Goal: Task Accomplishment & Management: Use online tool/utility

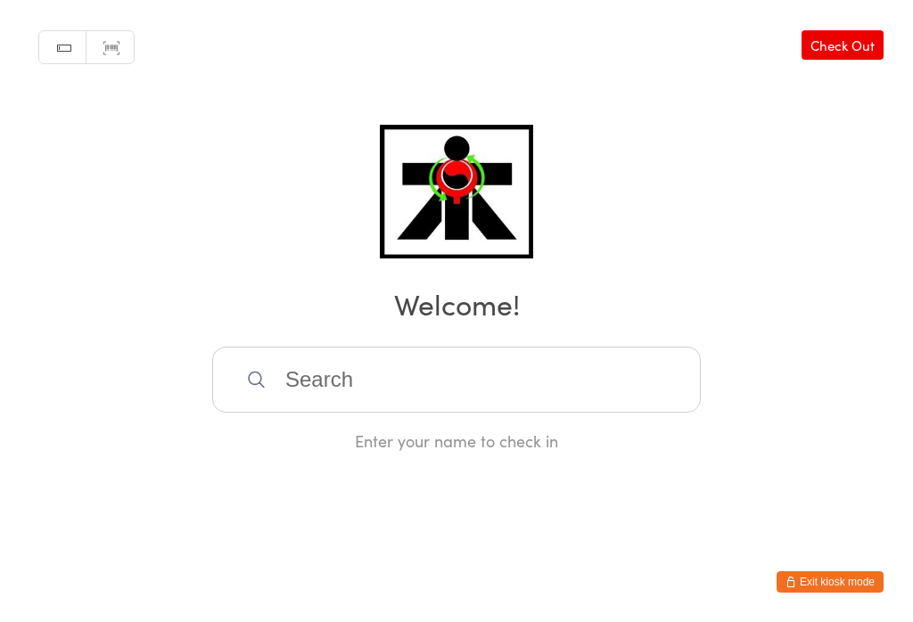
scroll to position [354, 0]
type input "Ggg"
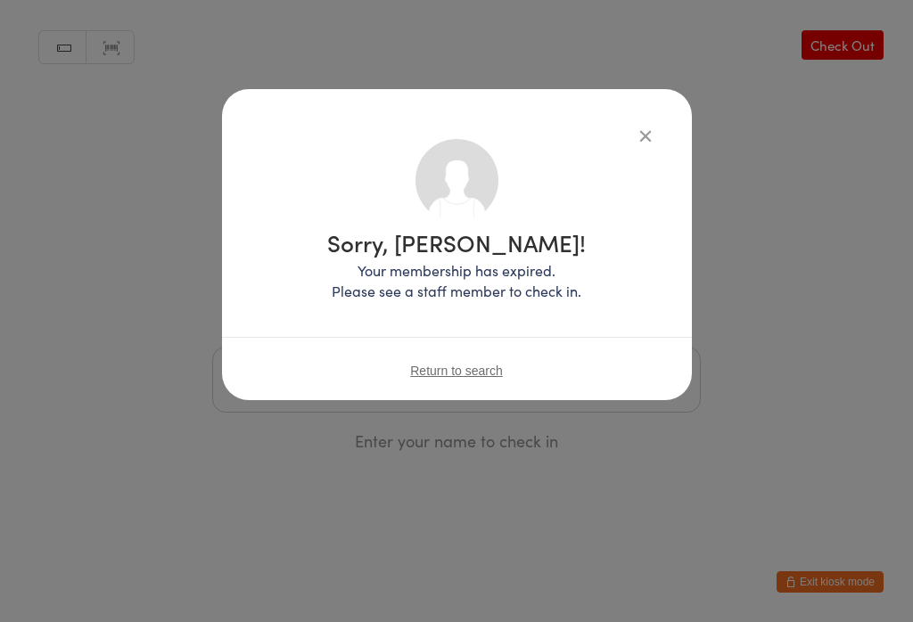
scroll to position [0, 0]
click at [143, 371] on div "Sorry, [PERSON_NAME]! Your membership has expired. Please see a staff member to…" at bounding box center [456, 311] width 913 height 622
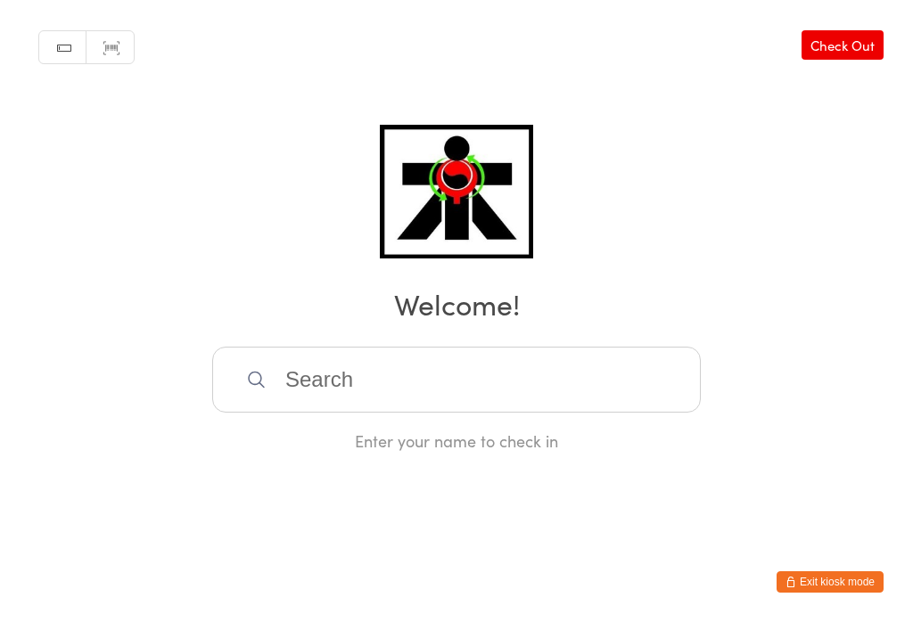
click at [432, 391] on input "search" at bounding box center [456, 380] width 489 height 66
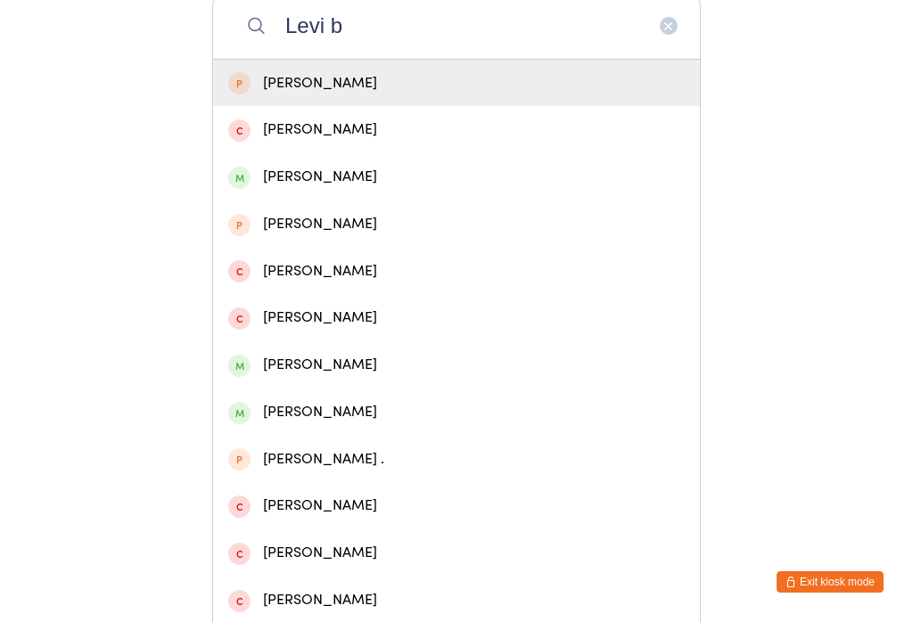
type input "Levi b"
click at [268, 83] on div "[PERSON_NAME]" at bounding box center [456, 83] width 457 height 24
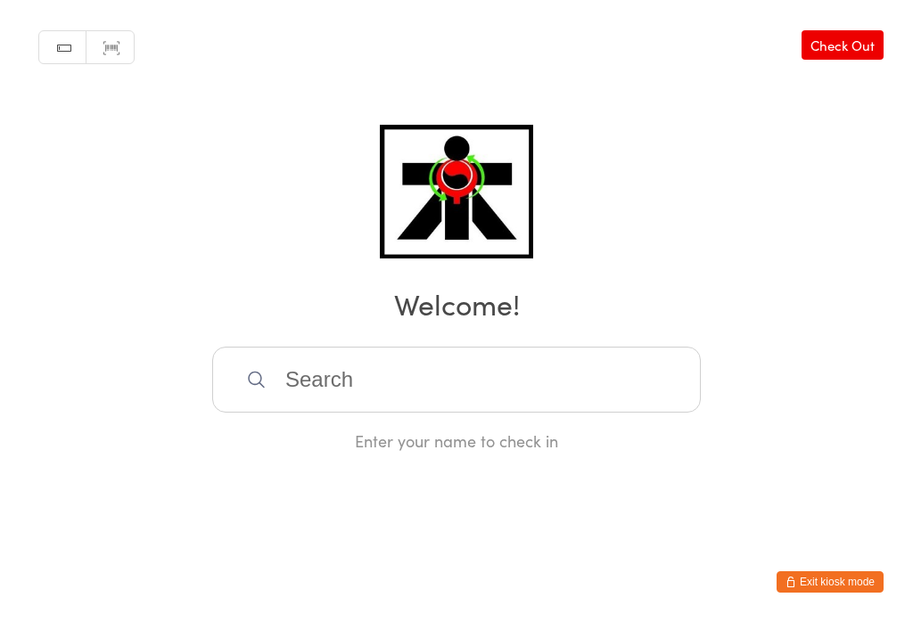
scroll to position [0, 0]
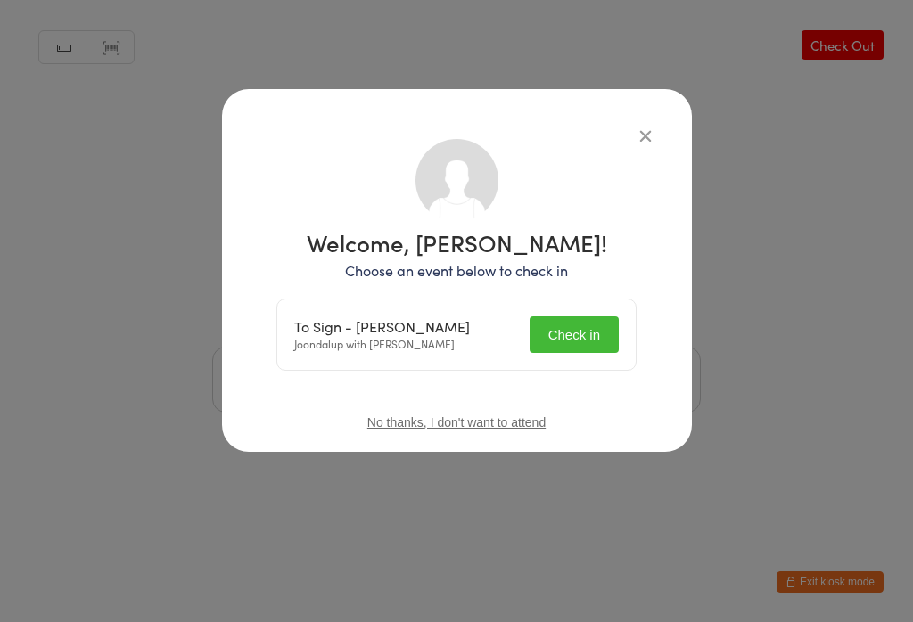
click at [553, 348] on button "Check in" at bounding box center [574, 335] width 89 height 37
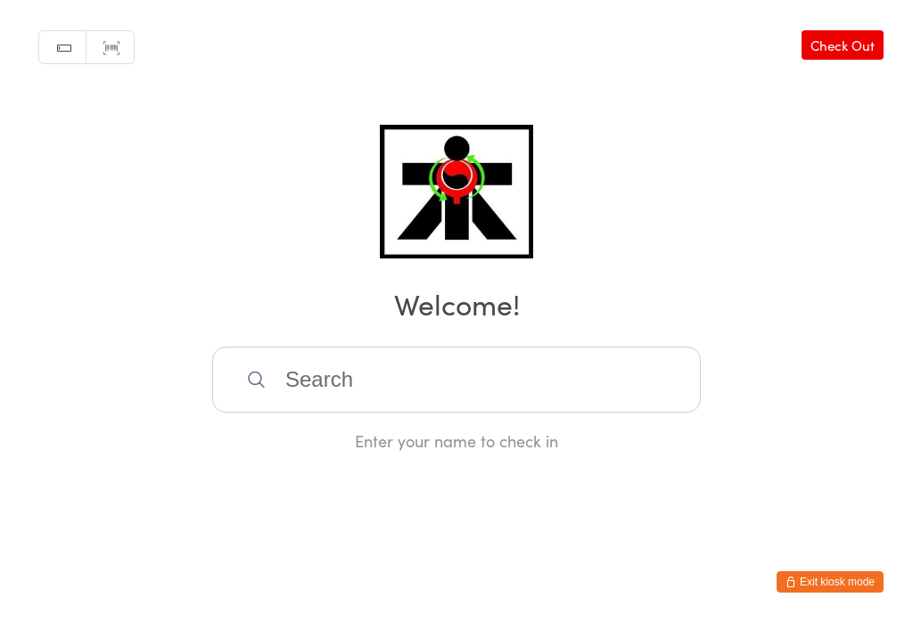
click at [372, 413] on input "search" at bounding box center [456, 380] width 489 height 66
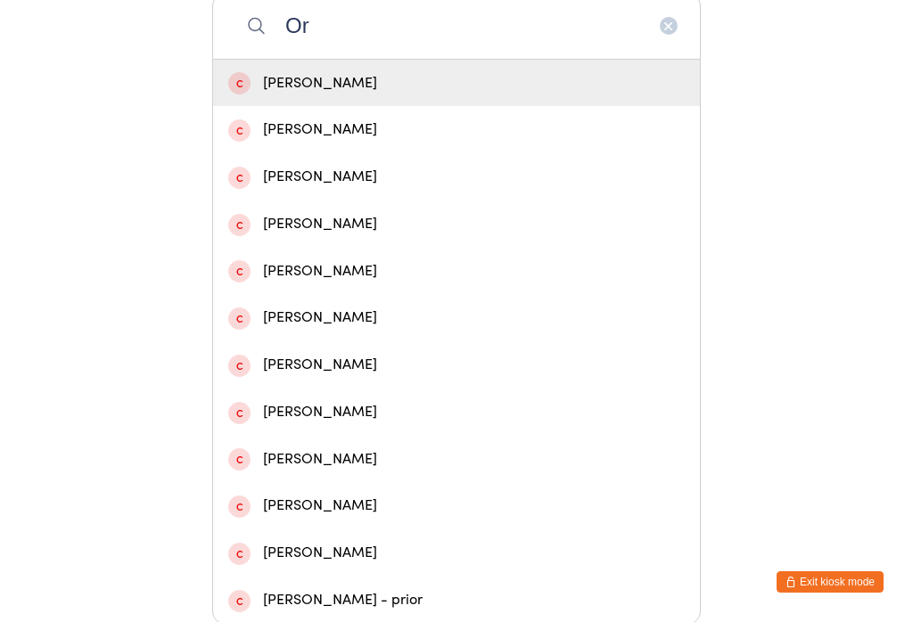
type input "O"
type input "Reyan"
click at [310, 90] on div "[PERSON_NAME]" at bounding box center [456, 83] width 457 height 24
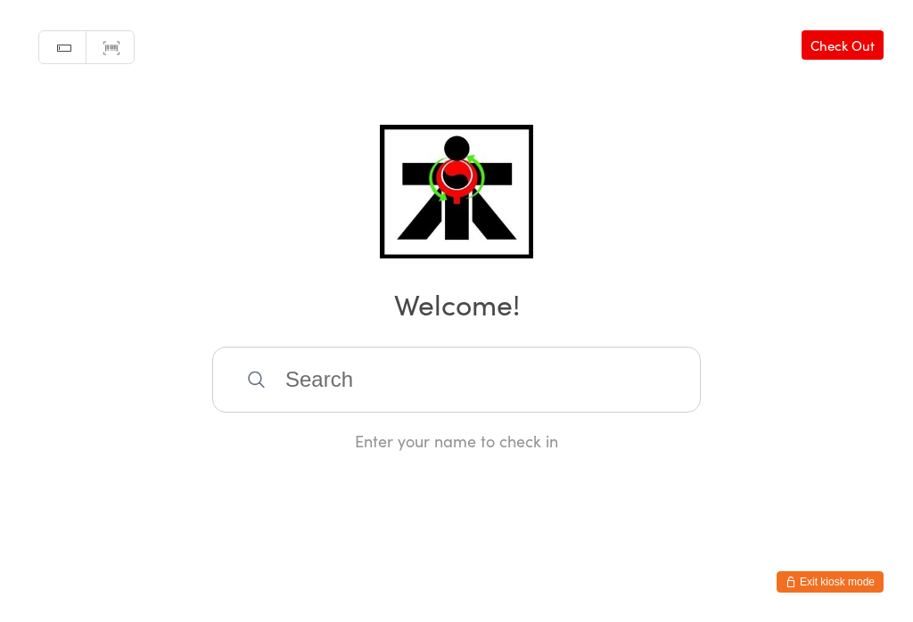
scroll to position [0, 0]
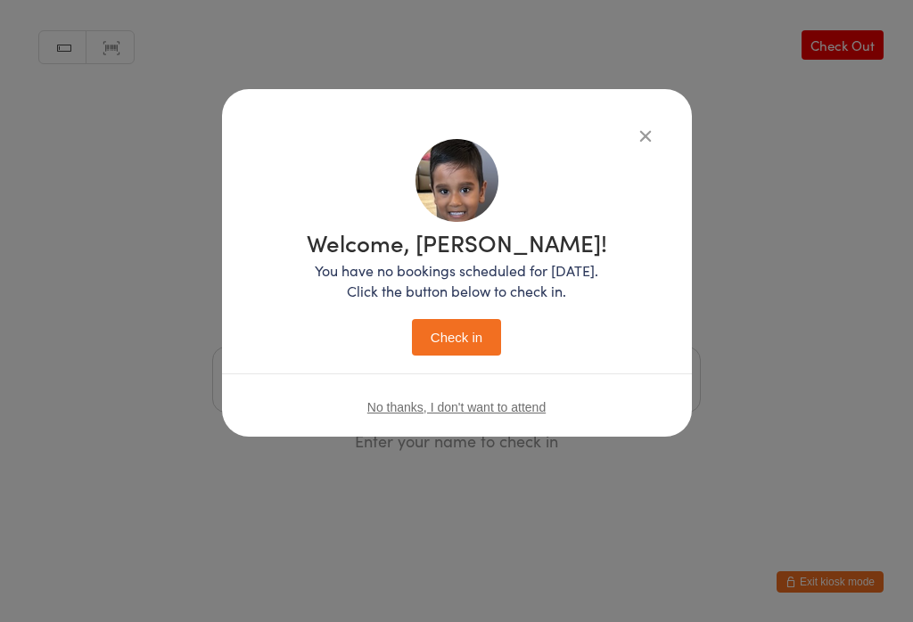
click at [463, 346] on button "Check in" at bounding box center [456, 337] width 89 height 37
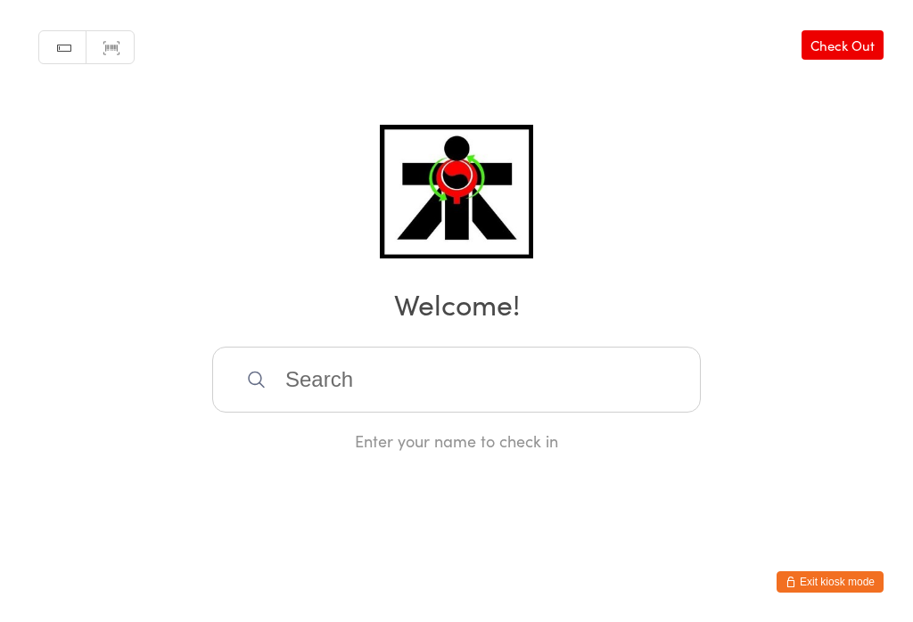
click at [489, 399] on input "search" at bounding box center [456, 380] width 489 height 66
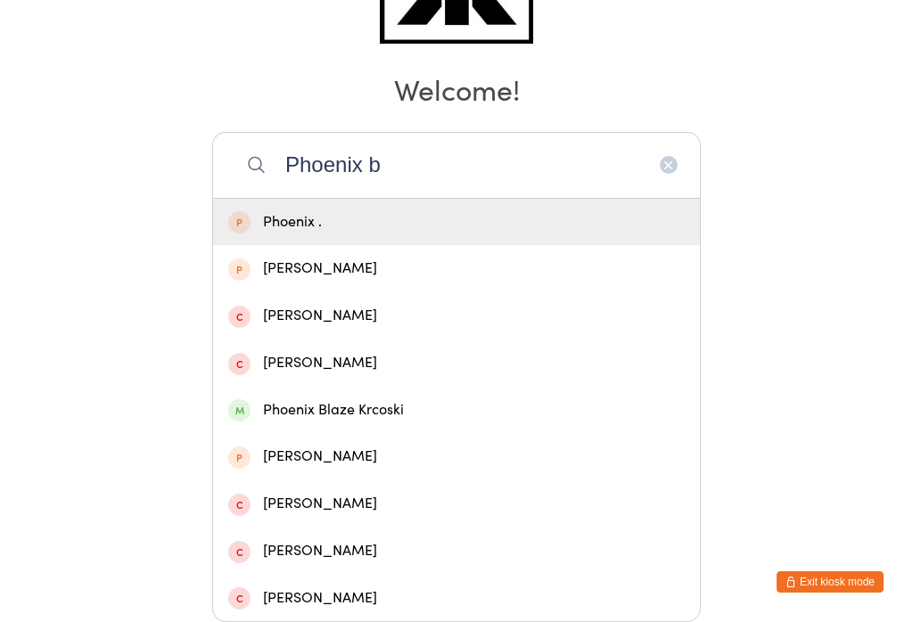
scroll to position [477, 0]
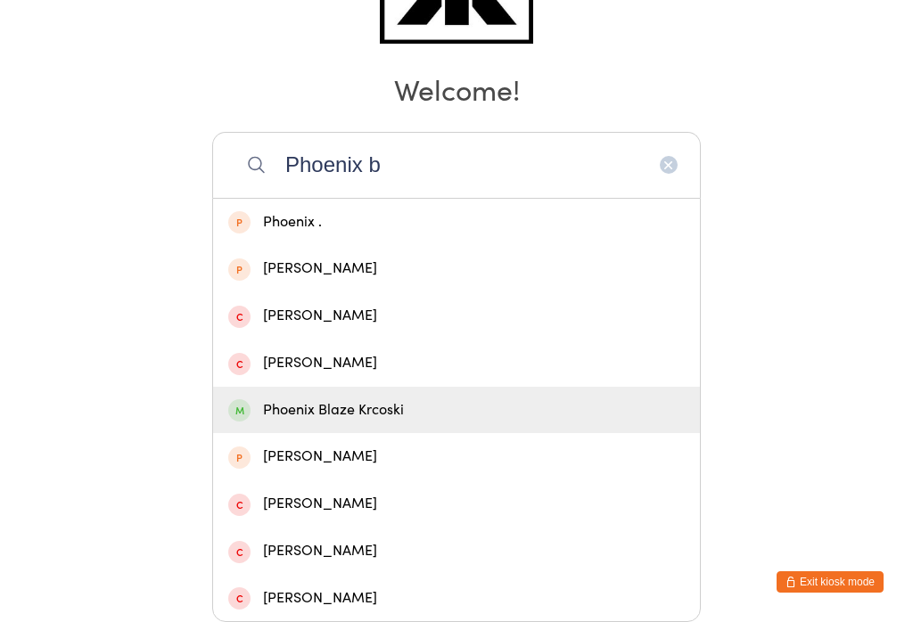
type input "Phoenix b"
click at [383, 399] on div "Phoenix Blaze Krcoski" at bounding box center [456, 411] width 457 height 24
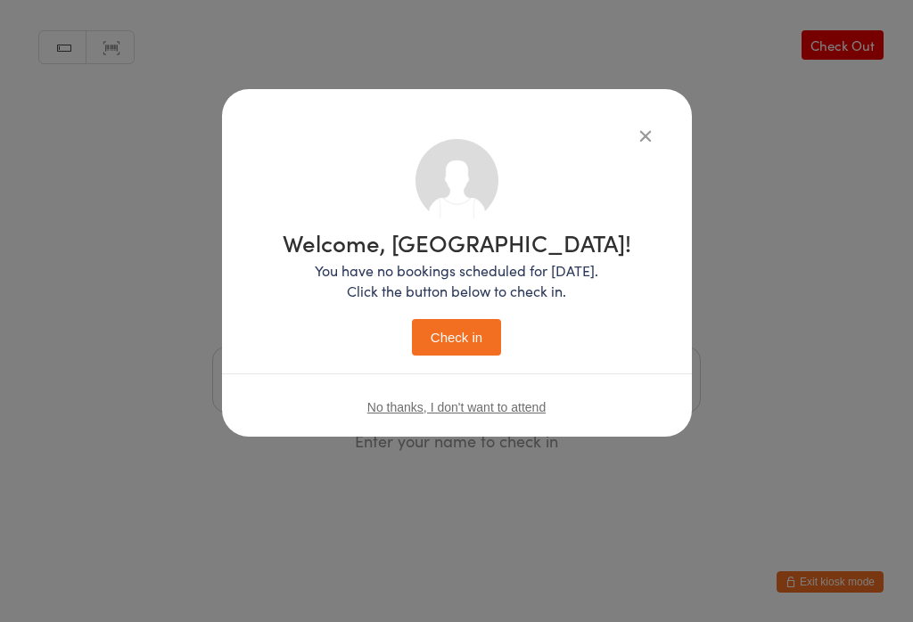
click at [461, 342] on button "Check in" at bounding box center [456, 337] width 89 height 37
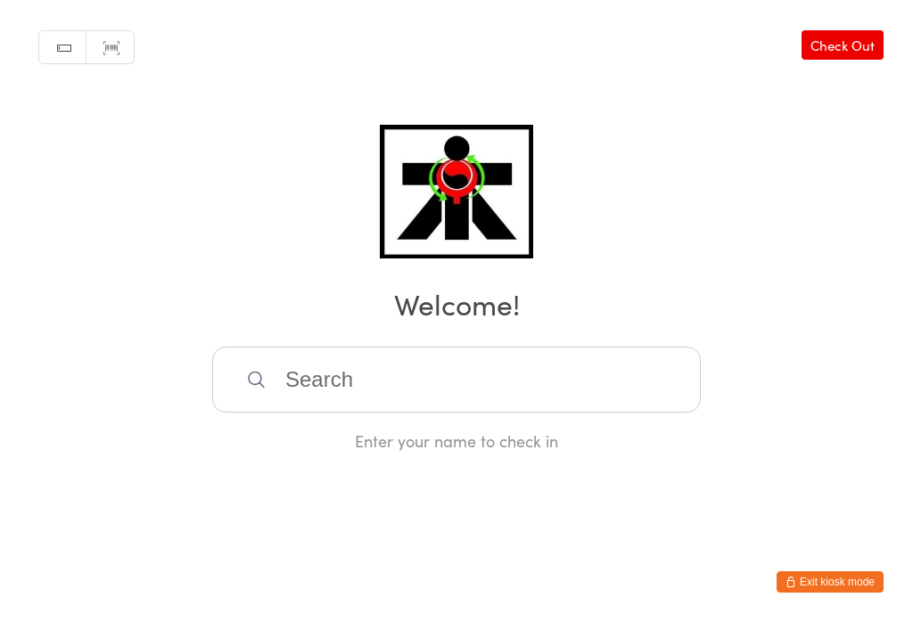
click at [414, 386] on input "search" at bounding box center [456, 380] width 489 height 66
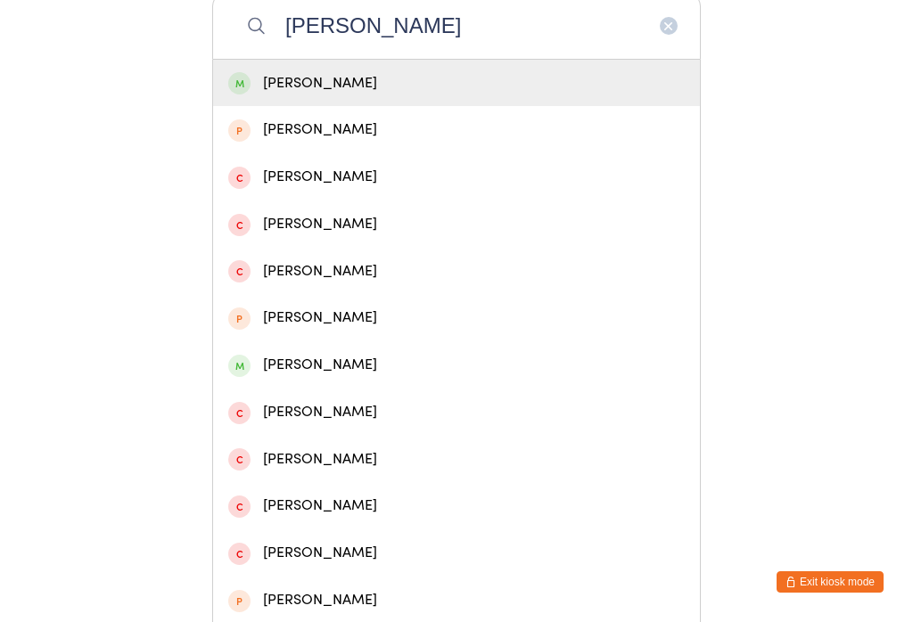
type input "[PERSON_NAME]"
click at [299, 86] on div "[PERSON_NAME]" at bounding box center [456, 83] width 457 height 24
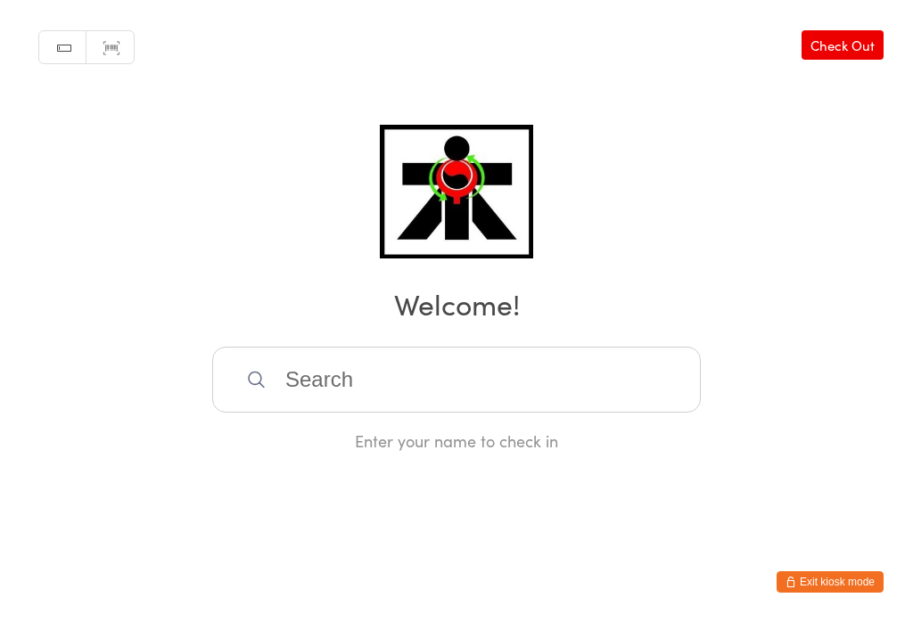
scroll to position [0, 0]
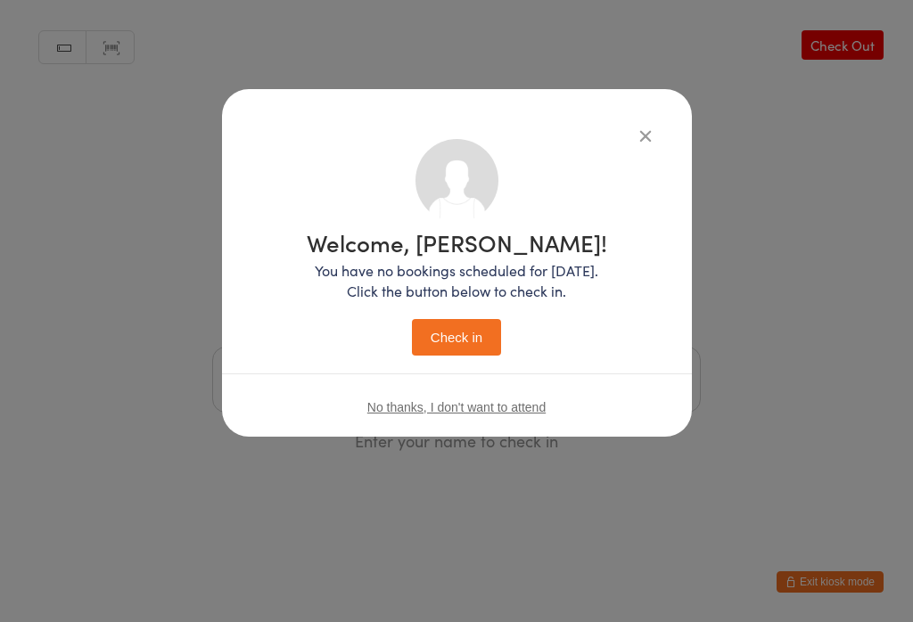
click at [454, 323] on button "Check in" at bounding box center [456, 337] width 89 height 37
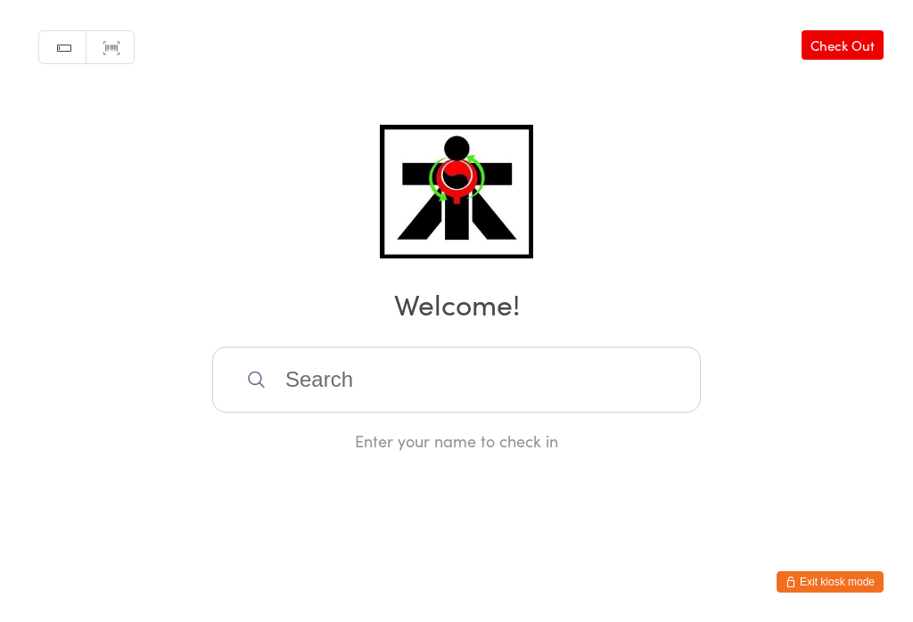
click at [482, 374] on input "search" at bounding box center [456, 380] width 489 height 66
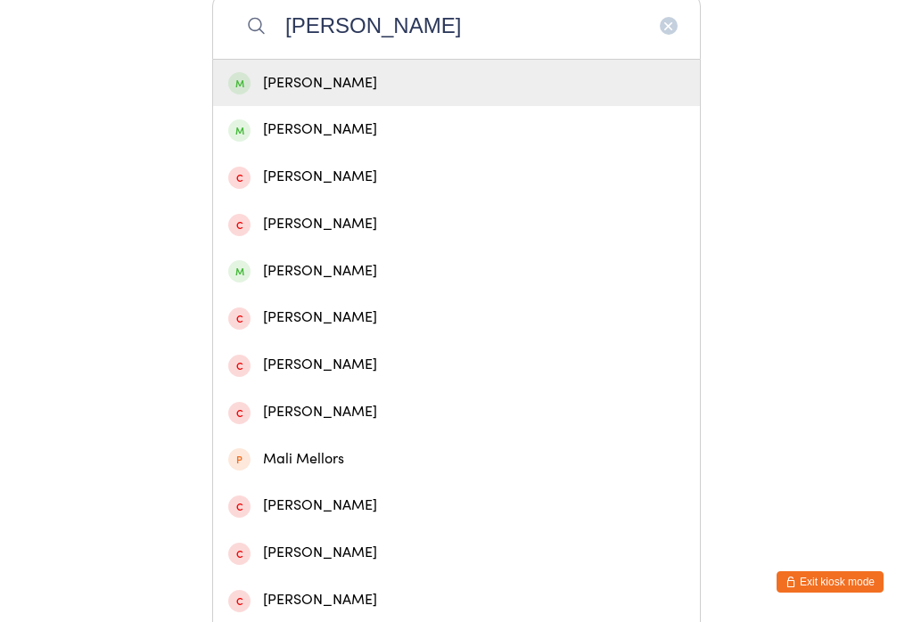
type input "[PERSON_NAME]"
click at [362, 82] on div "[PERSON_NAME]" at bounding box center [456, 83] width 457 height 24
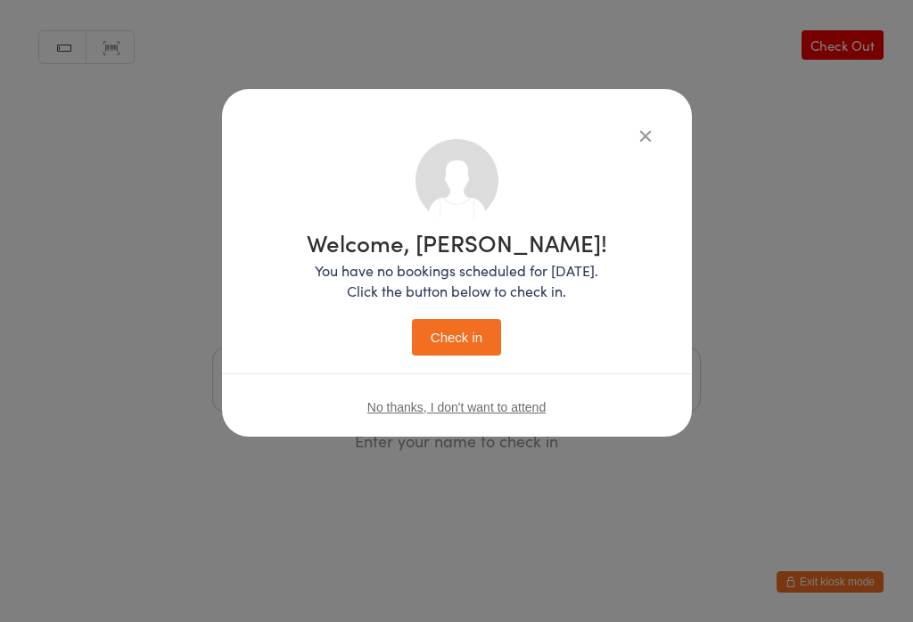
click at [467, 329] on button "Check in" at bounding box center [456, 337] width 89 height 37
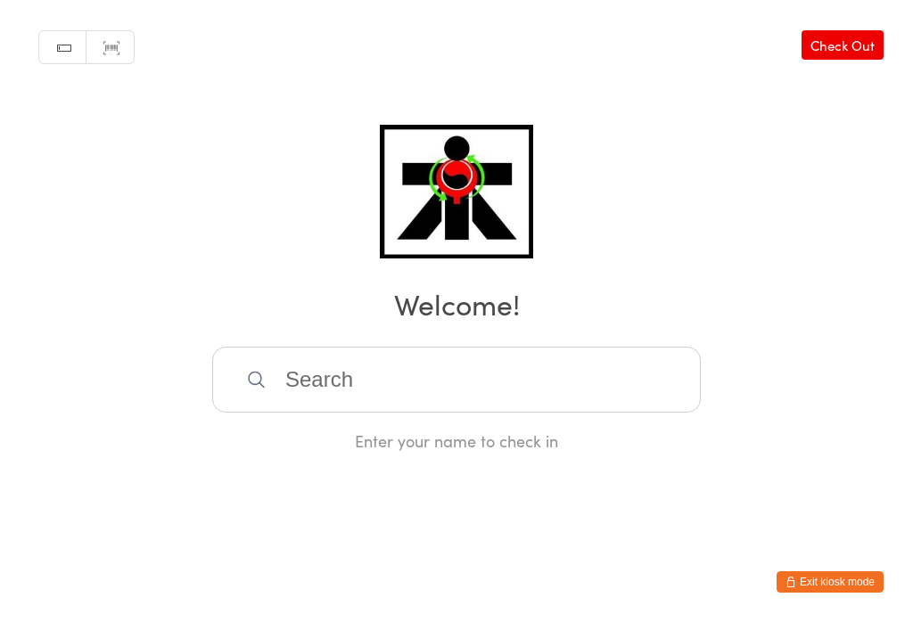
click at [566, 369] on input "search" at bounding box center [456, 380] width 489 height 66
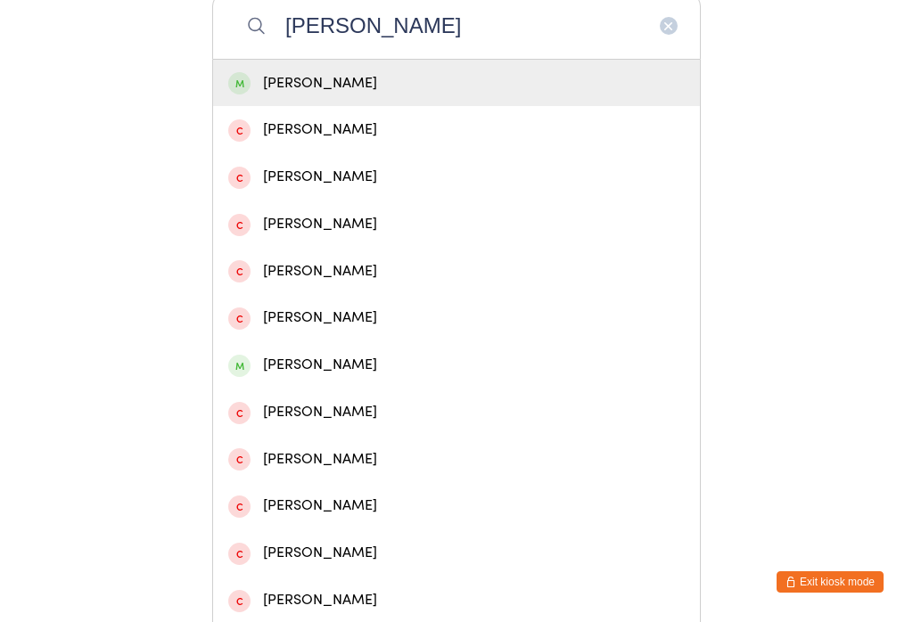
type input "[PERSON_NAME]"
click at [480, 92] on div "[PERSON_NAME]" at bounding box center [456, 83] width 457 height 24
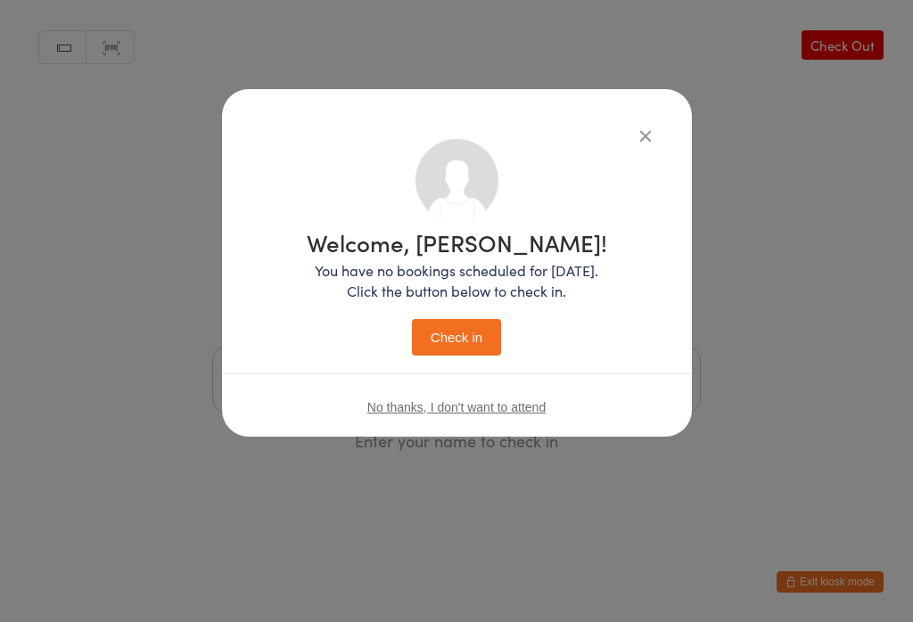
scroll to position [0, 0]
click at [439, 346] on button "Check in" at bounding box center [456, 337] width 89 height 37
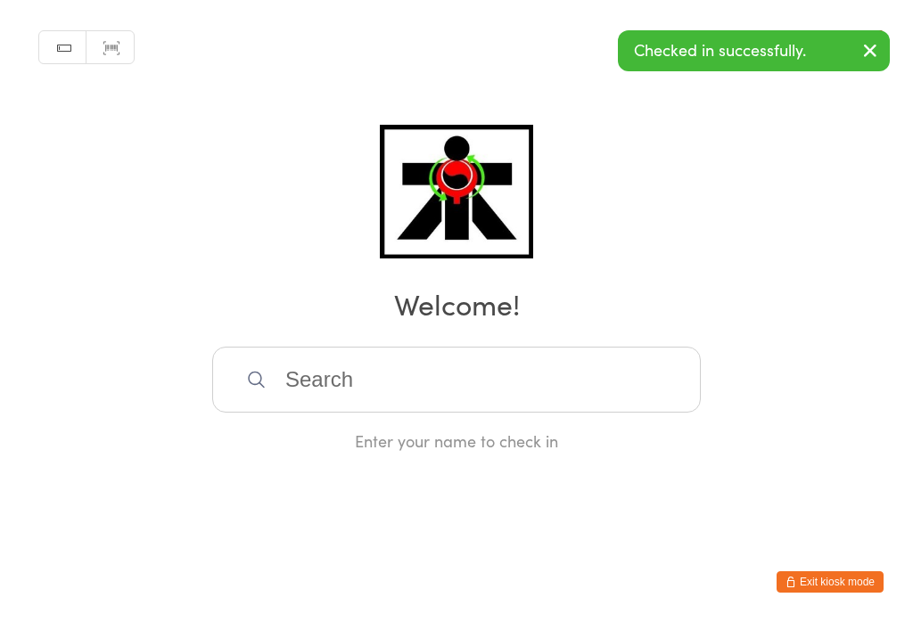
click at [391, 384] on input "search" at bounding box center [456, 380] width 489 height 66
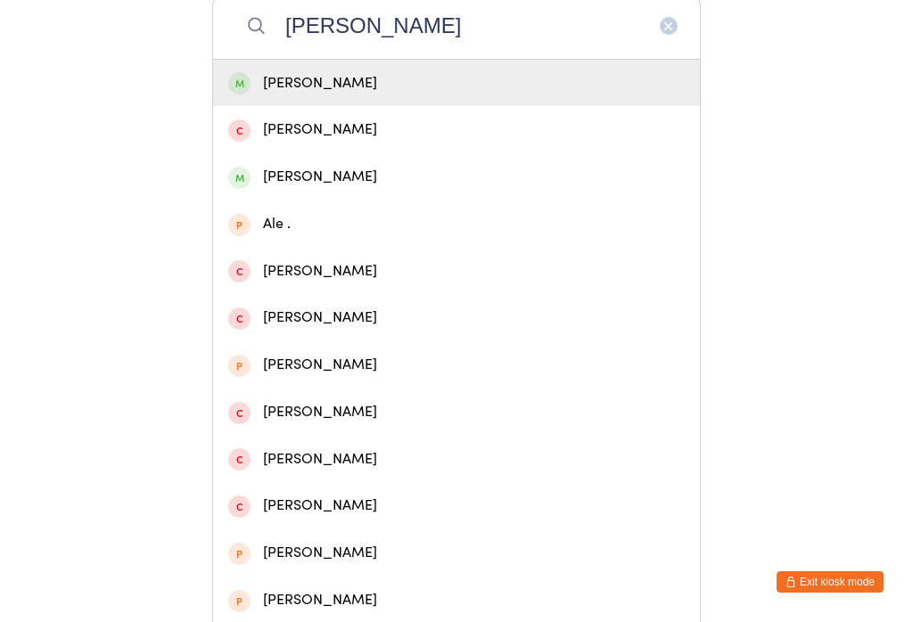
type input "[PERSON_NAME]"
click at [362, 88] on div "[PERSON_NAME]" at bounding box center [456, 83] width 457 height 24
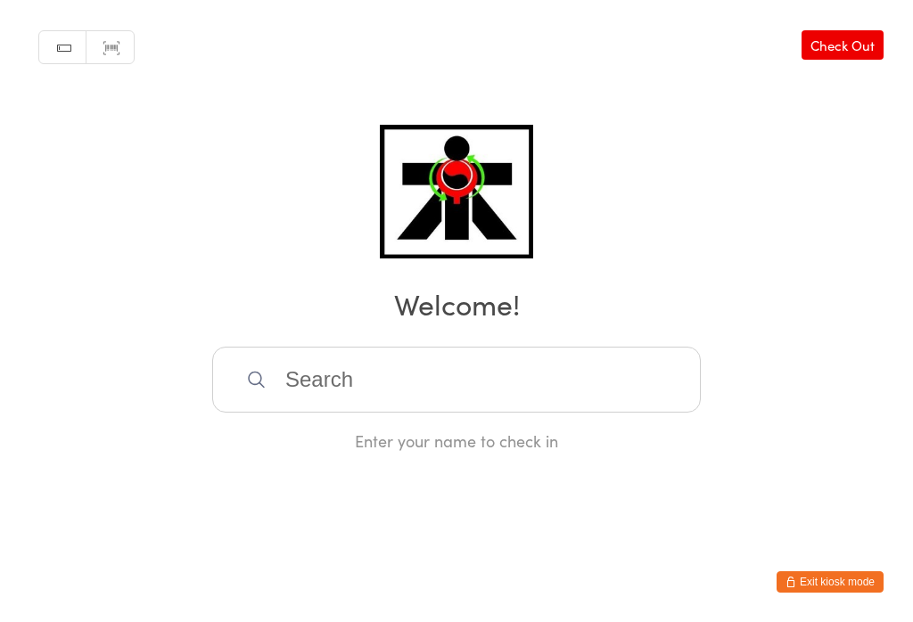
scroll to position [0, 0]
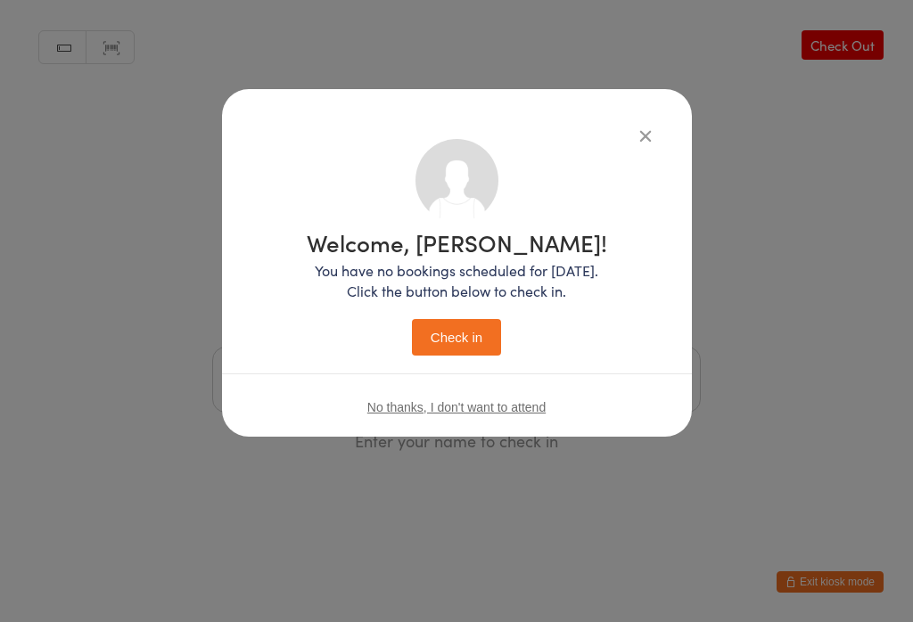
click at [452, 324] on button "Check in" at bounding box center [456, 337] width 89 height 37
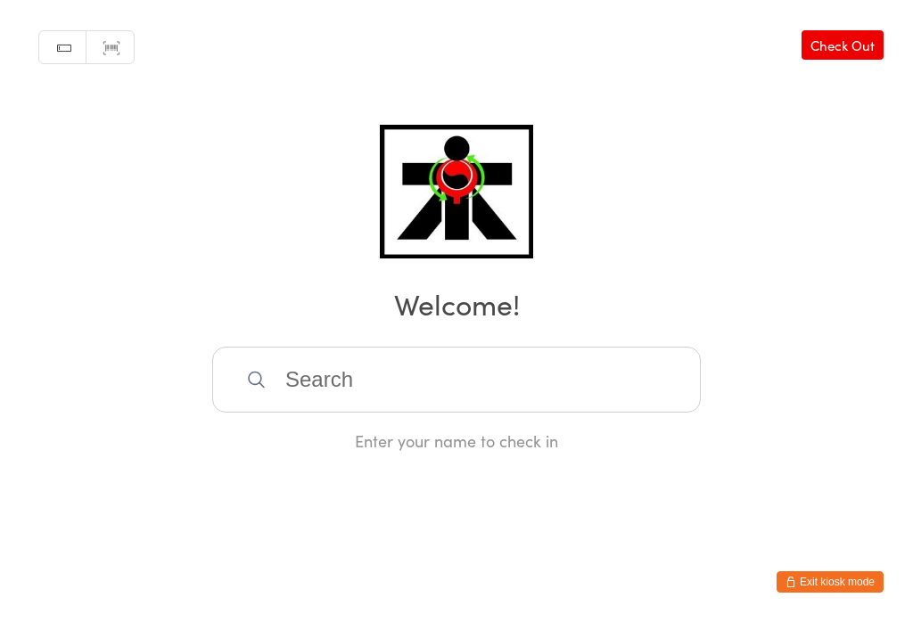
click at [336, 395] on input "search" at bounding box center [456, 380] width 489 height 66
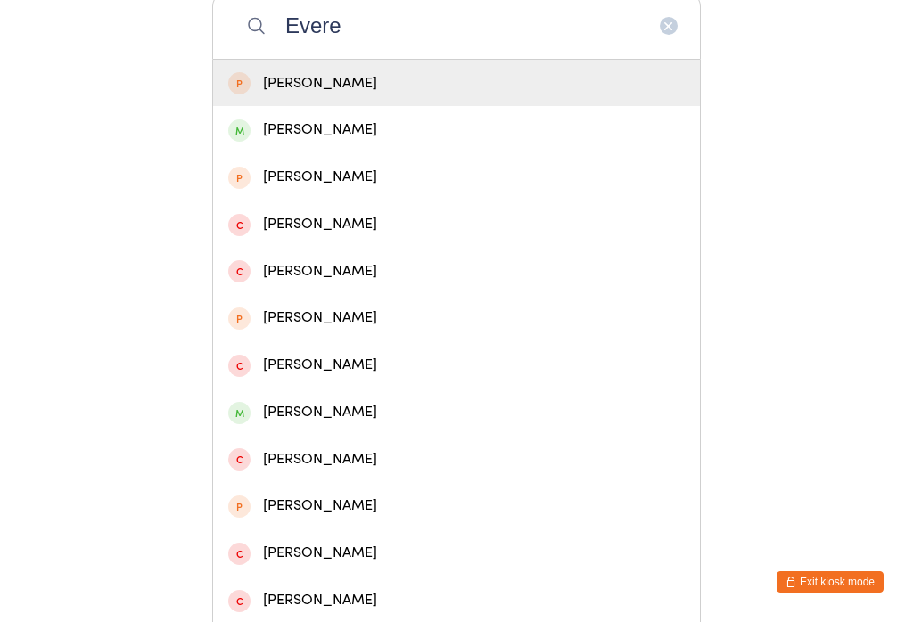
type input "Evere"
click at [303, 140] on div "[PERSON_NAME]" at bounding box center [456, 130] width 457 height 24
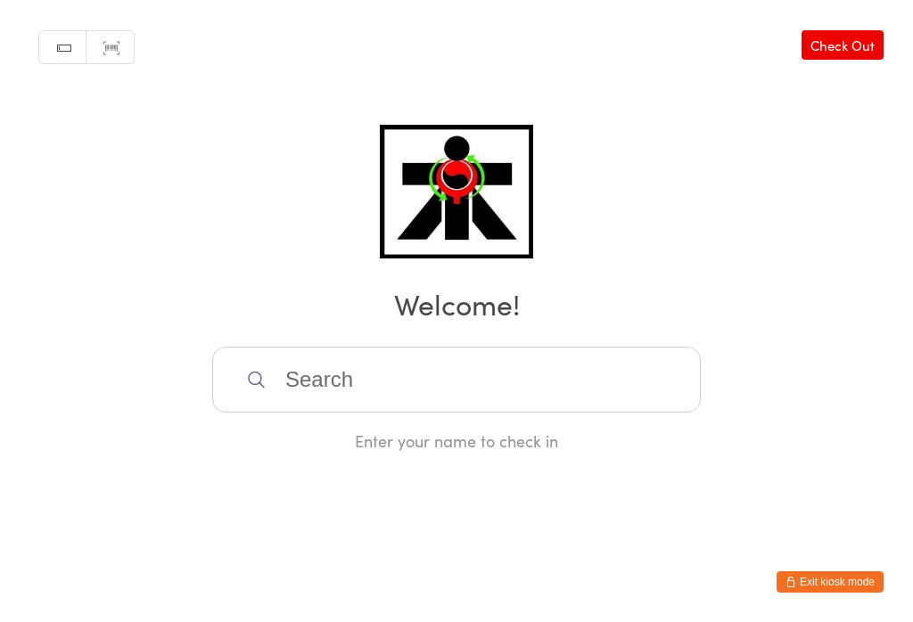
scroll to position [0, 0]
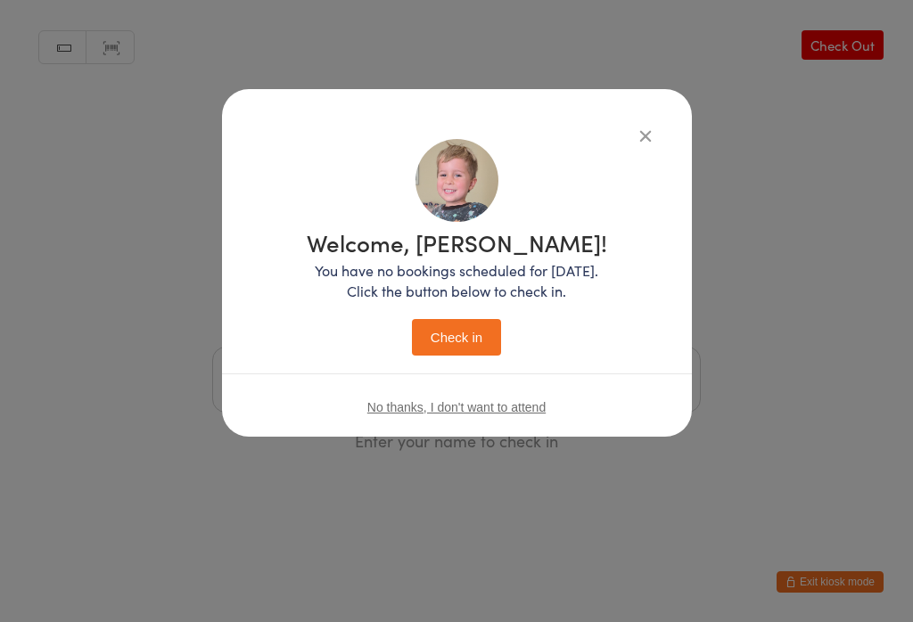
click at [450, 343] on button "Check in" at bounding box center [456, 337] width 89 height 37
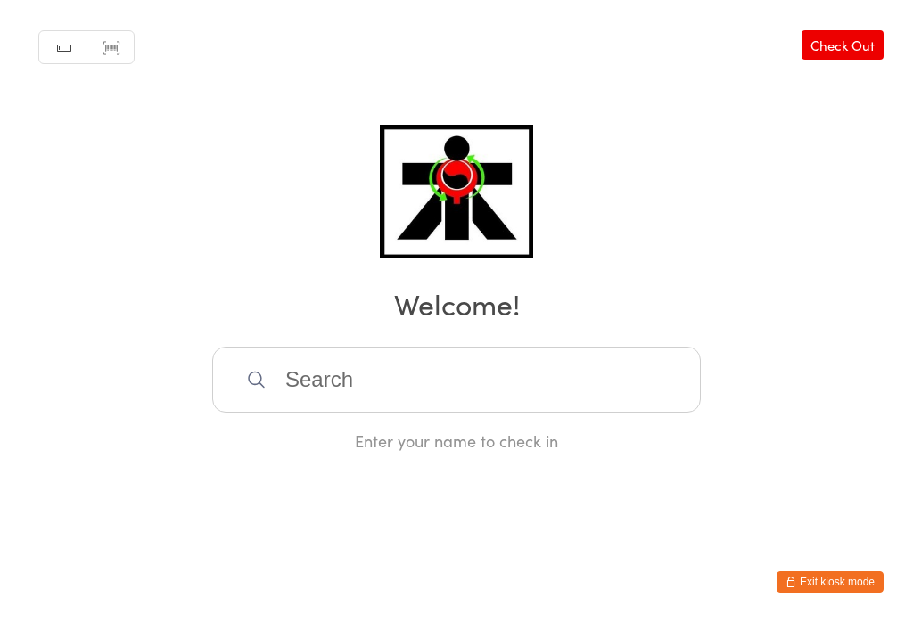
click at [565, 391] on input "search" at bounding box center [456, 380] width 489 height 66
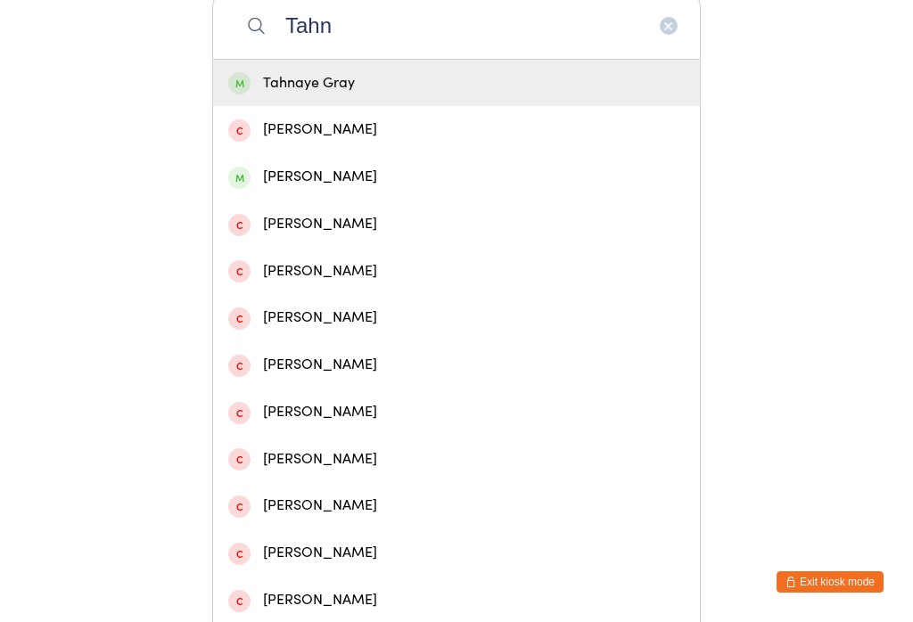
type input "Tahn"
click at [485, 95] on div "Tahnaye Gray" at bounding box center [456, 83] width 457 height 24
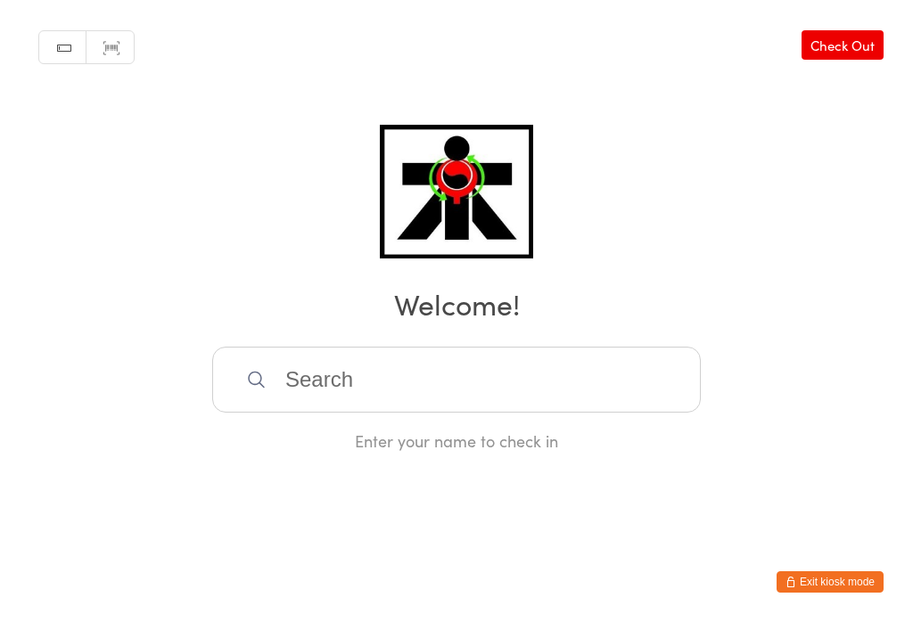
scroll to position [0, 0]
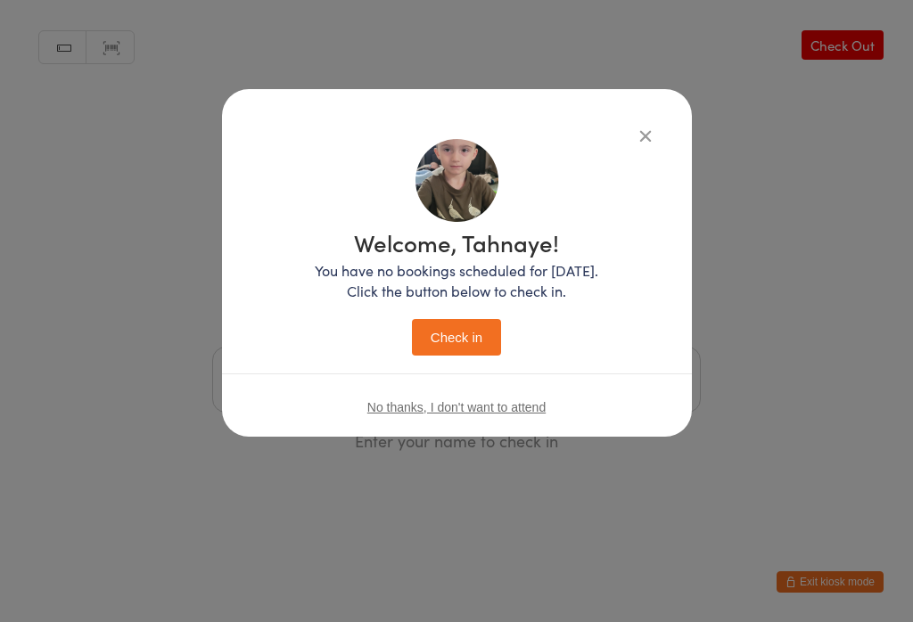
click at [462, 331] on button "Check in" at bounding box center [456, 337] width 89 height 37
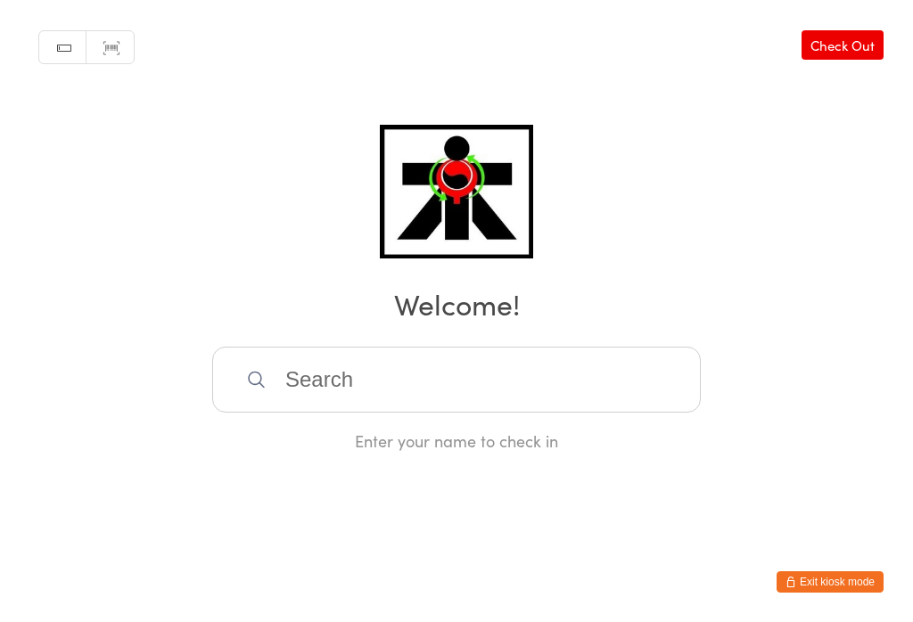
click at [275, 371] on input "search" at bounding box center [456, 380] width 489 height 66
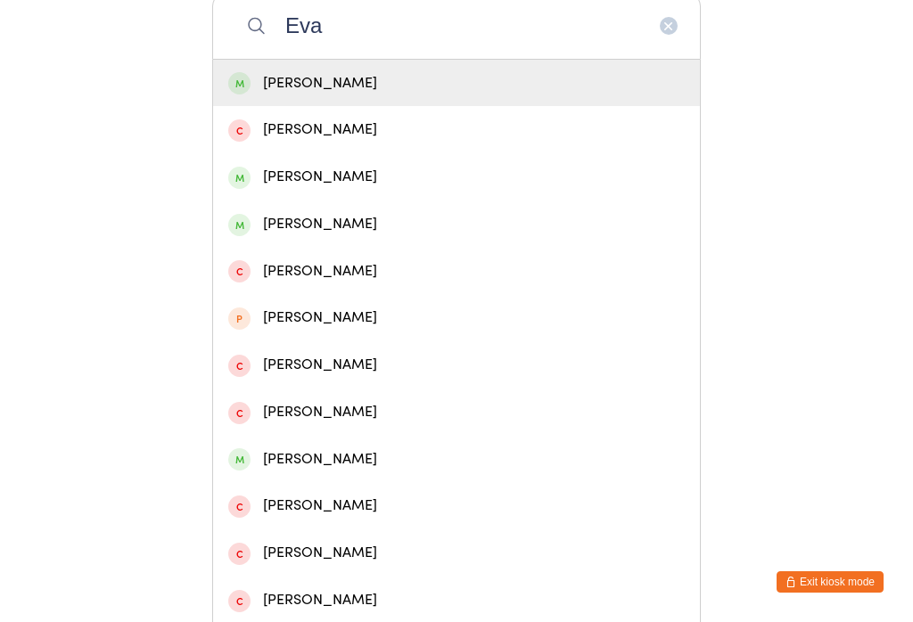
type input "Eva"
click at [268, 93] on div "[PERSON_NAME]" at bounding box center [456, 83] width 457 height 24
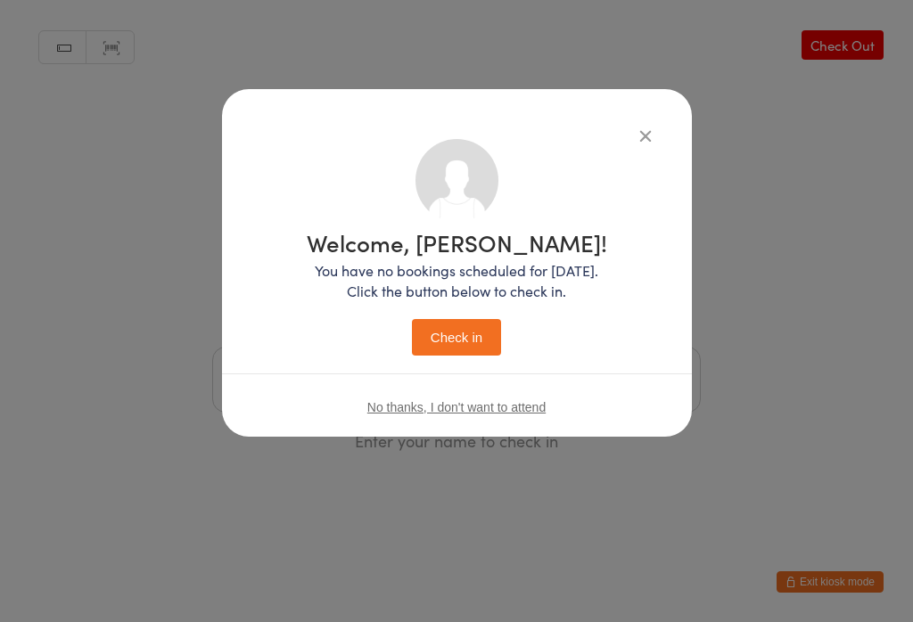
scroll to position [0, 0]
click at [444, 341] on button "Check in" at bounding box center [456, 337] width 89 height 37
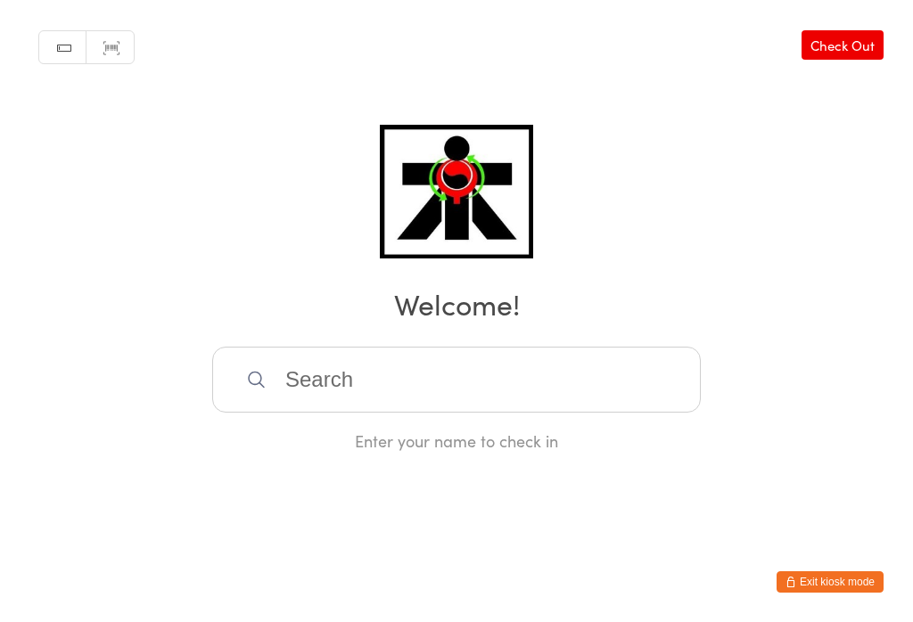
click at [564, 408] on input "search" at bounding box center [456, 380] width 489 height 66
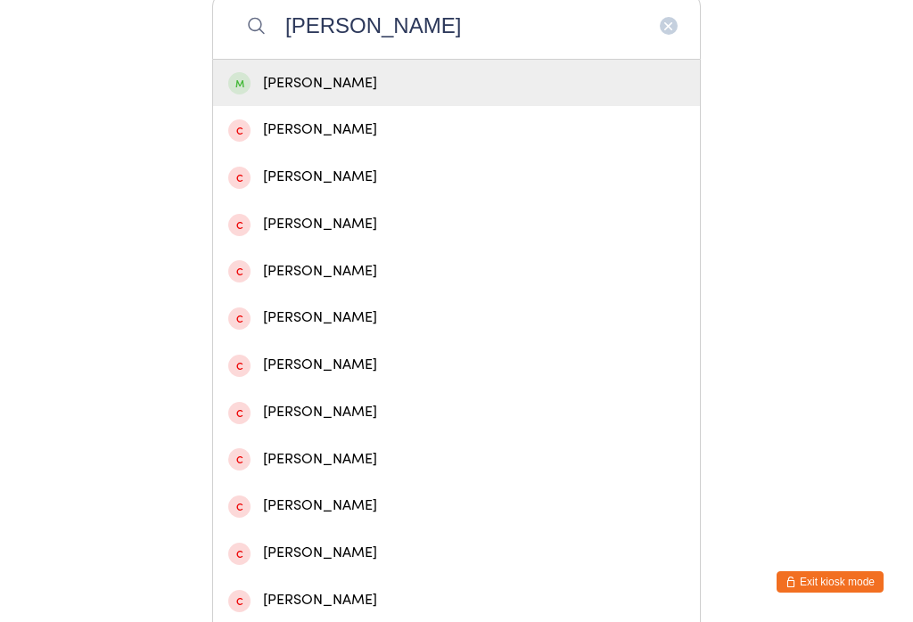
type input "[PERSON_NAME]"
click at [574, 95] on div "[PERSON_NAME]" at bounding box center [456, 83] width 457 height 24
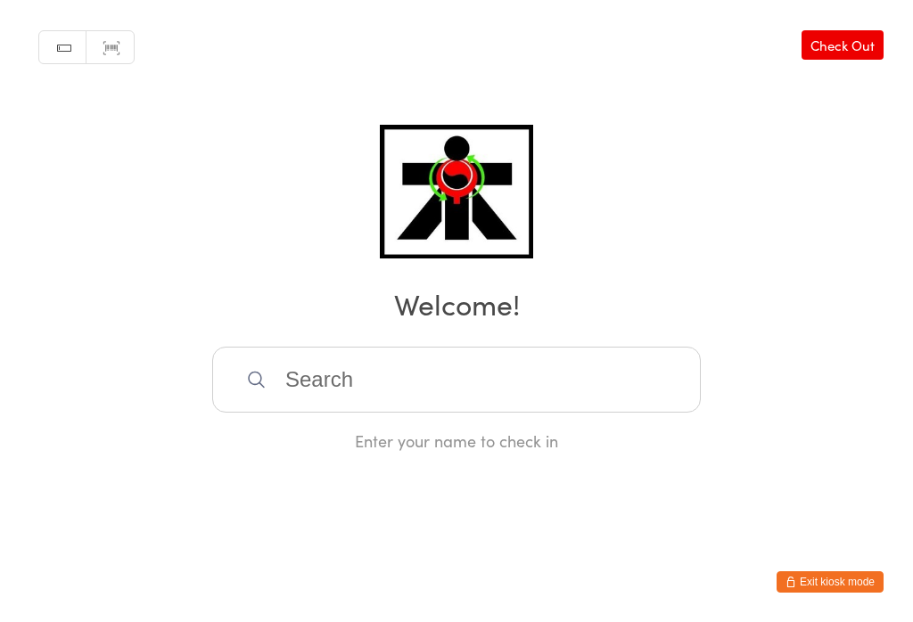
scroll to position [0, 0]
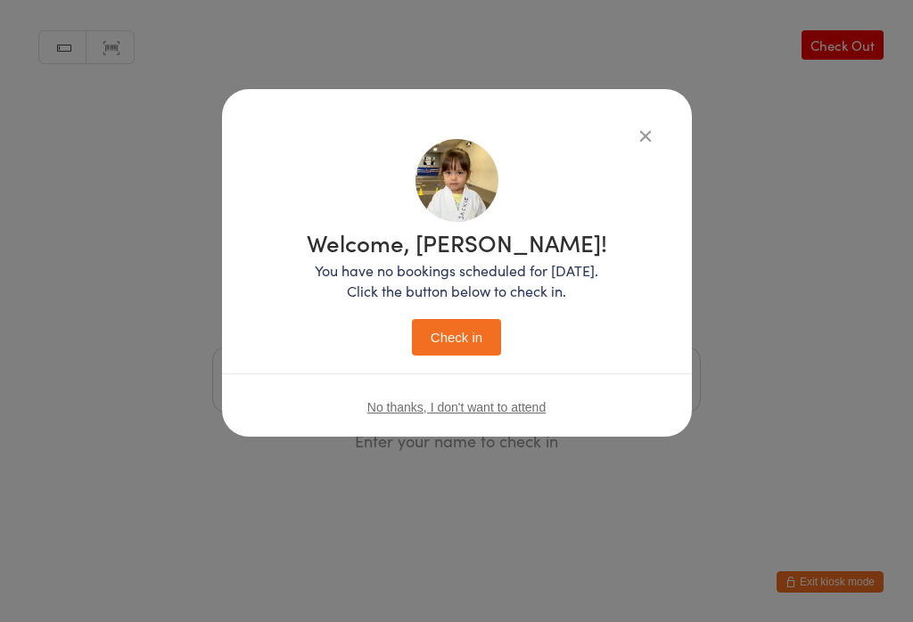
click at [471, 342] on button "Check in" at bounding box center [456, 337] width 89 height 37
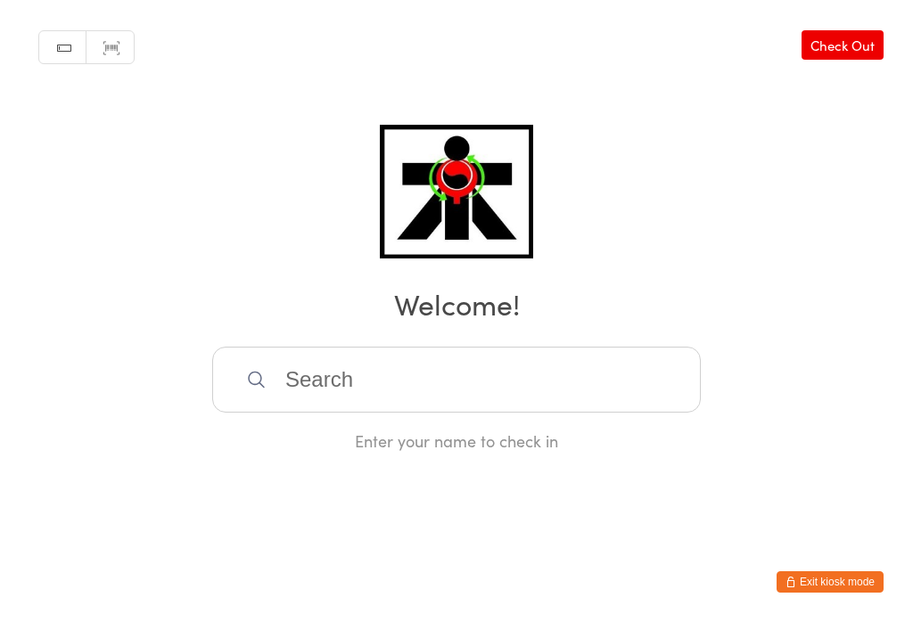
click at [325, 394] on input "search" at bounding box center [456, 380] width 489 height 66
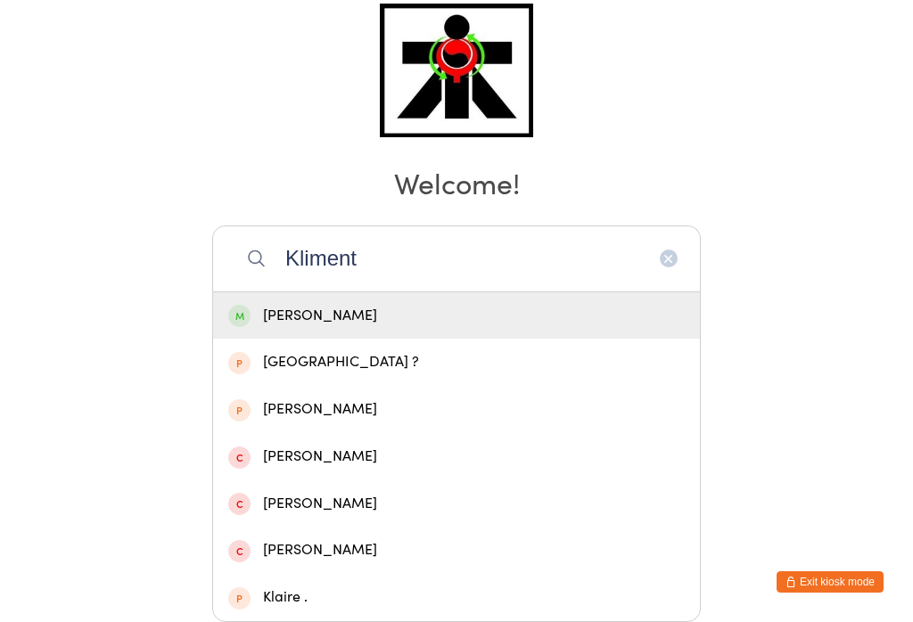
type input "Kliment"
click at [380, 304] on div "[PERSON_NAME]" at bounding box center [456, 316] width 457 height 24
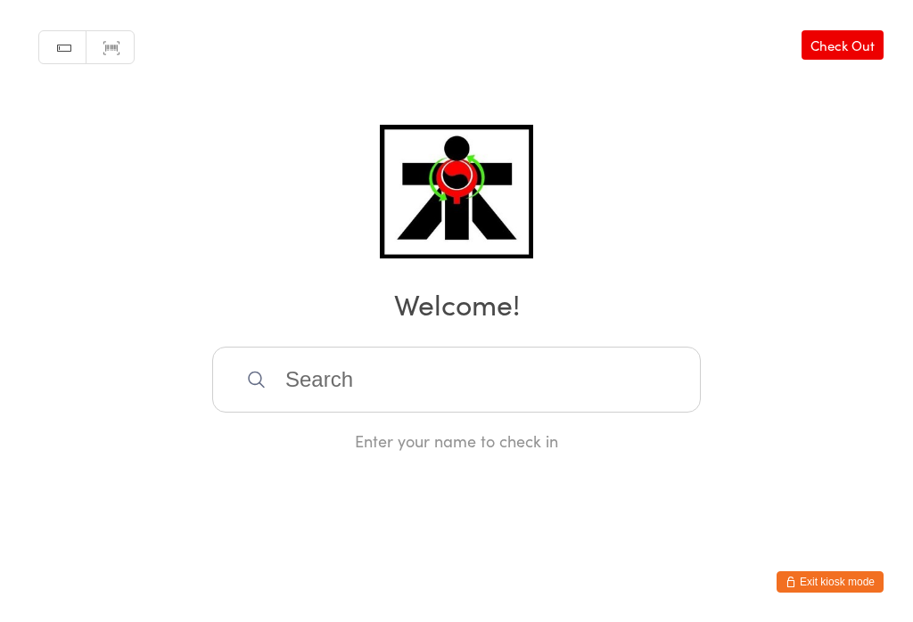
scroll to position [0, 0]
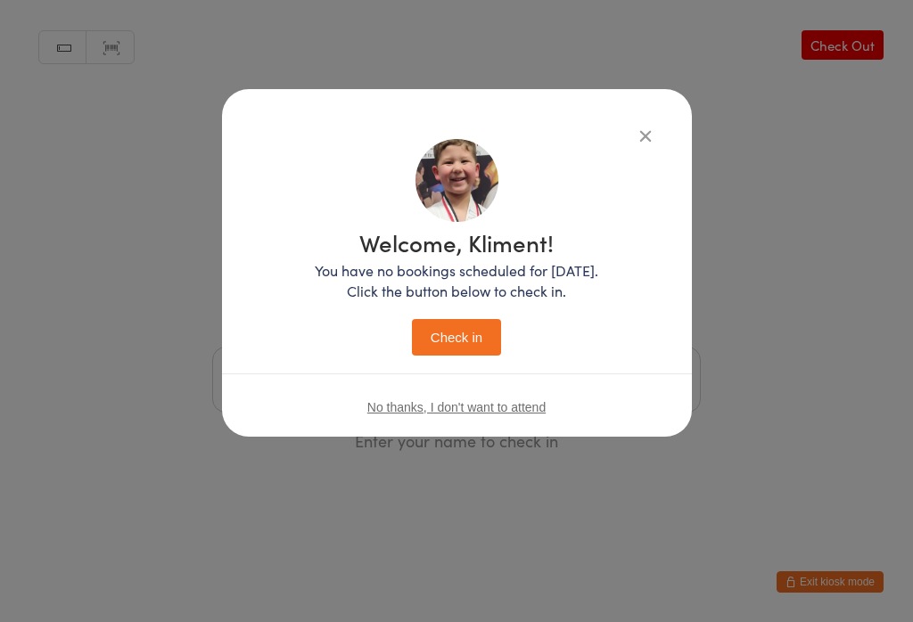
click at [460, 328] on button "Check in" at bounding box center [456, 337] width 89 height 37
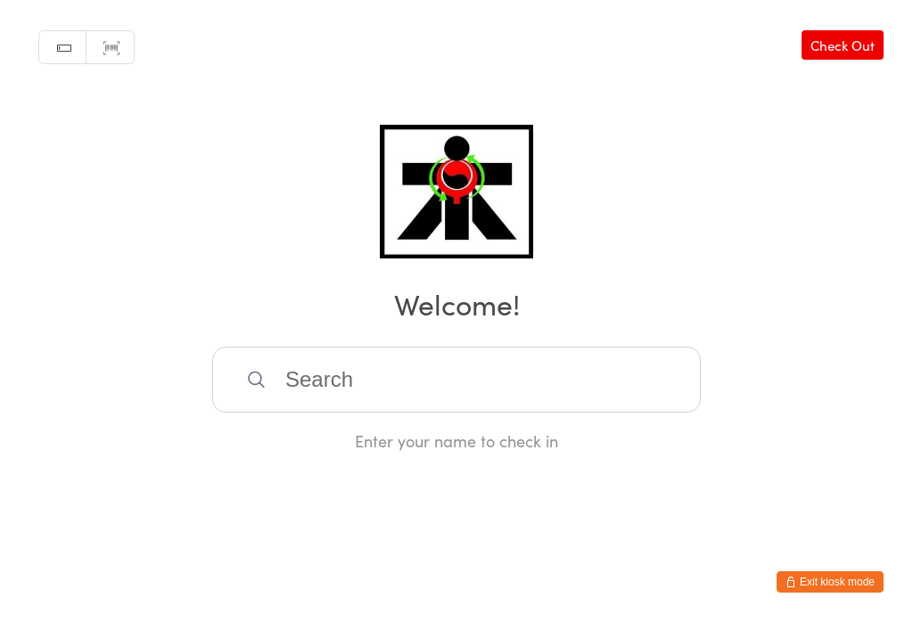
click at [417, 387] on input "search" at bounding box center [456, 380] width 489 height 66
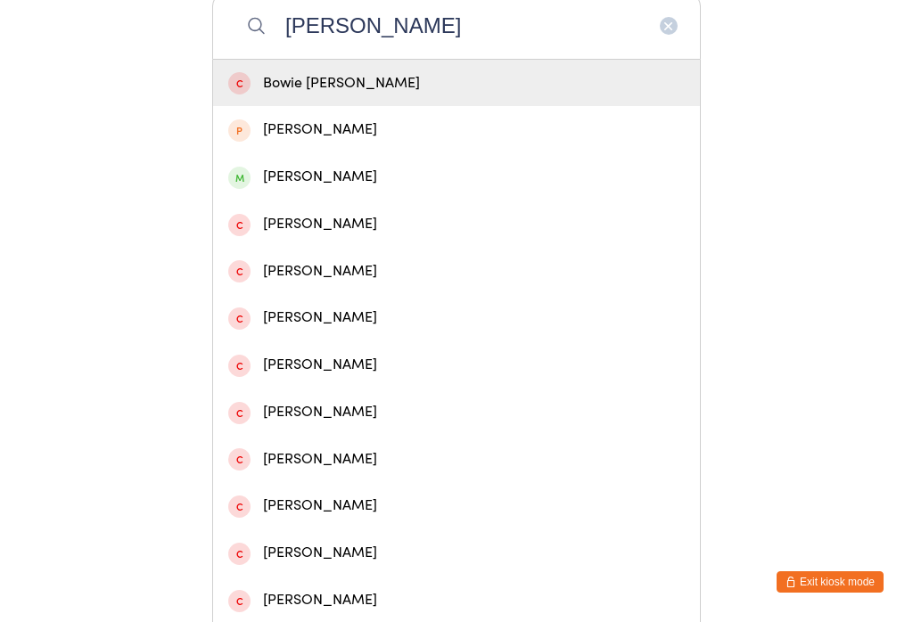
type input "[PERSON_NAME]"
click at [325, 185] on div "[PERSON_NAME]" at bounding box center [456, 177] width 457 height 24
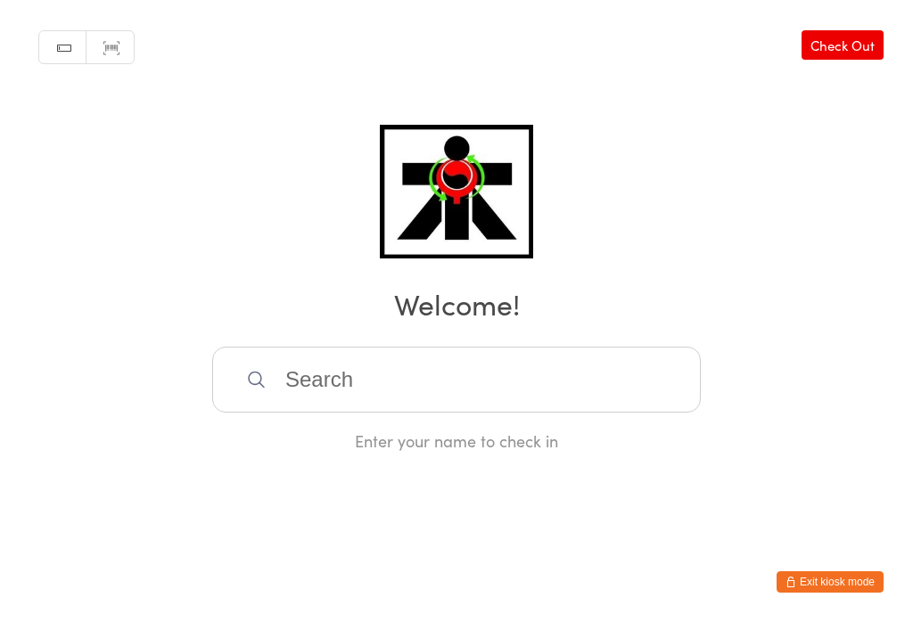
scroll to position [0, 0]
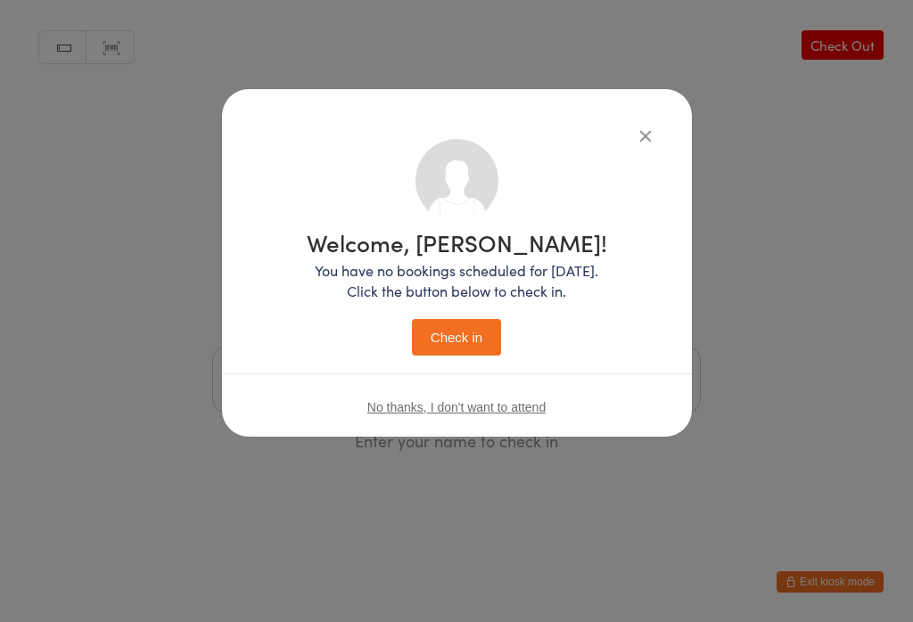
click at [461, 337] on button "Check in" at bounding box center [456, 337] width 89 height 37
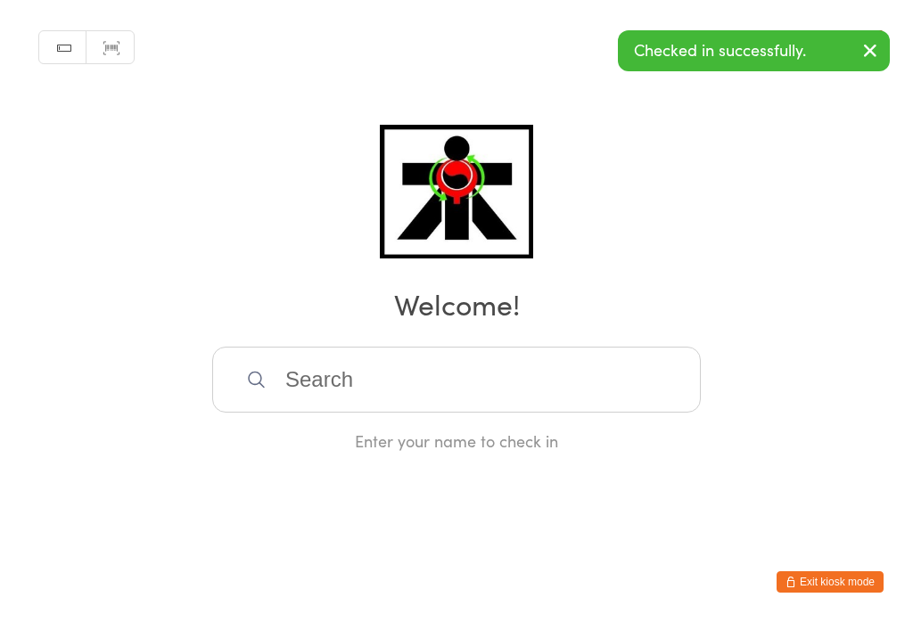
click at [399, 400] on input "search" at bounding box center [456, 380] width 489 height 66
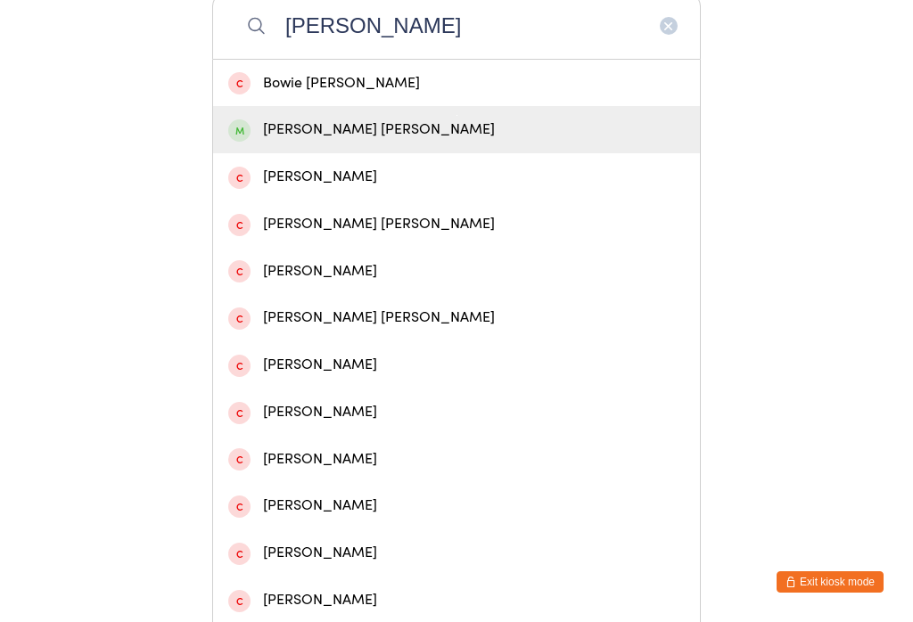
type input "[PERSON_NAME]"
click at [322, 142] on div "[PERSON_NAME] [PERSON_NAME]" at bounding box center [456, 130] width 457 height 24
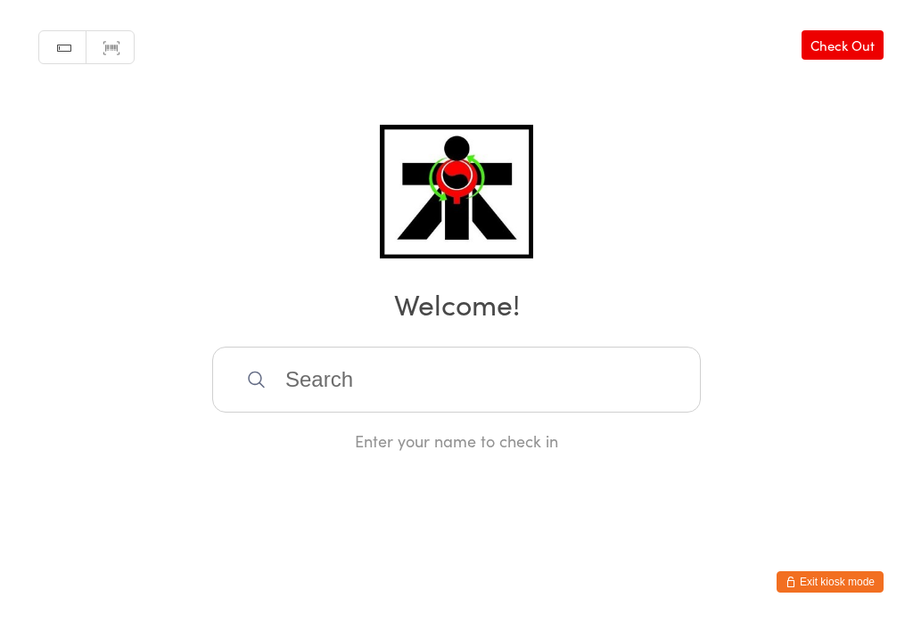
scroll to position [0, 0]
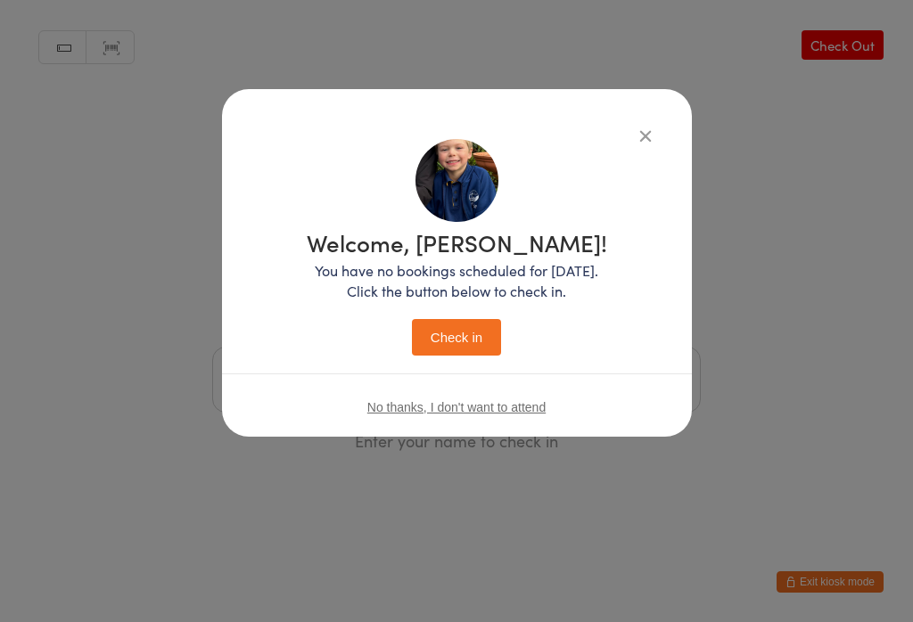
click at [463, 343] on button "Check in" at bounding box center [456, 337] width 89 height 37
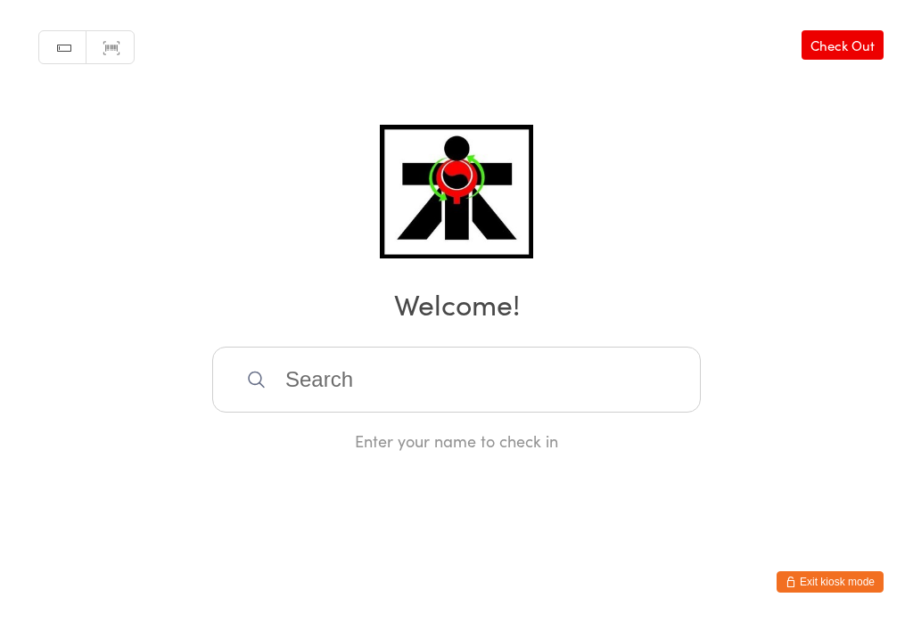
click at [539, 391] on input "search" at bounding box center [456, 380] width 489 height 66
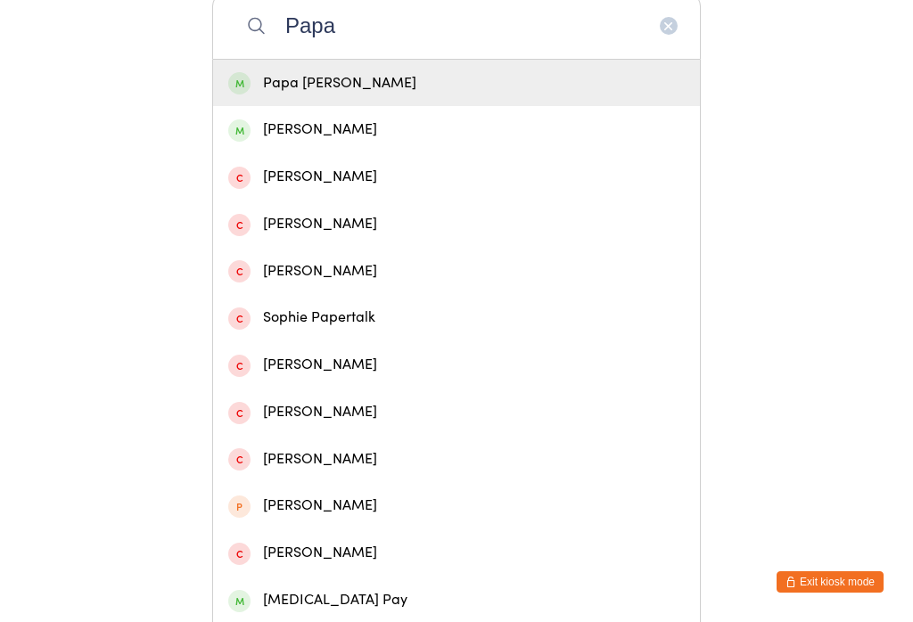
type input "Papa"
click at [398, 87] on div "Papa [PERSON_NAME]" at bounding box center [456, 83] width 457 height 24
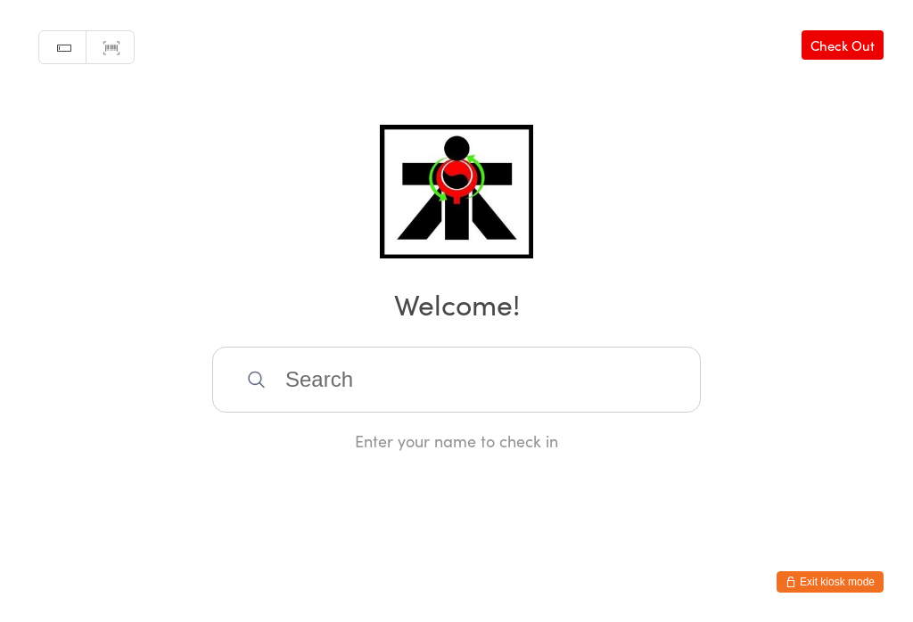
scroll to position [0, 0]
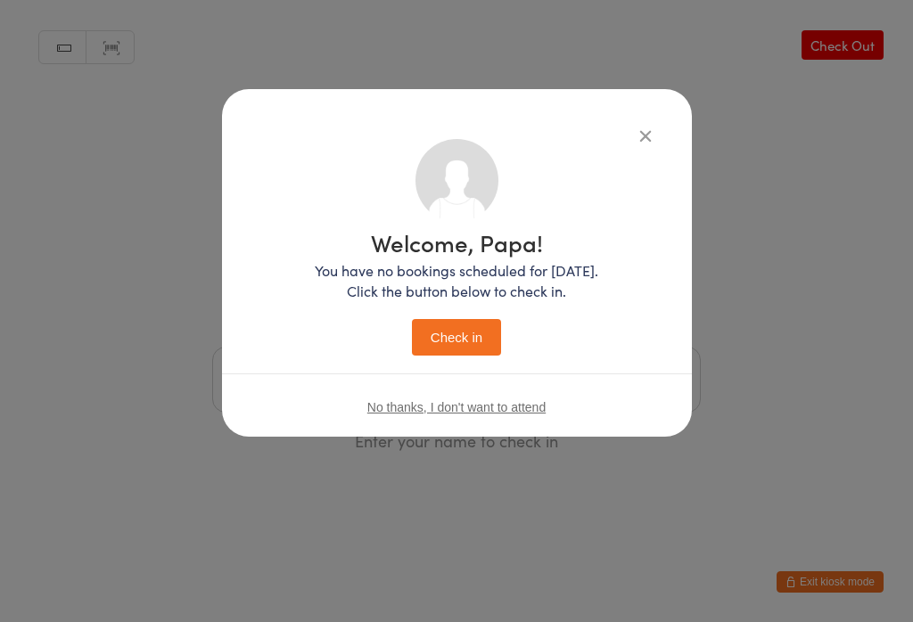
click at [456, 344] on button "Check in" at bounding box center [456, 337] width 89 height 37
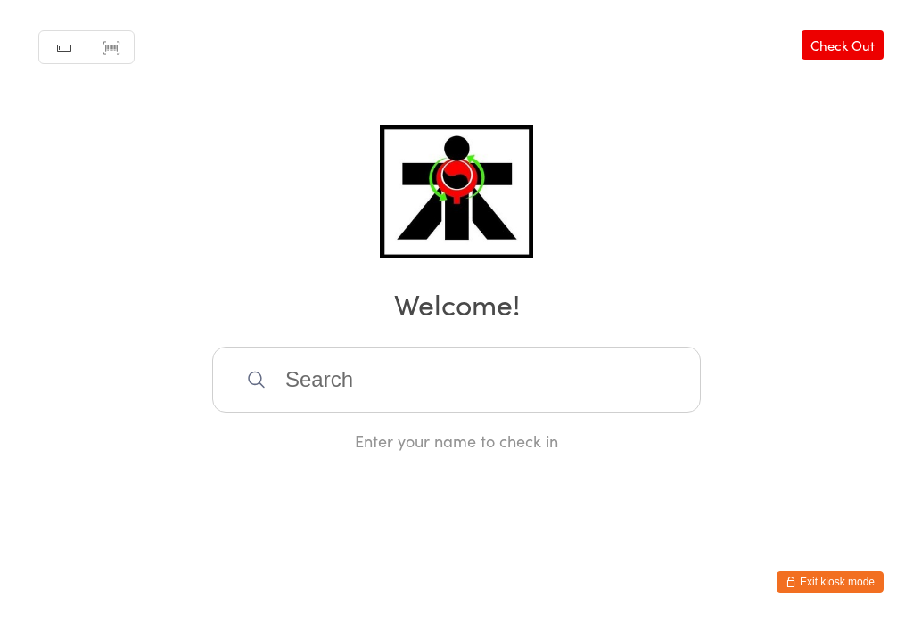
click at [449, 366] on input "search" at bounding box center [456, 380] width 489 height 66
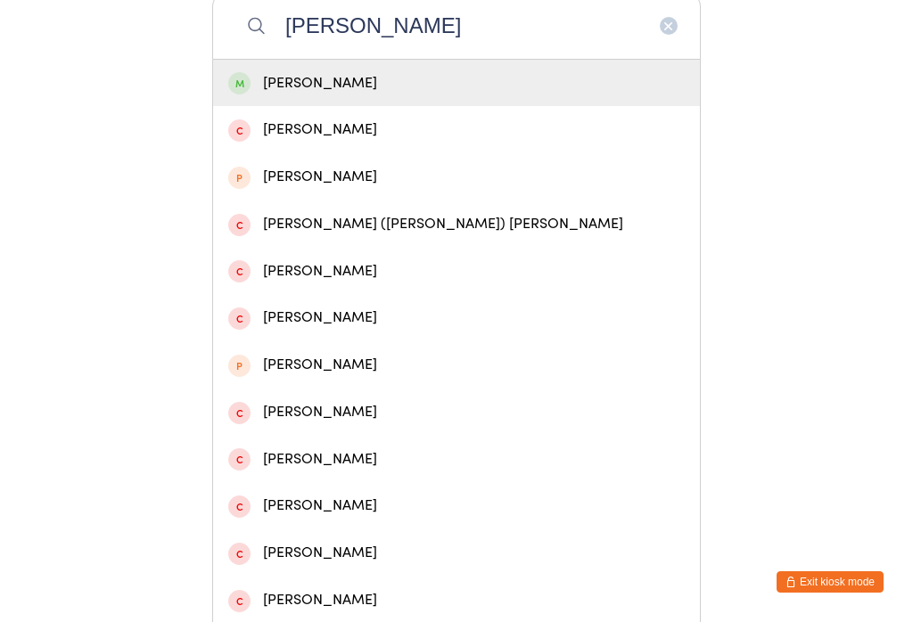
type input "[PERSON_NAME]"
click at [345, 85] on div "[PERSON_NAME]" at bounding box center [456, 83] width 457 height 24
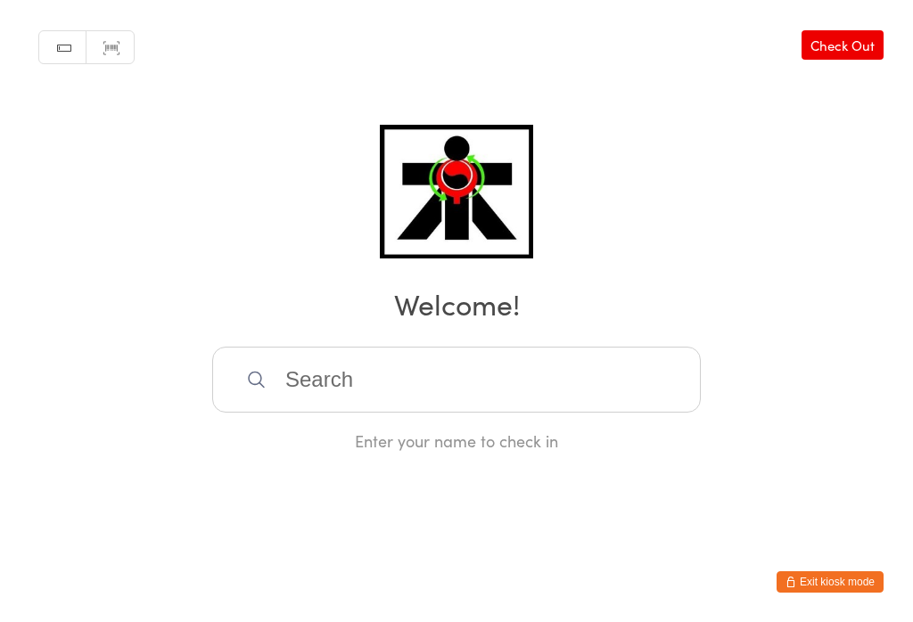
scroll to position [0, 0]
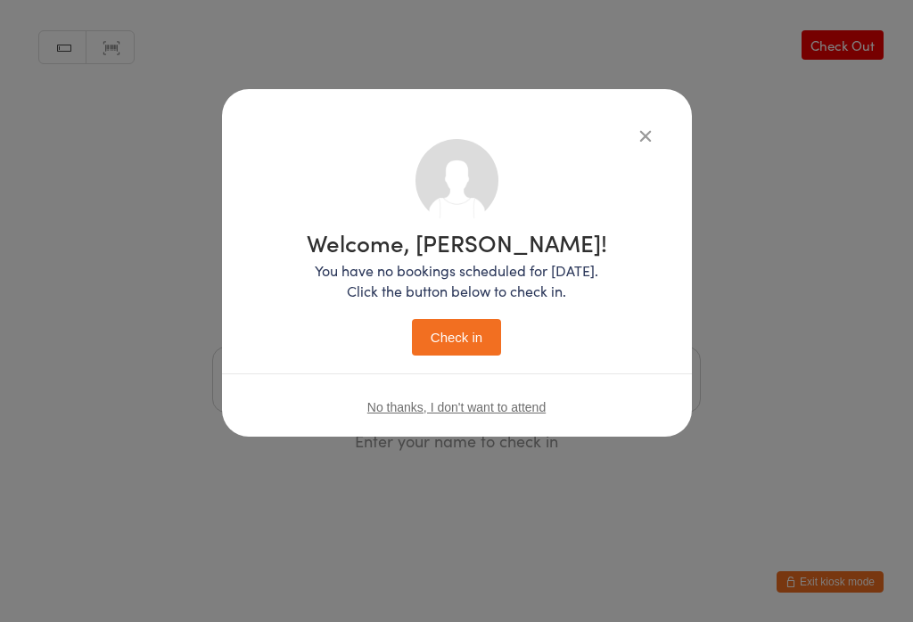
click at [450, 329] on button "Check in" at bounding box center [456, 337] width 89 height 37
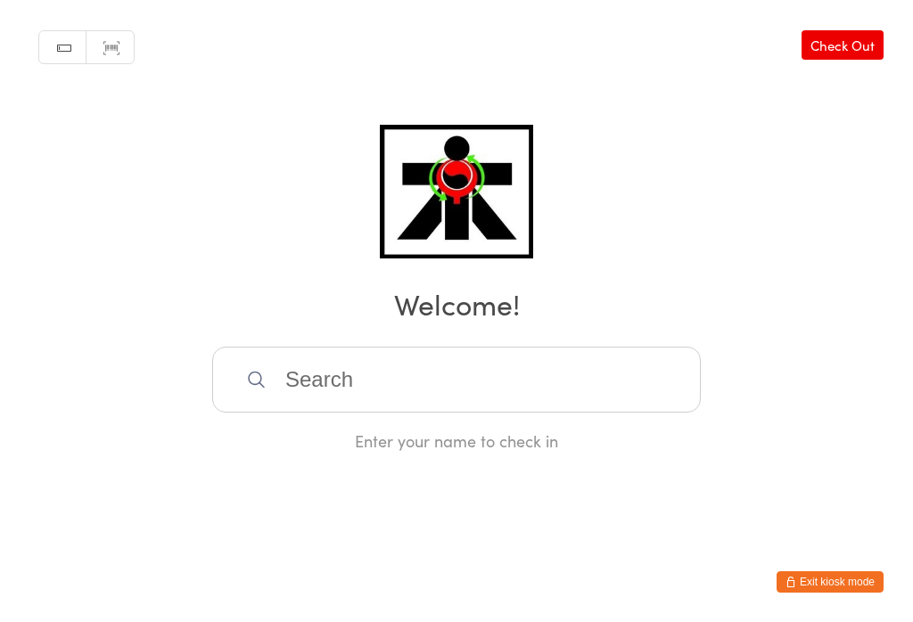
click at [384, 389] on input "search" at bounding box center [456, 380] width 489 height 66
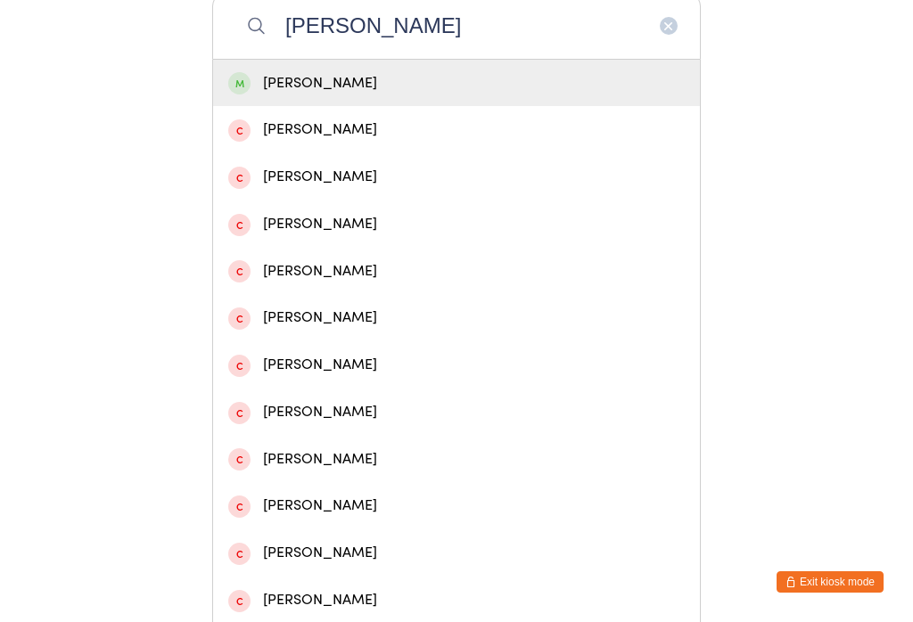
type input "[PERSON_NAME]"
click at [369, 95] on div "[PERSON_NAME]" at bounding box center [456, 83] width 457 height 24
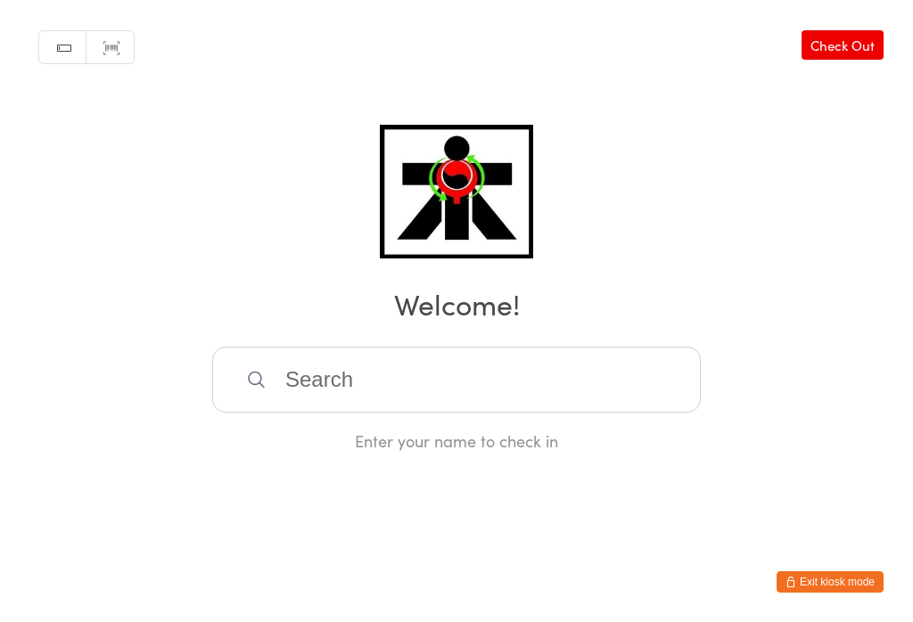
scroll to position [0, 0]
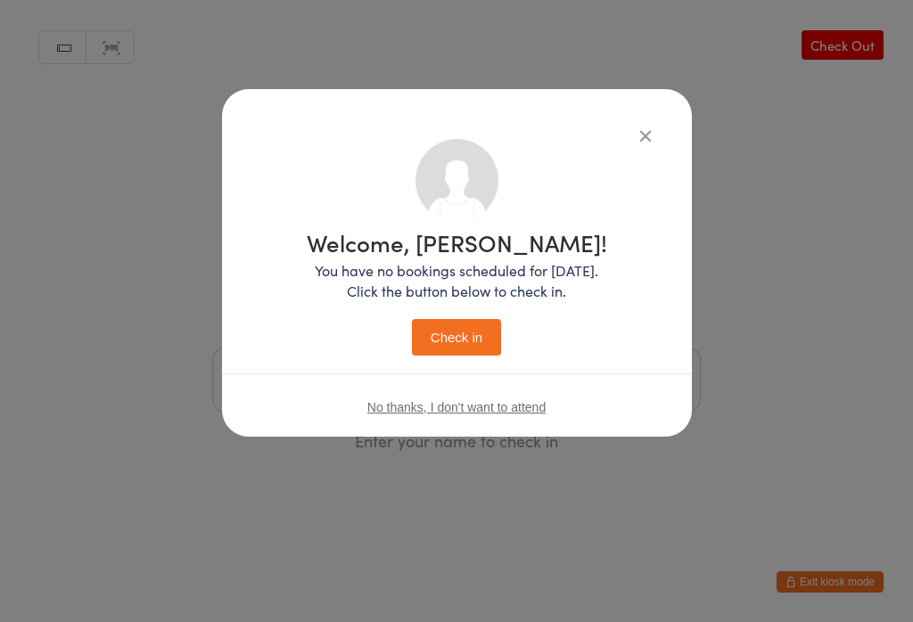
click at [472, 343] on button "Check in" at bounding box center [456, 337] width 89 height 37
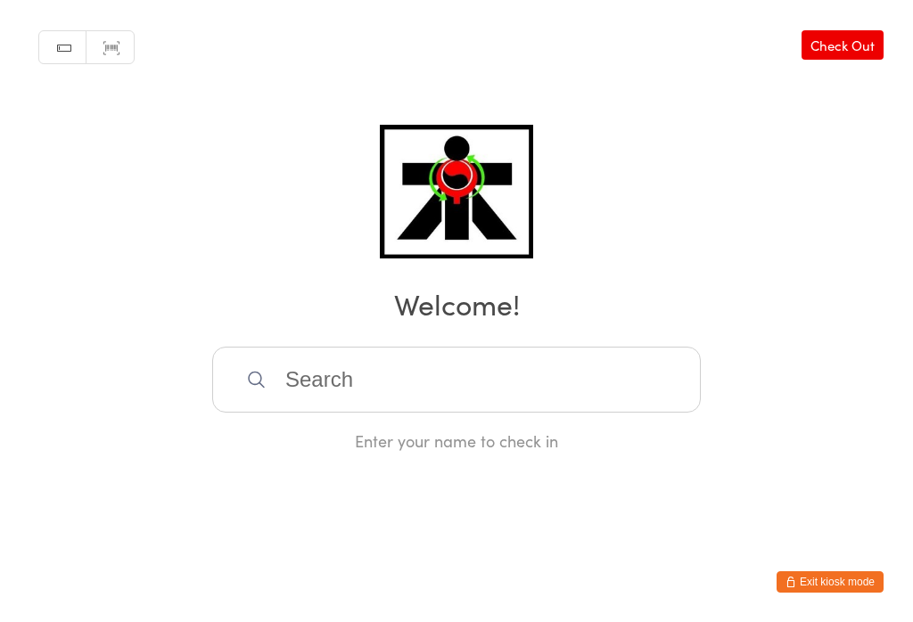
click at [298, 397] on input "search" at bounding box center [456, 380] width 489 height 66
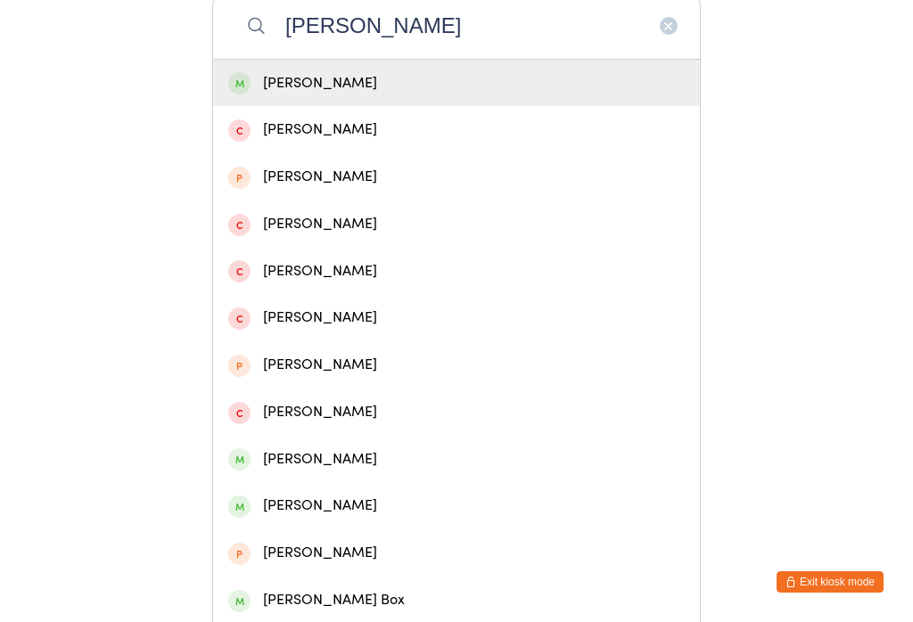
type input "[PERSON_NAME]"
click at [373, 95] on div "[PERSON_NAME]" at bounding box center [456, 83] width 457 height 24
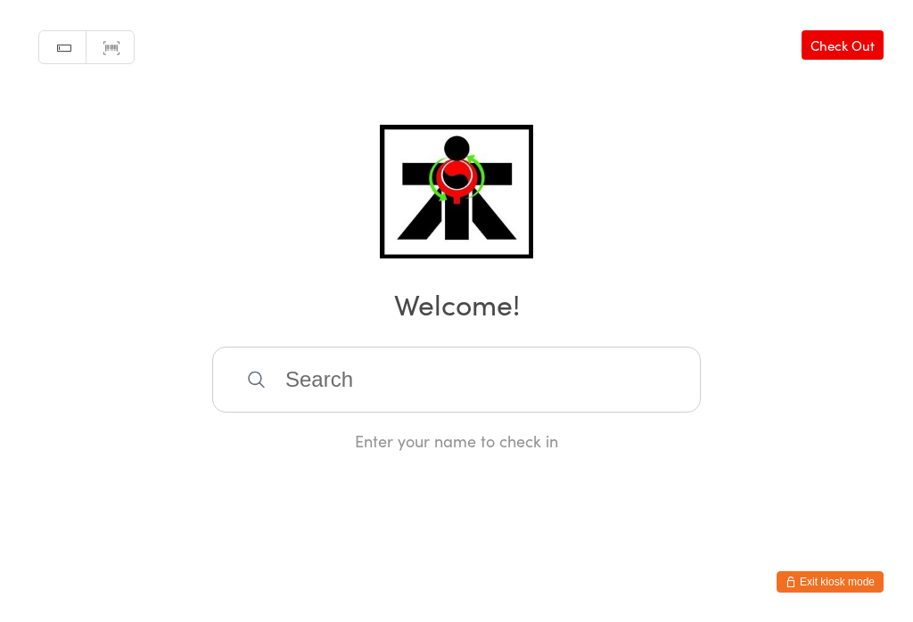
scroll to position [0, 0]
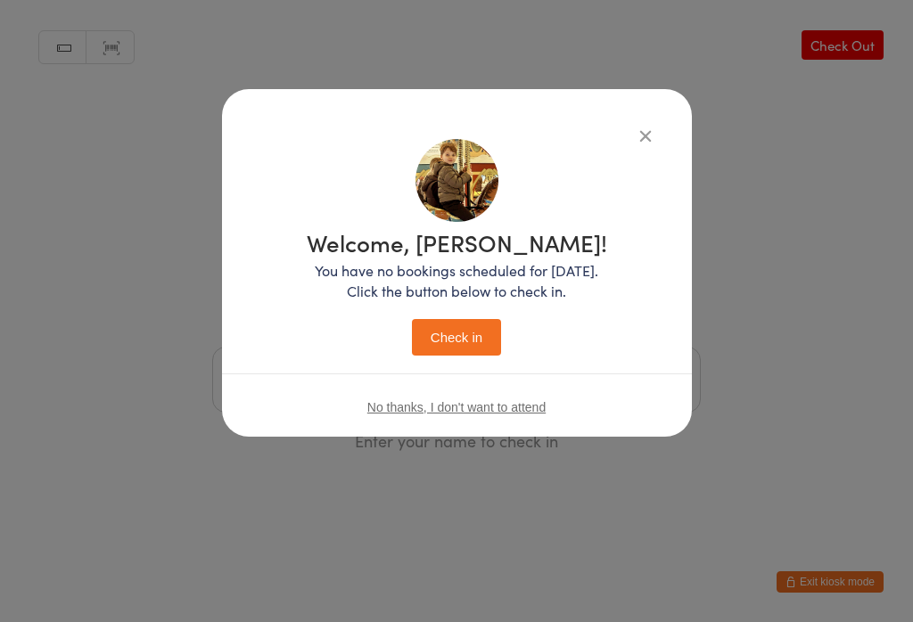
click at [465, 340] on button "Check in" at bounding box center [456, 337] width 89 height 37
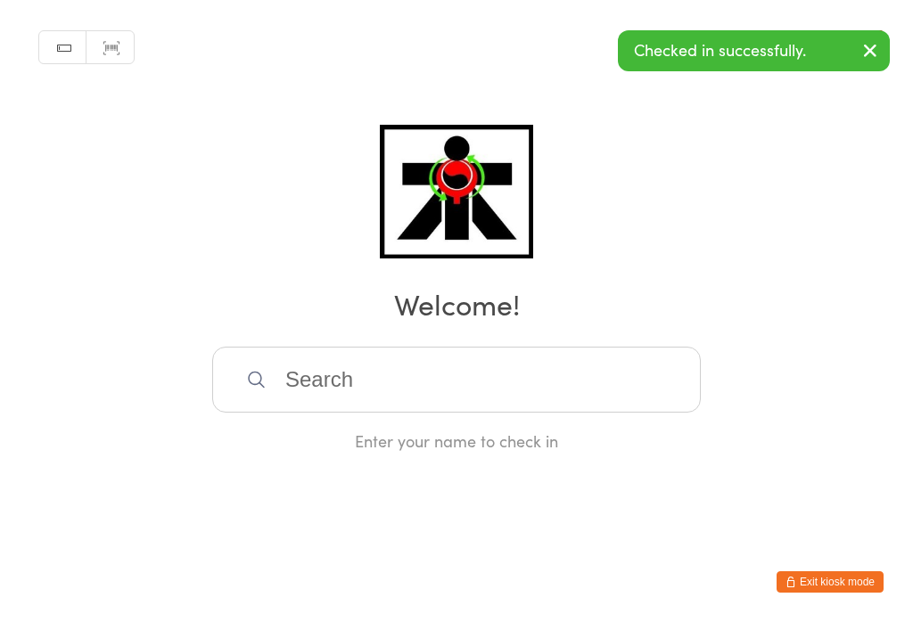
click at [301, 407] on input "search" at bounding box center [456, 380] width 489 height 66
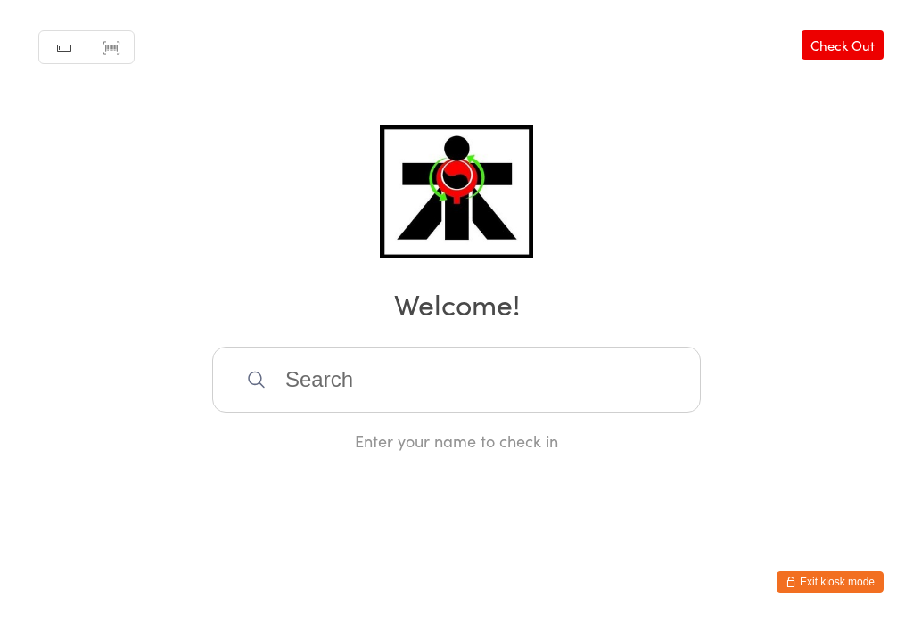
scroll to position [354, 0]
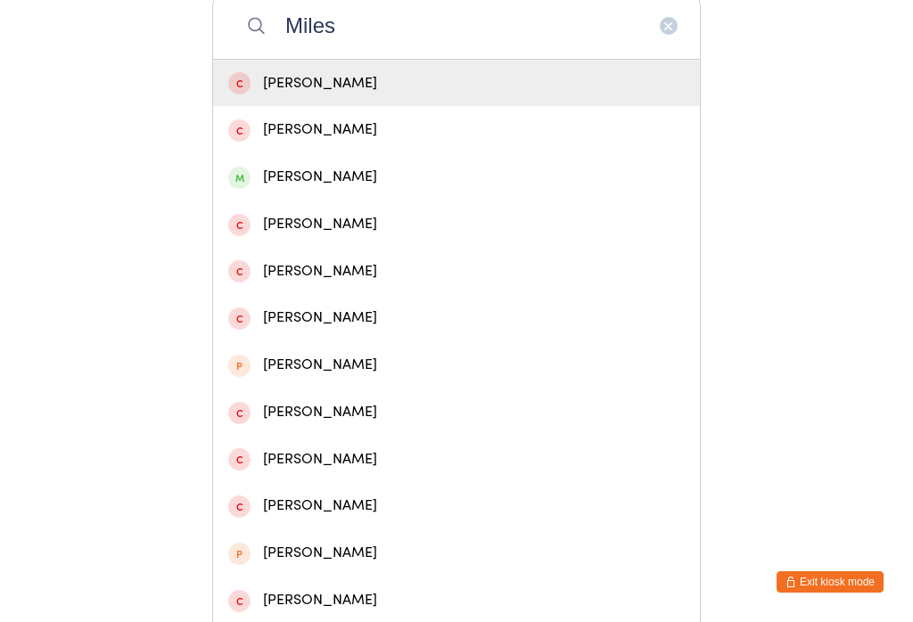
type input "Miles"
click at [280, 178] on div "[PERSON_NAME]" at bounding box center [456, 177] width 457 height 24
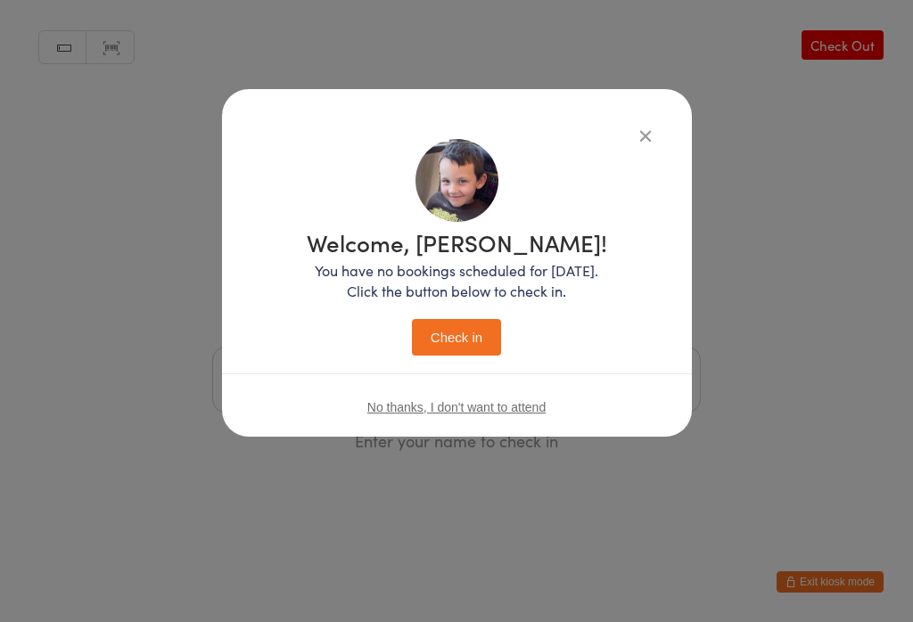
scroll to position [0, 0]
click at [434, 356] on button "Check in" at bounding box center [456, 337] width 89 height 37
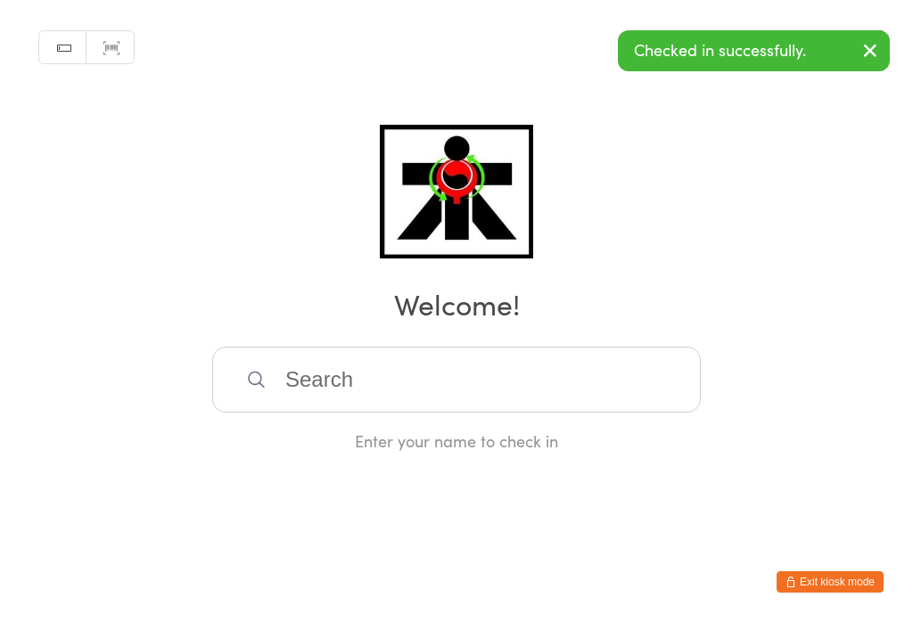
click at [352, 391] on input "search" at bounding box center [456, 380] width 489 height 66
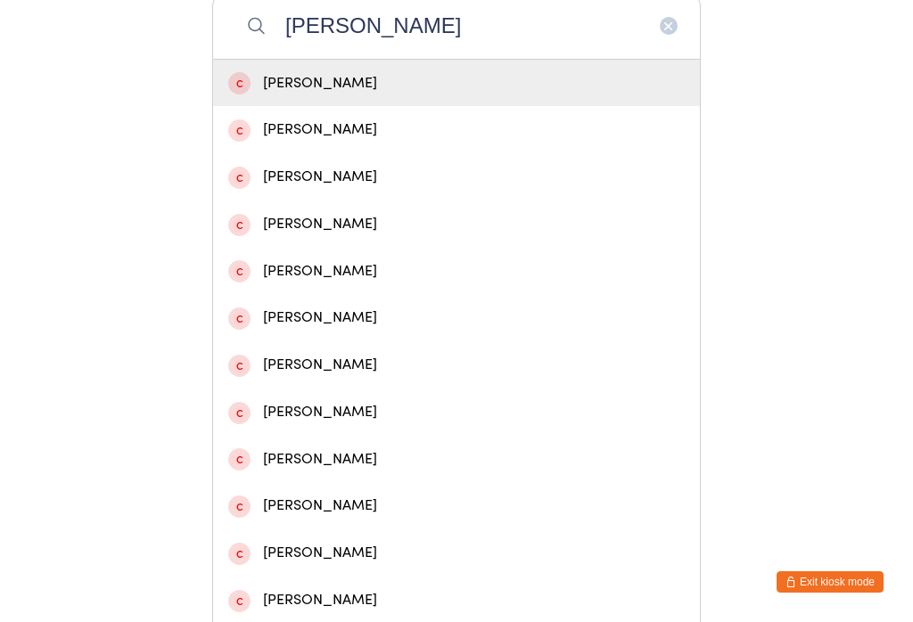
click at [678, 29] on input "[PERSON_NAME]" at bounding box center [456, 26] width 489 height 66
type input "S"
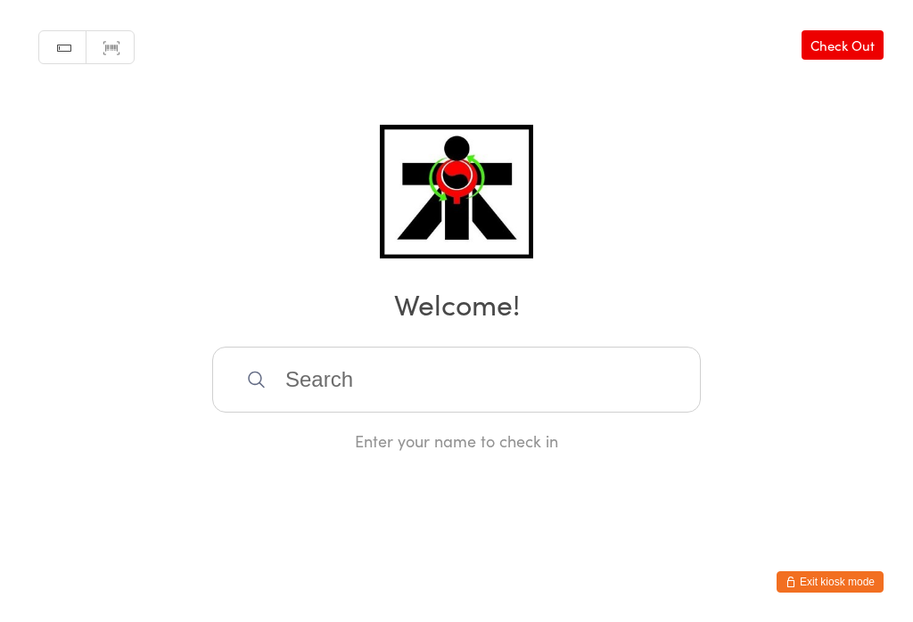
scroll to position [0, 0]
click at [243, 375] on input "search" at bounding box center [456, 380] width 489 height 66
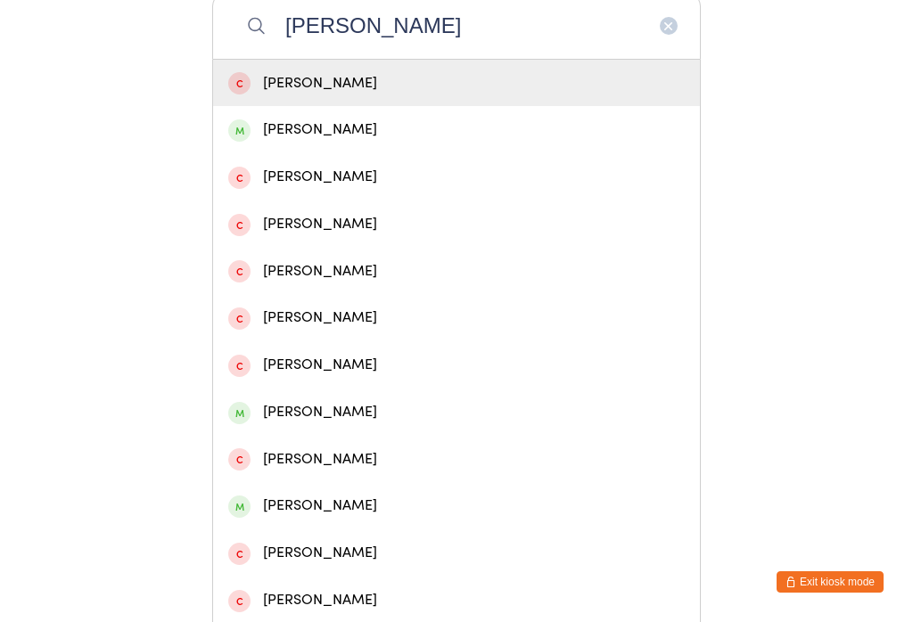
type input "[PERSON_NAME]"
click at [318, 142] on div "[PERSON_NAME]" at bounding box center [456, 130] width 457 height 24
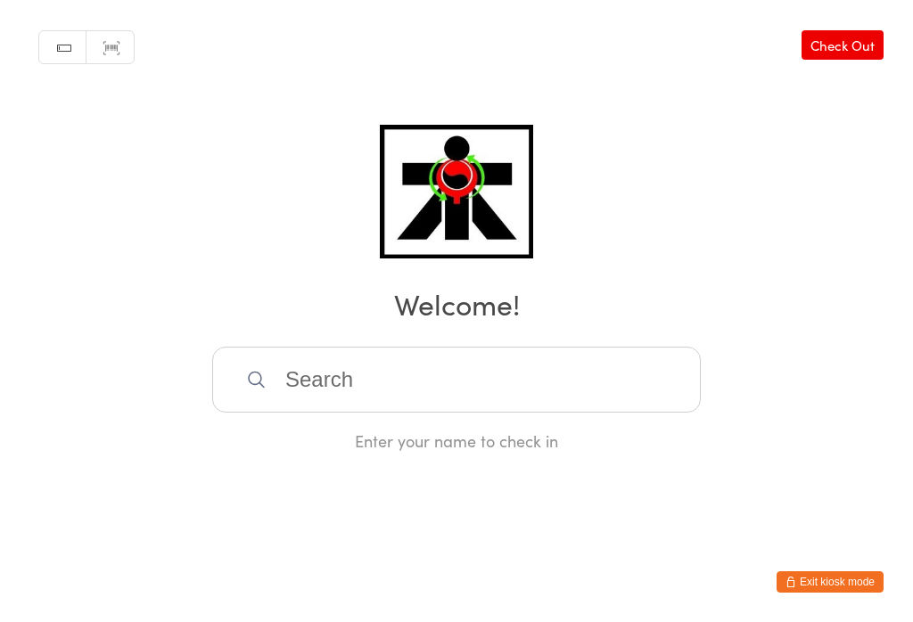
scroll to position [0, 0]
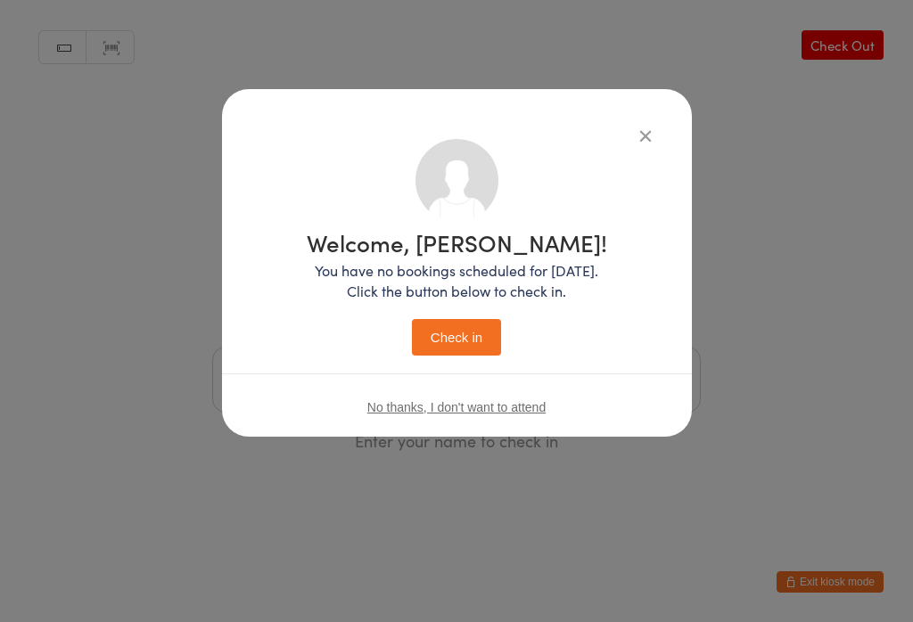
click at [453, 343] on button "Check in" at bounding box center [456, 337] width 89 height 37
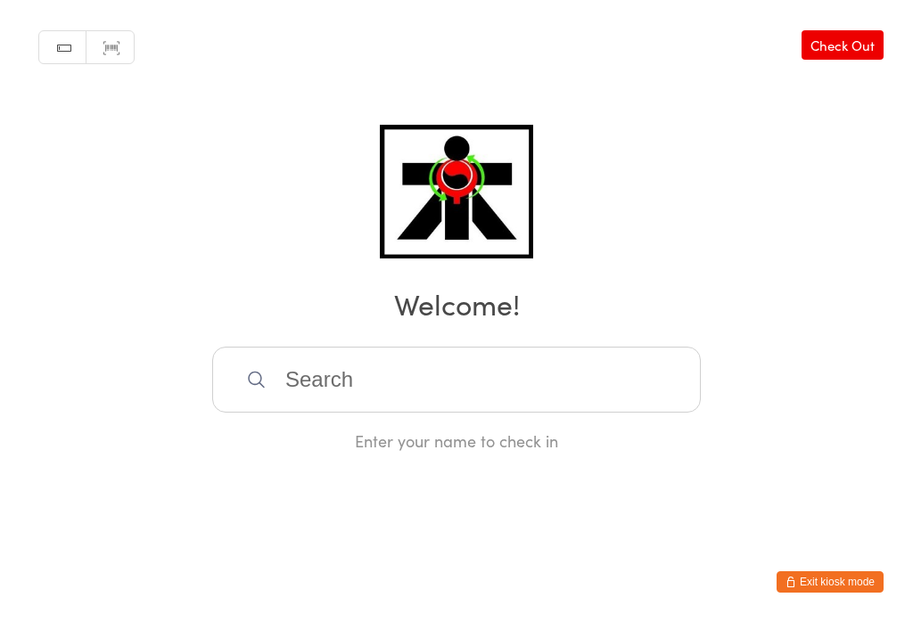
click at [441, 413] on input "search" at bounding box center [456, 380] width 489 height 66
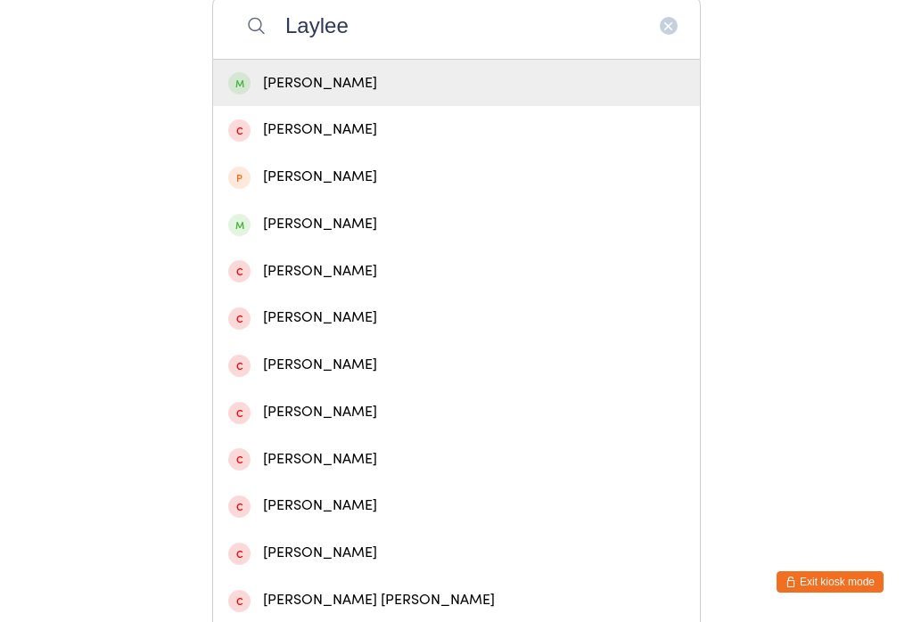
type input "Laylee"
click at [454, 72] on div "[PERSON_NAME]" at bounding box center [456, 83] width 487 height 47
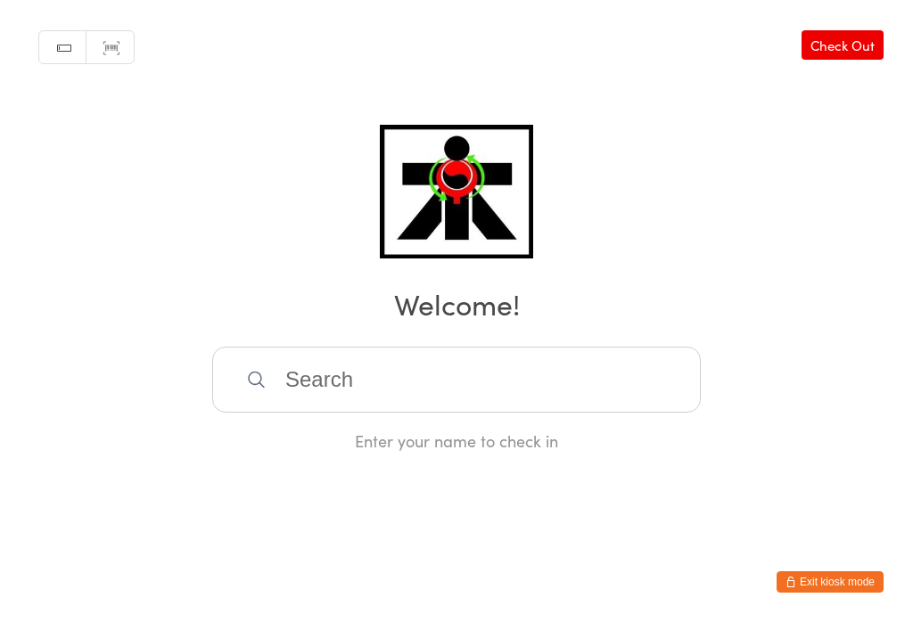
scroll to position [0, 0]
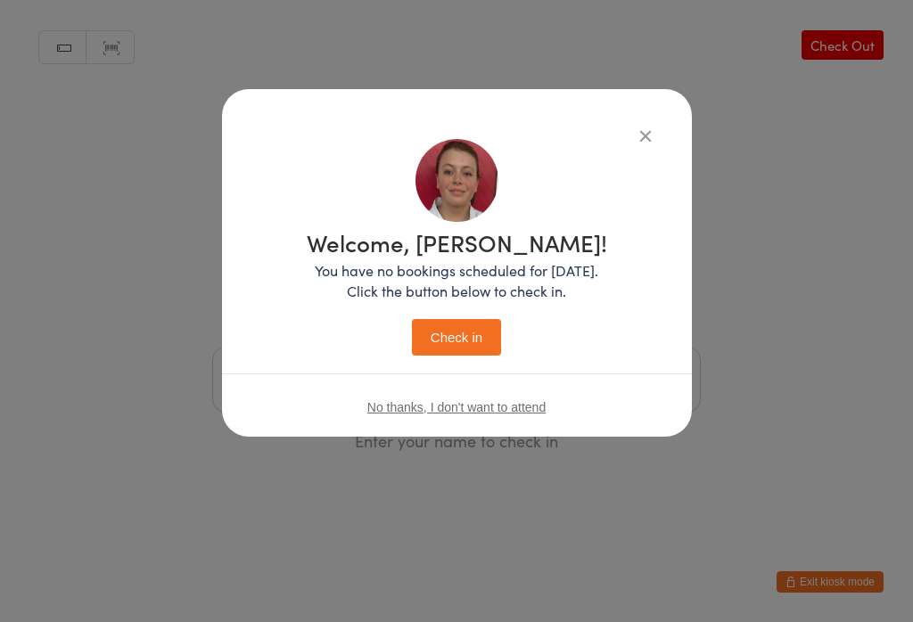
click at [478, 336] on button "Check in" at bounding box center [456, 337] width 89 height 37
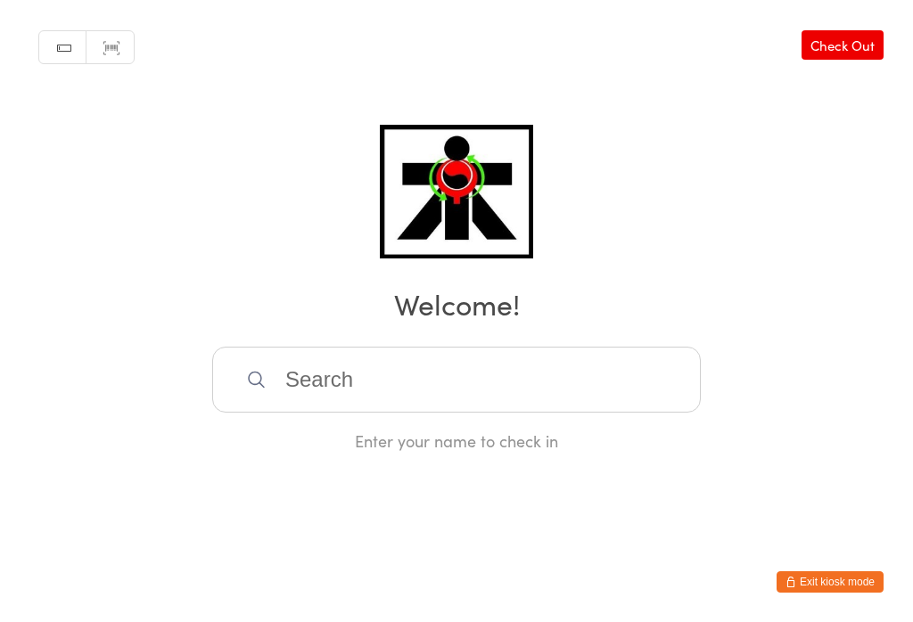
click at [320, 385] on input "search" at bounding box center [456, 380] width 489 height 66
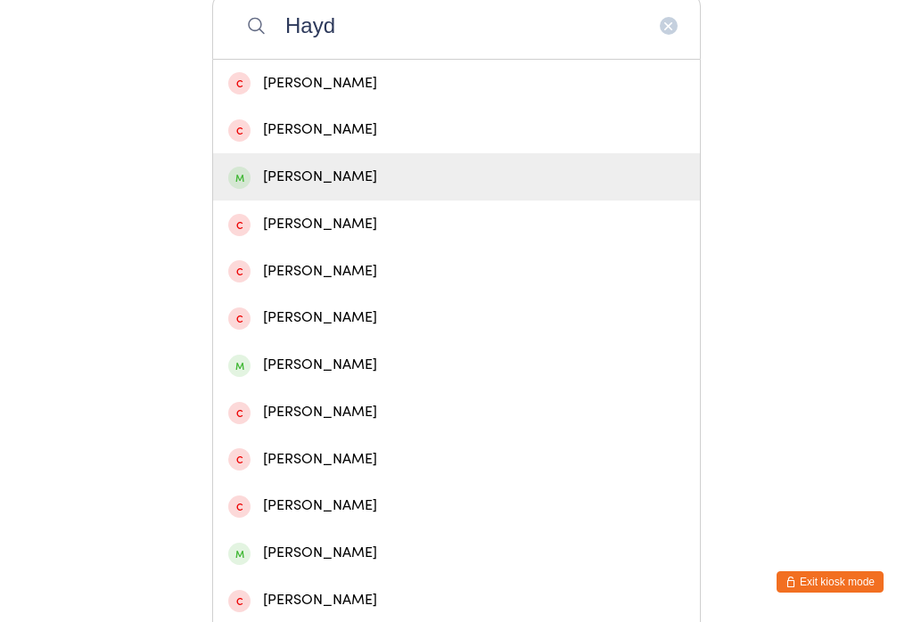
type input "Hayd"
click at [249, 178] on div "[PERSON_NAME]" at bounding box center [456, 177] width 457 height 24
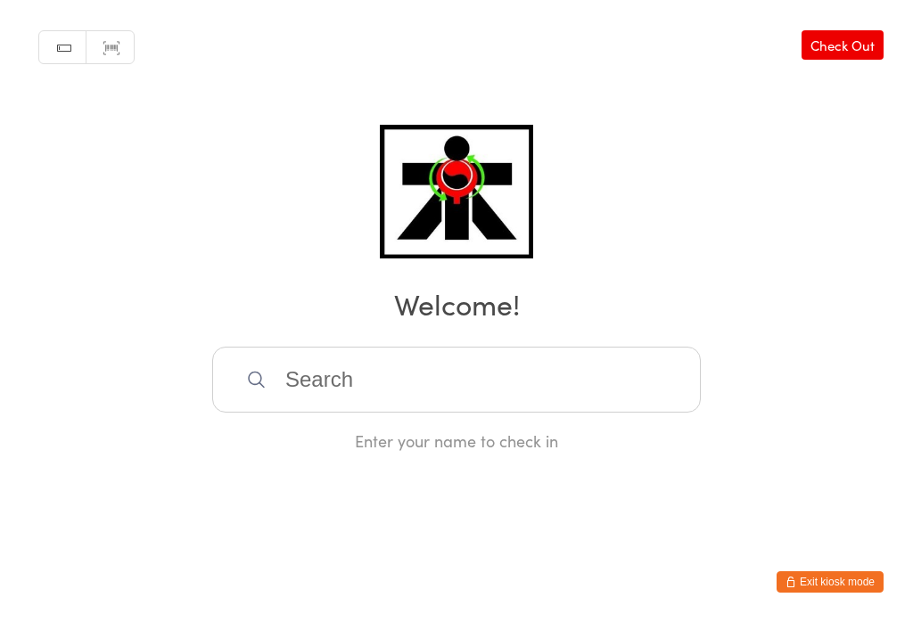
scroll to position [0, 0]
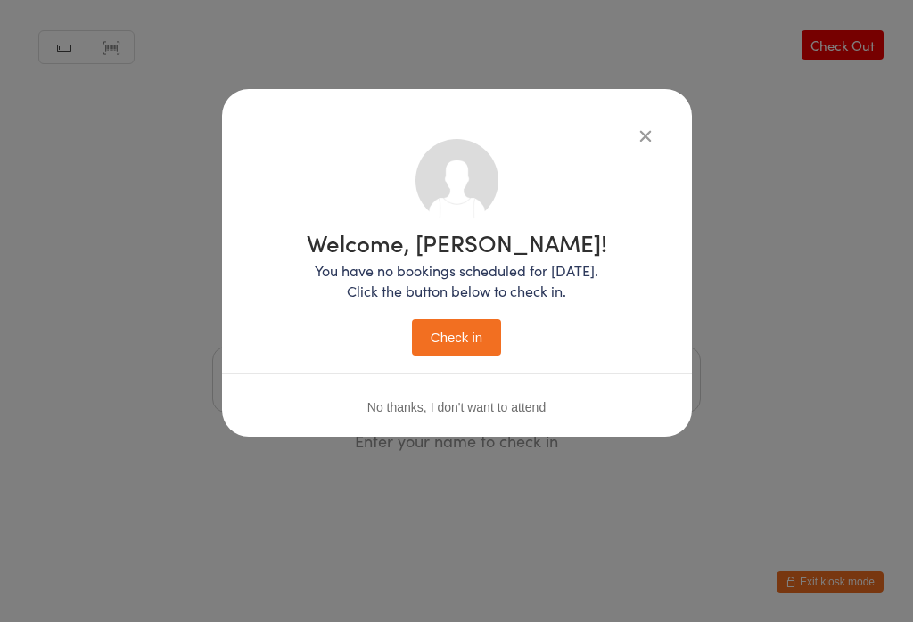
click at [467, 328] on button "Check in" at bounding box center [456, 337] width 89 height 37
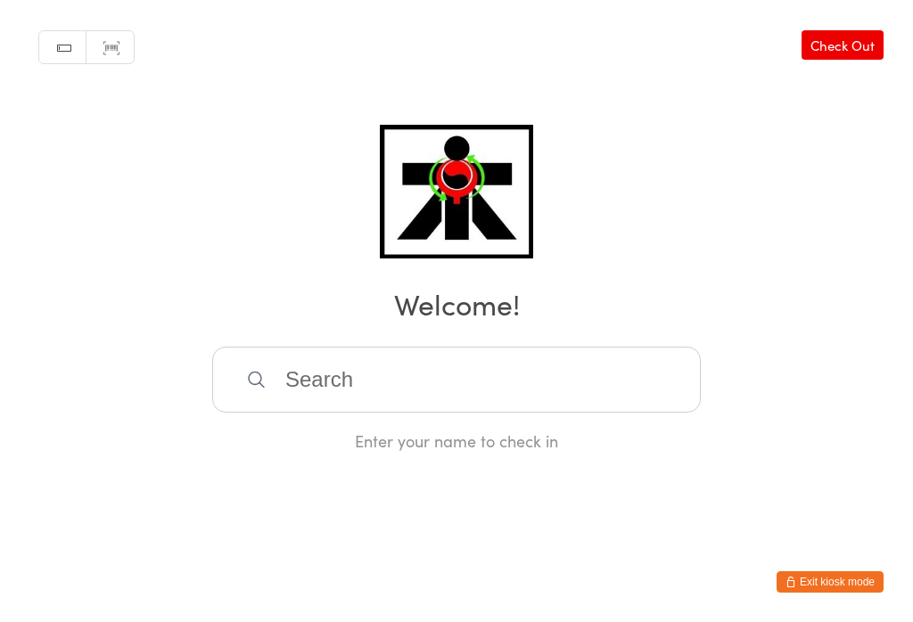
click at [341, 369] on input "search" at bounding box center [456, 380] width 489 height 66
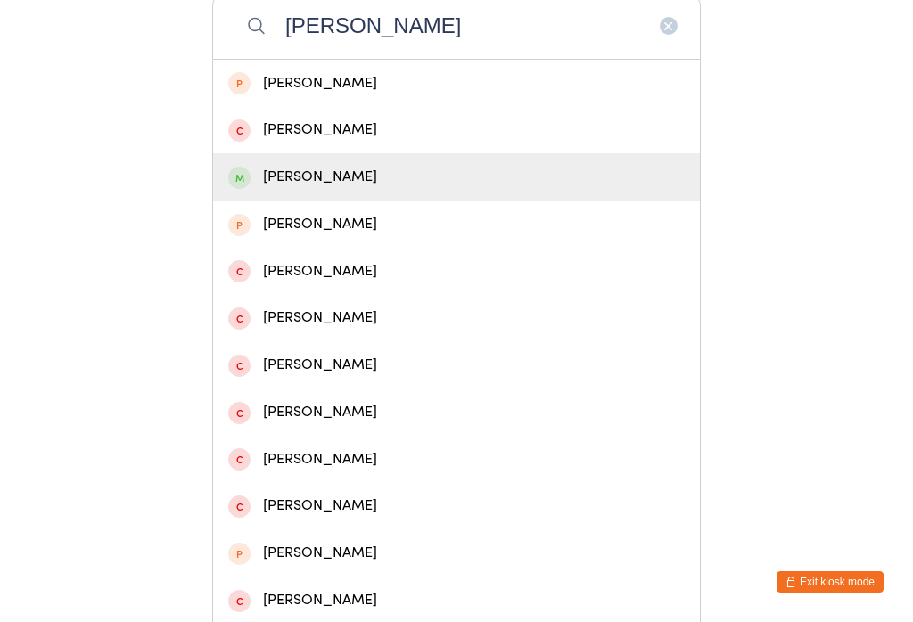
type input "[PERSON_NAME]"
click at [408, 185] on div "[PERSON_NAME]" at bounding box center [456, 177] width 457 height 24
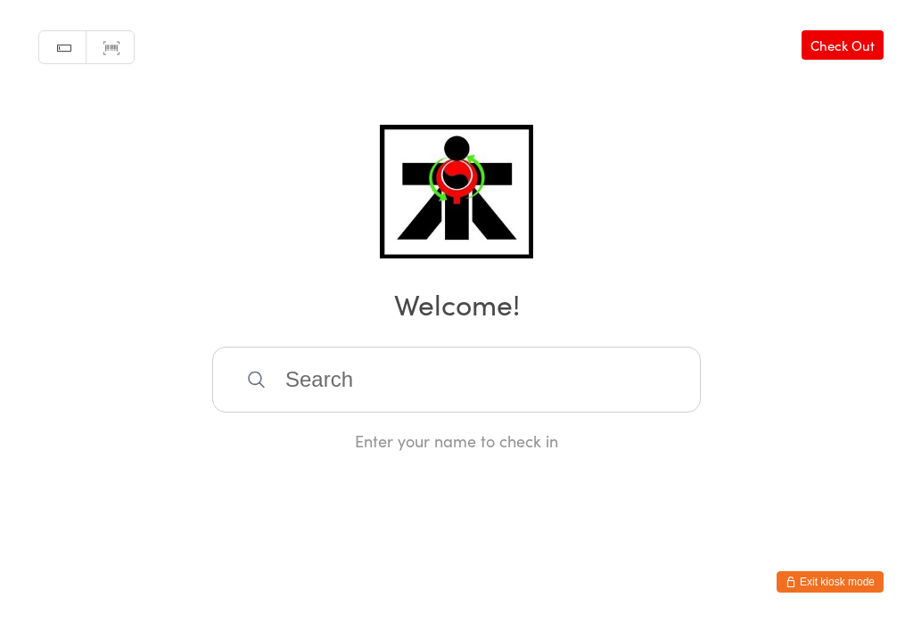
scroll to position [0, 0]
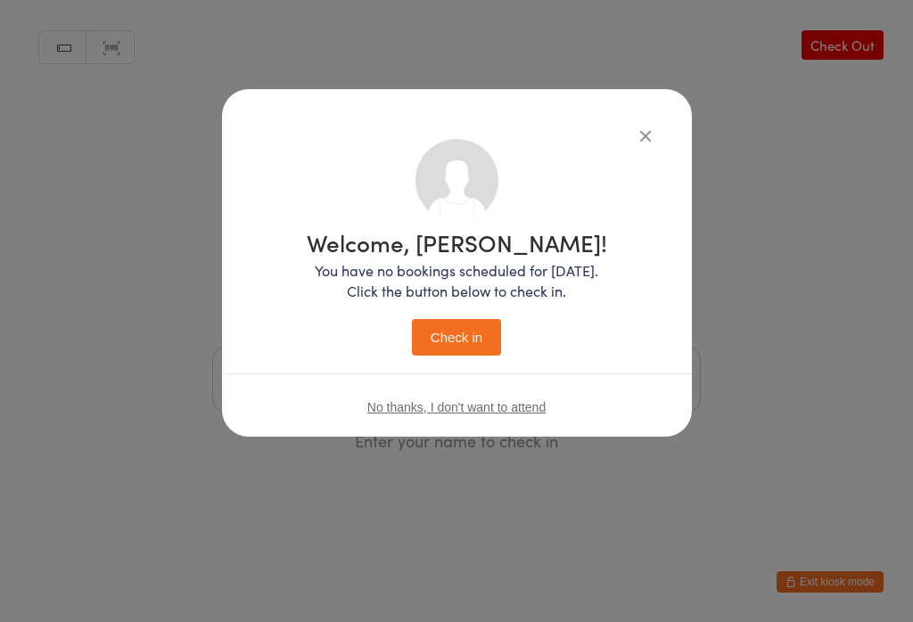
click at [458, 330] on button "Check in" at bounding box center [456, 337] width 89 height 37
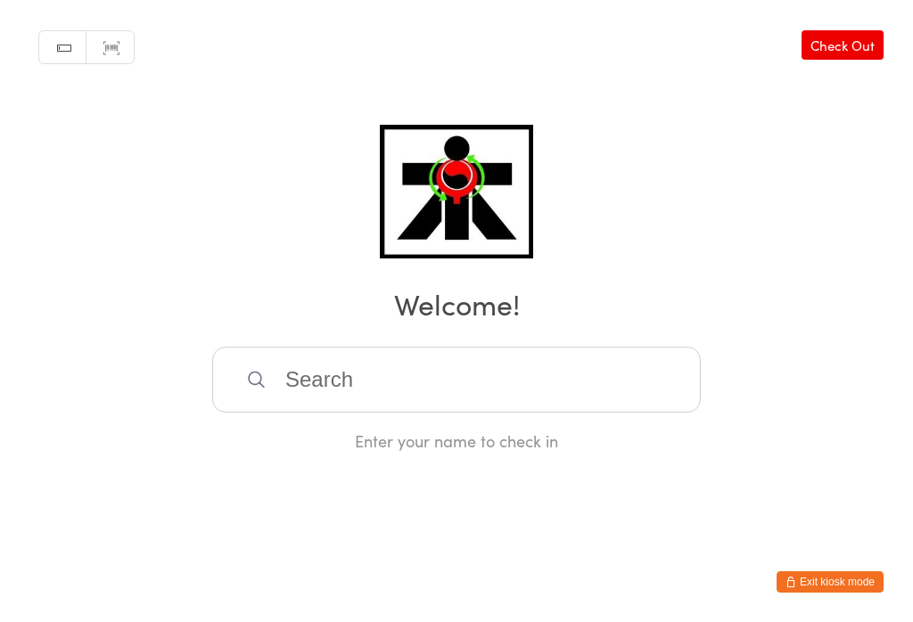
click at [354, 406] on input "search" at bounding box center [456, 380] width 489 height 66
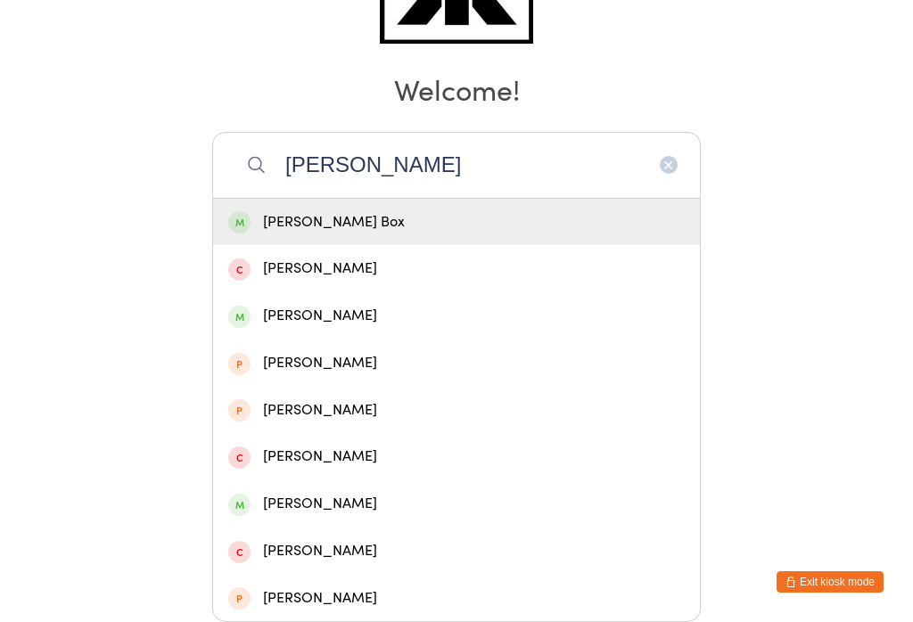
type input "[PERSON_NAME]"
click at [328, 210] on div "[PERSON_NAME] Box" at bounding box center [456, 222] width 457 height 24
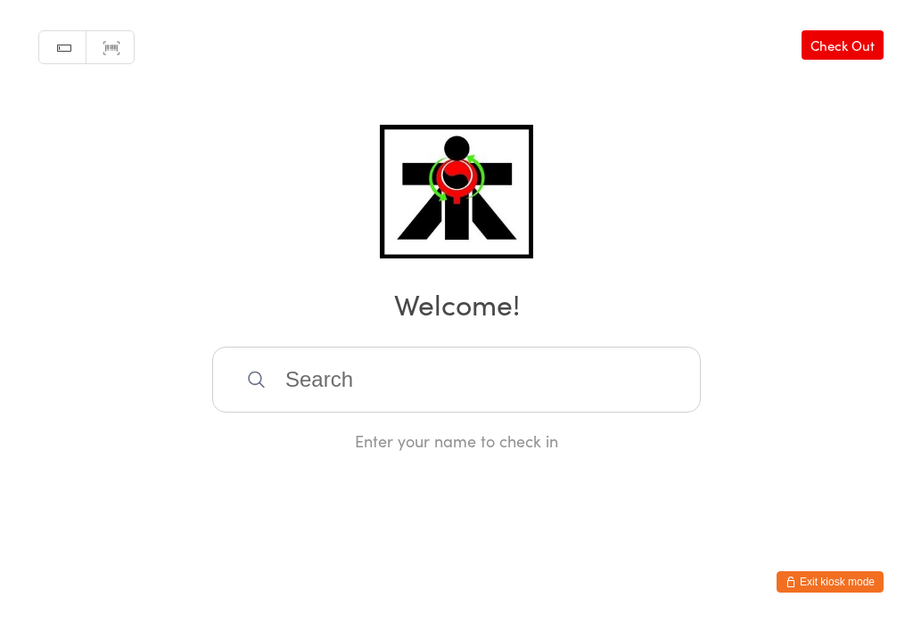
scroll to position [0, 0]
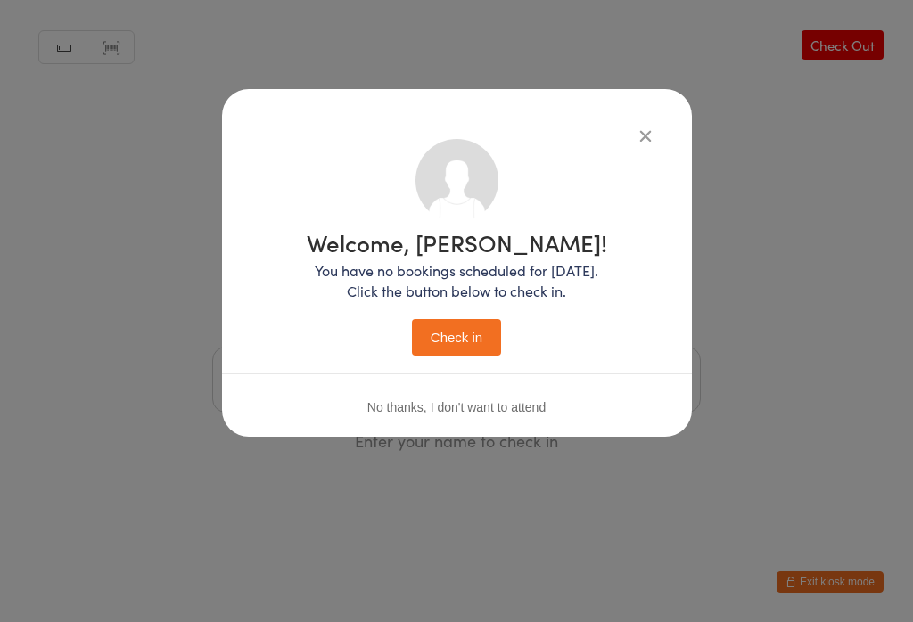
click at [439, 342] on button "Check in" at bounding box center [456, 337] width 89 height 37
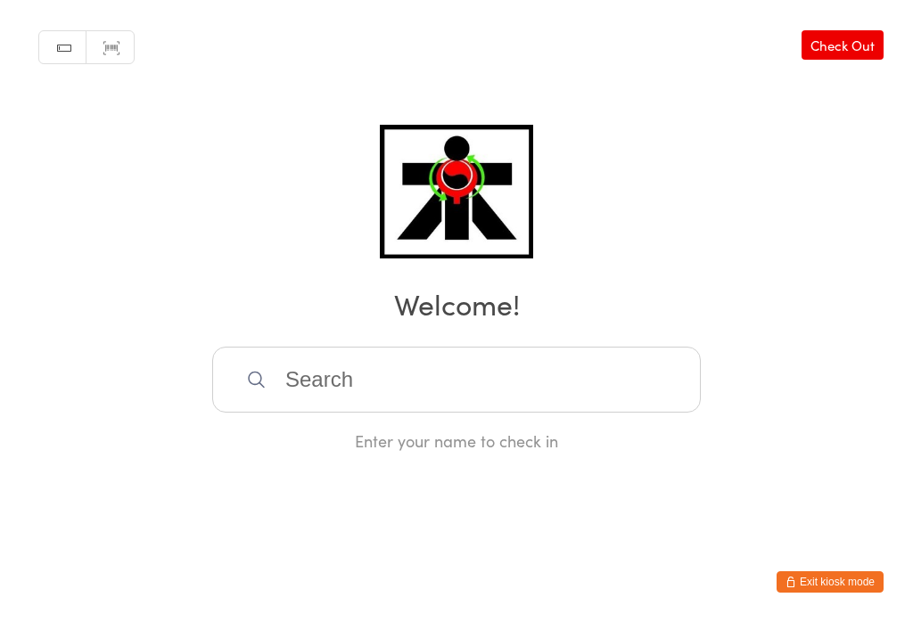
click at [614, 404] on input "search" at bounding box center [456, 380] width 489 height 66
type input "H"
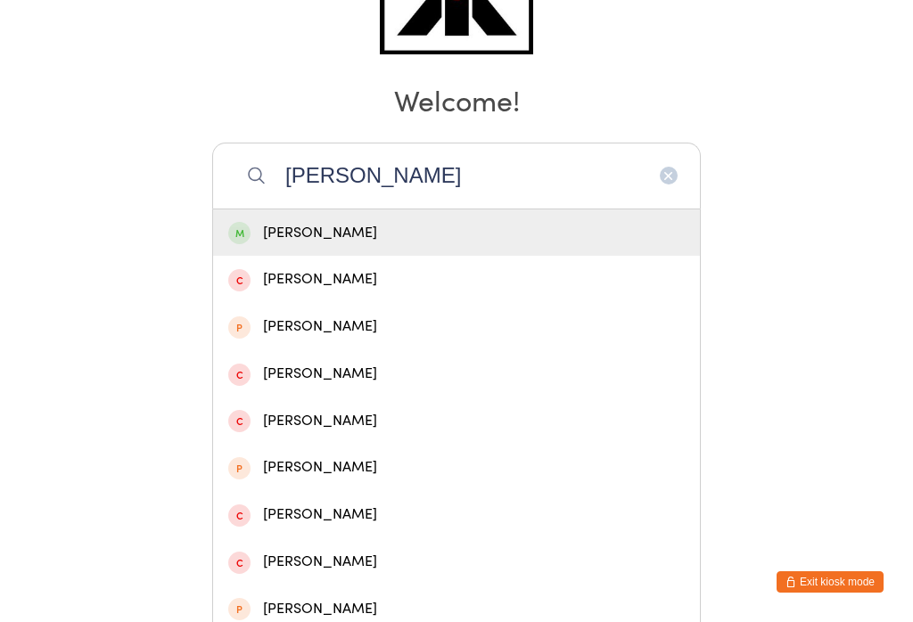
type input "[PERSON_NAME]"
click at [266, 228] on div "[PERSON_NAME]" at bounding box center [456, 233] width 457 height 24
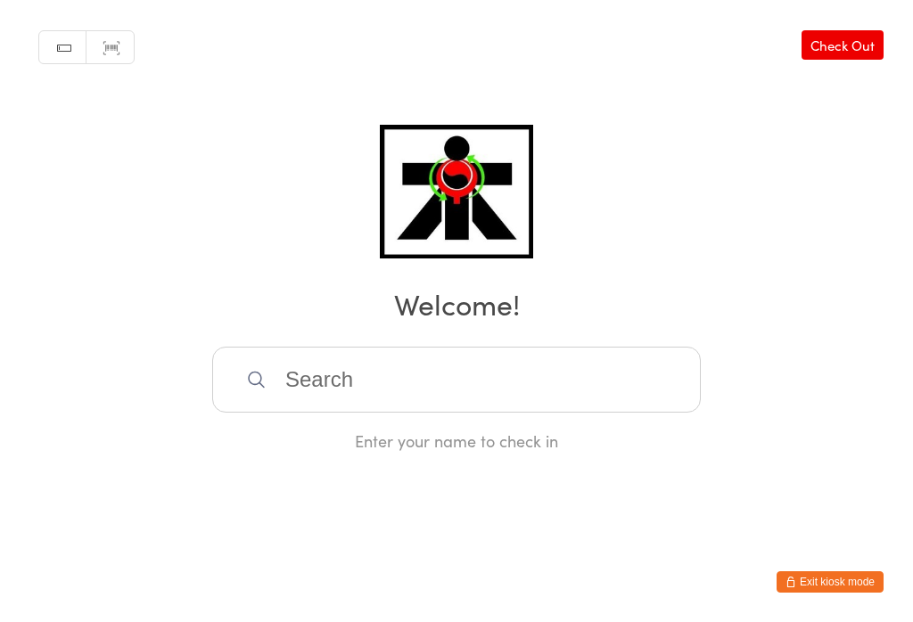
scroll to position [0, 0]
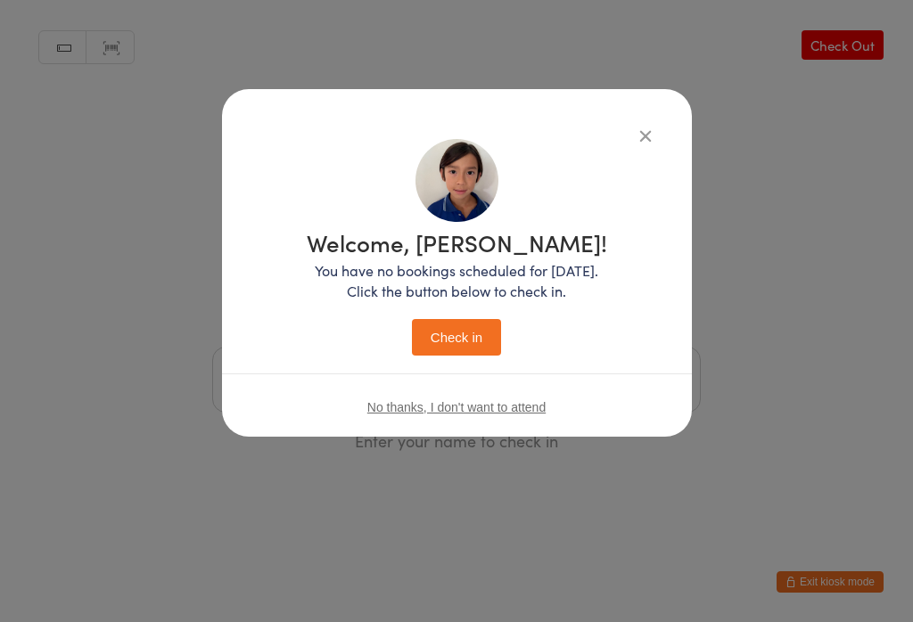
click at [474, 354] on button "Check in" at bounding box center [456, 337] width 89 height 37
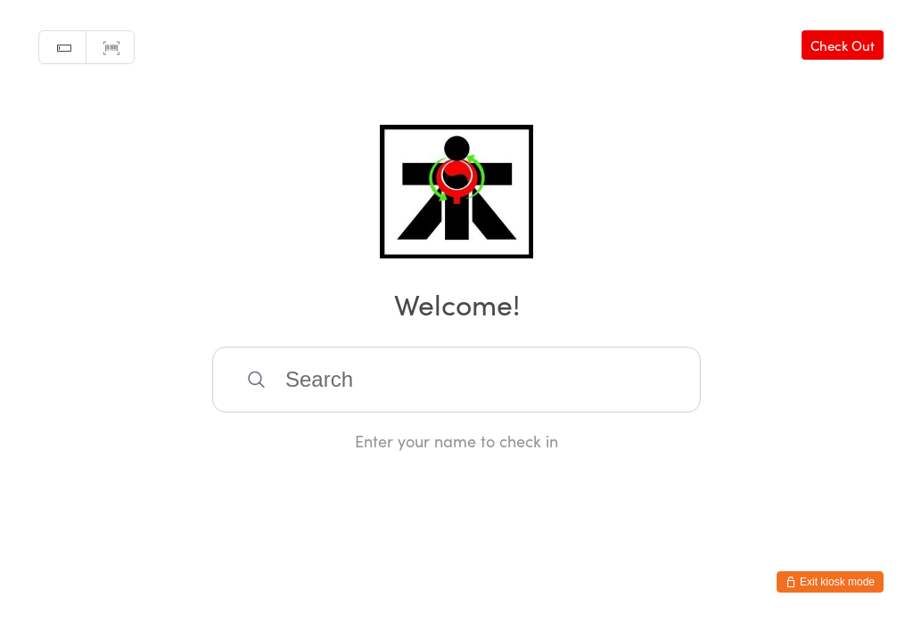
click at [654, 397] on input "search" at bounding box center [456, 380] width 489 height 66
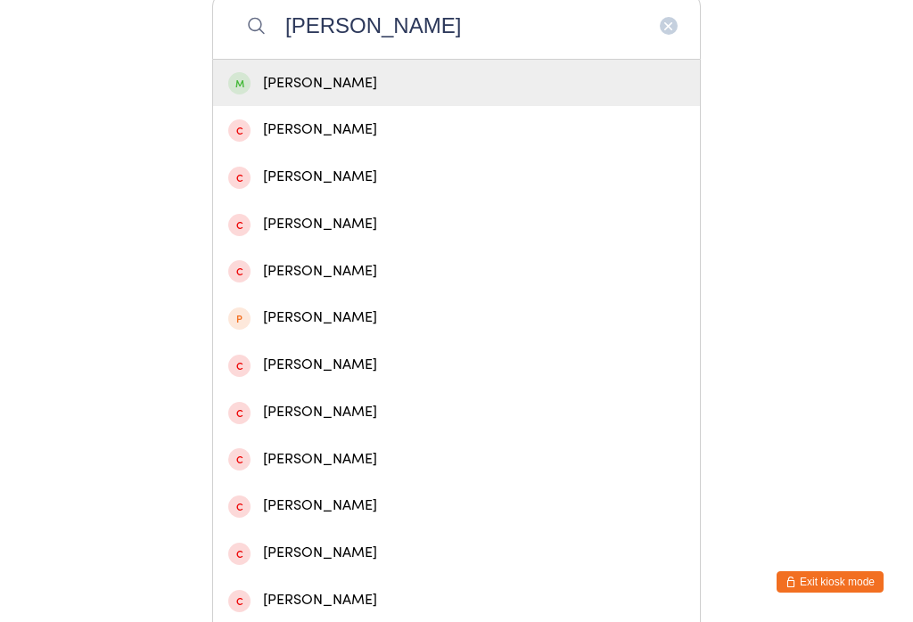
type input "[PERSON_NAME]"
click at [475, 104] on div "[PERSON_NAME]" at bounding box center [456, 83] width 487 height 47
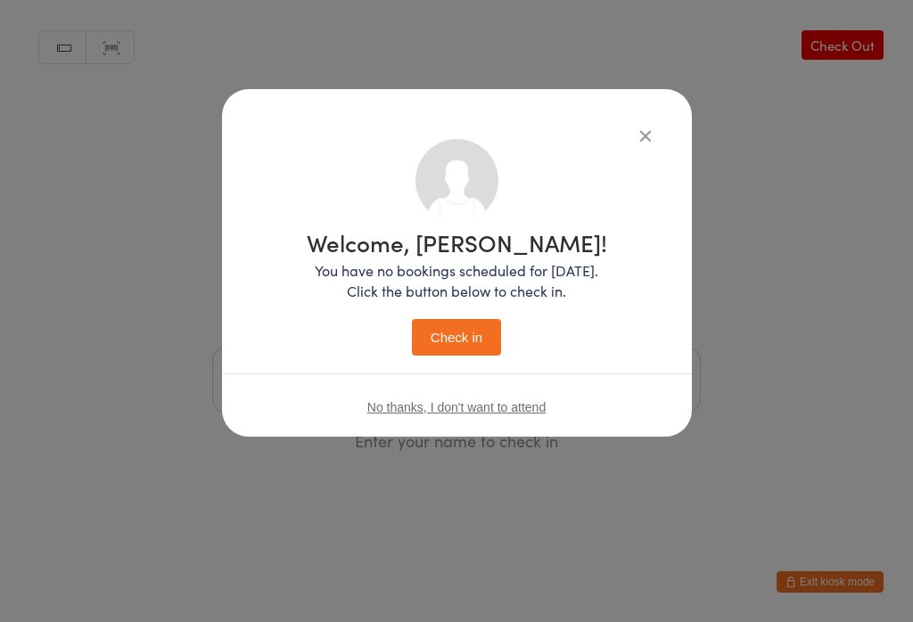
click at [472, 335] on button "Check in" at bounding box center [456, 337] width 89 height 37
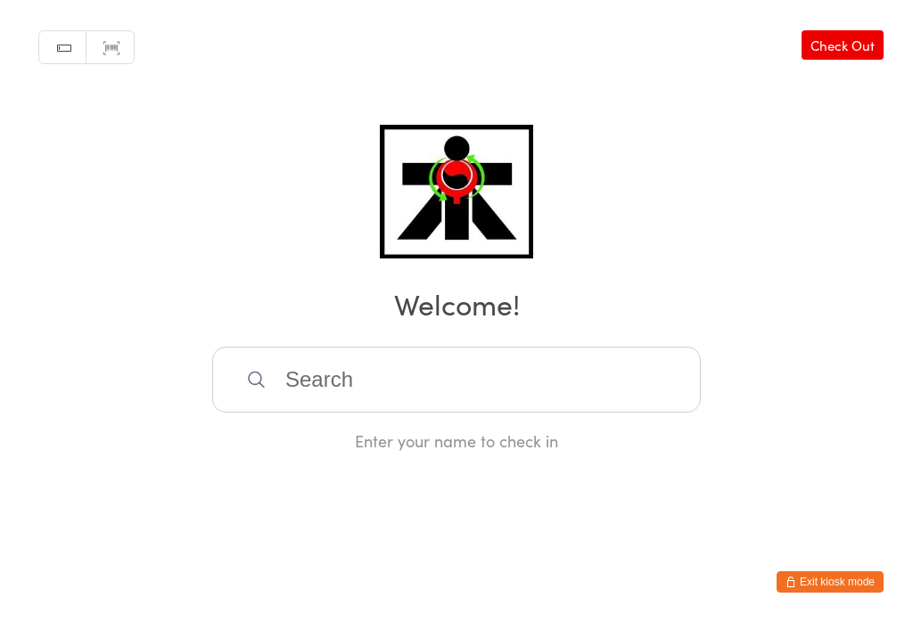
click at [311, 358] on input "search" at bounding box center [456, 380] width 489 height 66
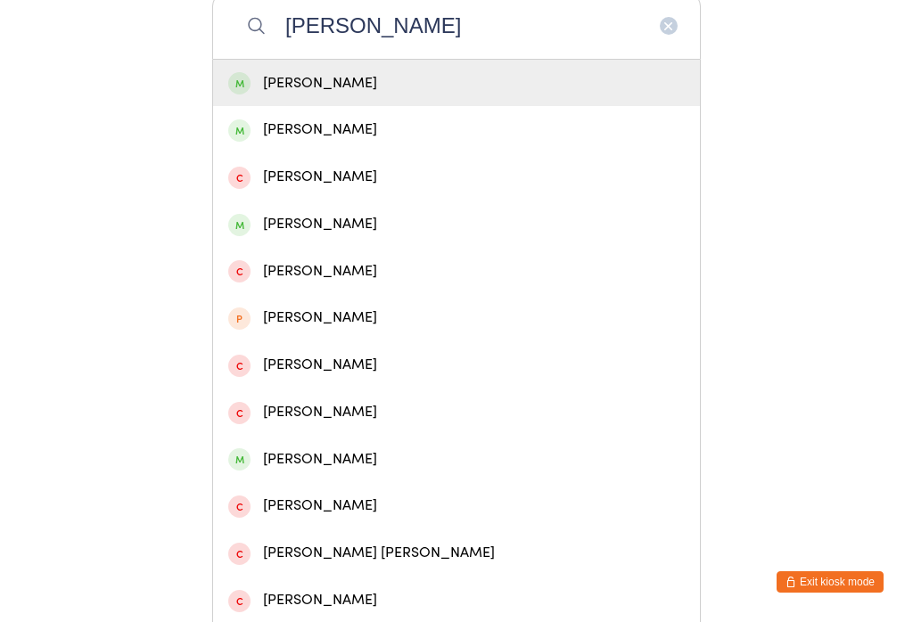
type input "[PERSON_NAME]"
click at [270, 95] on div "[PERSON_NAME]" at bounding box center [456, 83] width 457 height 24
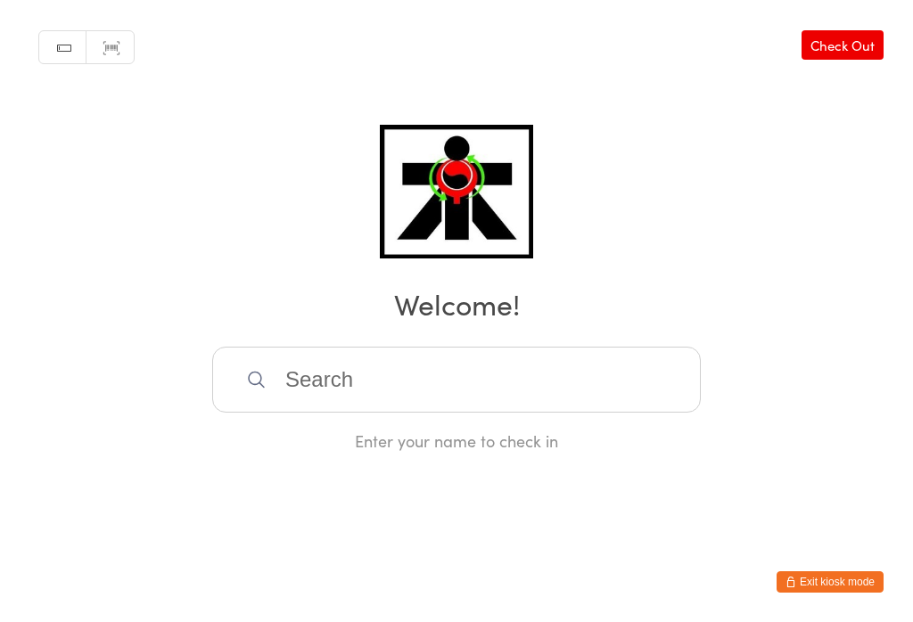
scroll to position [0, 0]
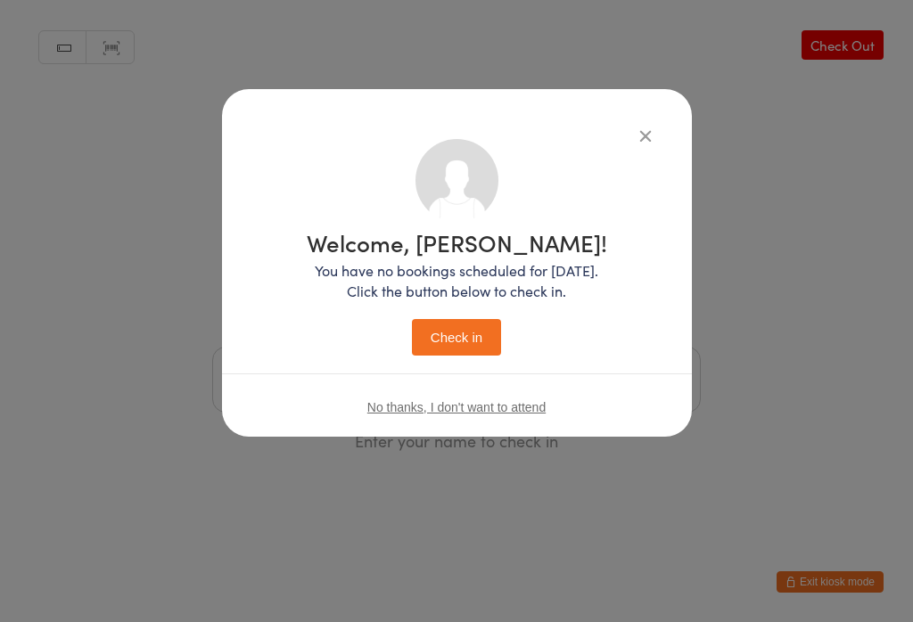
click at [437, 350] on button "Check in" at bounding box center [456, 337] width 89 height 37
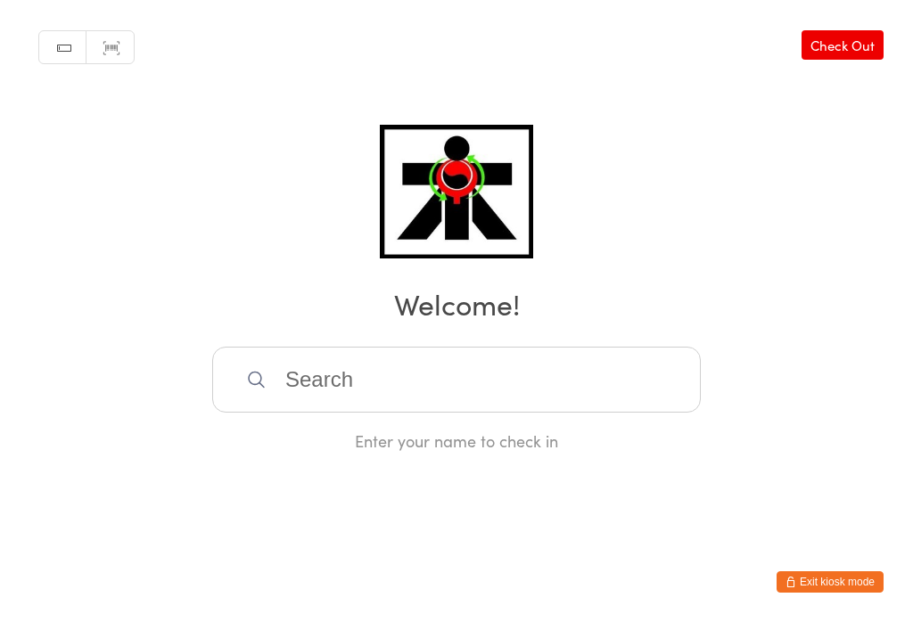
click at [432, 390] on input "search" at bounding box center [456, 380] width 489 height 66
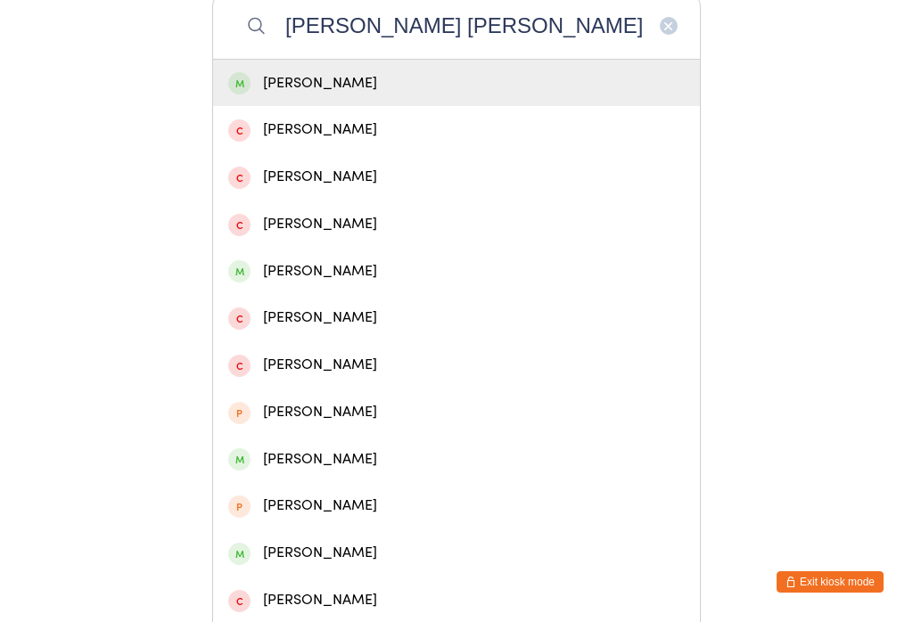
type input "[PERSON_NAME] [PERSON_NAME]"
click at [523, 90] on div "[PERSON_NAME]" at bounding box center [456, 83] width 457 height 24
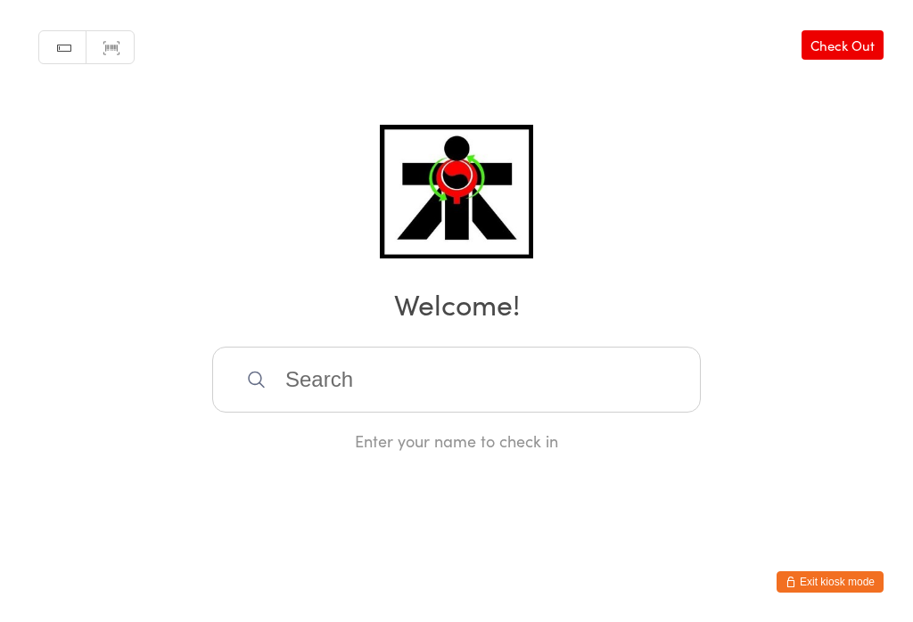
scroll to position [0, 0]
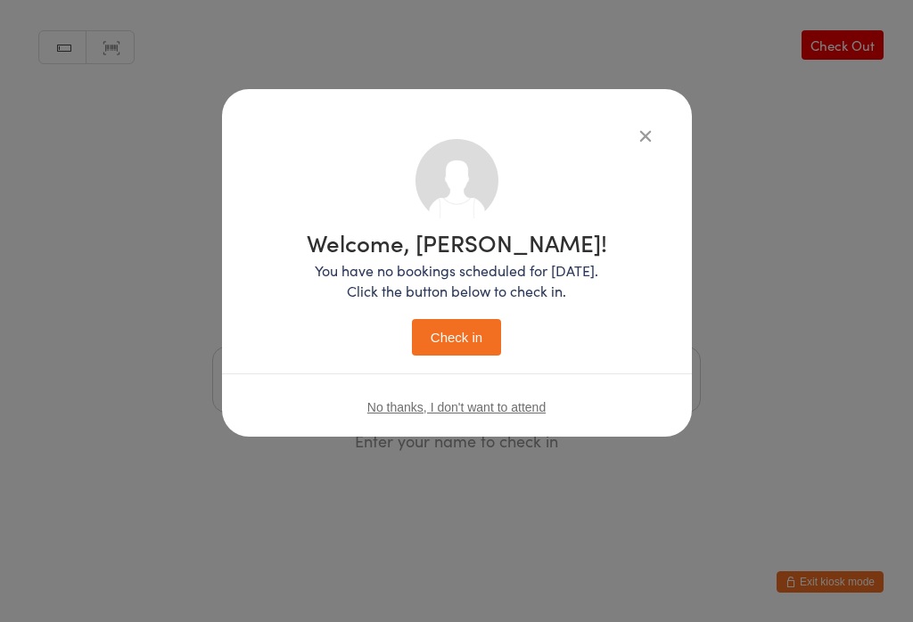
click at [474, 339] on button "Check in" at bounding box center [456, 337] width 89 height 37
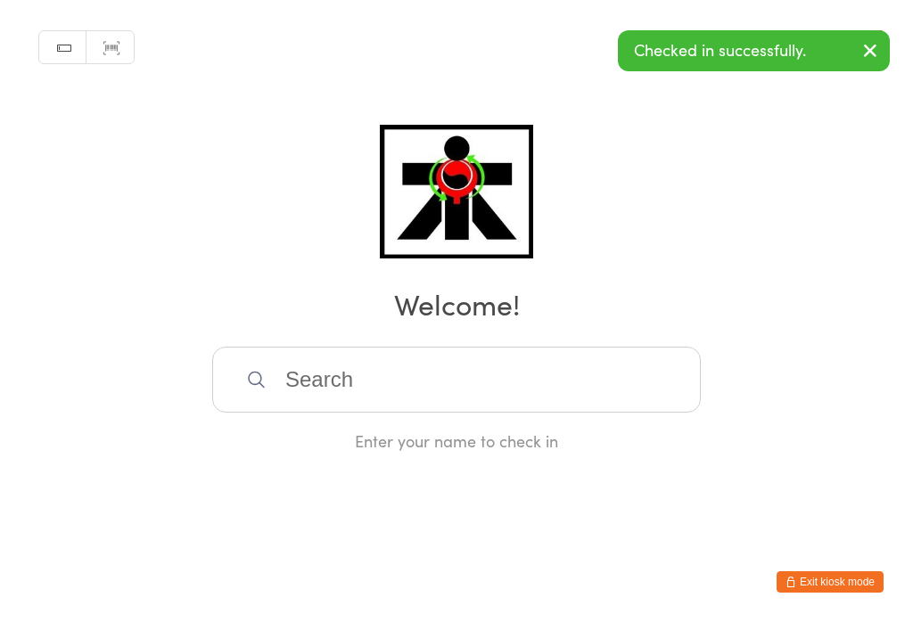
click at [349, 371] on input "search" at bounding box center [456, 380] width 489 height 66
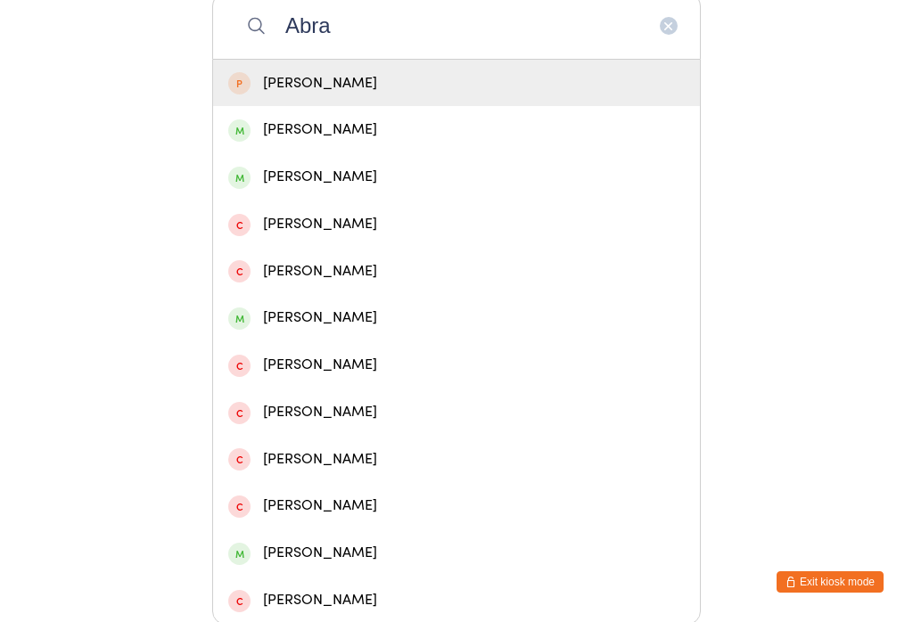
type input "Abra"
click at [325, 136] on div "[PERSON_NAME]" at bounding box center [456, 130] width 457 height 24
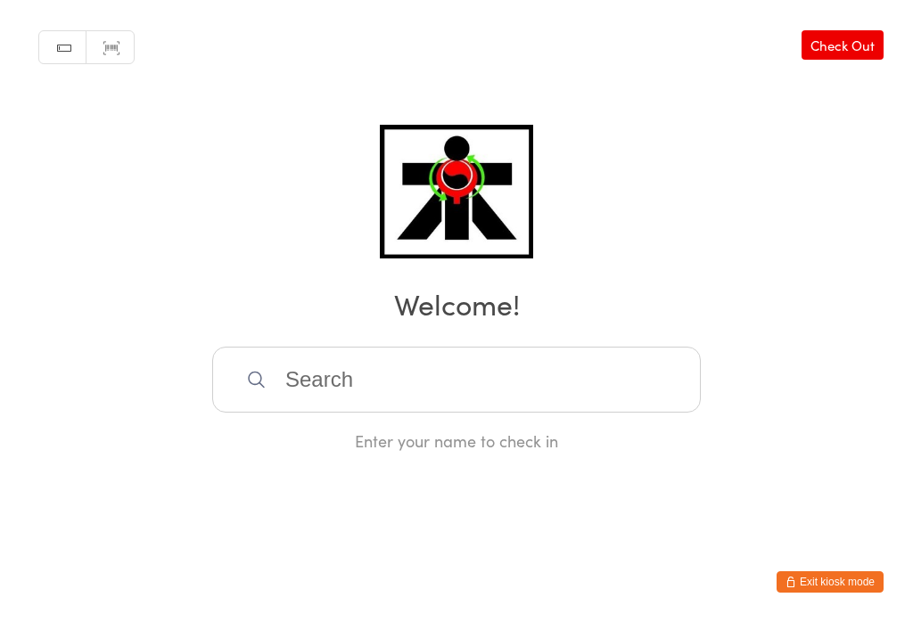
scroll to position [0, 0]
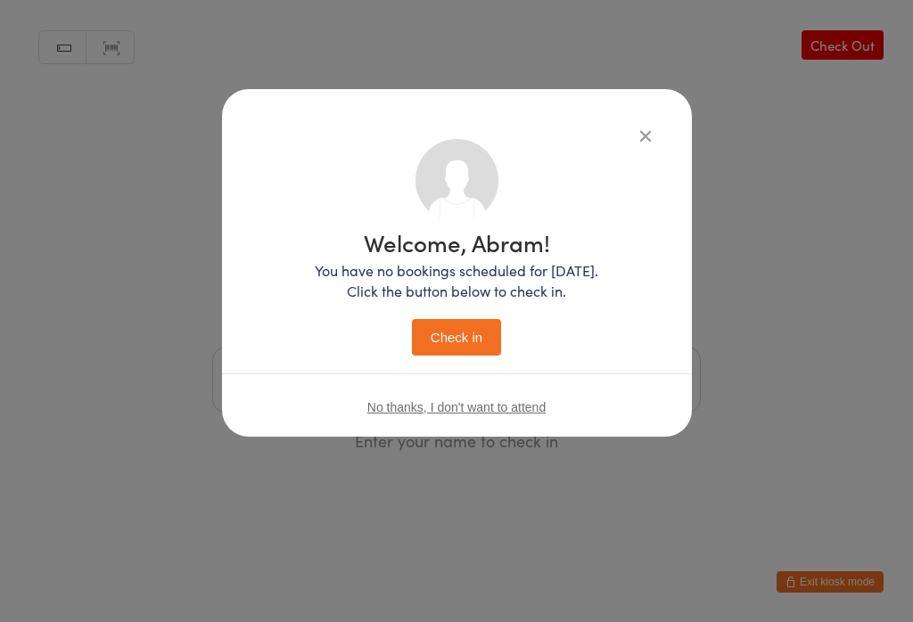
click at [457, 350] on button "Check in" at bounding box center [456, 337] width 89 height 37
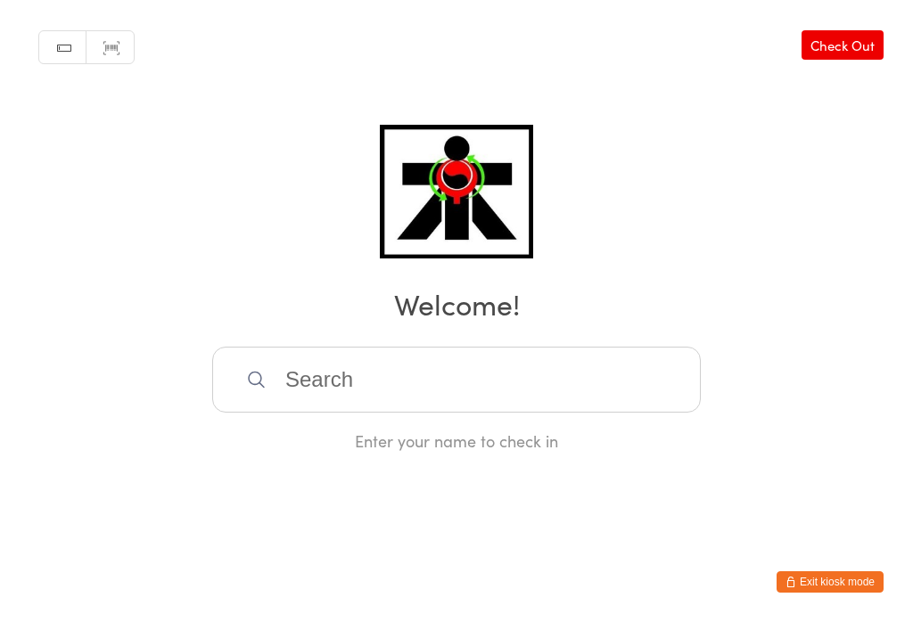
click at [503, 400] on input "search" at bounding box center [456, 380] width 489 height 66
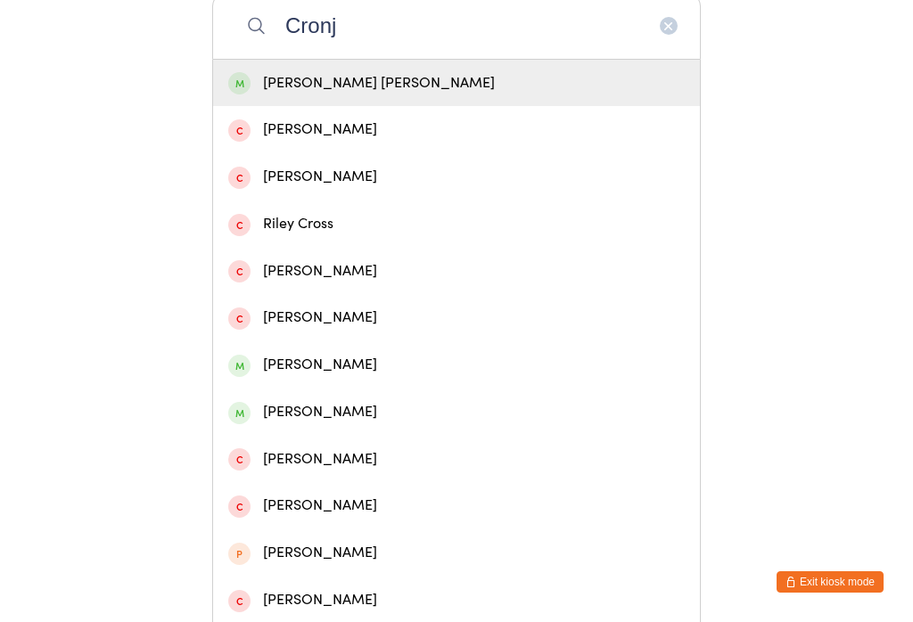
type input "Cronj"
click at [390, 107] on div "[PERSON_NAME] [PERSON_NAME]" at bounding box center [456, 83] width 487 height 47
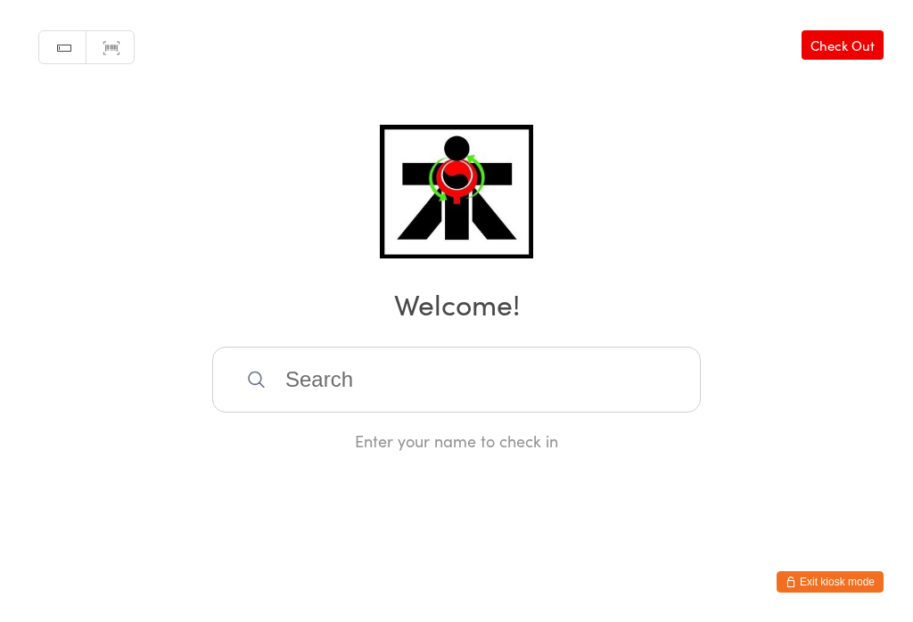
scroll to position [0, 0]
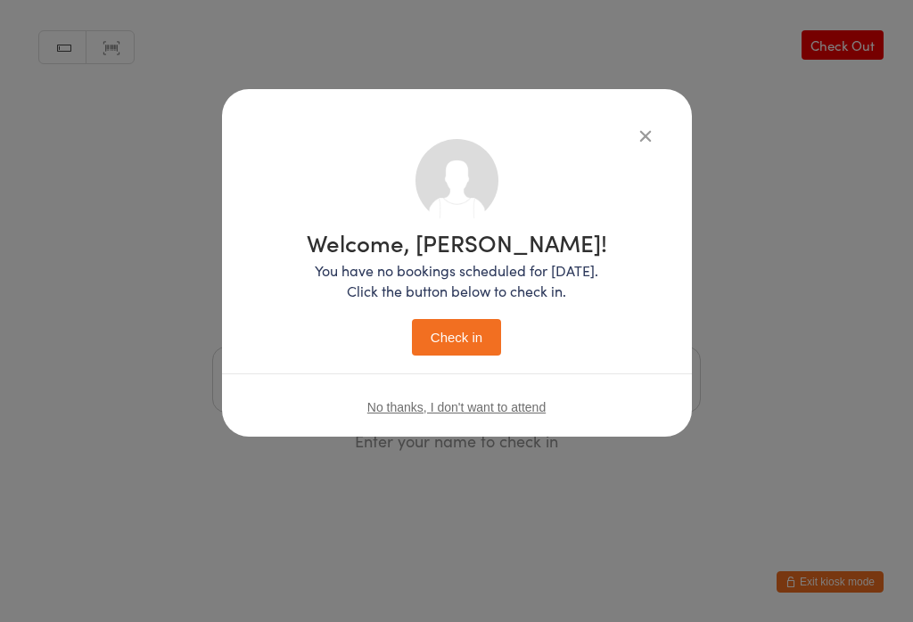
click at [478, 354] on button "Check in" at bounding box center [456, 337] width 89 height 37
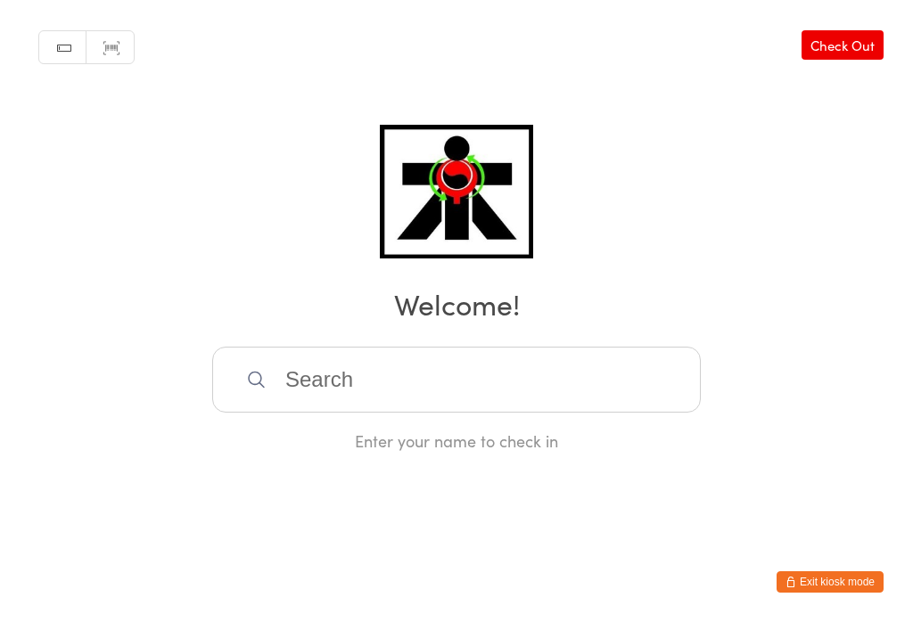
click at [452, 405] on input "search" at bounding box center [456, 380] width 489 height 66
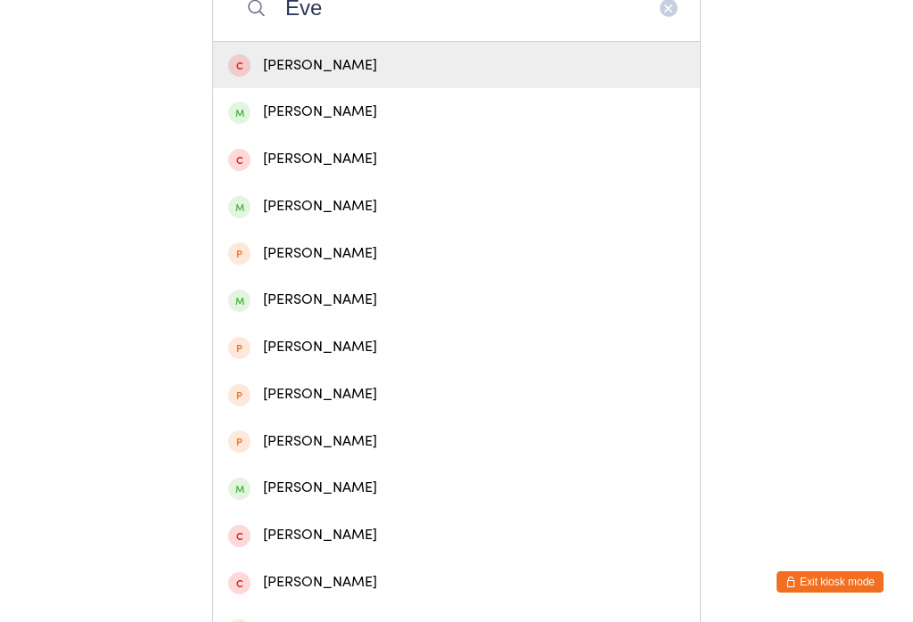
scroll to position [380, 0]
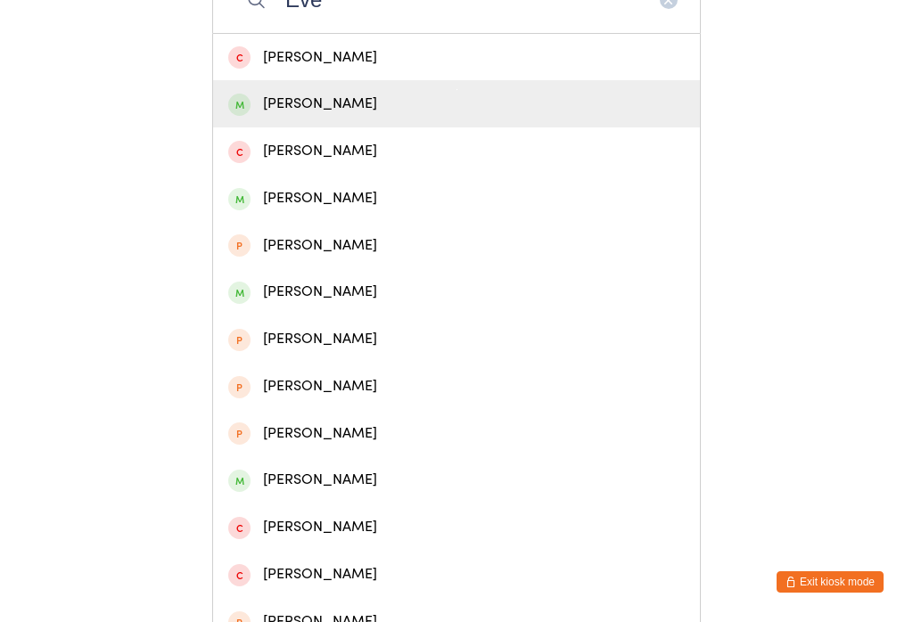
type input "Eve"
click at [340, 111] on div "[PERSON_NAME]" at bounding box center [456, 104] width 457 height 24
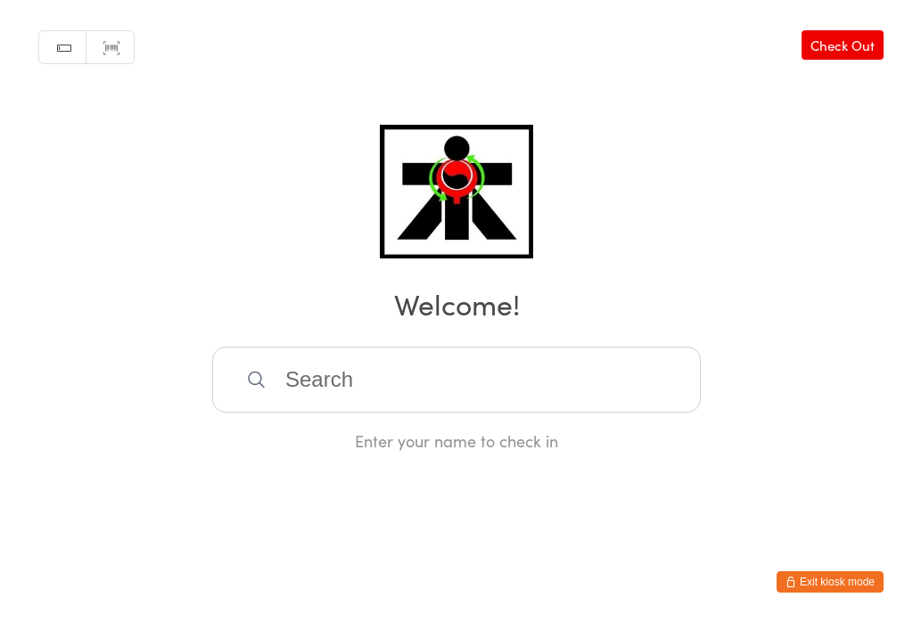
scroll to position [0, 0]
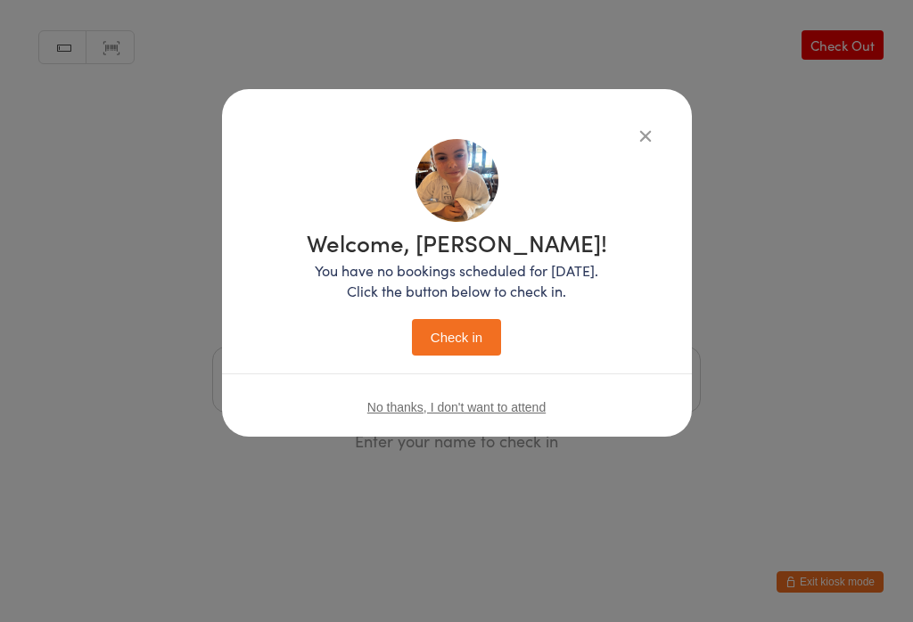
click at [461, 371] on div "Welcome, [PERSON_NAME]! You have no bookings scheduled for [DATE]. Click the bu…" at bounding box center [457, 289] width 399 height 301
click at [453, 341] on button "Check in" at bounding box center [456, 337] width 89 height 37
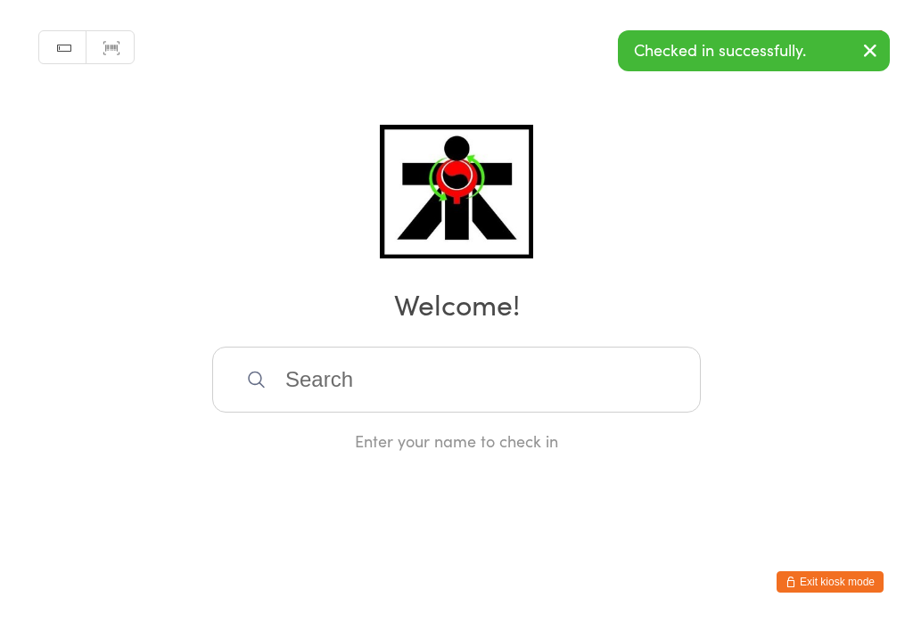
click at [450, 390] on input "search" at bounding box center [456, 380] width 489 height 66
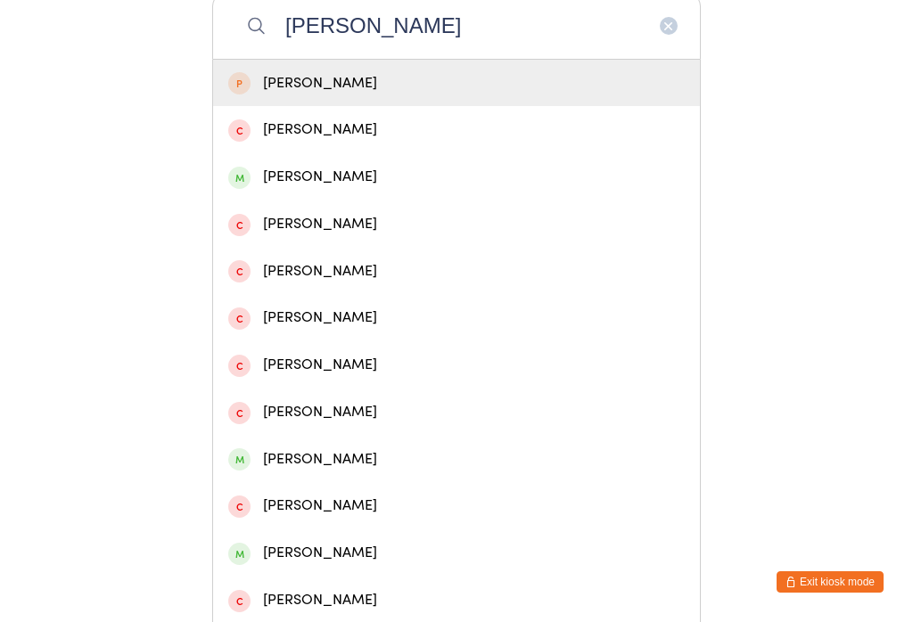
type input "[PERSON_NAME]"
click at [316, 189] on div "[PERSON_NAME]" at bounding box center [456, 177] width 457 height 24
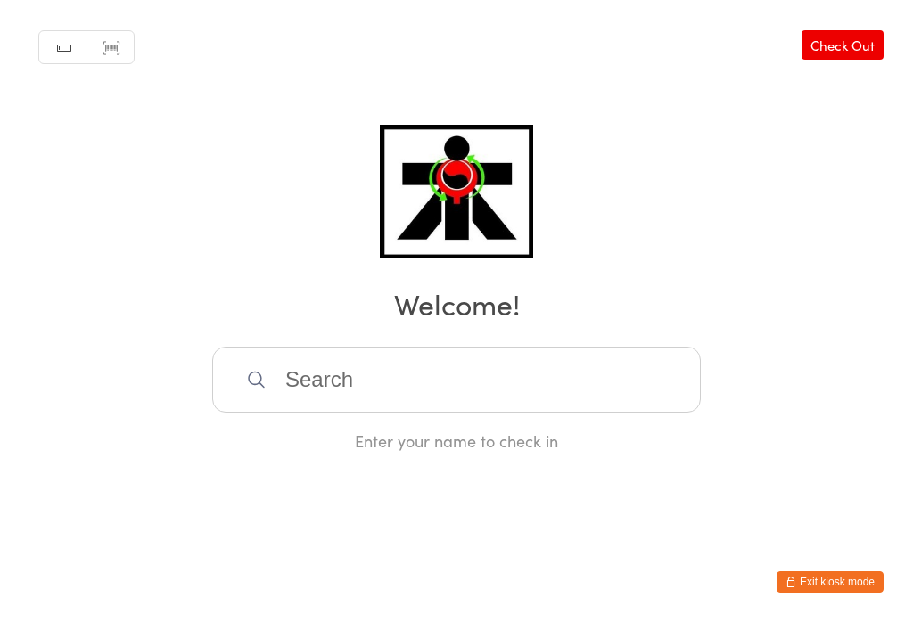
scroll to position [0, 0]
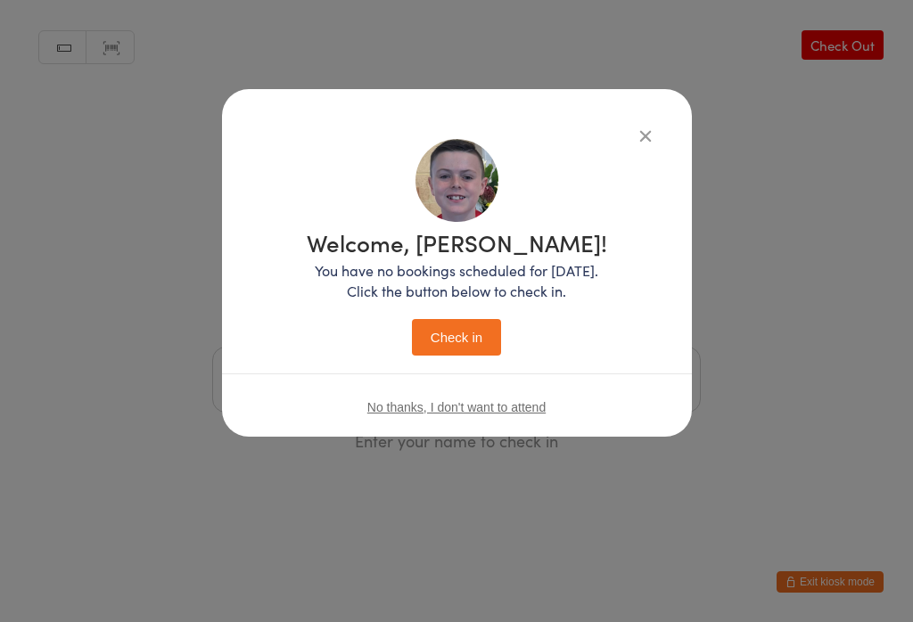
click at [463, 338] on button "Check in" at bounding box center [456, 337] width 89 height 37
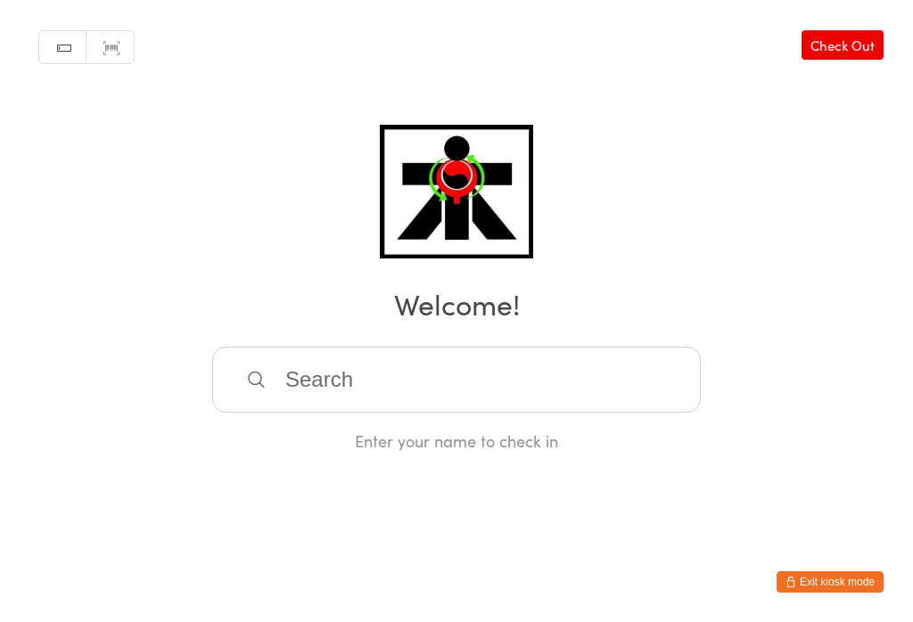
click at [288, 373] on input "search" at bounding box center [456, 380] width 489 height 66
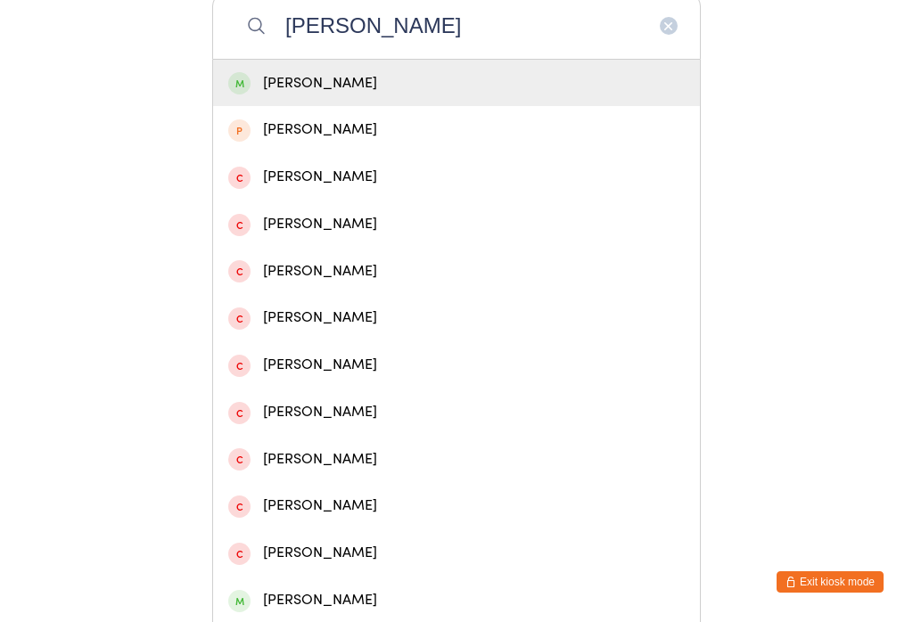
type input "[PERSON_NAME]"
click at [359, 90] on div "[PERSON_NAME]" at bounding box center [456, 83] width 457 height 24
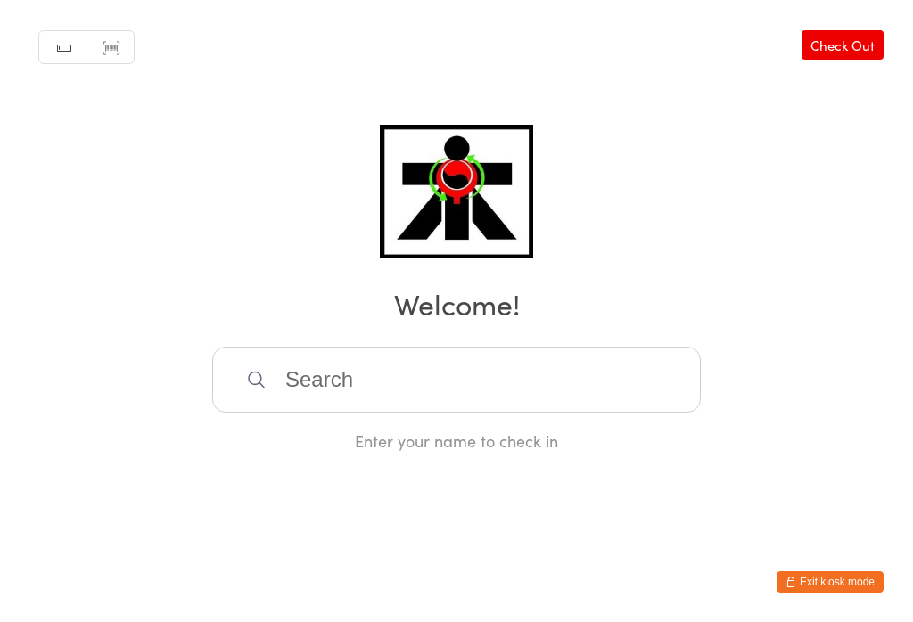
scroll to position [0, 0]
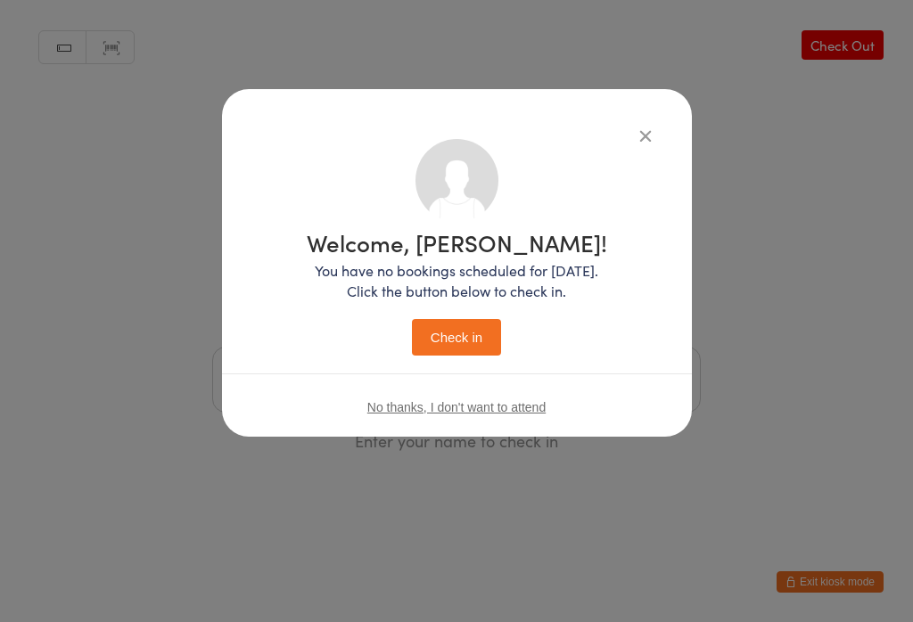
click at [465, 345] on button "Check in" at bounding box center [456, 337] width 89 height 37
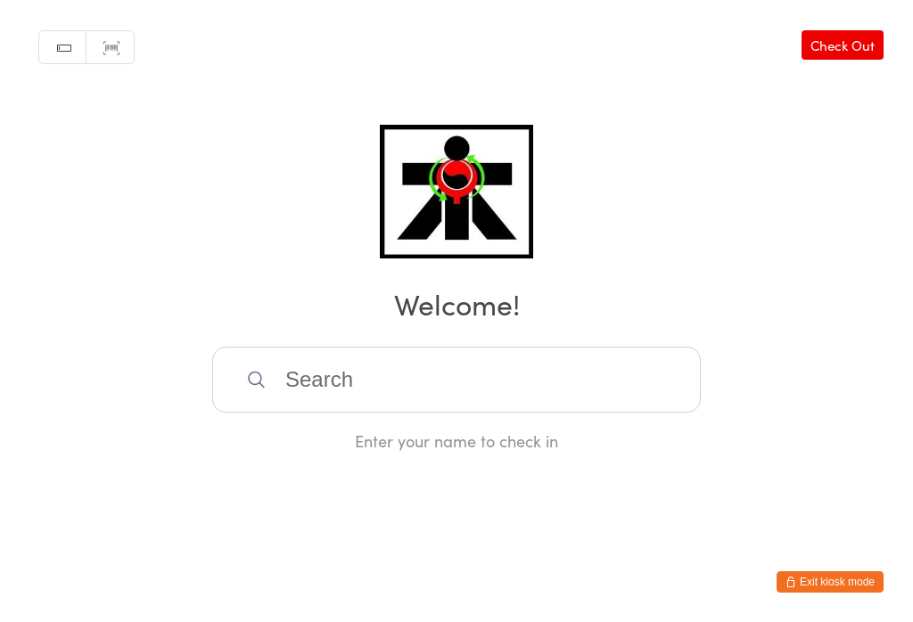
click at [298, 383] on input "search" at bounding box center [456, 380] width 489 height 66
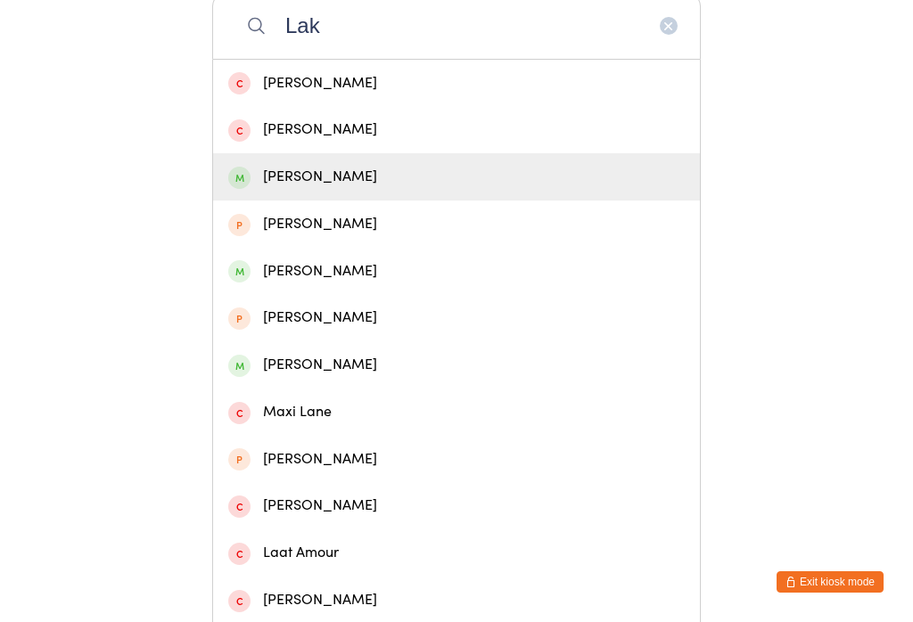
type input "Lak"
click at [336, 189] on div "[PERSON_NAME]" at bounding box center [456, 177] width 457 height 24
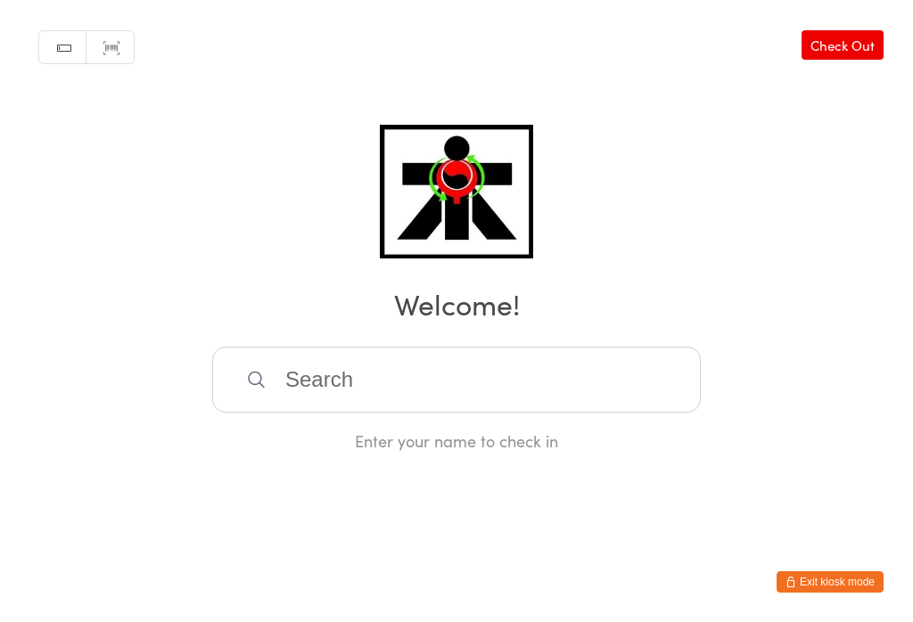
scroll to position [0, 0]
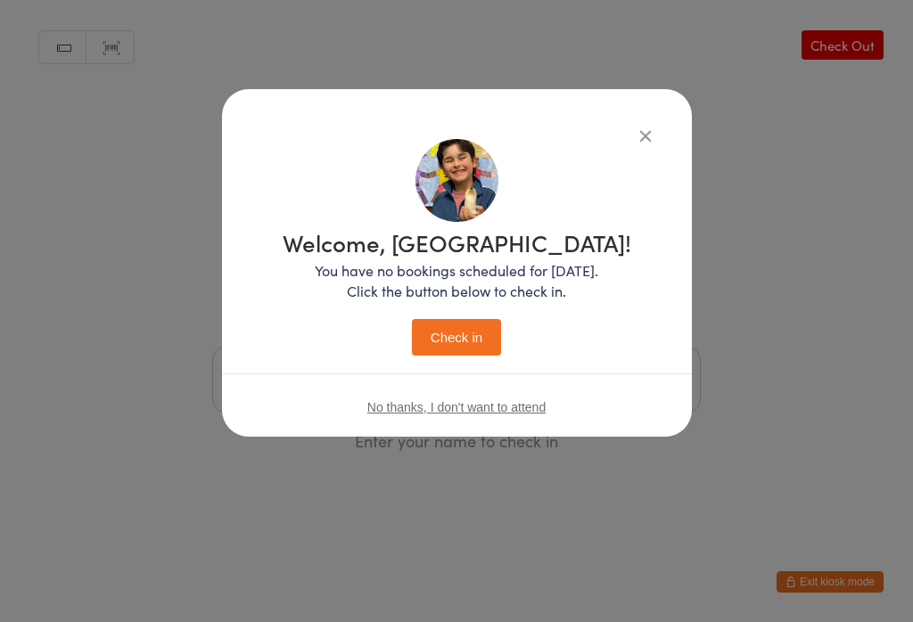
click at [475, 341] on button "Check in" at bounding box center [456, 337] width 89 height 37
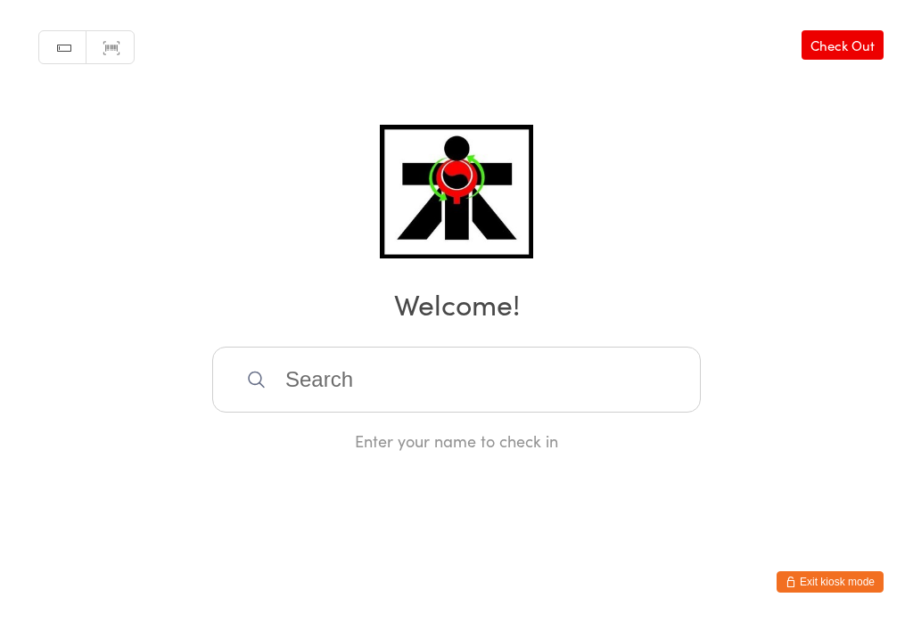
click at [834, 44] on link "Check Out" at bounding box center [843, 44] width 82 height 29
click at [561, 403] on input "search" at bounding box center [456, 380] width 489 height 66
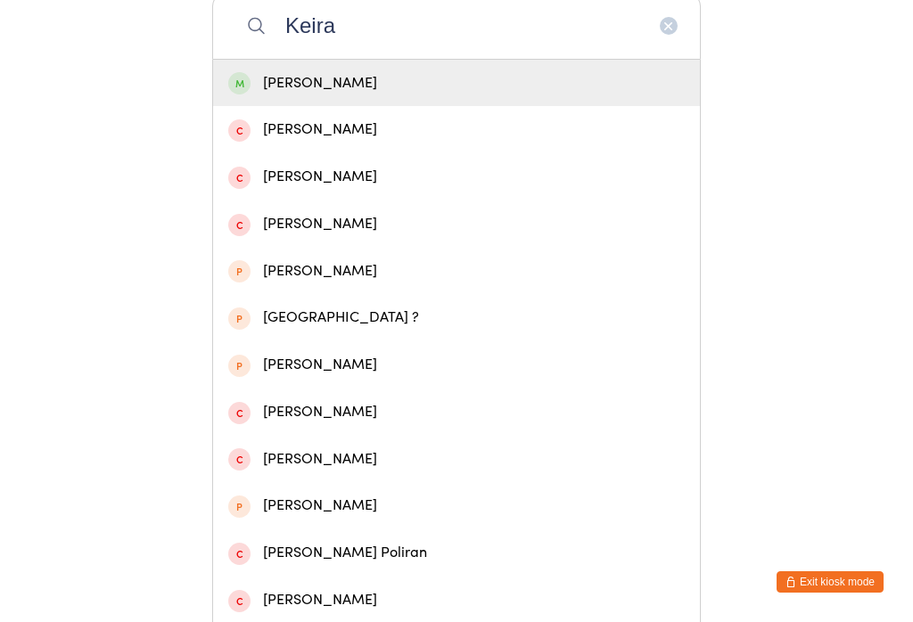
type input "Keira"
click at [504, 95] on div "[PERSON_NAME]" at bounding box center [456, 83] width 457 height 24
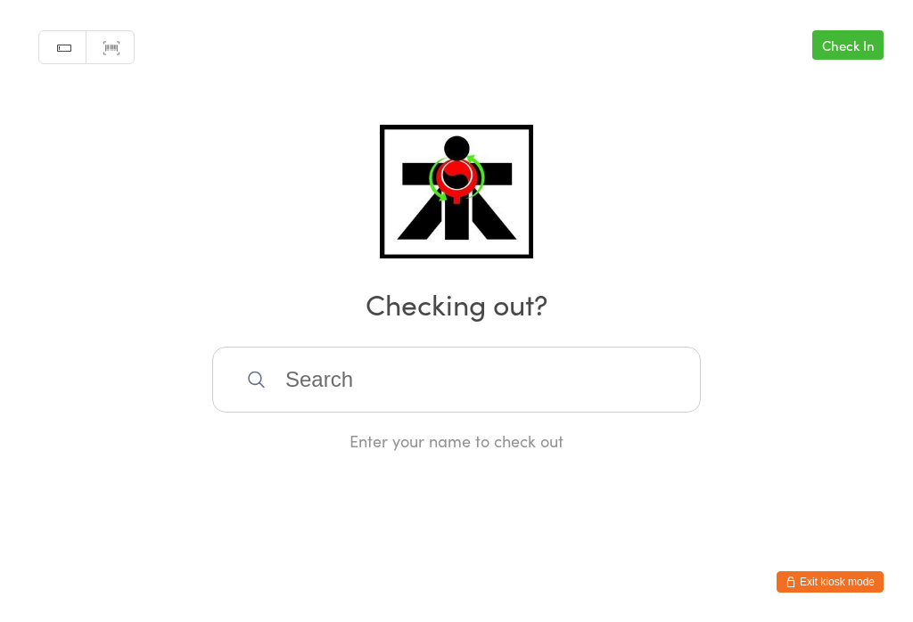
scroll to position [0, 0]
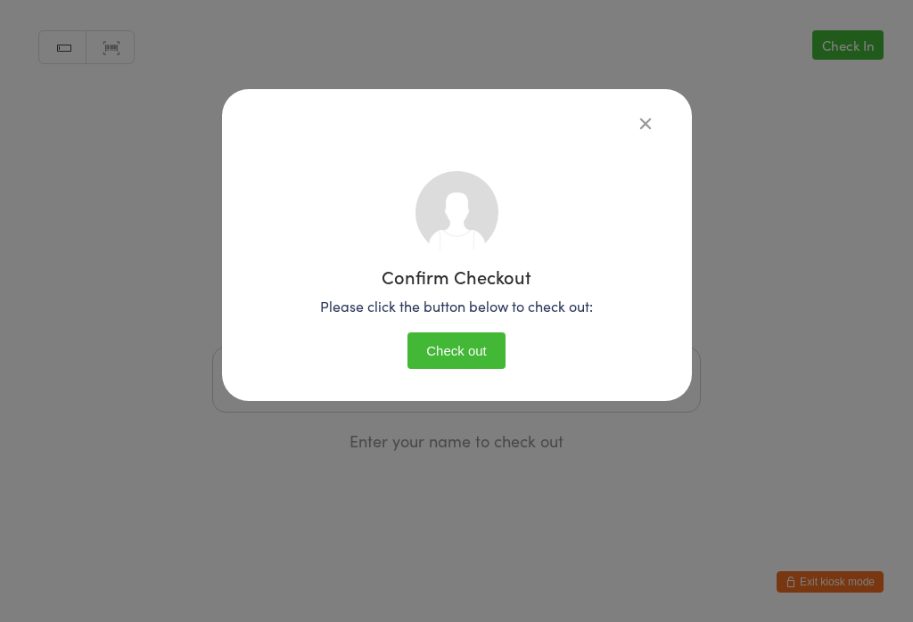
click at [619, 103] on div "Confirm Checkout Please click the button below to check out: Check out" at bounding box center [457, 245] width 470 height 312
click at [636, 125] on icon "button" at bounding box center [646, 123] width 20 height 20
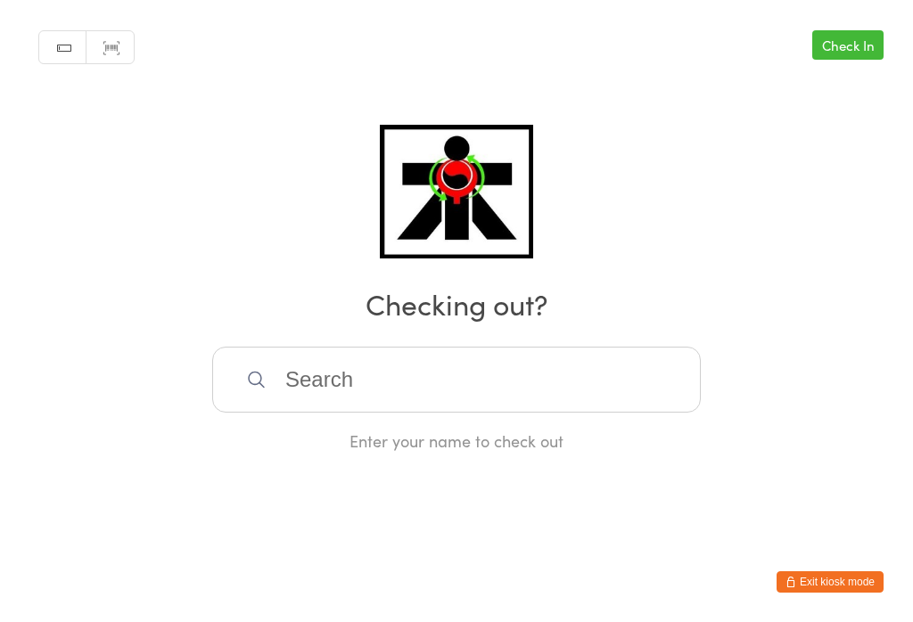
click at [864, 37] on link "Check In" at bounding box center [847, 44] width 71 height 29
click at [520, 391] on input "search" at bounding box center [456, 380] width 489 height 66
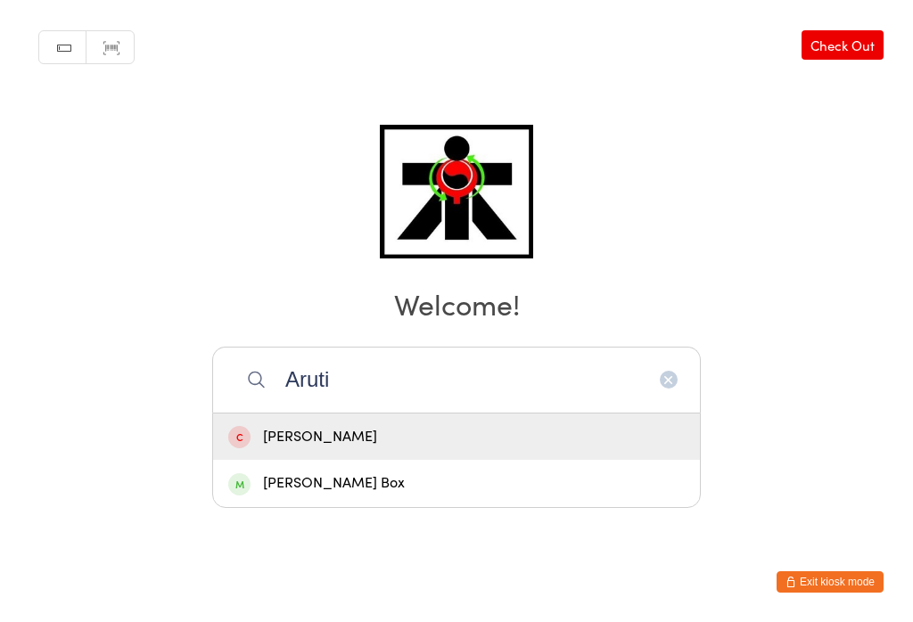
type input "Arutin"
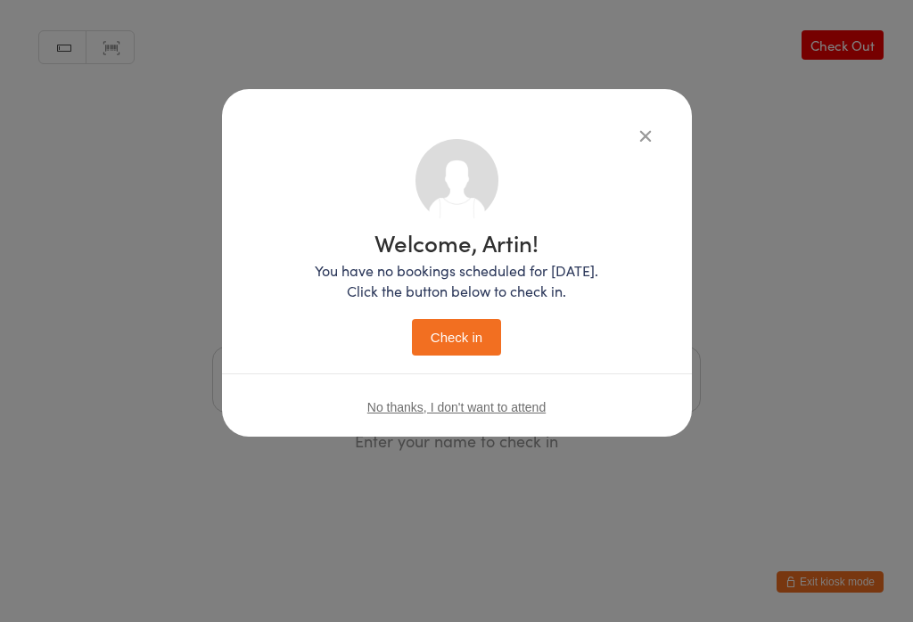
scroll to position [0, 0]
click at [483, 335] on button "Check in" at bounding box center [456, 337] width 89 height 37
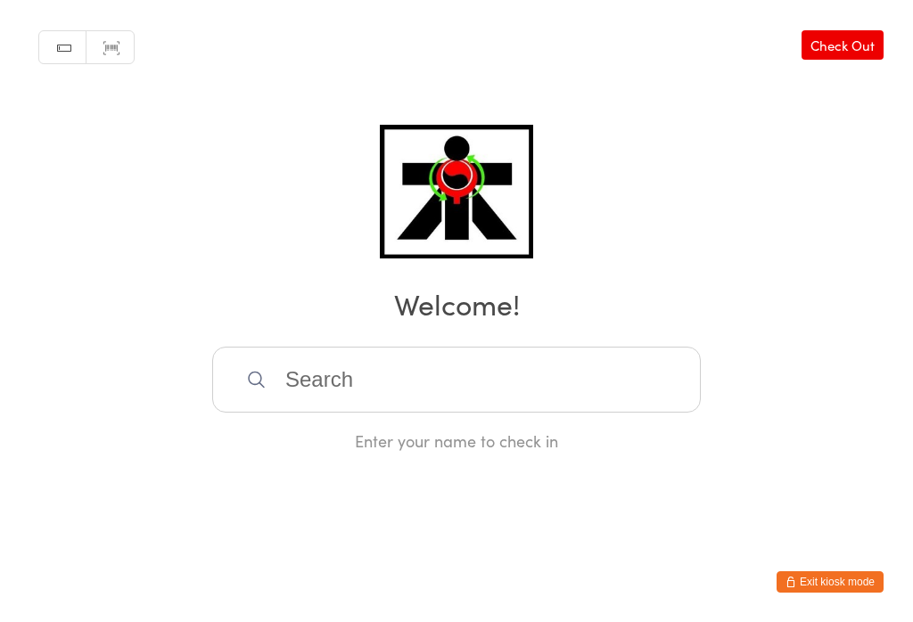
click at [401, 355] on input "search" at bounding box center [456, 380] width 489 height 66
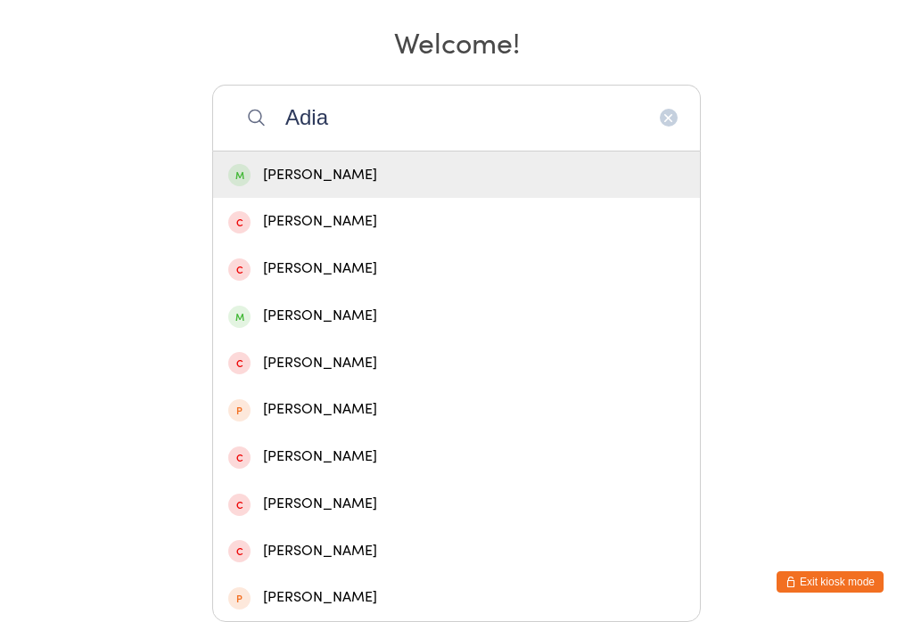
type input "Adia"
click at [378, 152] on div "[PERSON_NAME]" at bounding box center [456, 175] width 487 height 47
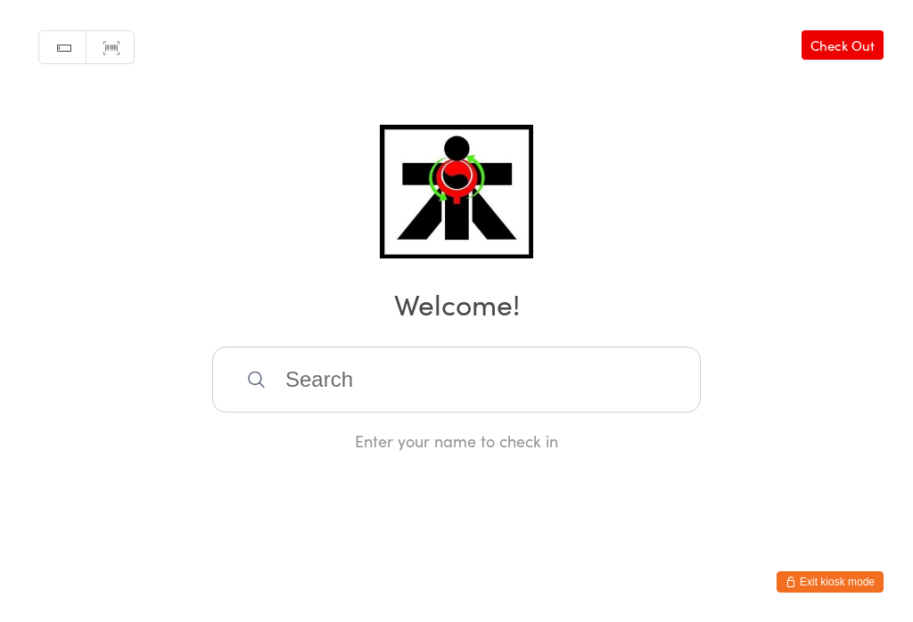
scroll to position [0, 0]
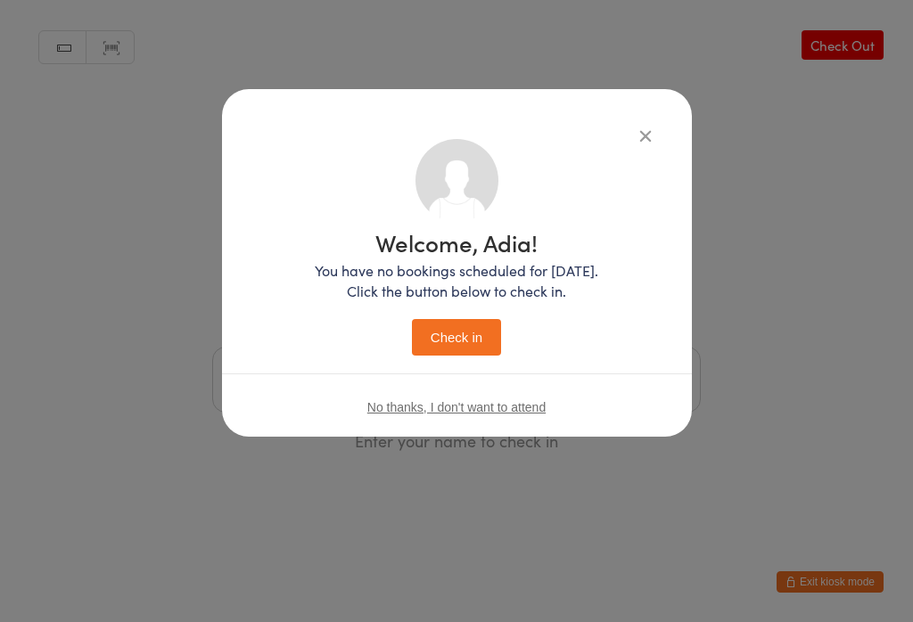
click at [448, 346] on button "Check in" at bounding box center [456, 337] width 89 height 37
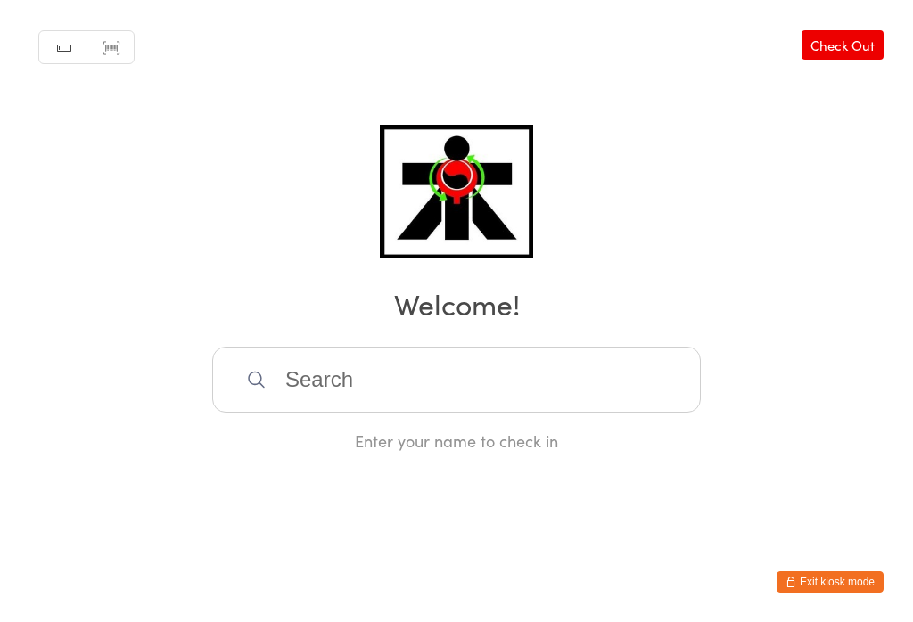
click at [358, 392] on input "search" at bounding box center [456, 380] width 489 height 66
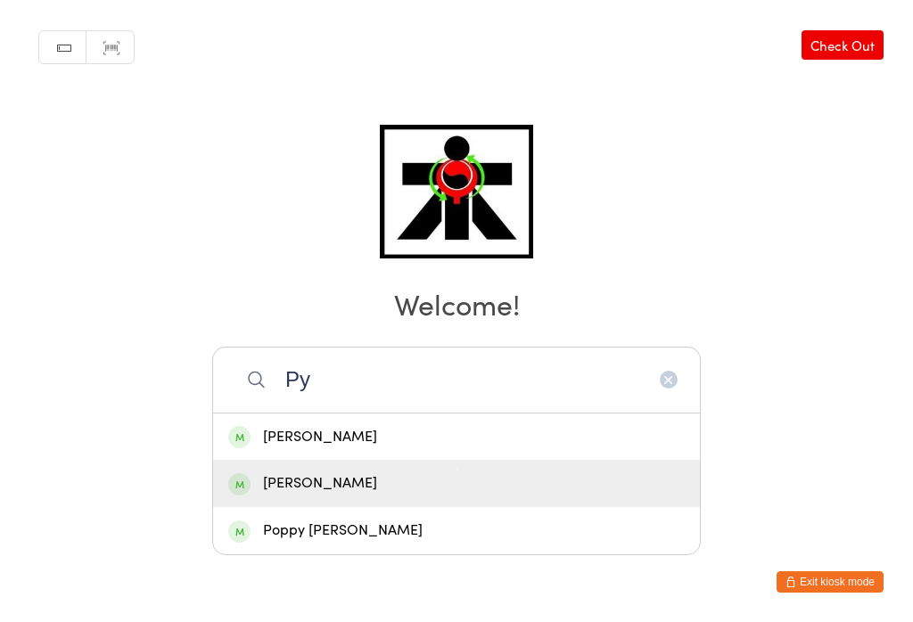
type input "Py"
click at [267, 472] on div "[PERSON_NAME]" at bounding box center [456, 484] width 457 height 24
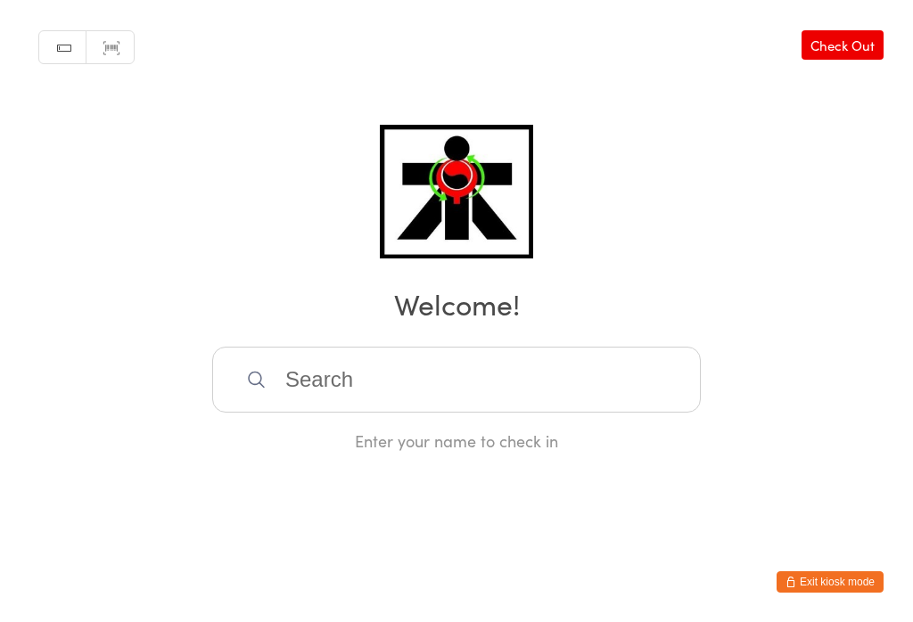
scroll to position [0, 0]
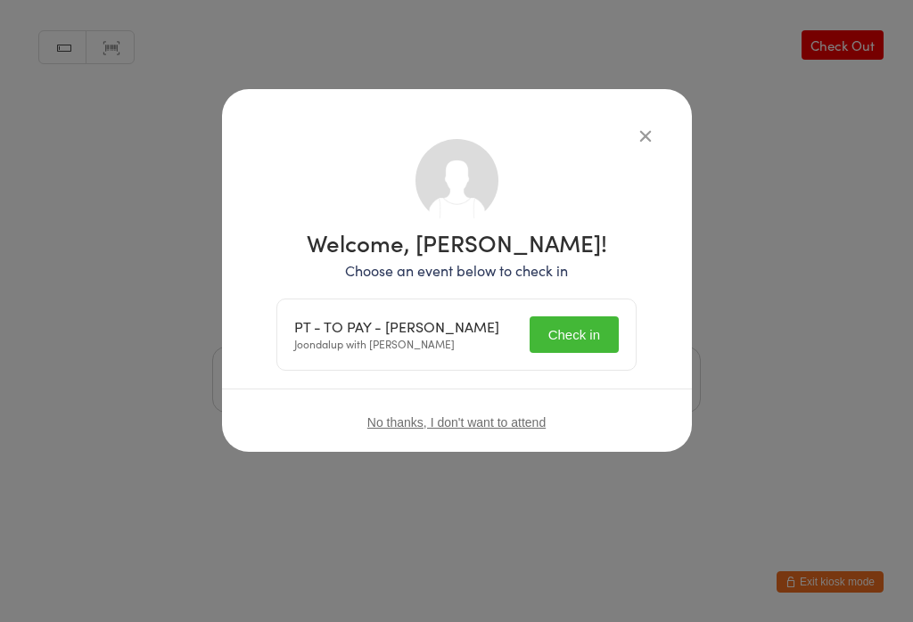
click at [553, 339] on button "Check in" at bounding box center [574, 335] width 89 height 37
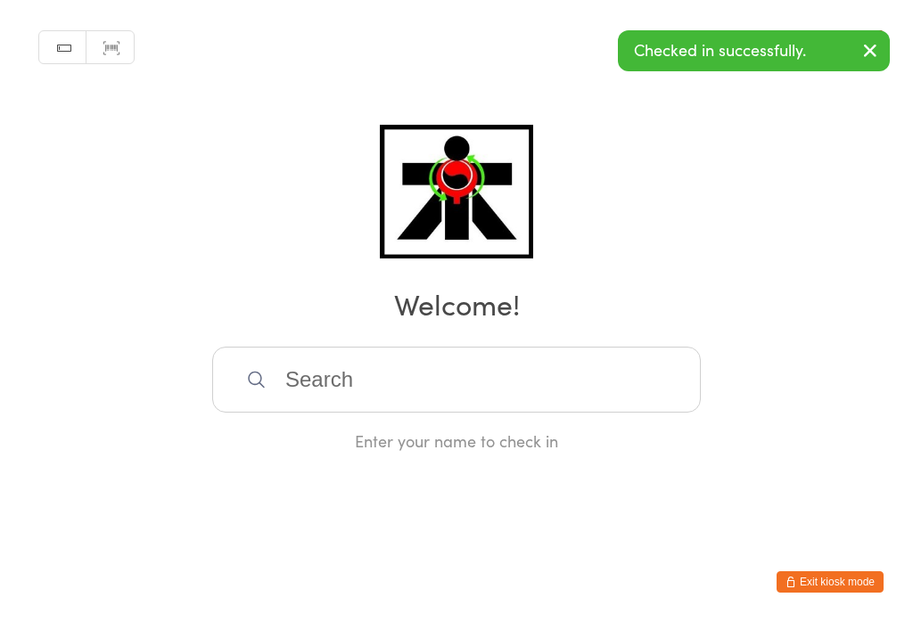
click at [584, 388] on input "search" at bounding box center [456, 380] width 489 height 66
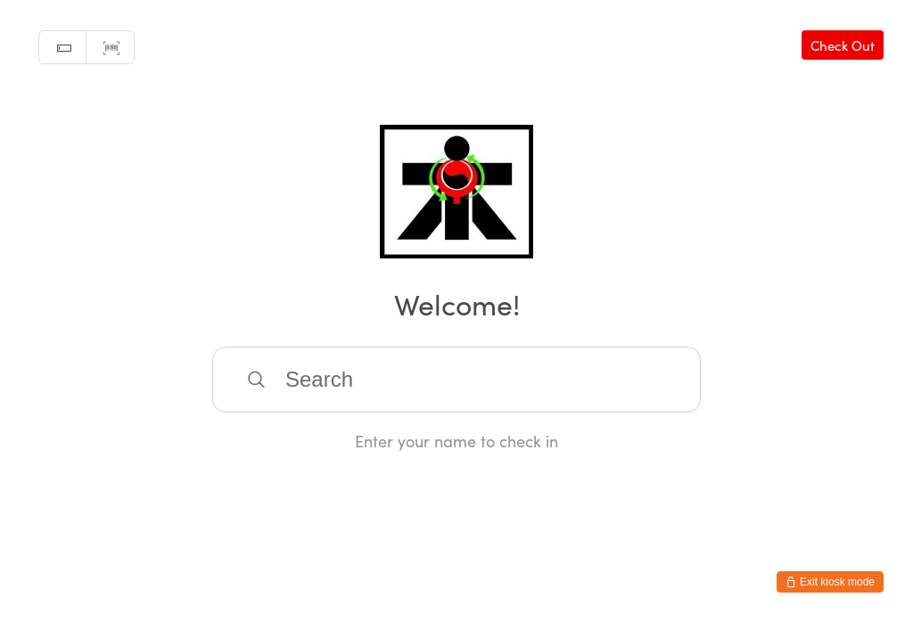
scroll to position [354, 0]
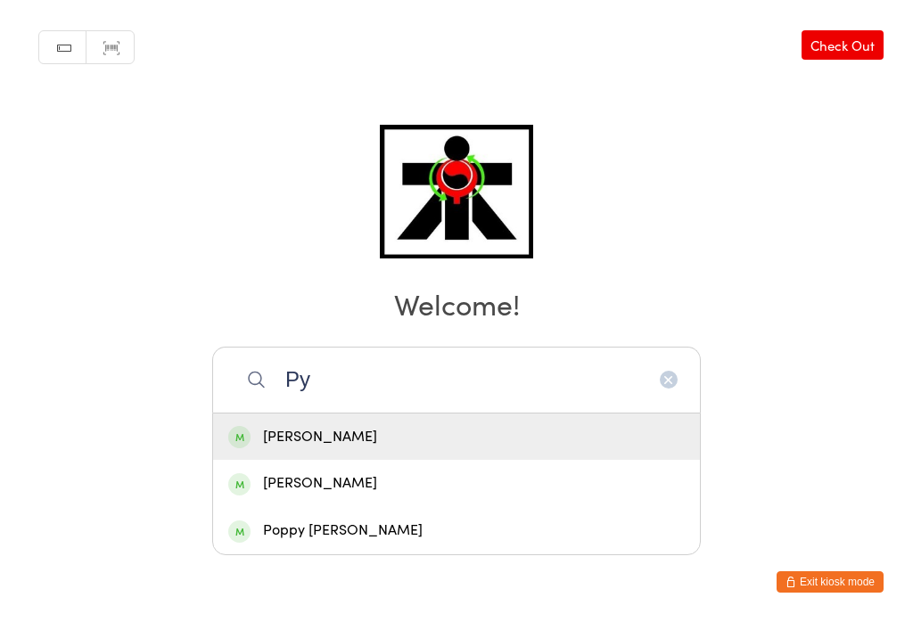
type input "Py"
click at [471, 425] on div "[PERSON_NAME]" at bounding box center [456, 437] width 457 height 24
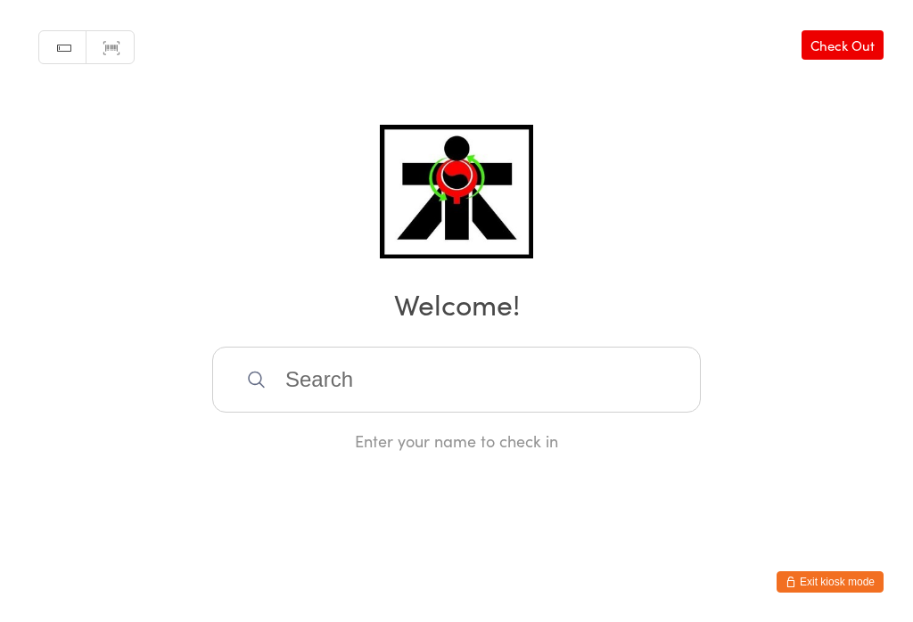
scroll to position [0, 0]
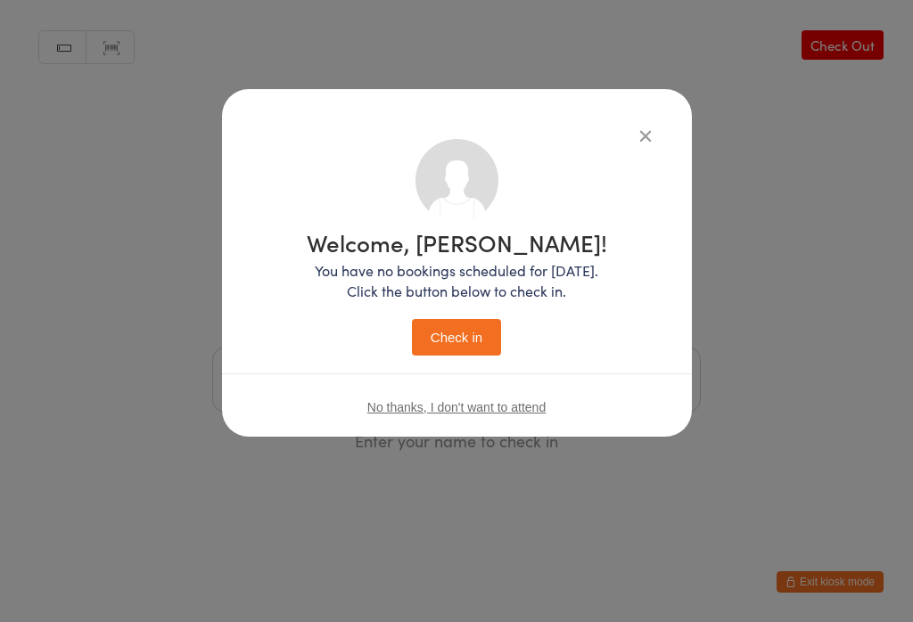
click at [472, 344] on button "Check in" at bounding box center [456, 337] width 89 height 37
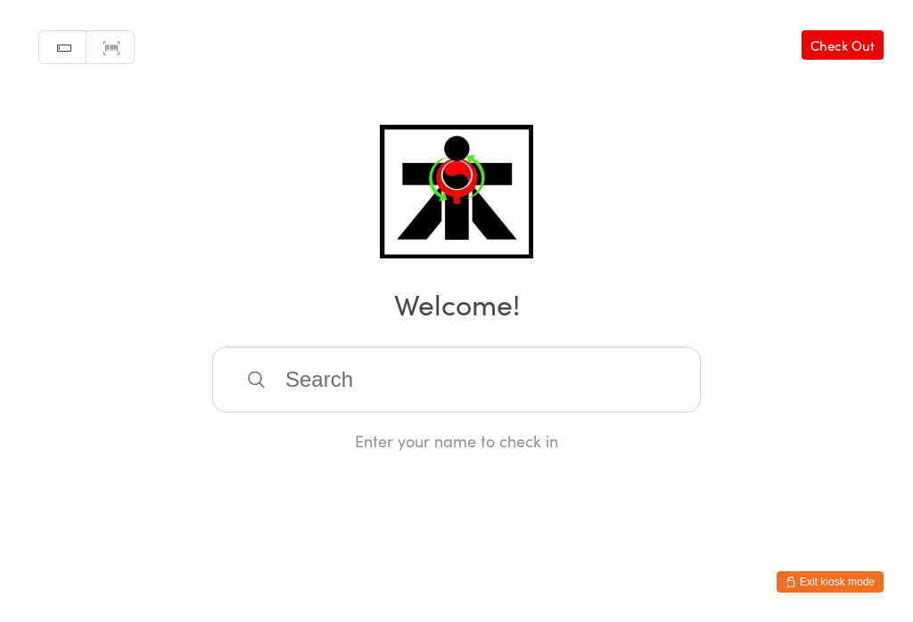
click at [523, 398] on input "search" at bounding box center [456, 380] width 489 height 66
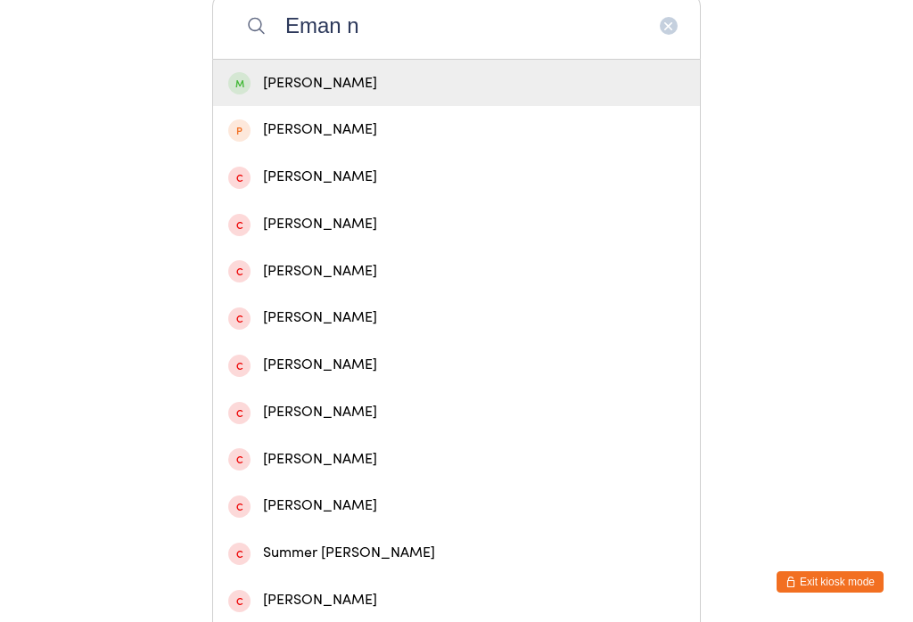
type input "Eman n"
click at [467, 95] on div "[PERSON_NAME]" at bounding box center [456, 83] width 457 height 24
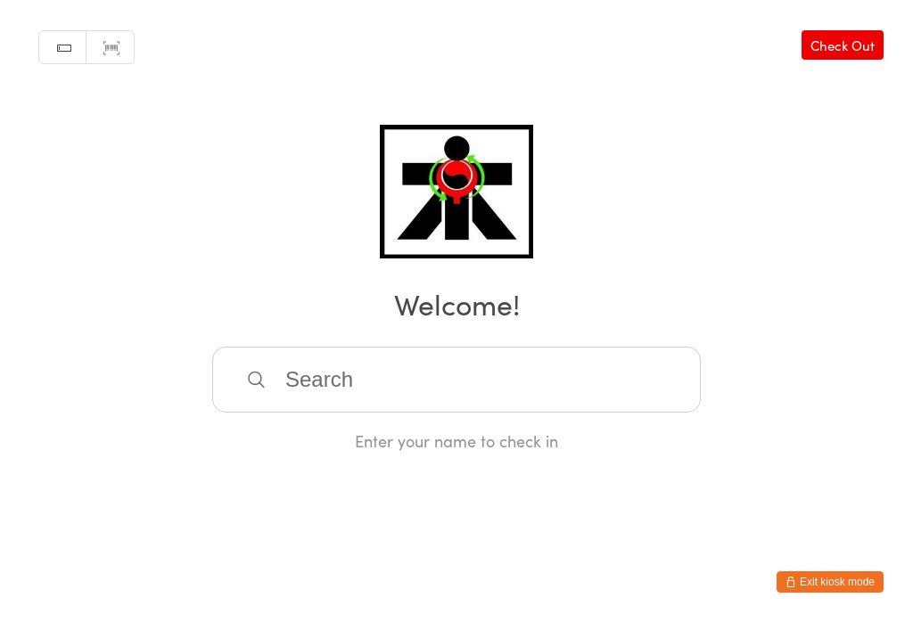
scroll to position [0, 0]
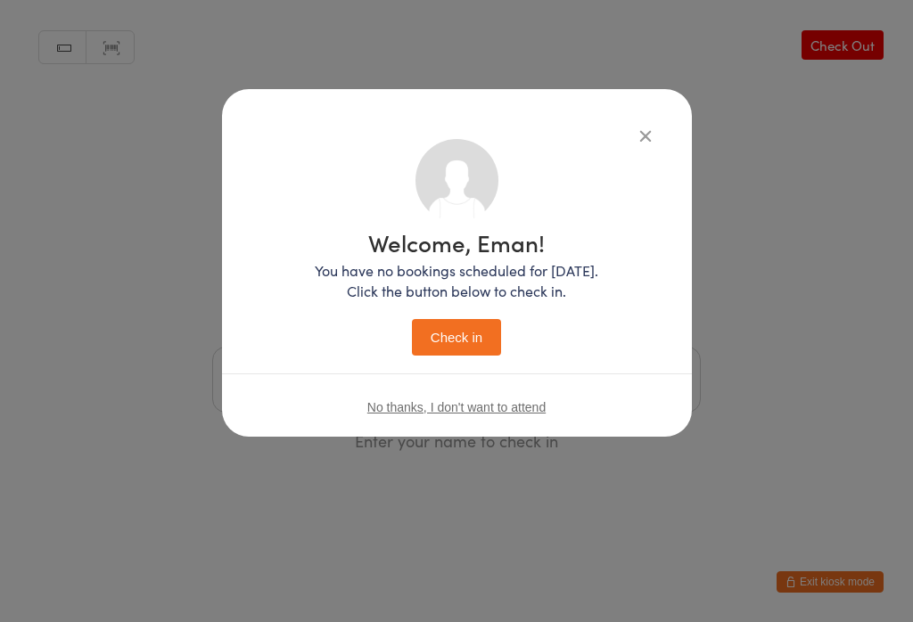
click at [475, 349] on button "Check in" at bounding box center [456, 337] width 89 height 37
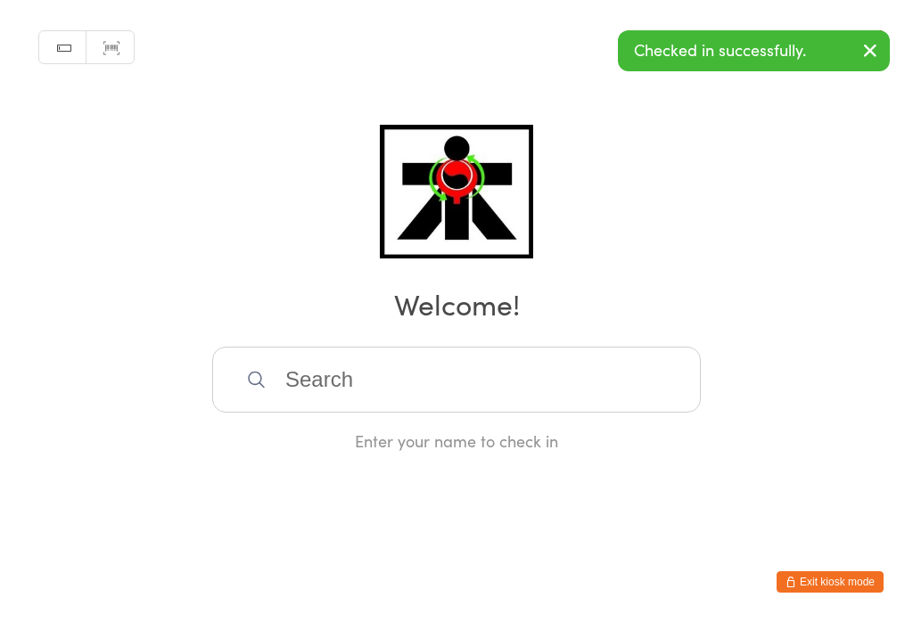
click at [457, 385] on input "search" at bounding box center [456, 380] width 489 height 66
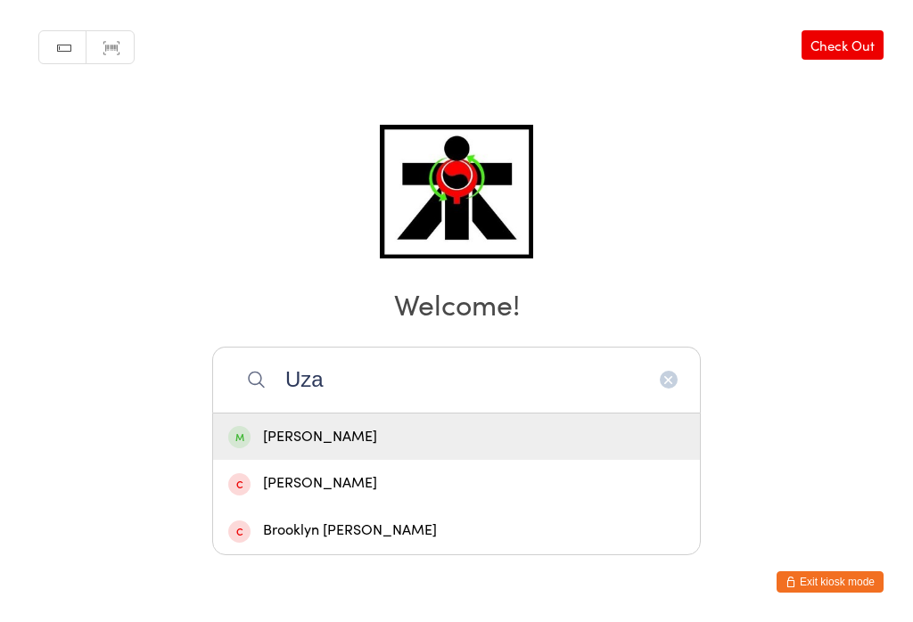
type input "Uza"
click at [361, 425] on div "[PERSON_NAME]" at bounding box center [456, 437] width 457 height 24
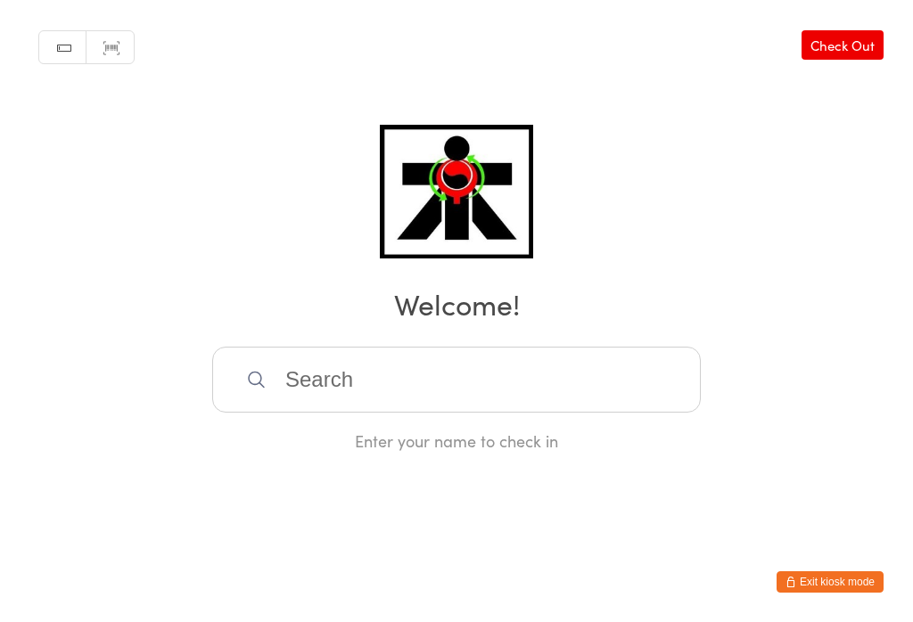
scroll to position [0, 0]
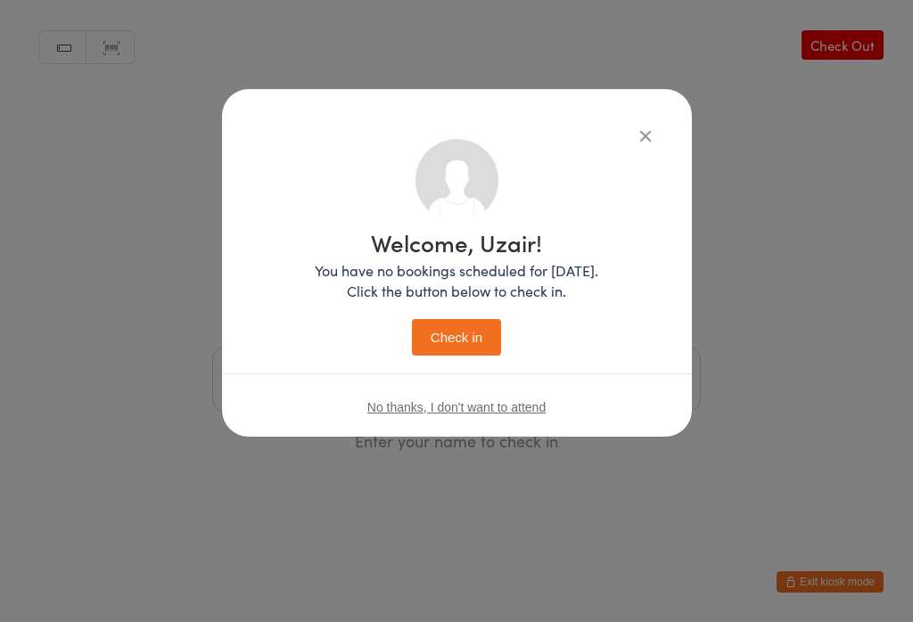
click at [448, 354] on button "Check in" at bounding box center [456, 337] width 89 height 37
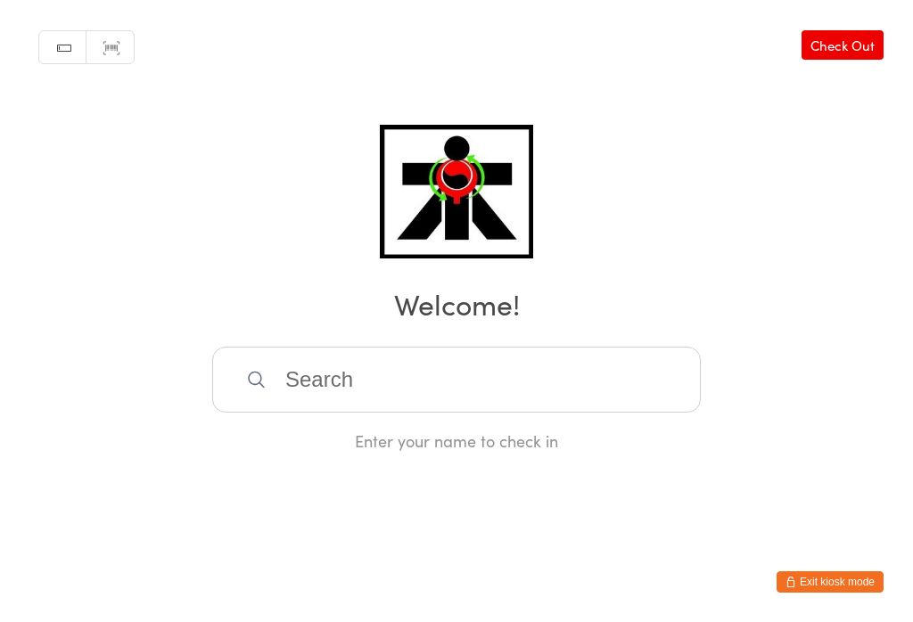
click at [249, 375] on input "search" at bounding box center [456, 380] width 489 height 66
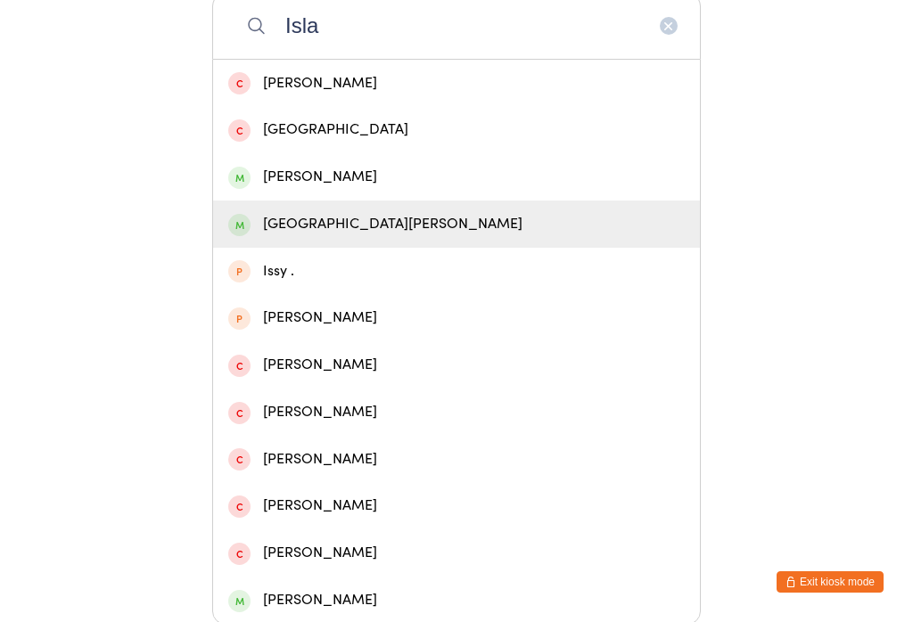
type input "Isla"
click at [238, 232] on span at bounding box center [239, 225] width 22 height 22
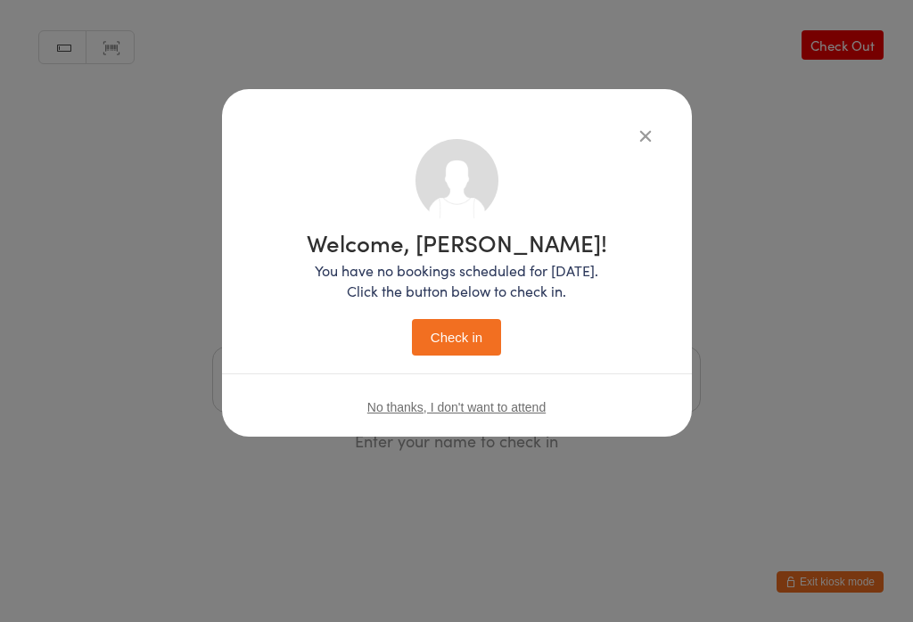
click at [430, 348] on button "Check in" at bounding box center [456, 337] width 89 height 37
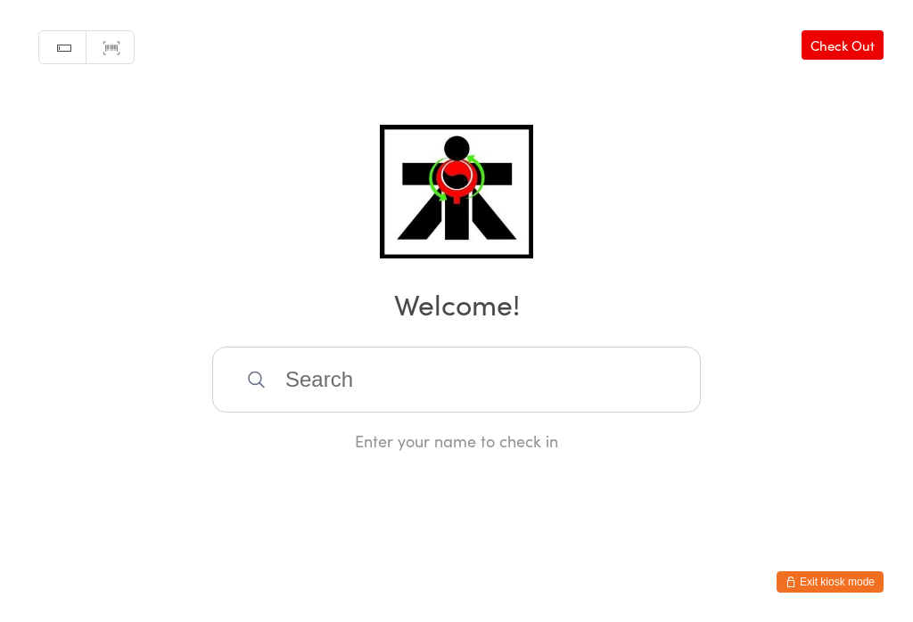
click at [307, 393] on input "search" at bounding box center [456, 380] width 489 height 66
click at [646, 261] on html "You have now entered Kiosk Mode. Members will be able to check themselves in us…" at bounding box center [456, 311] width 913 height 622
click at [393, 384] on input "search" at bounding box center [456, 380] width 489 height 66
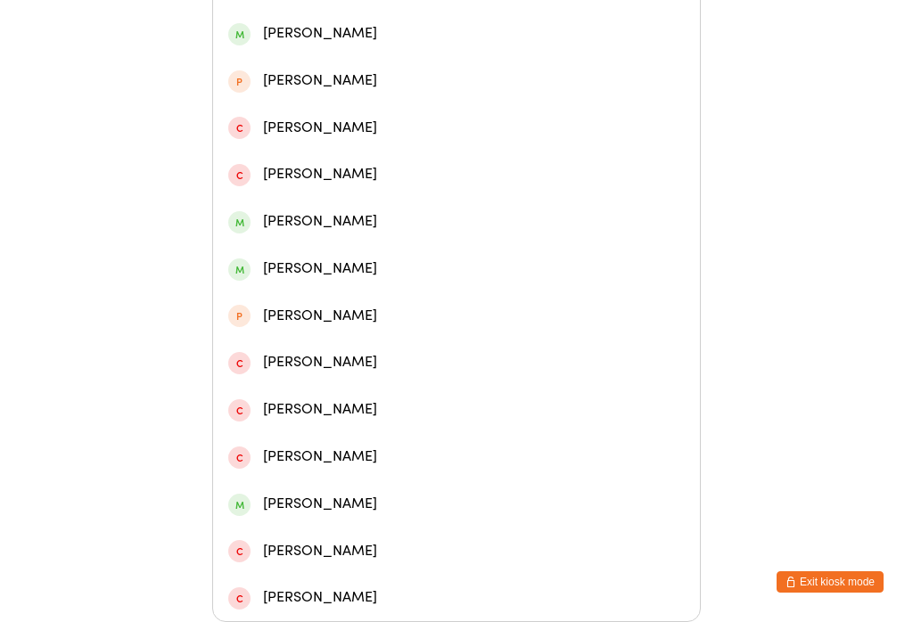
scroll to position [548, 0]
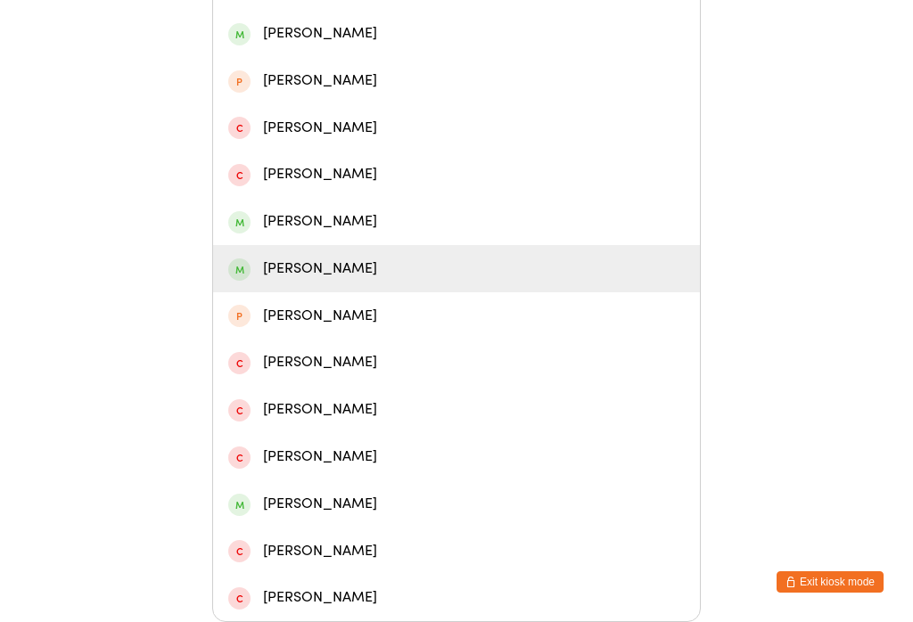
type input "[PERSON_NAME]"
click at [276, 257] on div "[PERSON_NAME]" at bounding box center [456, 269] width 457 height 24
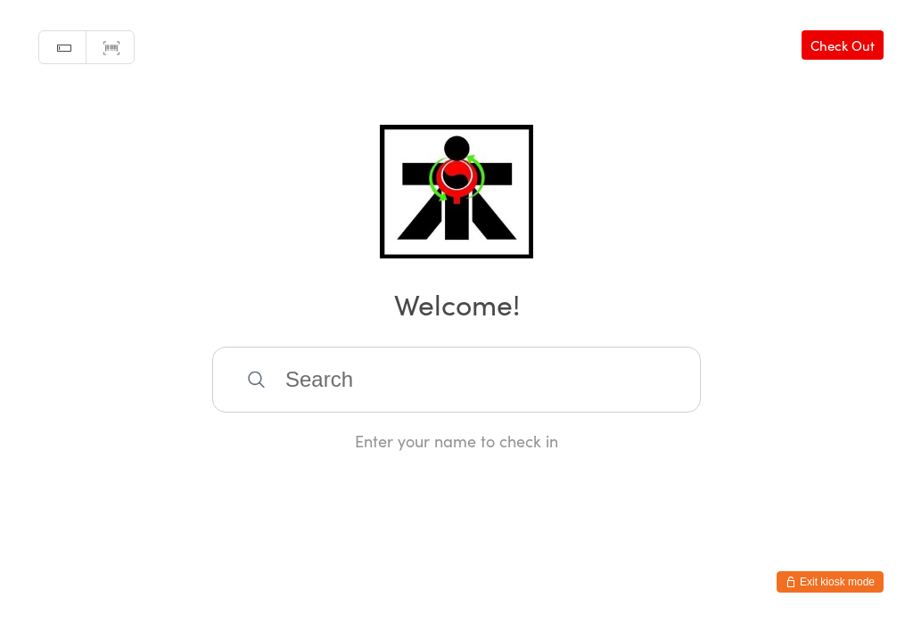
scroll to position [0, 0]
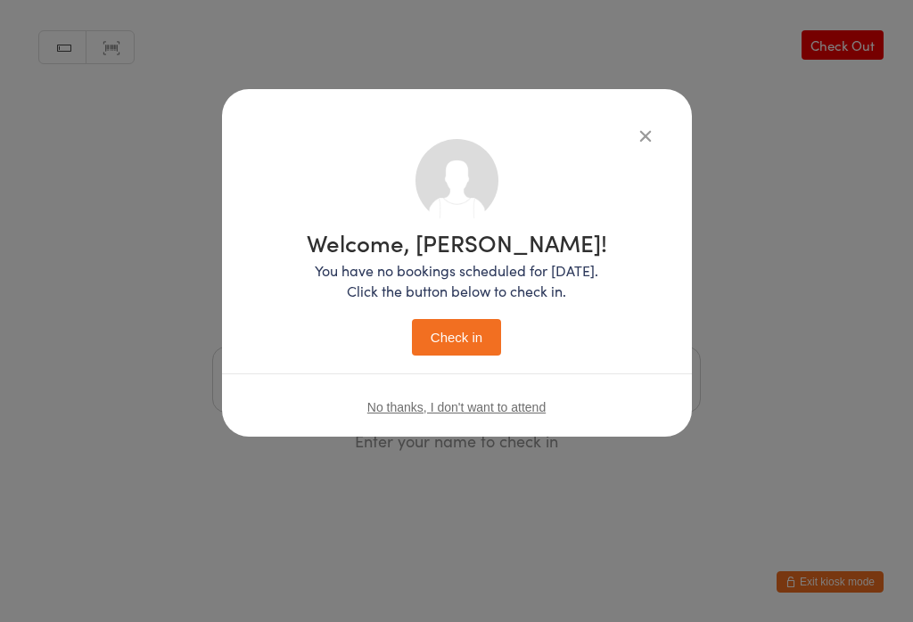
click at [431, 351] on button "Check in" at bounding box center [456, 337] width 89 height 37
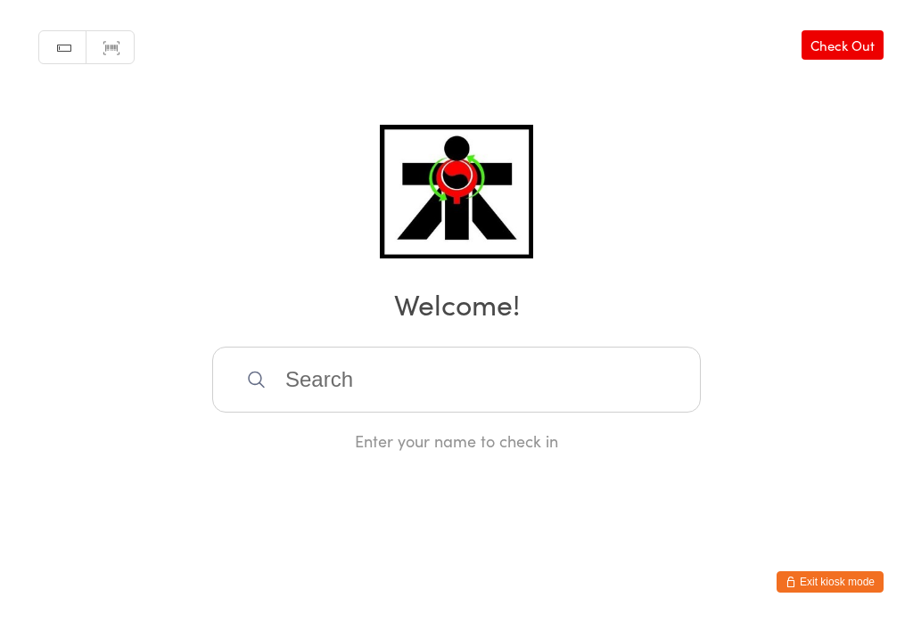
click at [557, 406] on input "search" at bounding box center [456, 380] width 489 height 66
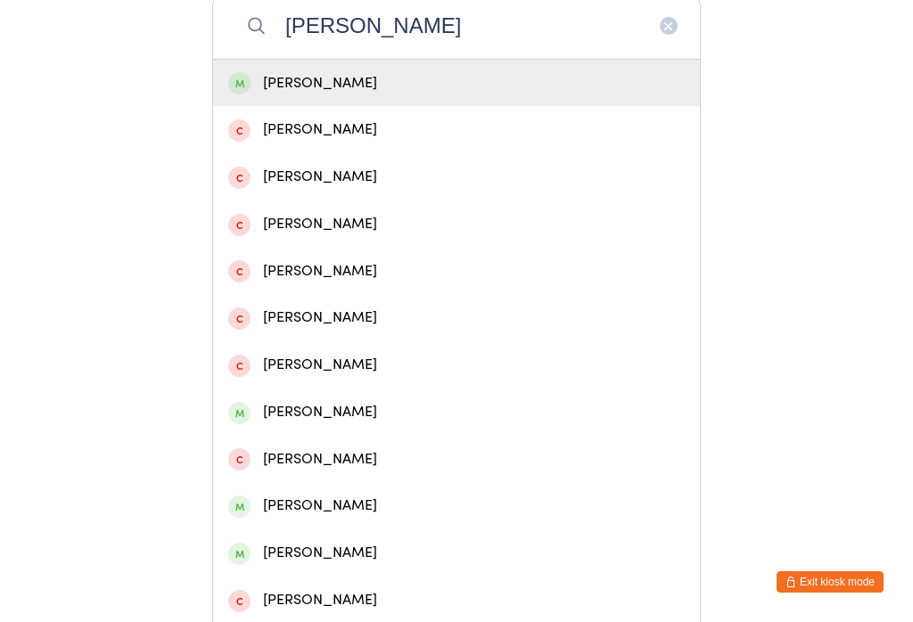
type input "[PERSON_NAME]"
click at [449, 87] on div "[PERSON_NAME]" at bounding box center [456, 83] width 457 height 24
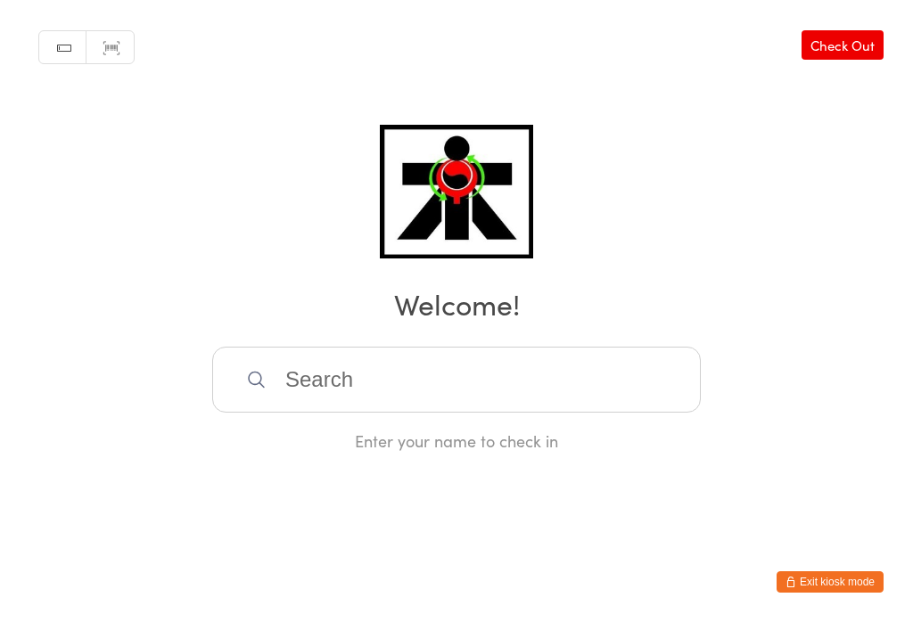
scroll to position [0, 0]
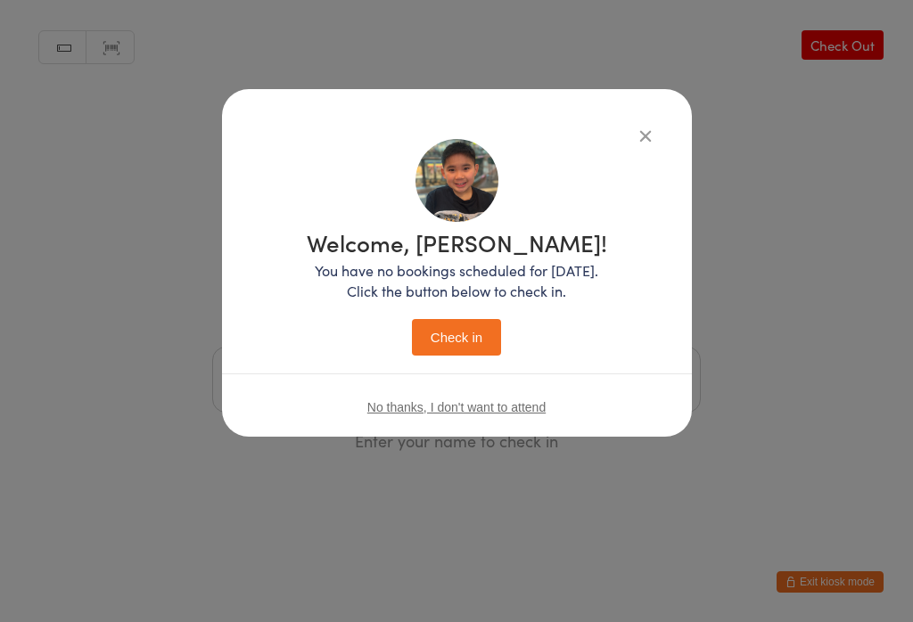
click at [434, 323] on button "Check in" at bounding box center [456, 337] width 89 height 37
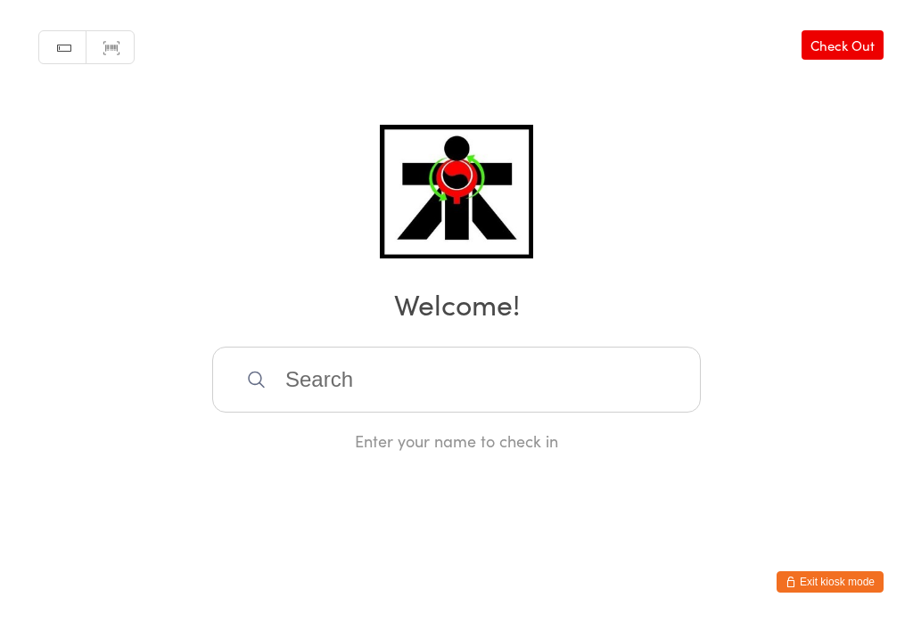
click at [273, 388] on input "search" at bounding box center [456, 380] width 489 height 66
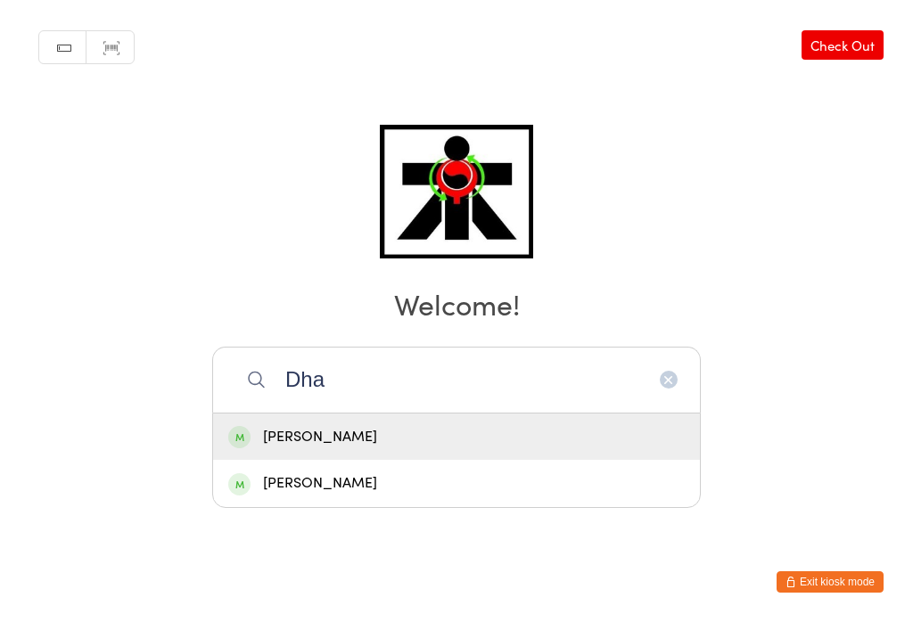
type input "Dha"
click at [242, 472] on div "[PERSON_NAME]" at bounding box center [456, 484] width 457 height 24
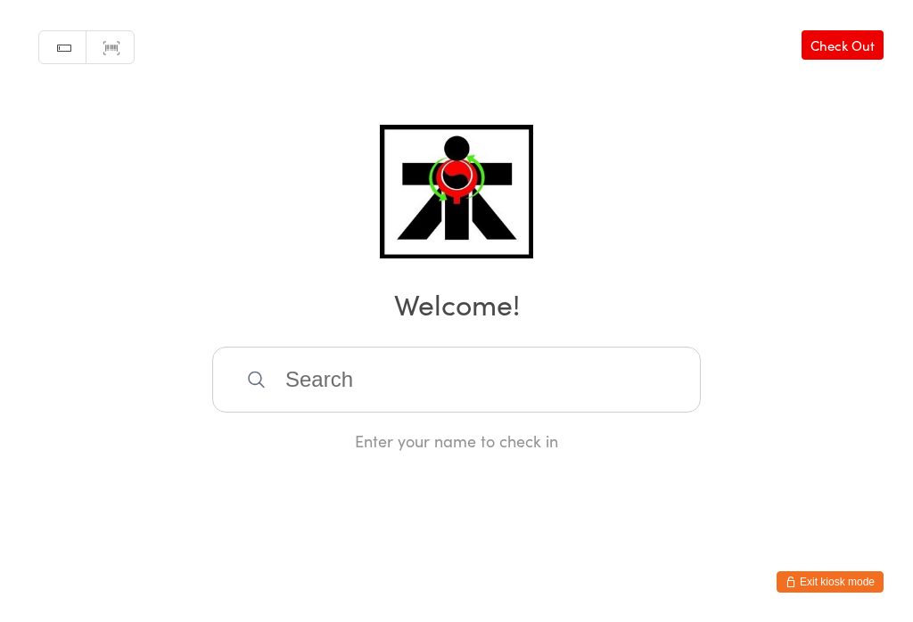
scroll to position [0, 0]
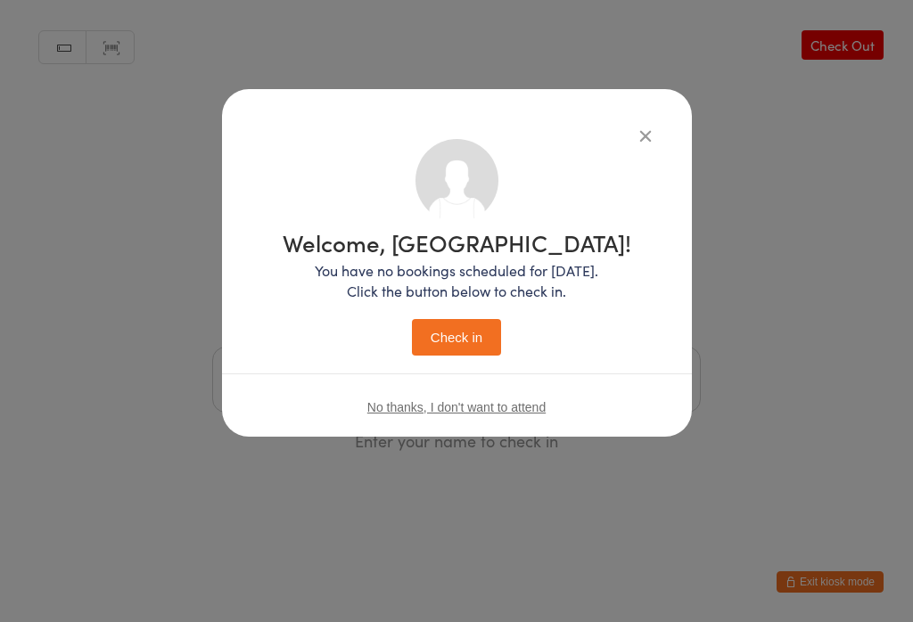
click at [426, 343] on button "Check in" at bounding box center [456, 337] width 89 height 37
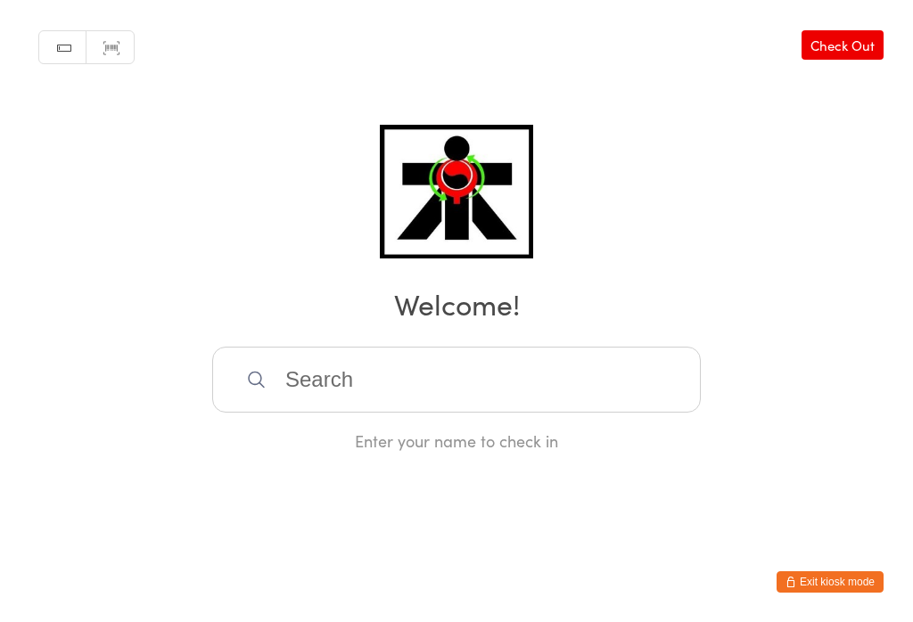
click at [322, 401] on input "search" at bounding box center [456, 380] width 489 height 66
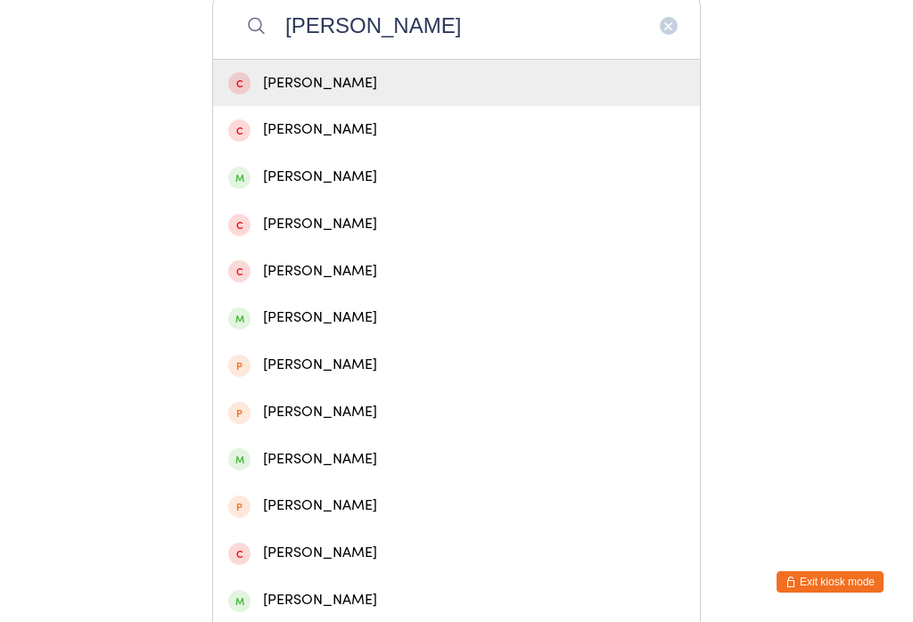
type input "[PERSON_NAME]"
click at [396, 185] on div "[PERSON_NAME]" at bounding box center [456, 177] width 457 height 24
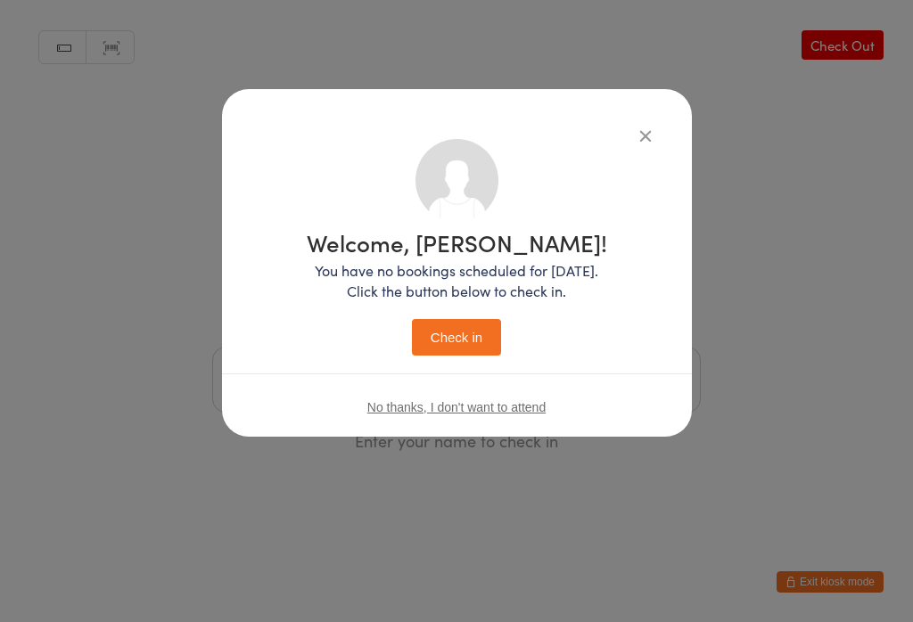
scroll to position [0, 0]
click at [457, 347] on button "Check in" at bounding box center [456, 337] width 89 height 37
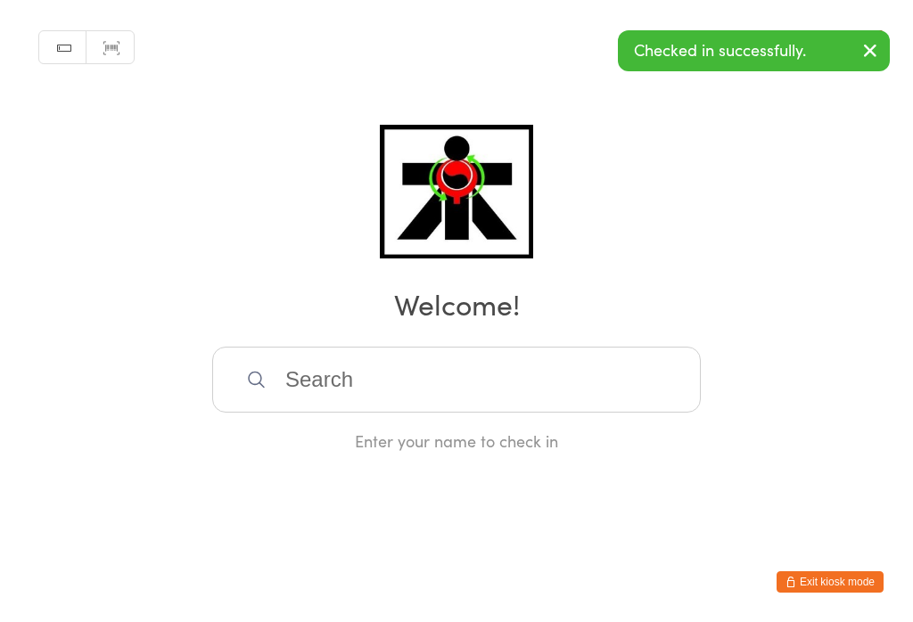
click at [408, 387] on input "search" at bounding box center [456, 380] width 489 height 66
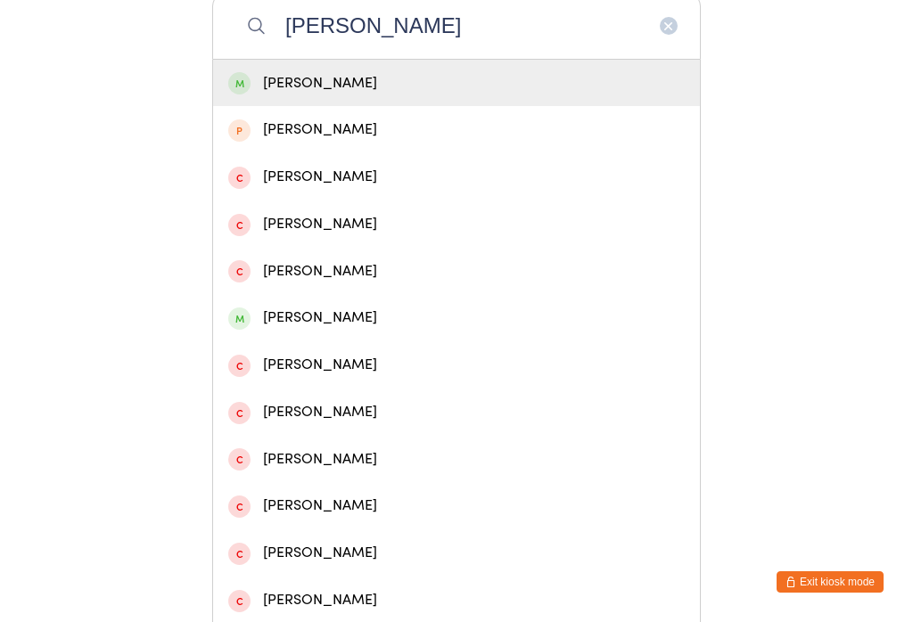
type input "[PERSON_NAME]"
click at [298, 95] on div "[PERSON_NAME]" at bounding box center [456, 83] width 457 height 24
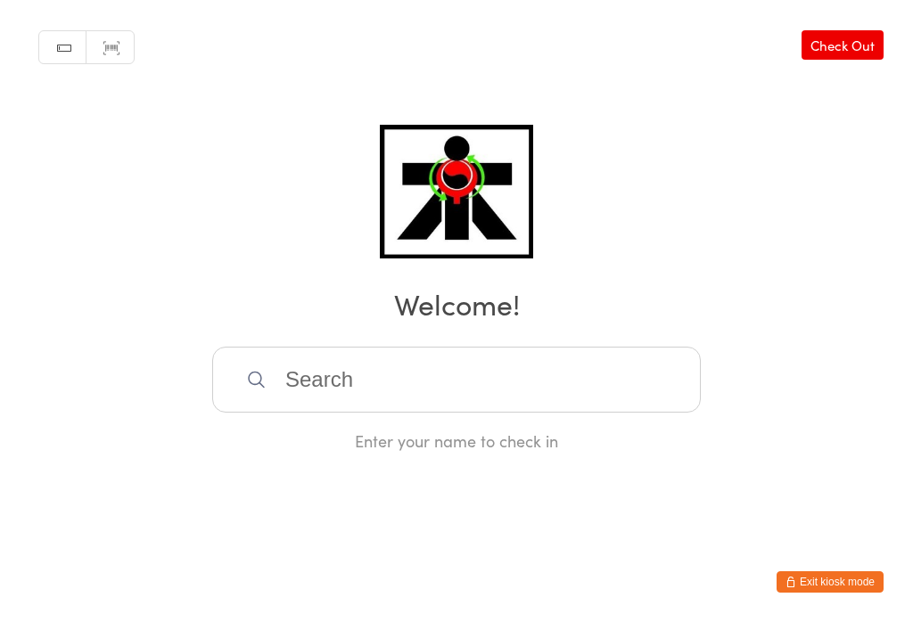
scroll to position [0, 0]
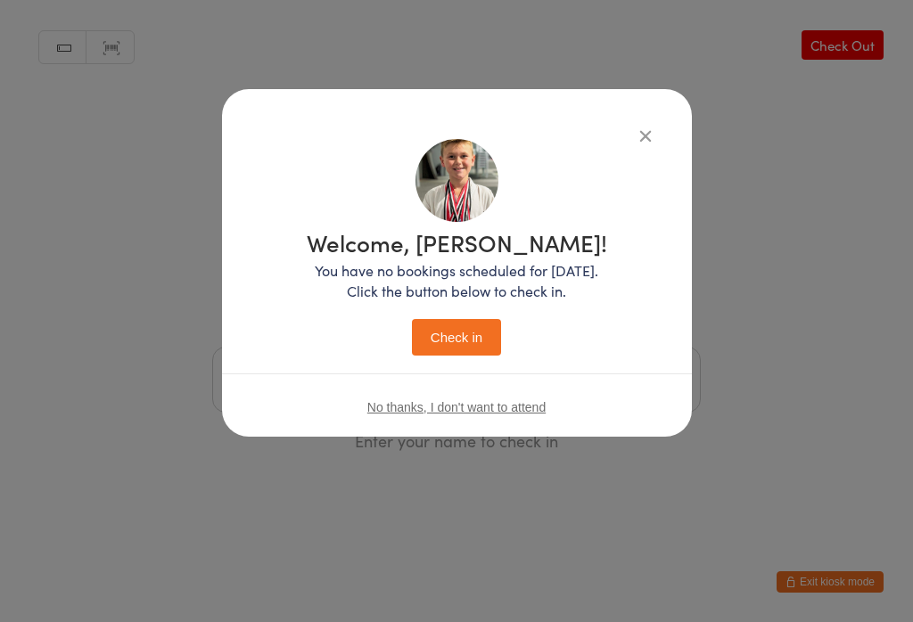
click at [487, 356] on button "Check in" at bounding box center [456, 337] width 89 height 37
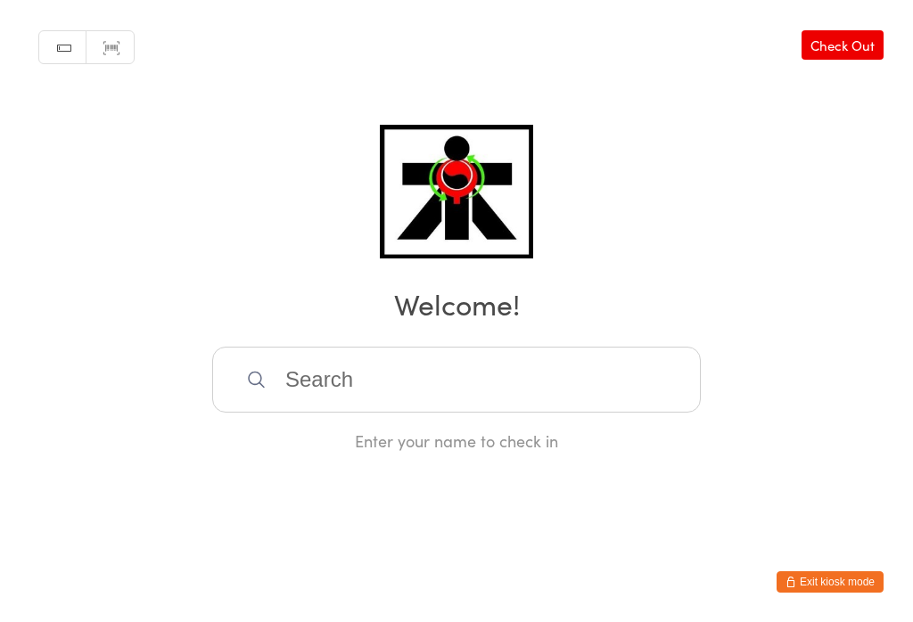
click at [862, 52] on link "Check Out" at bounding box center [843, 44] width 82 height 29
click at [454, 404] on input "search" at bounding box center [456, 380] width 489 height 66
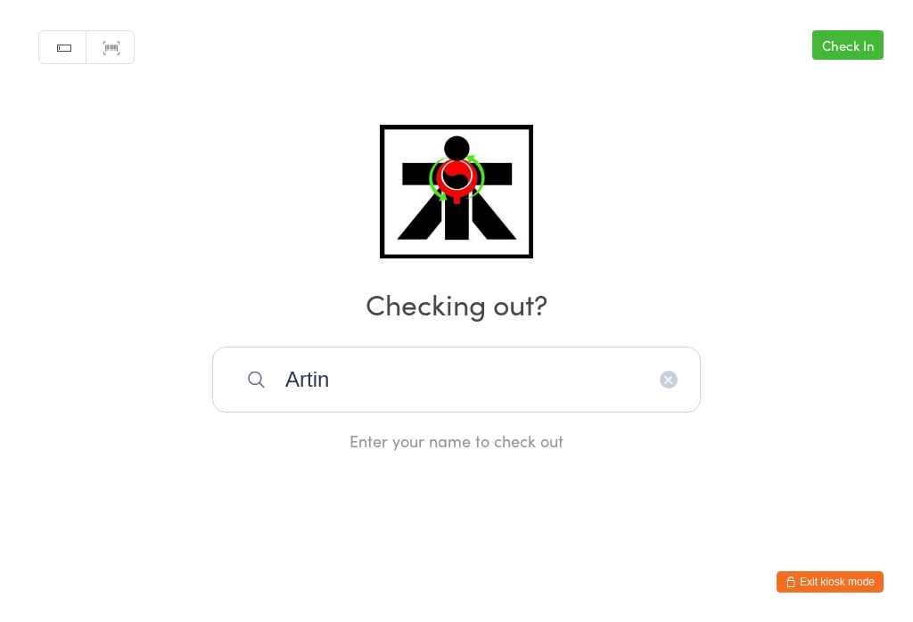
type input "Artin"
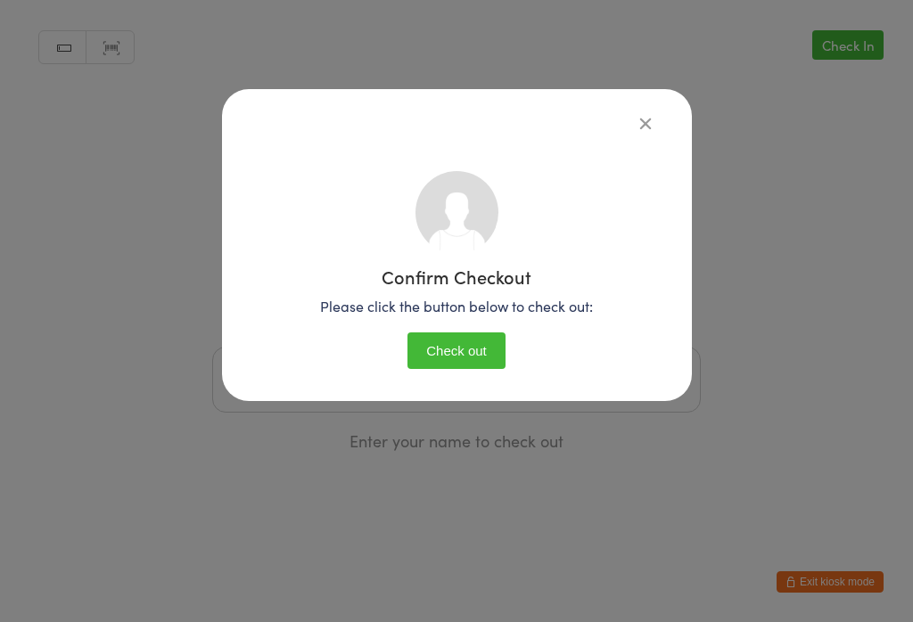
scroll to position [0, 0]
click at [447, 346] on button "Check out" at bounding box center [457, 351] width 98 height 37
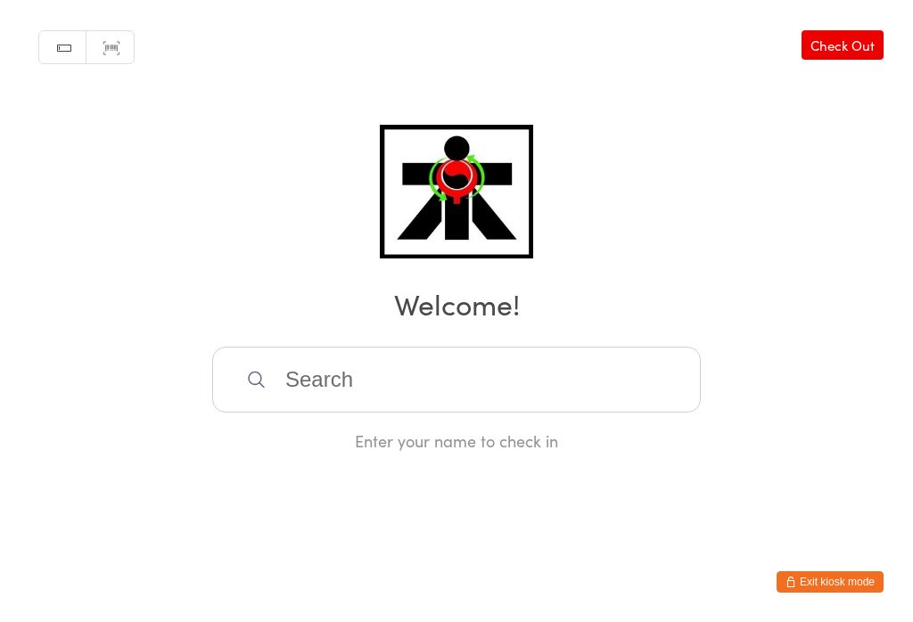
click at [297, 413] on input "search" at bounding box center [456, 380] width 489 height 66
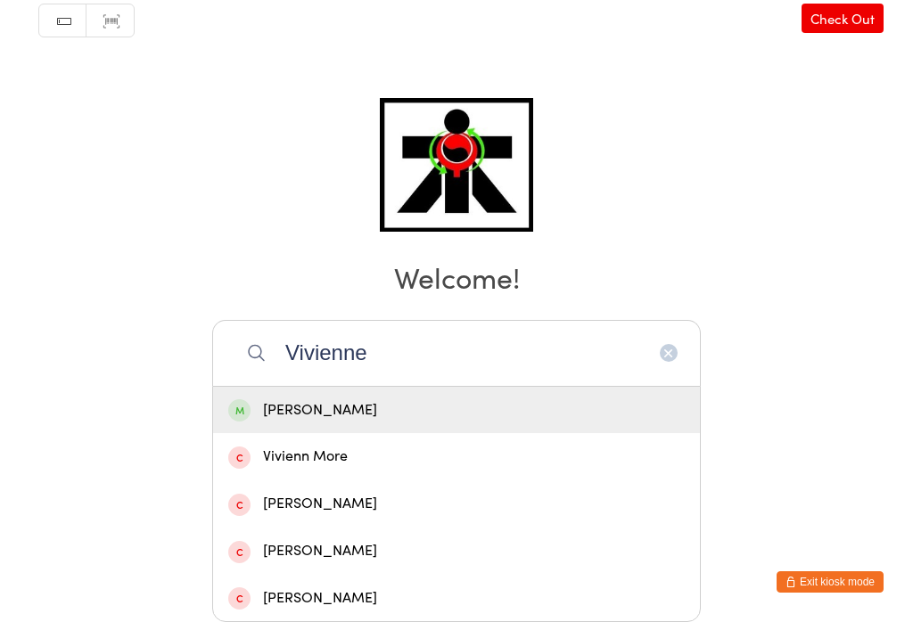
type input "Vivienne"
click at [422, 399] on div "[PERSON_NAME]" at bounding box center [456, 411] width 457 height 24
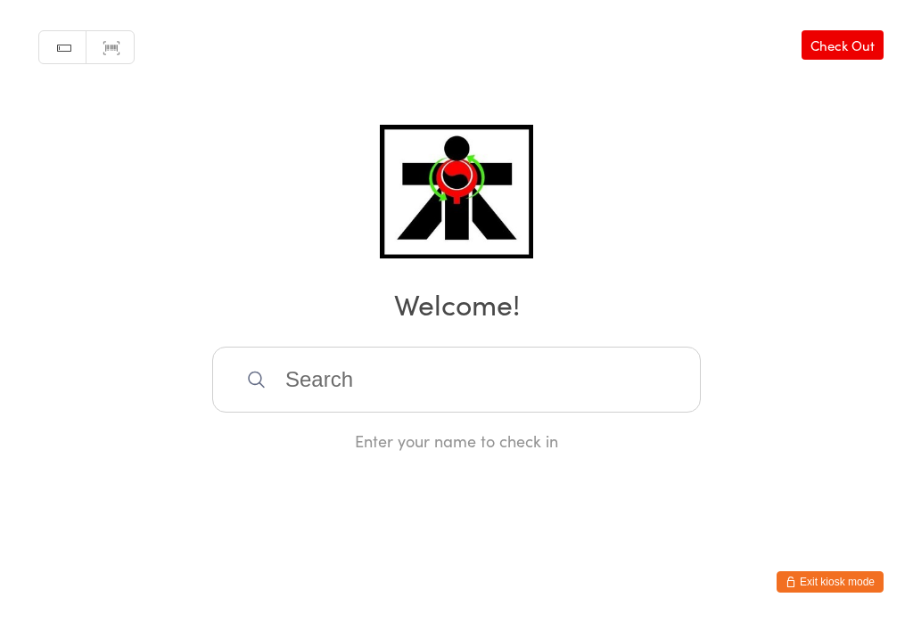
scroll to position [0, 0]
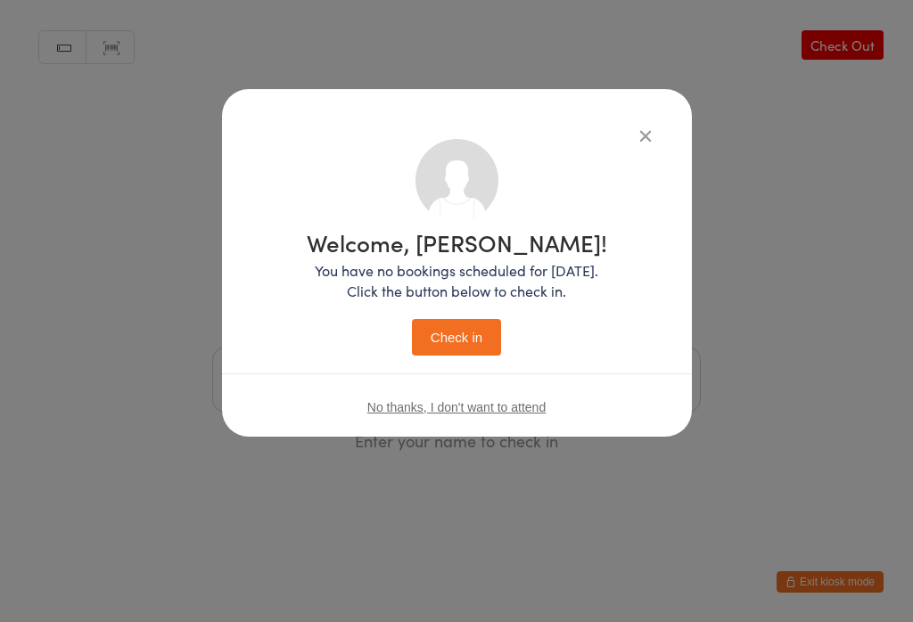
click at [459, 332] on button "Check in" at bounding box center [456, 337] width 89 height 37
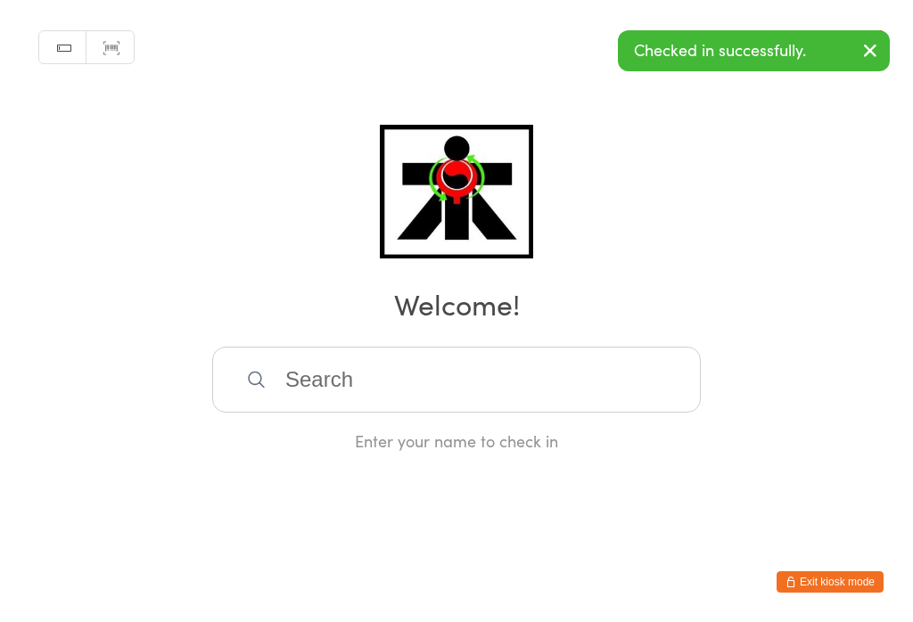
click at [454, 385] on input "search" at bounding box center [456, 380] width 489 height 66
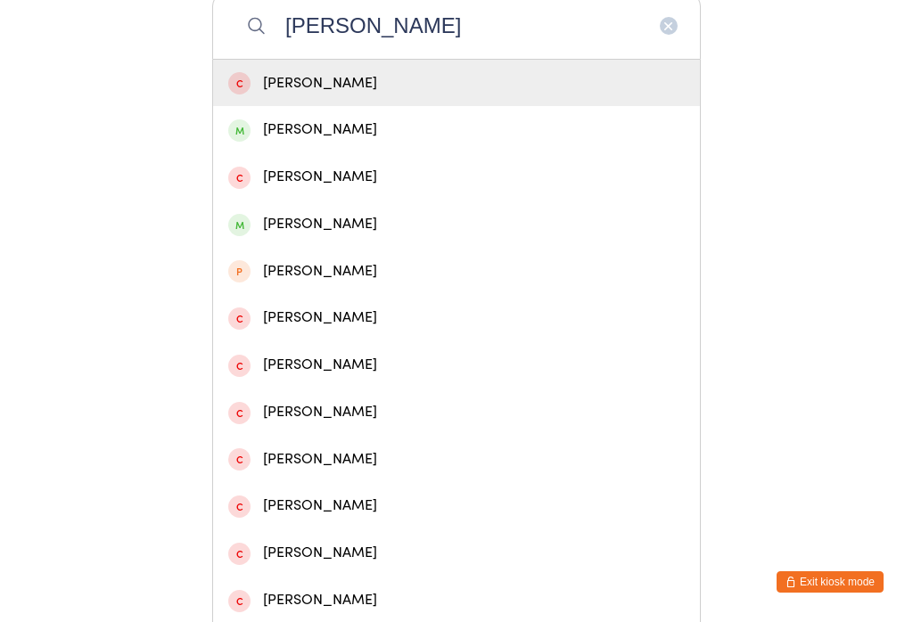
type input "[PERSON_NAME]"
click at [281, 236] on div "[PERSON_NAME]" at bounding box center [456, 224] width 457 height 24
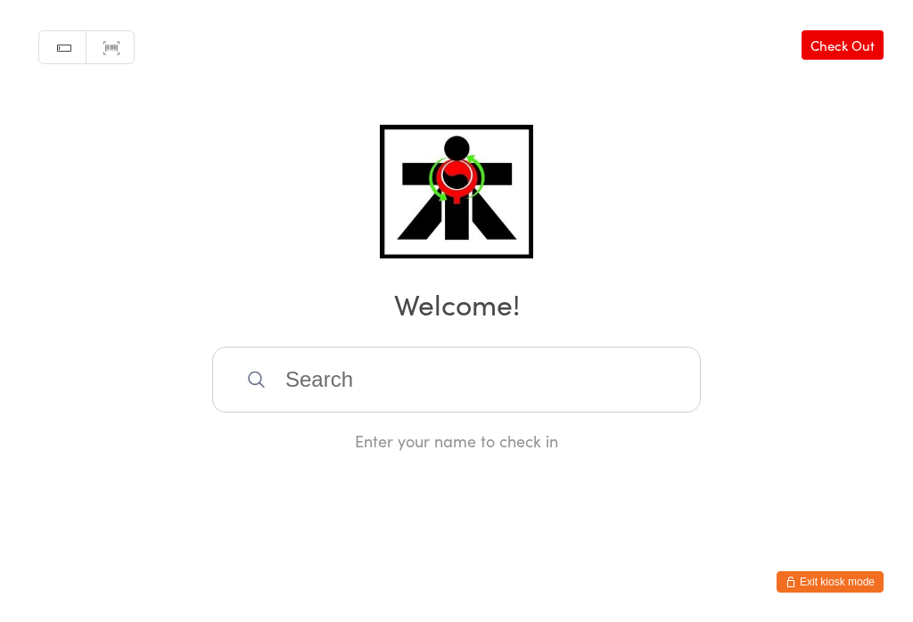
scroll to position [0, 0]
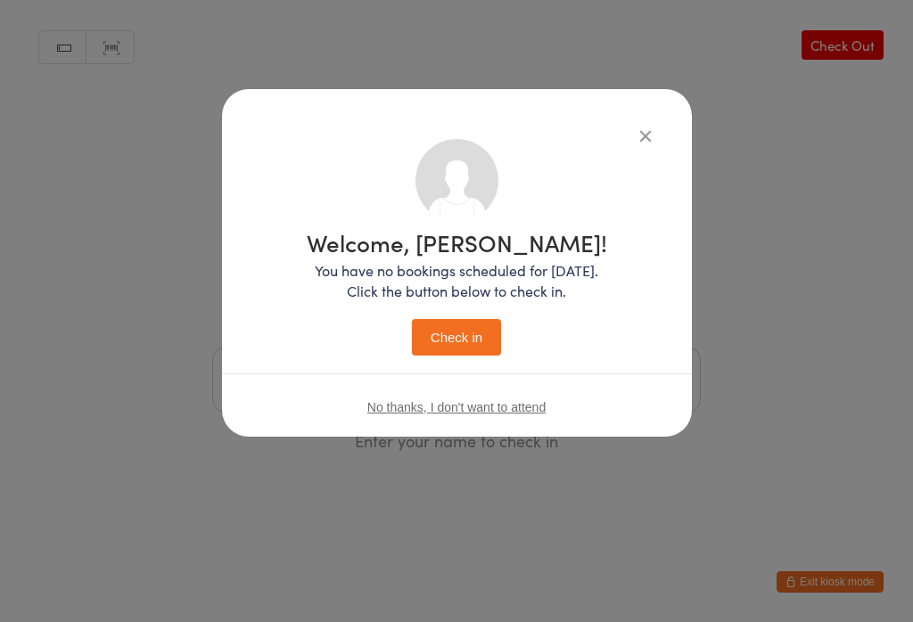
click at [455, 330] on button "Check in" at bounding box center [456, 337] width 89 height 37
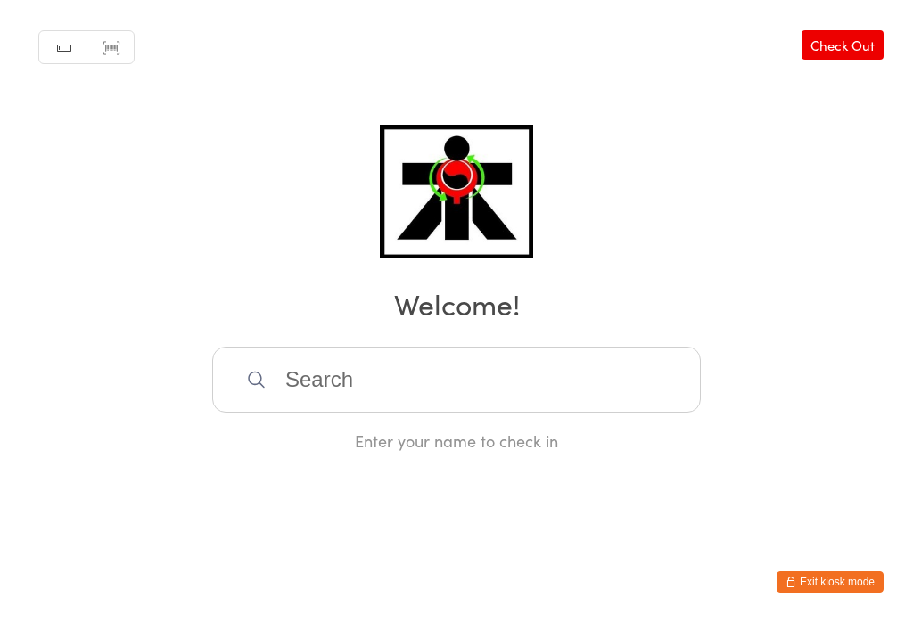
click at [353, 394] on input "search" at bounding box center [456, 380] width 489 height 66
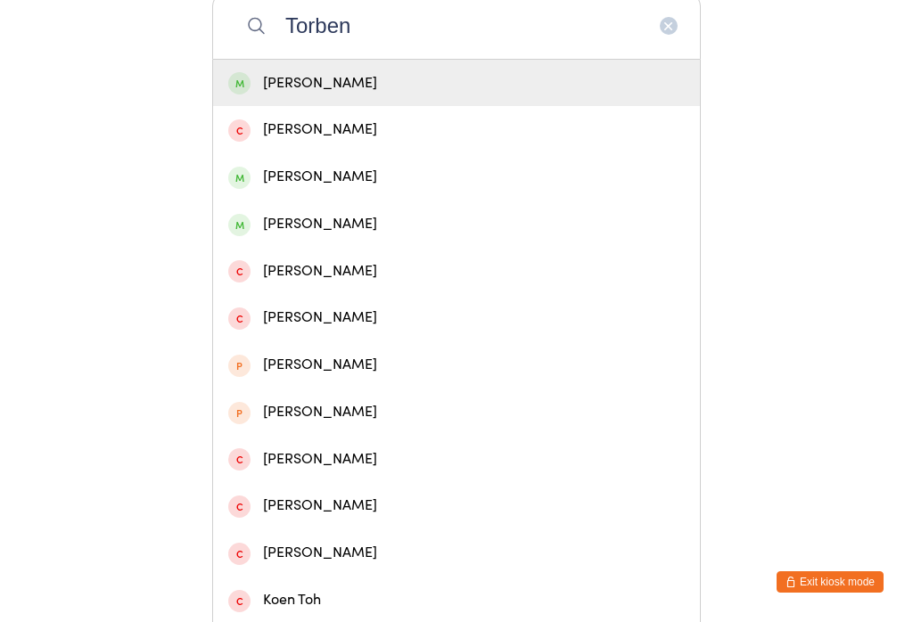
type input "Torben"
click at [300, 79] on div "[PERSON_NAME]" at bounding box center [456, 83] width 457 height 24
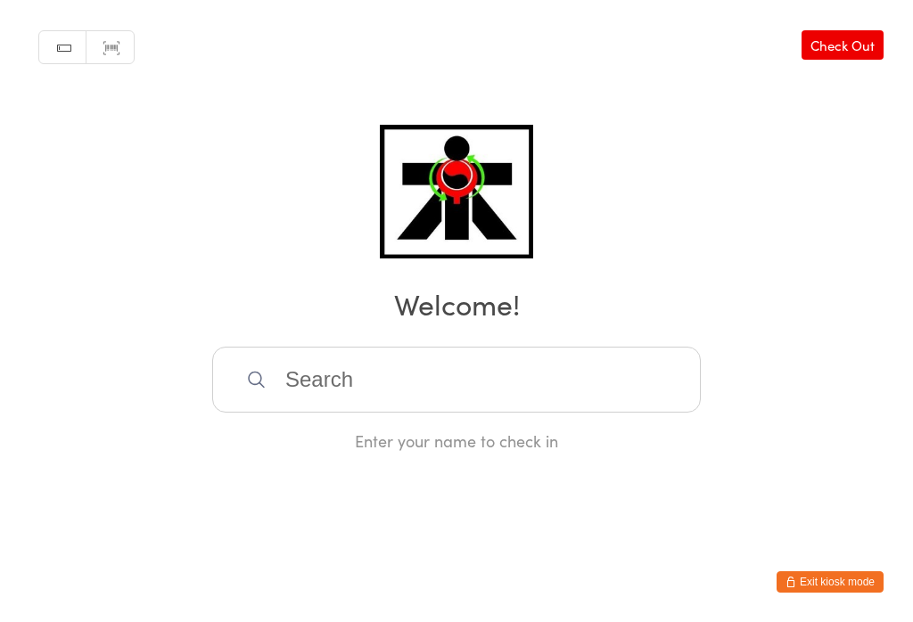
scroll to position [0, 0]
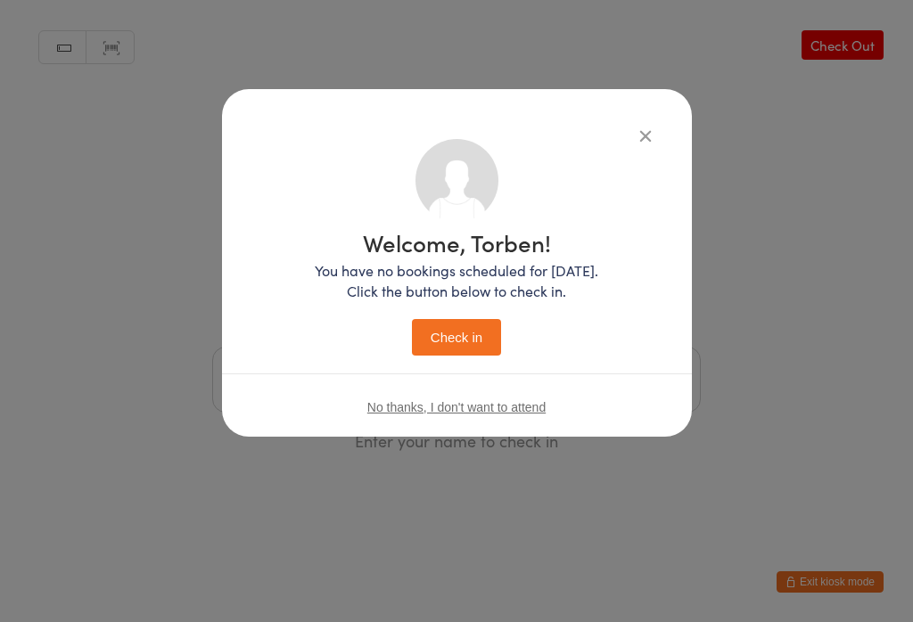
click at [448, 346] on button "Check in" at bounding box center [456, 337] width 89 height 37
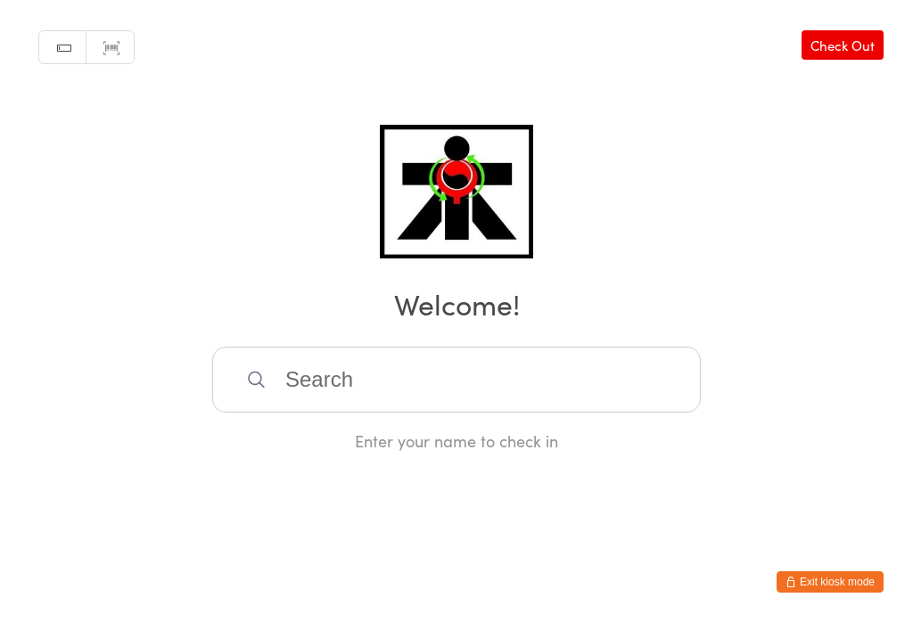
click at [325, 397] on input "search" at bounding box center [456, 380] width 489 height 66
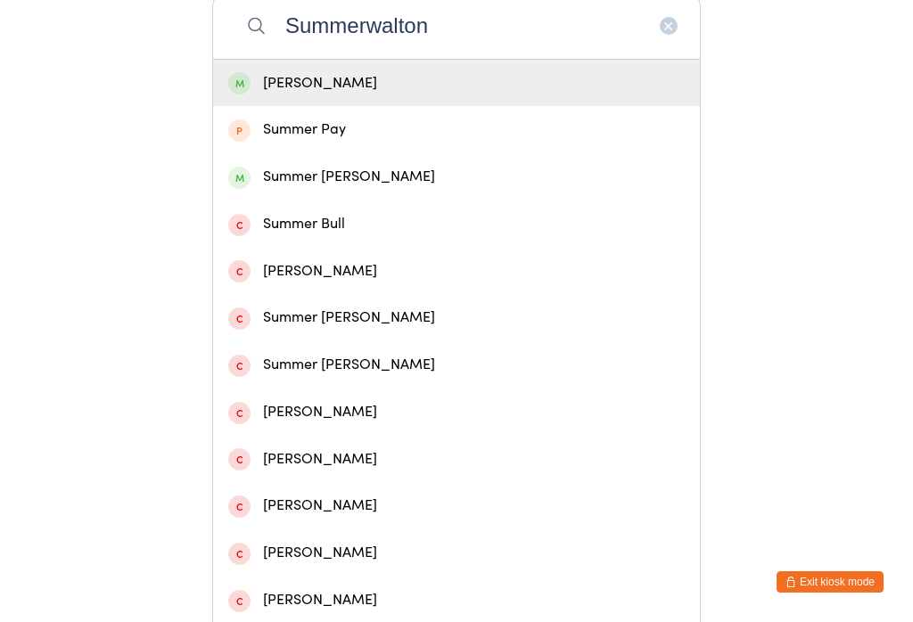
type input "Summerwalton"
click at [231, 107] on div "[PERSON_NAME]" at bounding box center [456, 83] width 487 height 47
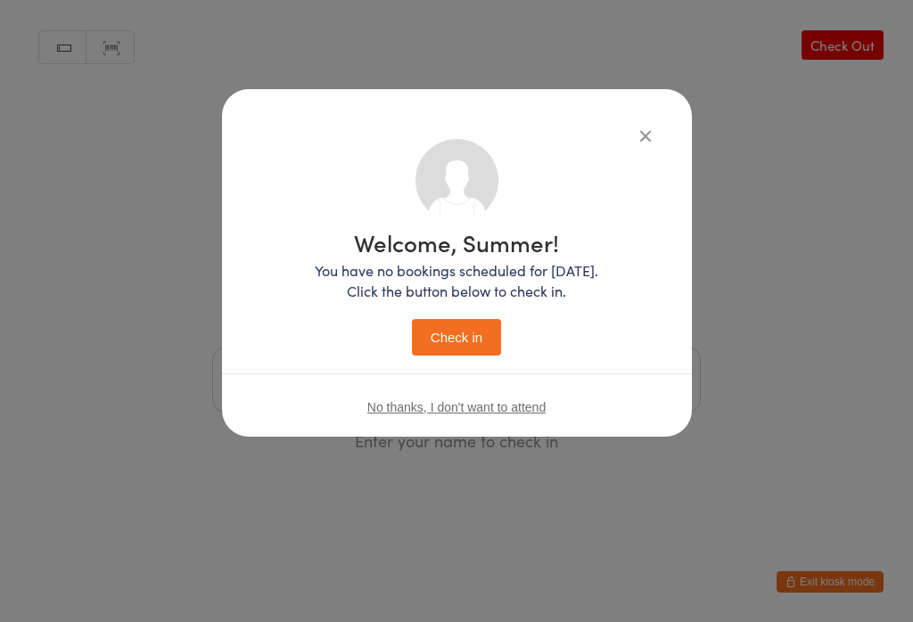
click at [460, 356] on button "Check in" at bounding box center [456, 337] width 89 height 37
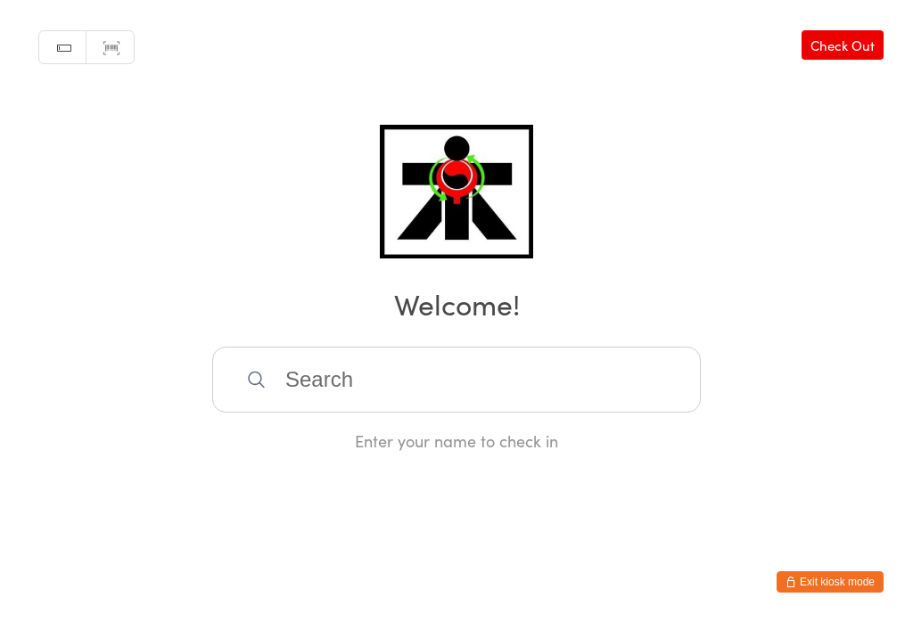
click at [385, 384] on input "search" at bounding box center [456, 380] width 489 height 66
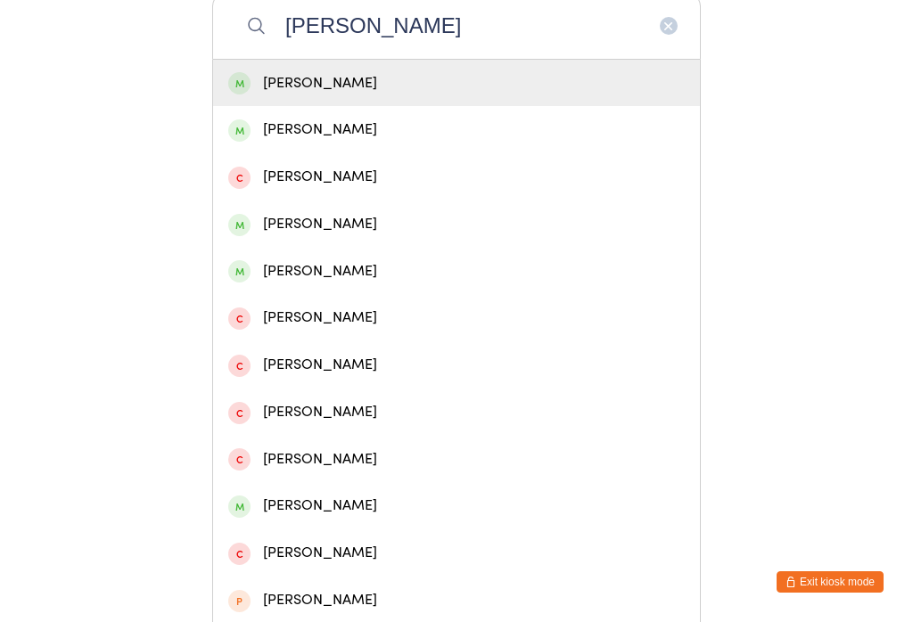
type input "[PERSON_NAME]"
click at [317, 83] on div "[PERSON_NAME]" at bounding box center [456, 83] width 457 height 24
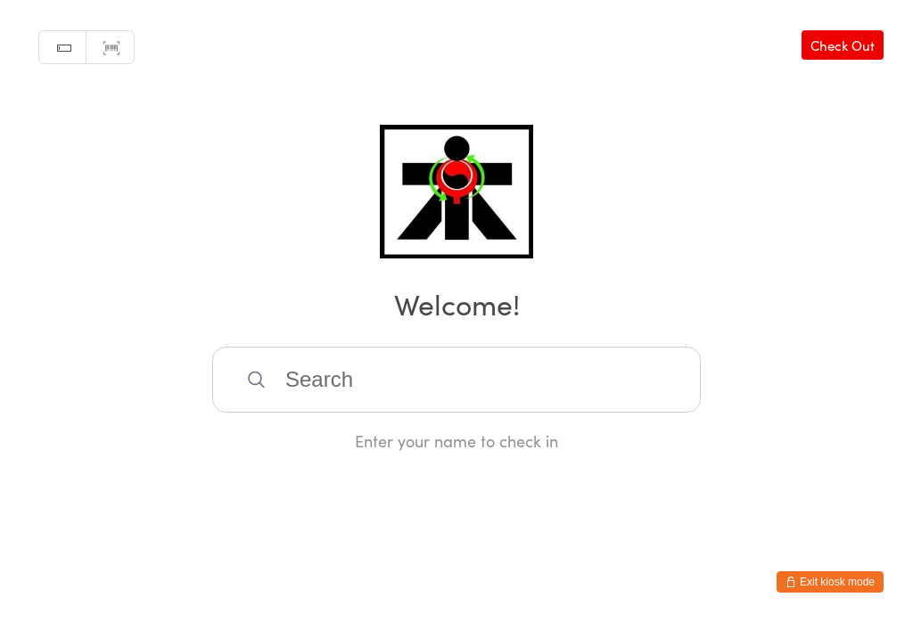
scroll to position [0, 0]
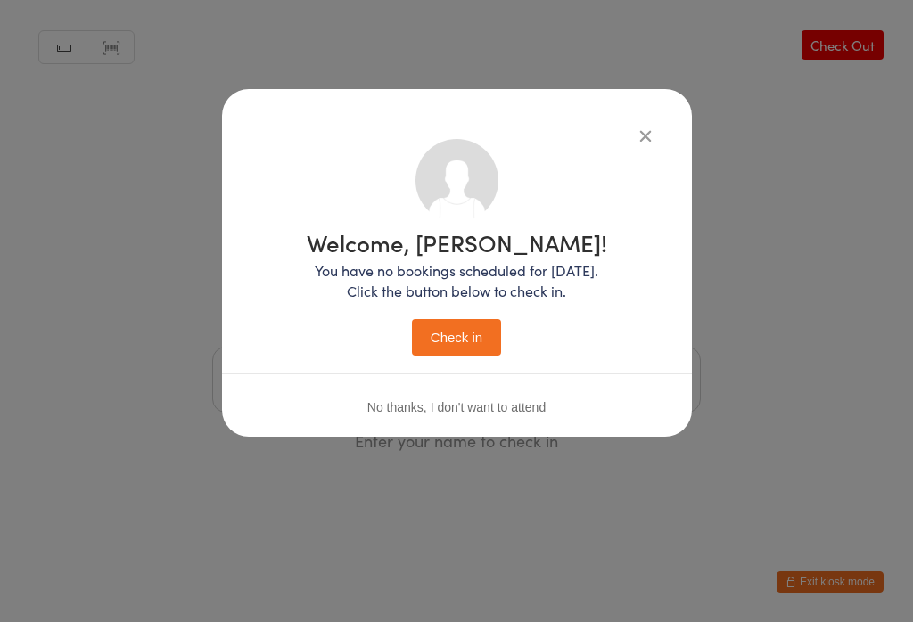
click at [463, 332] on button "Check in" at bounding box center [456, 337] width 89 height 37
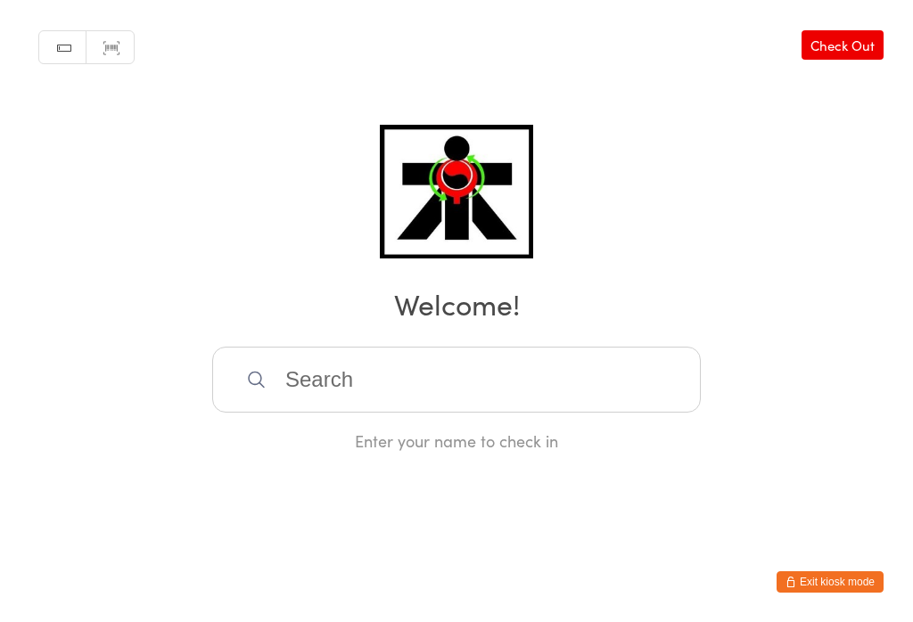
click at [336, 391] on input "search" at bounding box center [456, 380] width 489 height 66
type input "Ysabe"
click at [260, 425] on div "[PERSON_NAME]" at bounding box center [456, 437] width 457 height 24
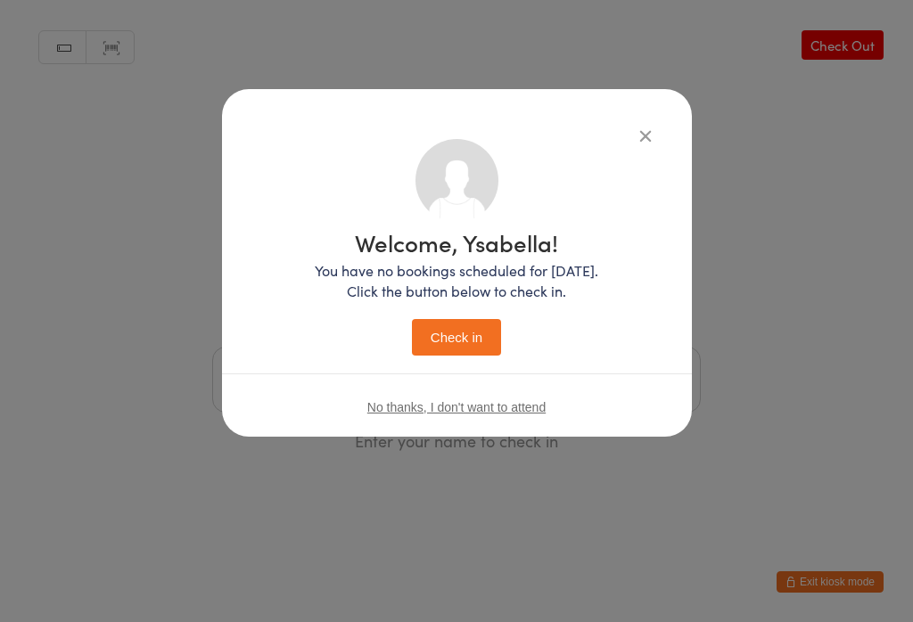
click at [457, 350] on button "Check in" at bounding box center [456, 337] width 89 height 37
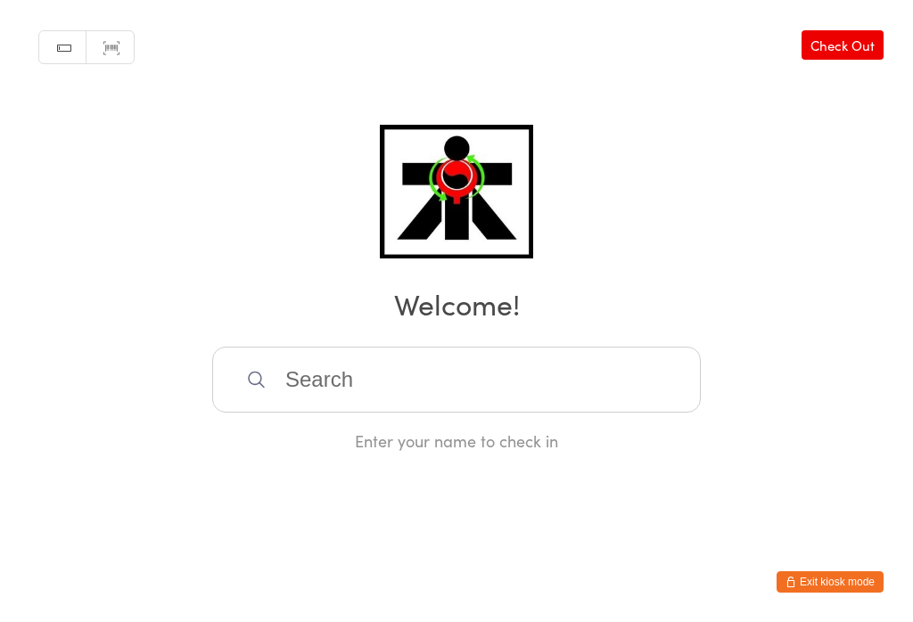
click at [439, 398] on input "search" at bounding box center [456, 380] width 489 height 66
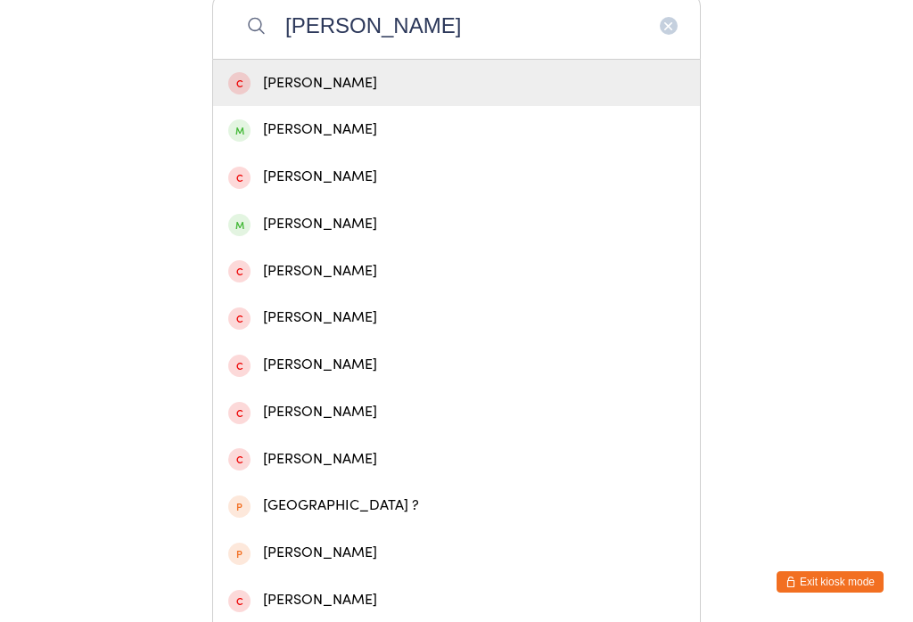
type input "[PERSON_NAME]"
click at [328, 153] on div "[PERSON_NAME]" at bounding box center [456, 129] width 487 height 47
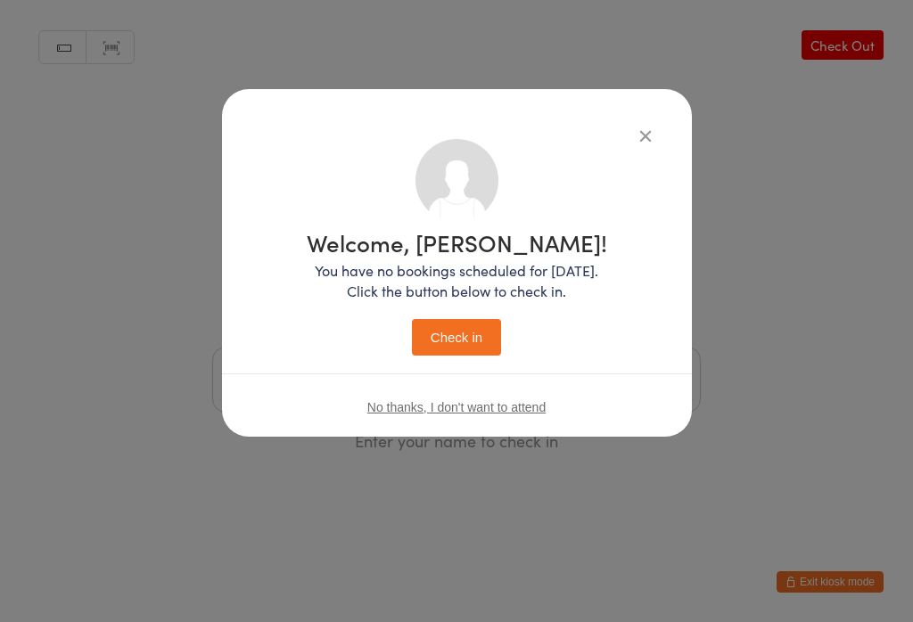
scroll to position [0, 0]
click at [472, 356] on button "Check in" at bounding box center [456, 337] width 89 height 37
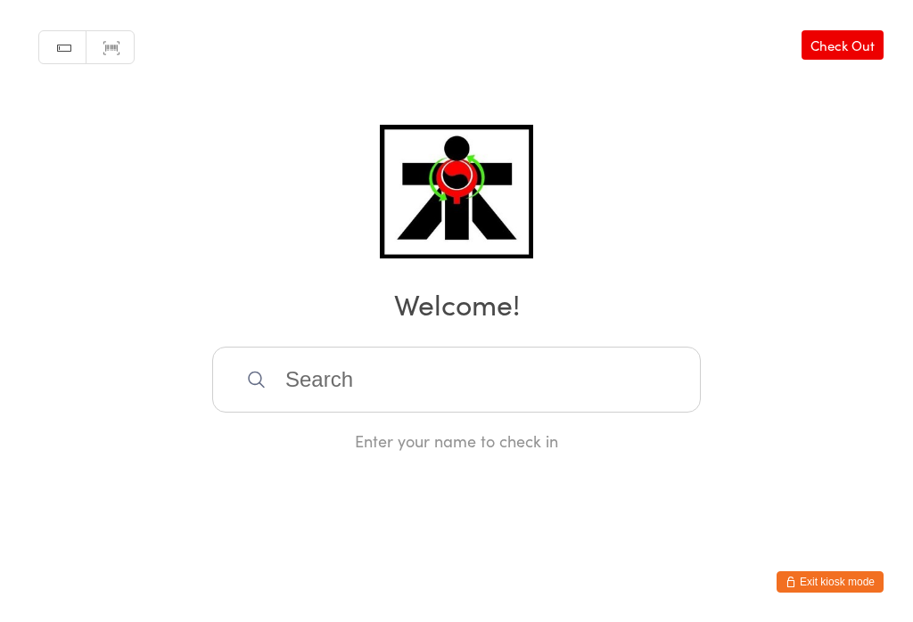
click at [448, 391] on input "search" at bounding box center [456, 380] width 489 height 66
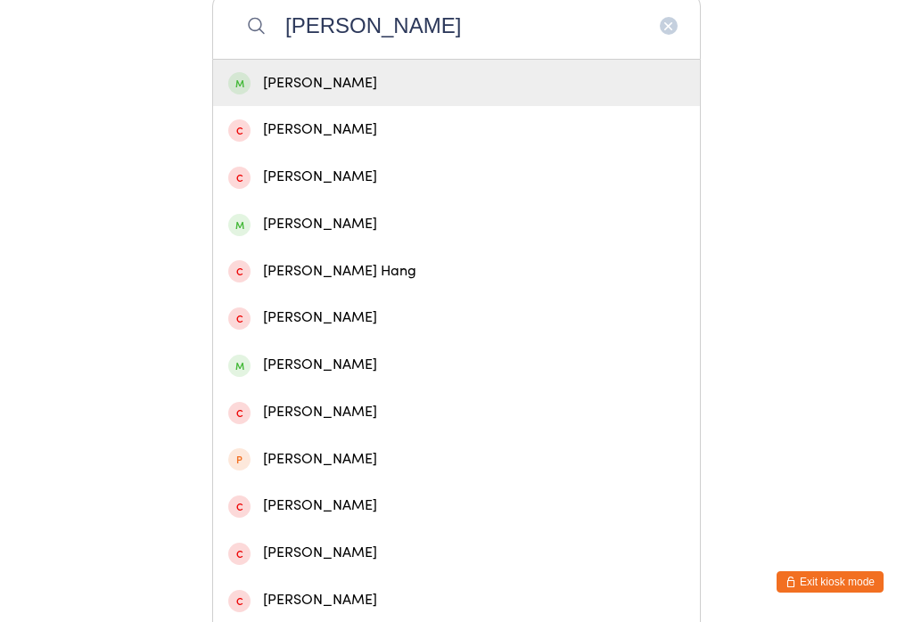
click at [511, 59] on input "[PERSON_NAME]" at bounding box center [456, 26] width 489 height 66
type input "[PERSON_NAME]"
click at [426, 95] on div "[PERSON_NAME]" at bounding box center [456, 83] width 457 height 24
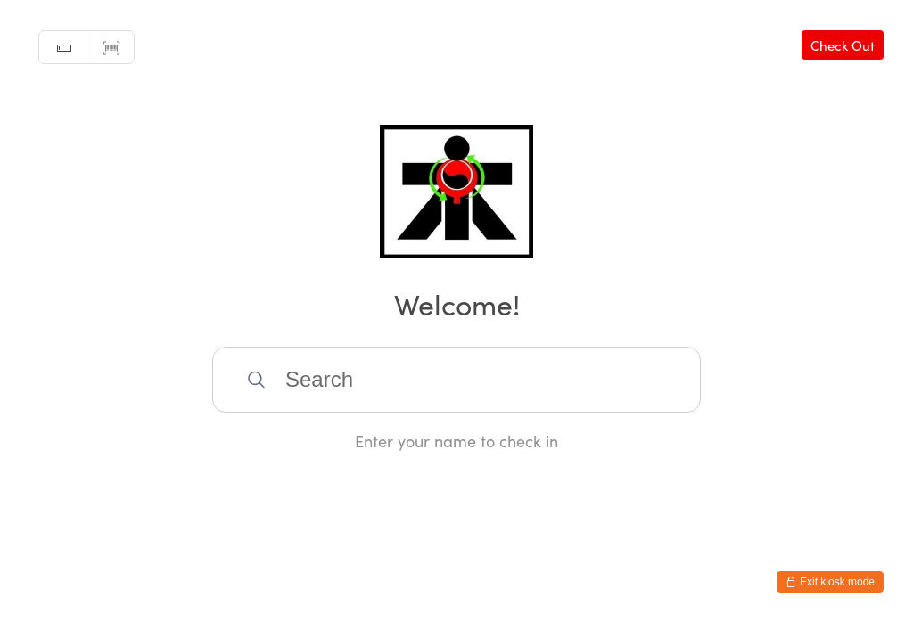
scroll to position [0, 0]
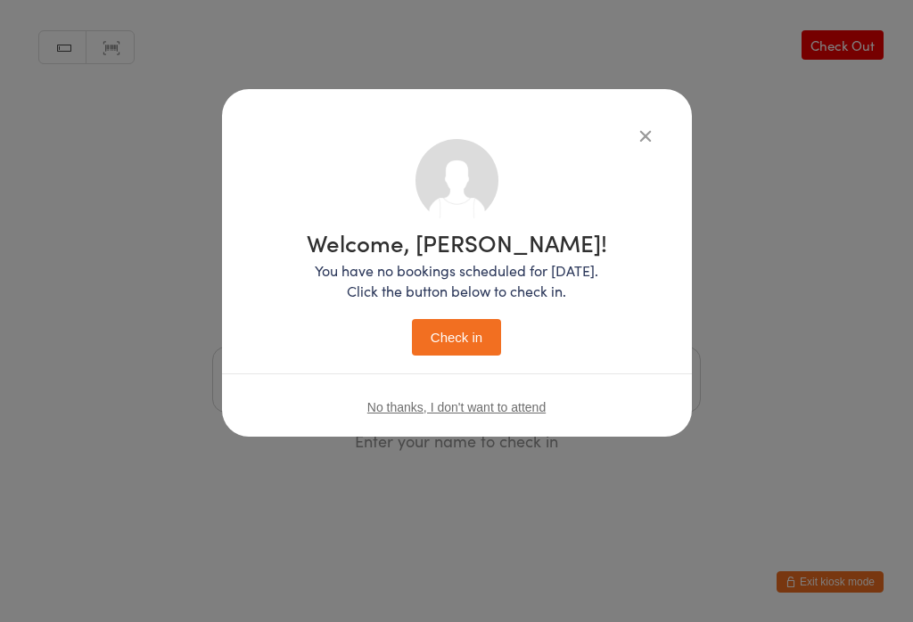
click at [467, 333] on button "Check in" at bounding box center [456, 337] width 89 height 37
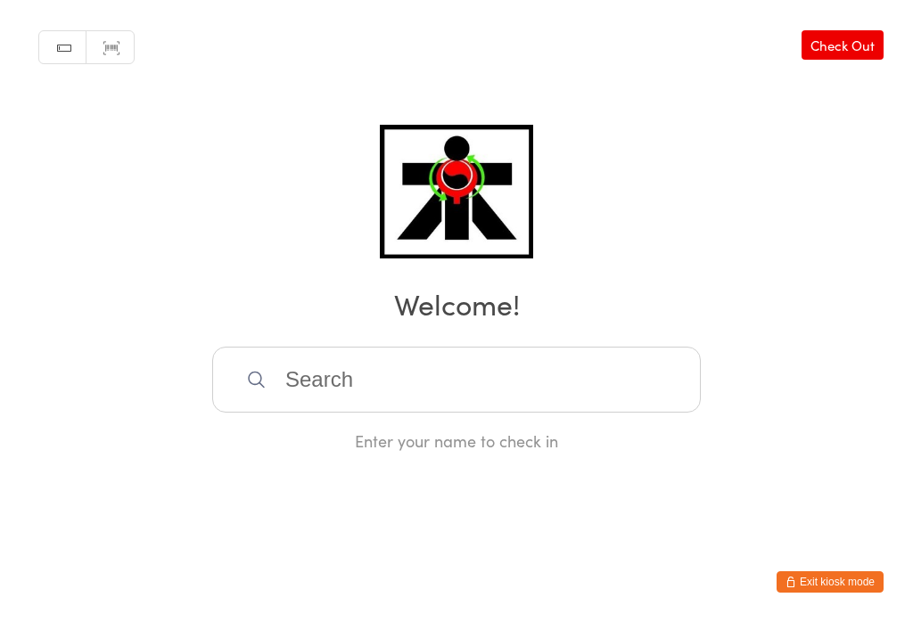
click at [527, 387] on input "search" at bounding box center [456, 380] width 489 height 66
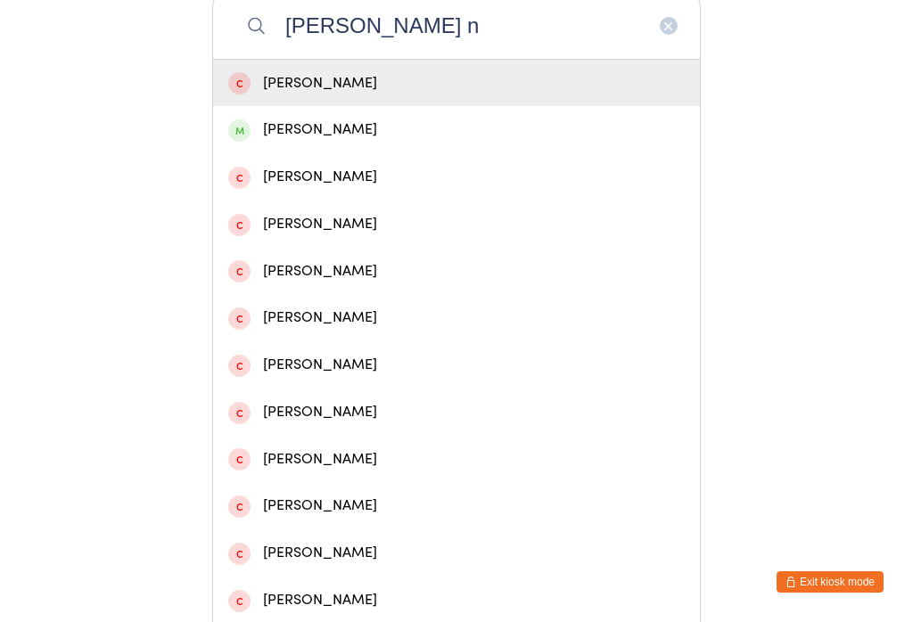
type input "[PERSON_NAME] n"
click at [324, 141] on div "[PERSON_NAME]" at bounding box center [456, 130] width 457 height 24
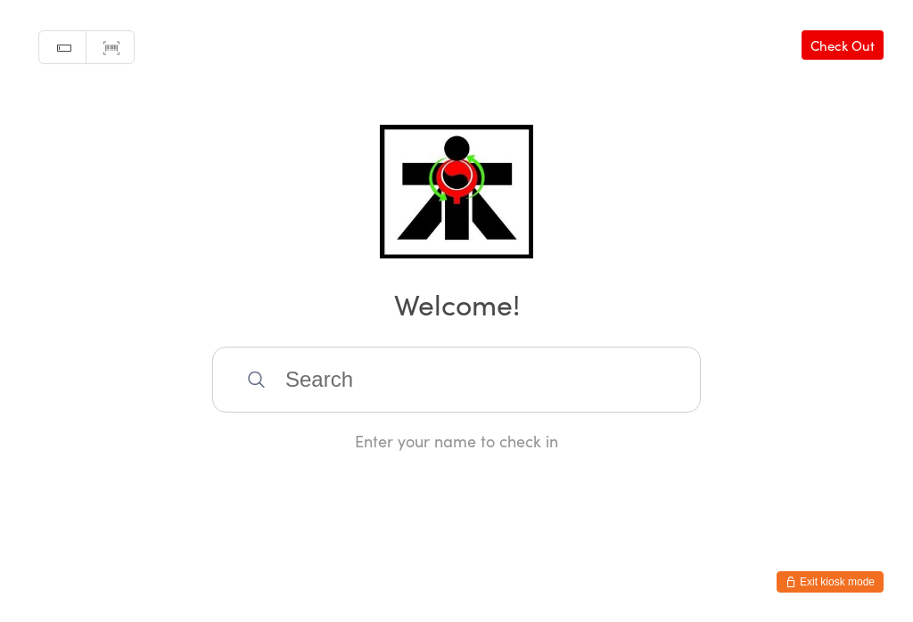
scroll to position [0, 0]
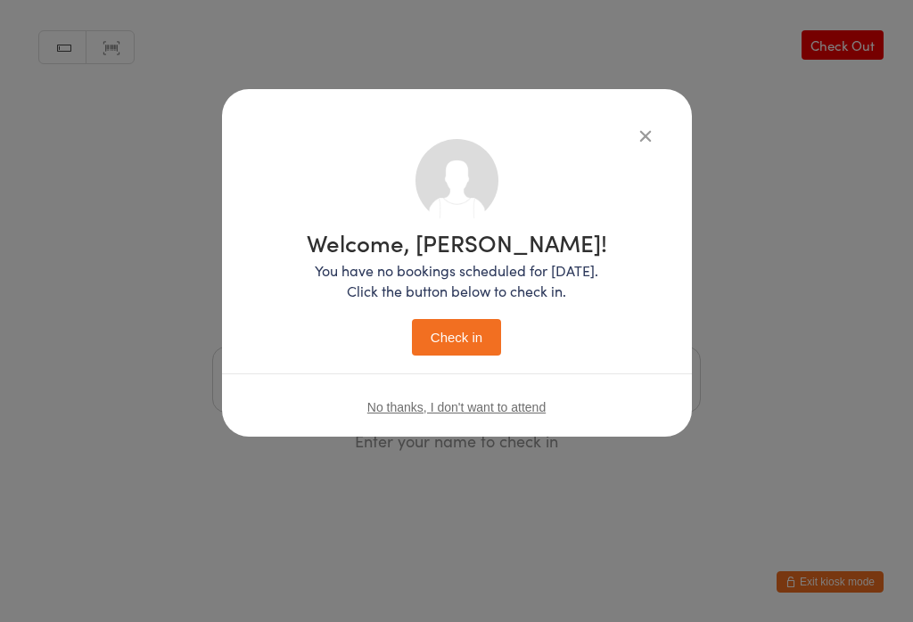
click at [465, 350] on button "Check in" at bounding box center [456, 337] width 89 height 37
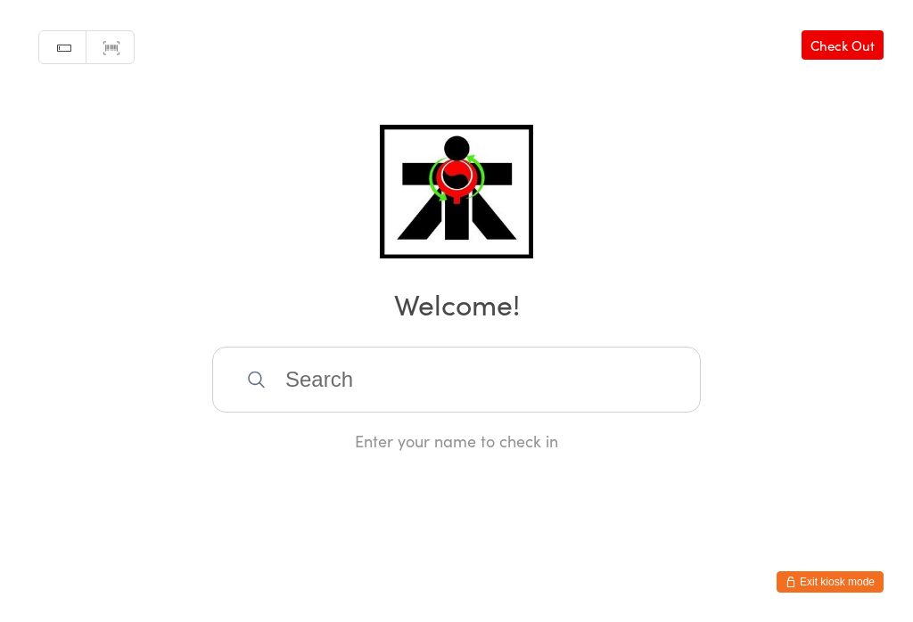
click at [343, 396] on input "search" at bounding box center [456, 380] width 489 height 66
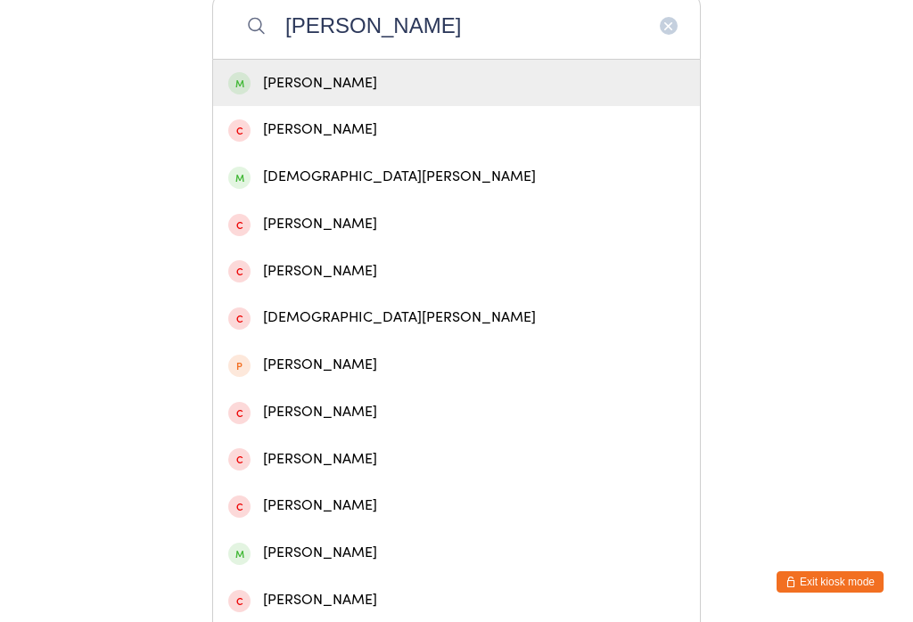
type input "[PERSON_NAME]"
click at [345, 76] on div "[PERSON_NAME]" at bounding box center [456, 83] width 487 height 47
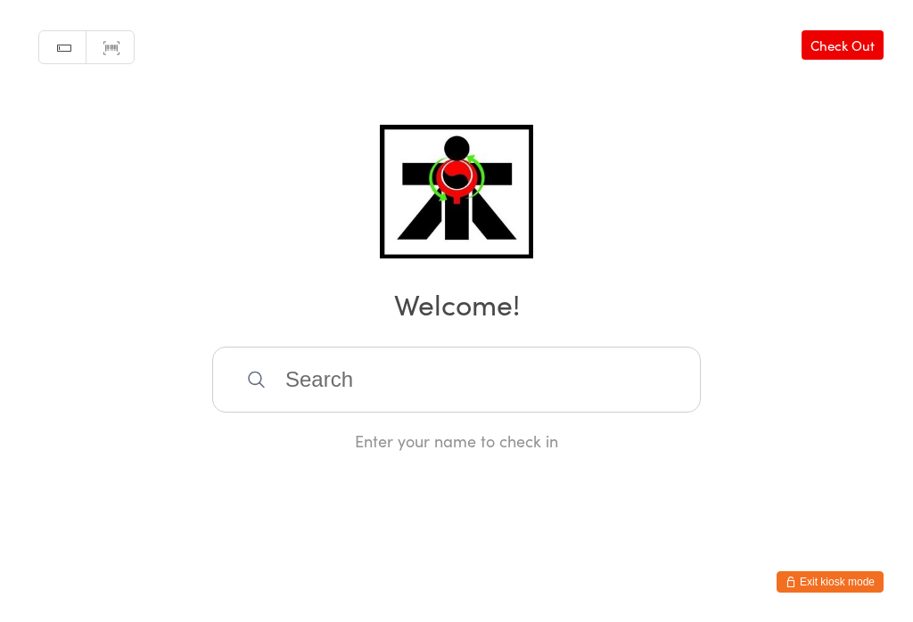
scroll to position [0, 0]
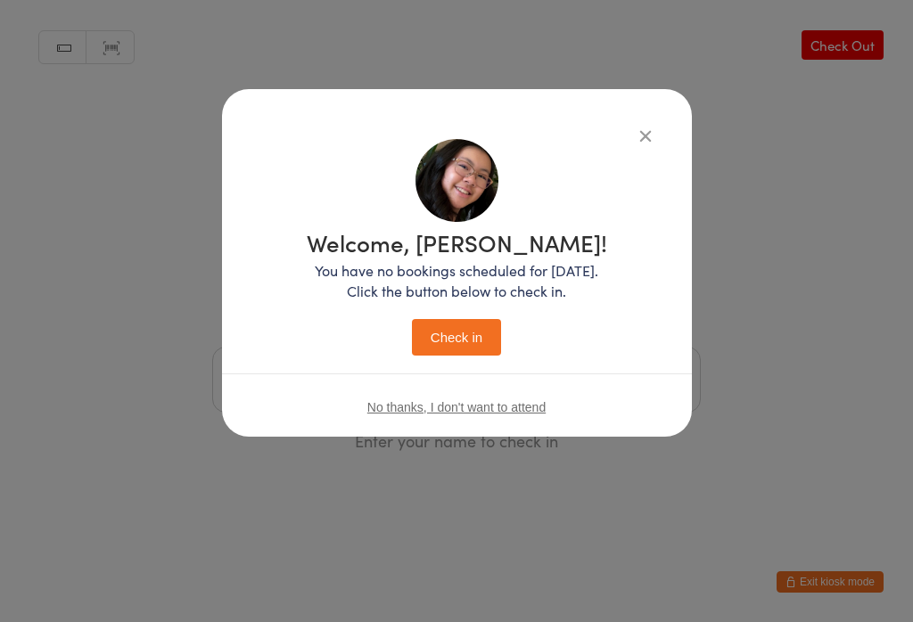
click at [457, 319] on button "Check in" at bounding box center [456, 337] width 89 height 37
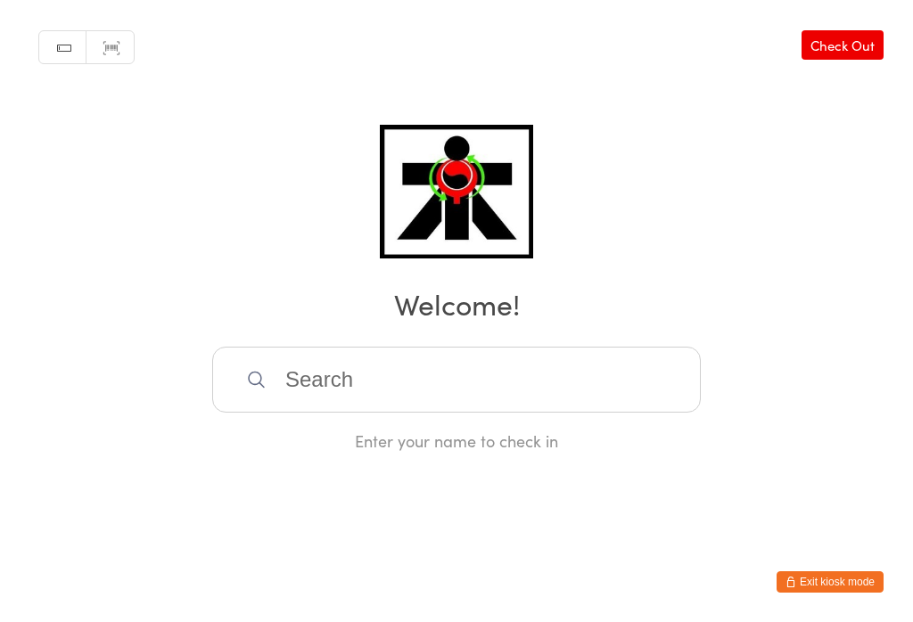
click at [350, 354] on input "search" at bounding box center [456, 380] width 489 height 66
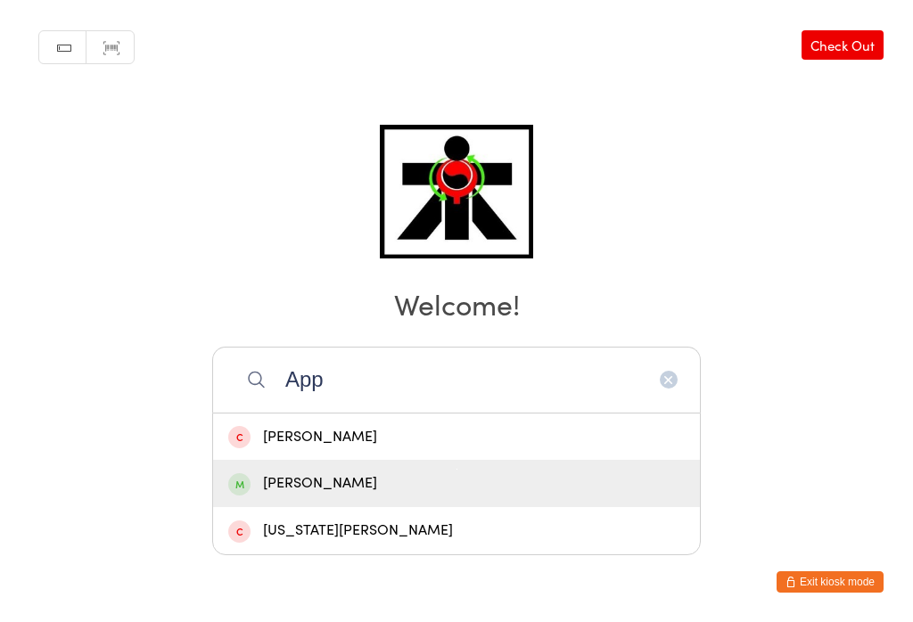
type input "App"
click at [304, 472] on div "[PERSON_NAME]" at bounding box center [456, 484] width 457 height 24
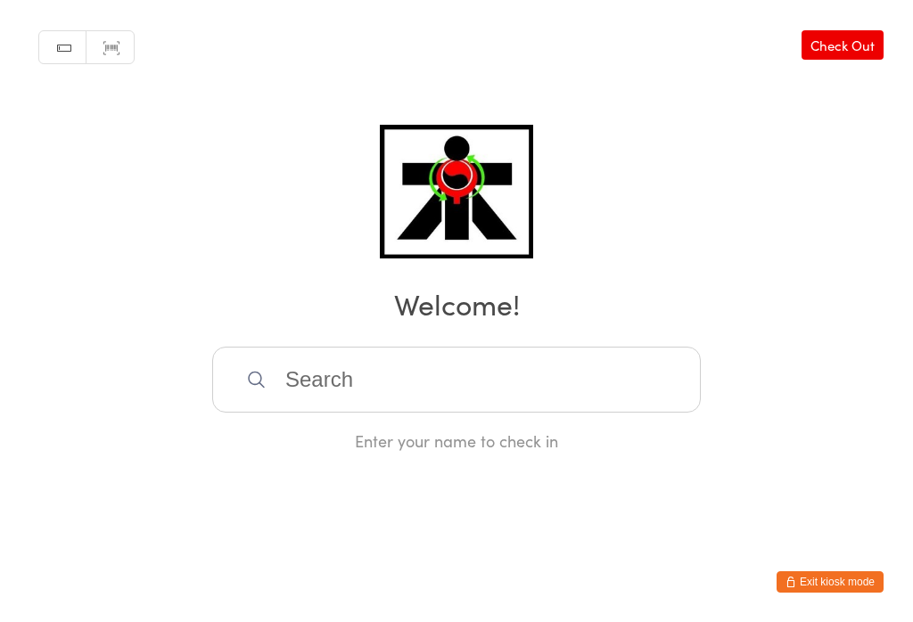
scroll to position [0, 0]
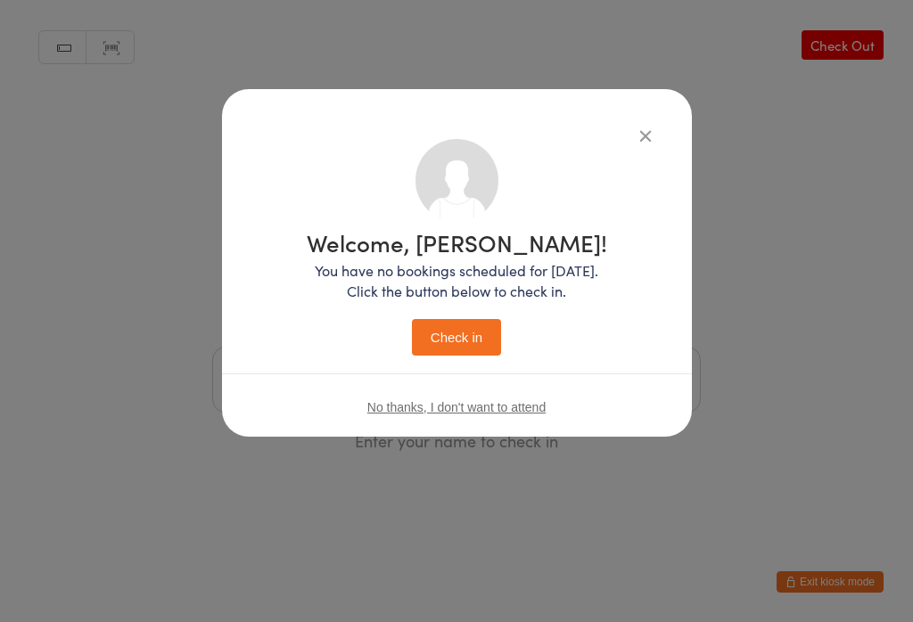
click at [458, 343] on button "Check in" at bounding box center [456, 337] width 89 height 37
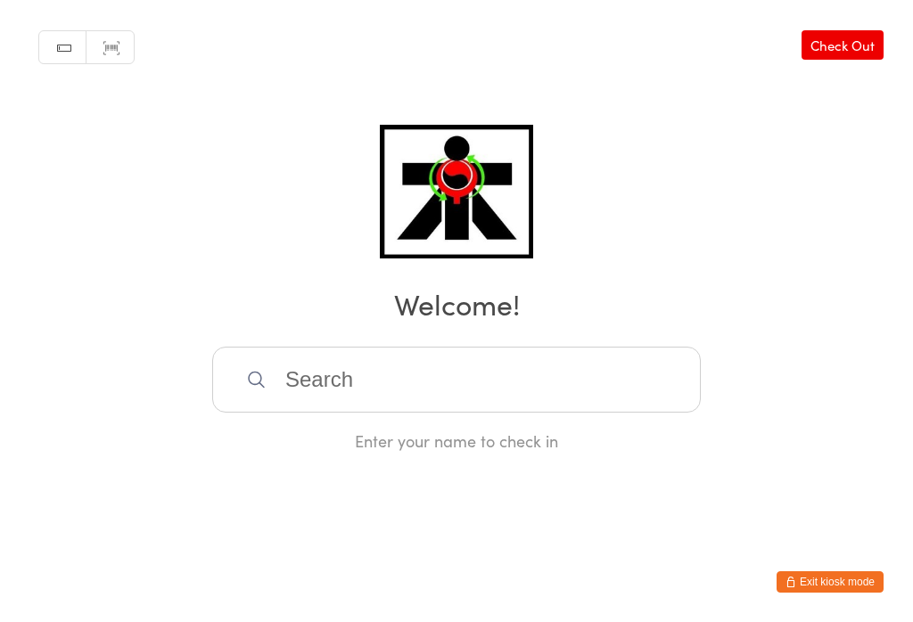
click at [584, 383] on input "search" at bounding box center [456, 380] width 489 height 66
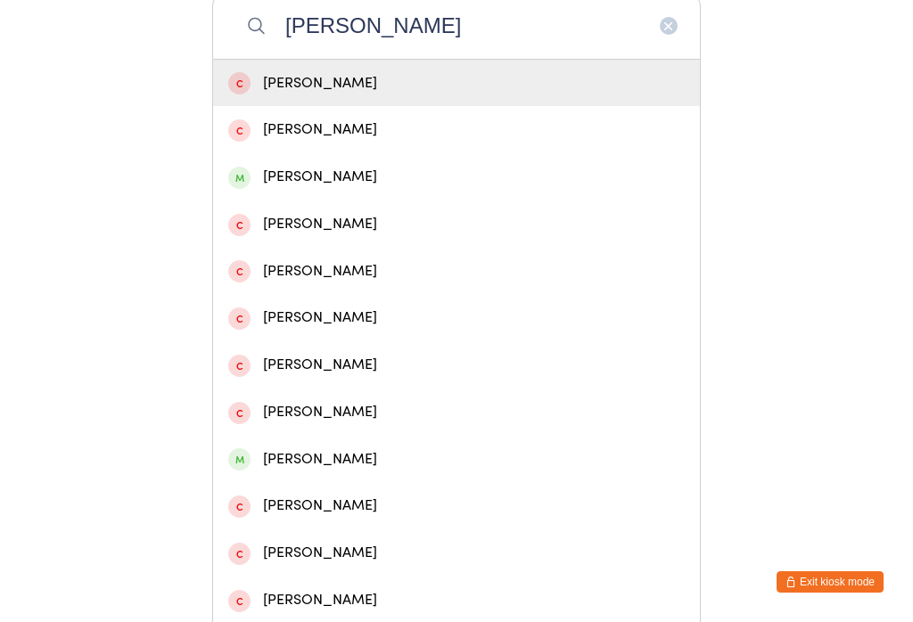
type input "[PERSON_NAME]"
click at [342, 187] on div "[PERSON_NAME]" at bounding box center [456, 177] width 457 height 24
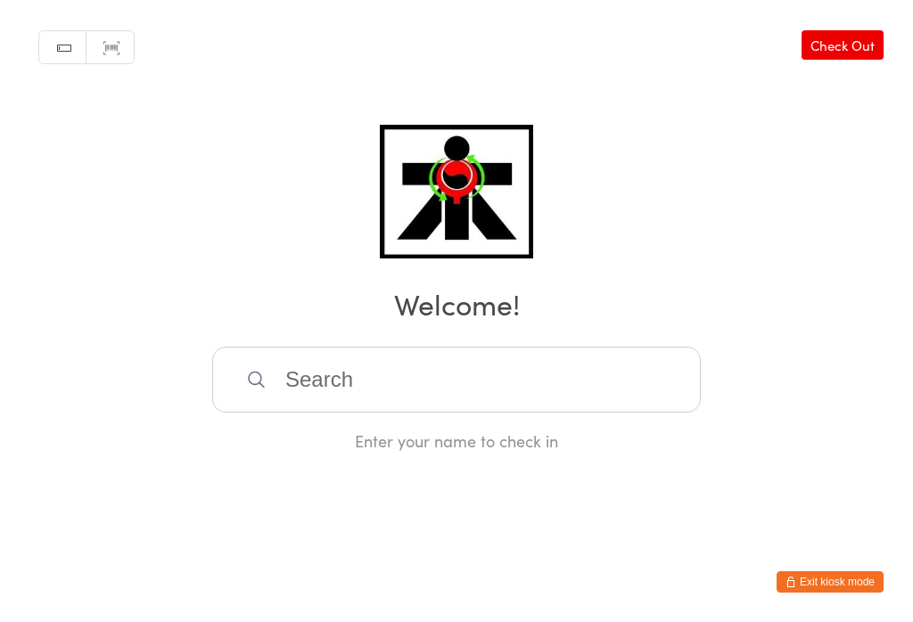
scroll to position [0, 0]
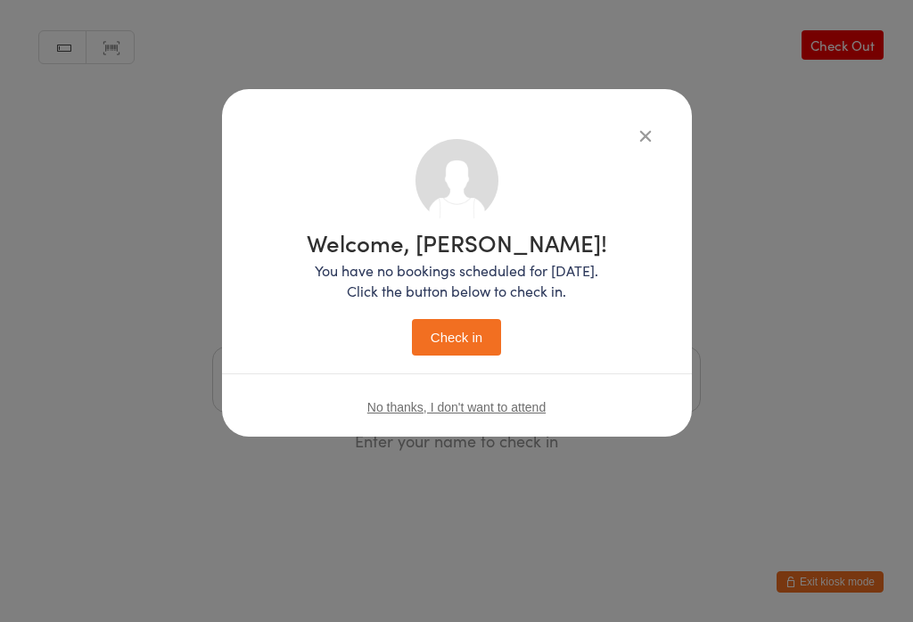
click at [474, 342] on button "Check in" at bounding box center [456, 337] width 89 height 37
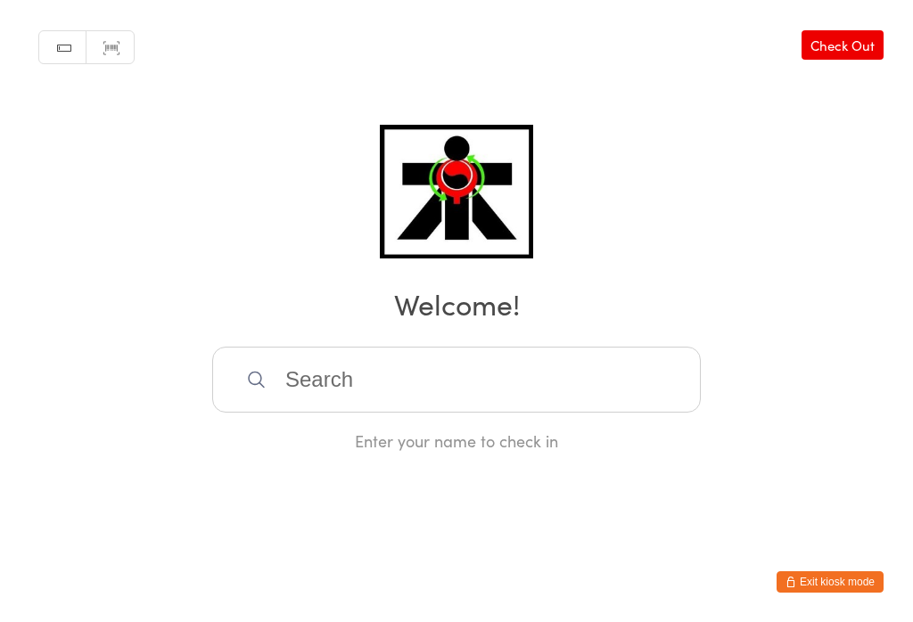
click at [302, 411] on input "search" at bounding box center [456, 380] width 489 height 66
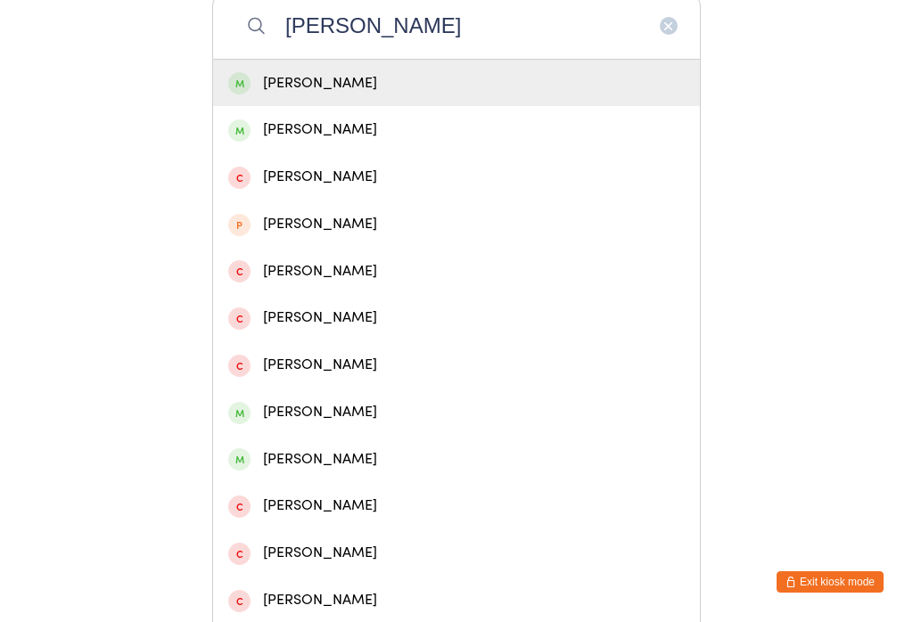
type input "[PERSON_NAME]"
click at [268, 95] on div "[PERSON_NAME]" at bounding box center [456, 83] width 457 height 24
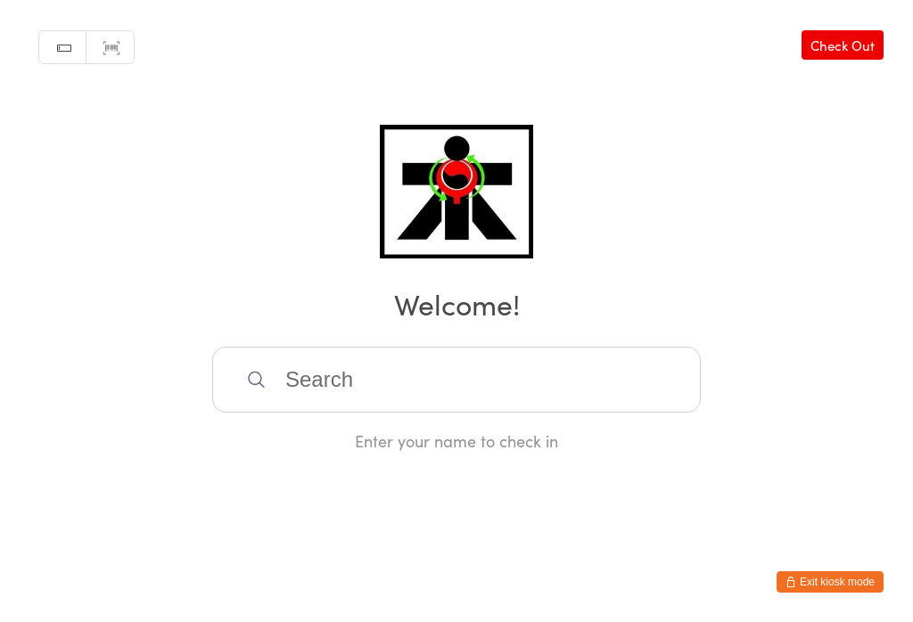
scroll to position [0, 0]
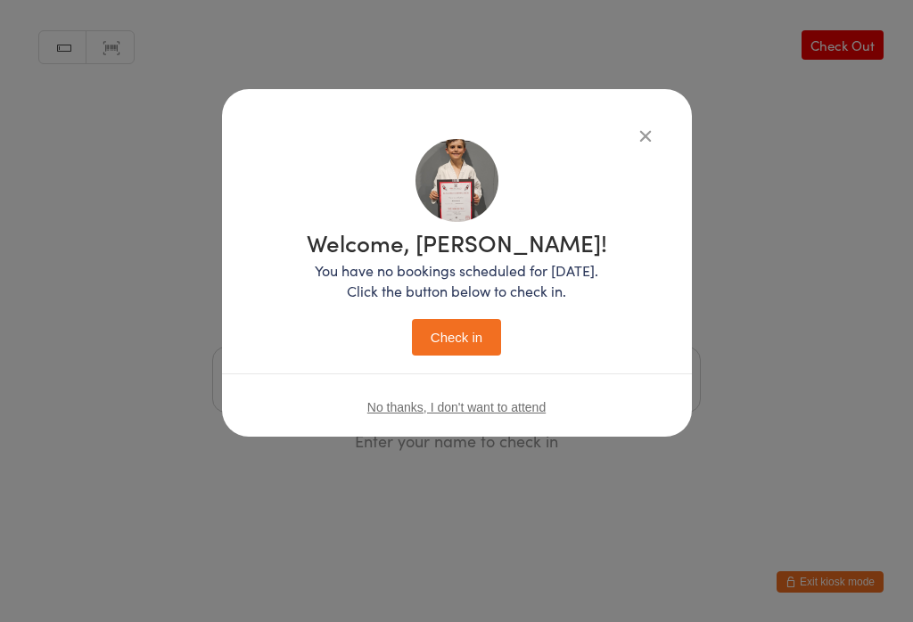
click at [442, 328] on button "Check in" at bounding box center [456, 337] width 89 height 37
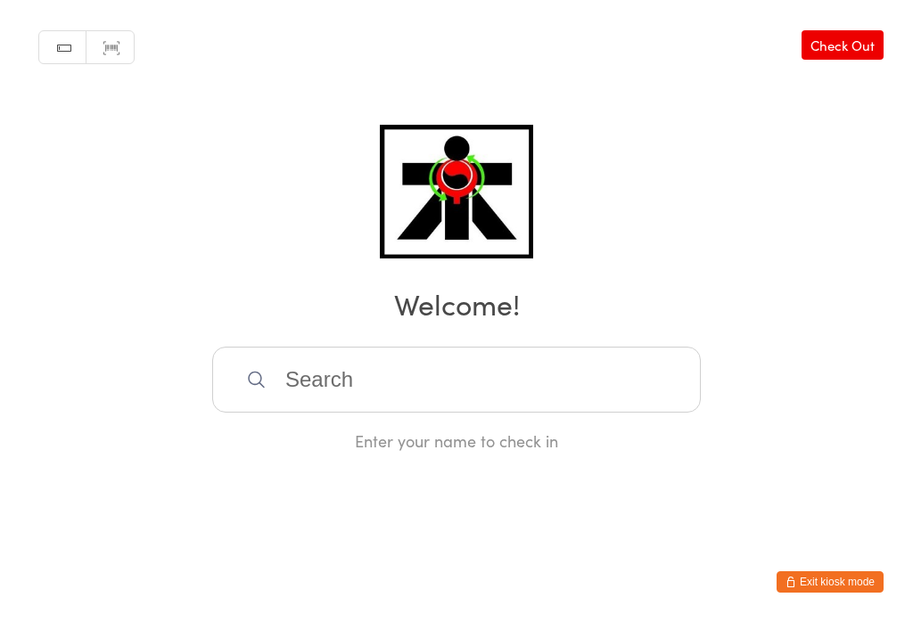
click at [336, 388] on input "search" at bounding box center [456, 380] width 489 height 66
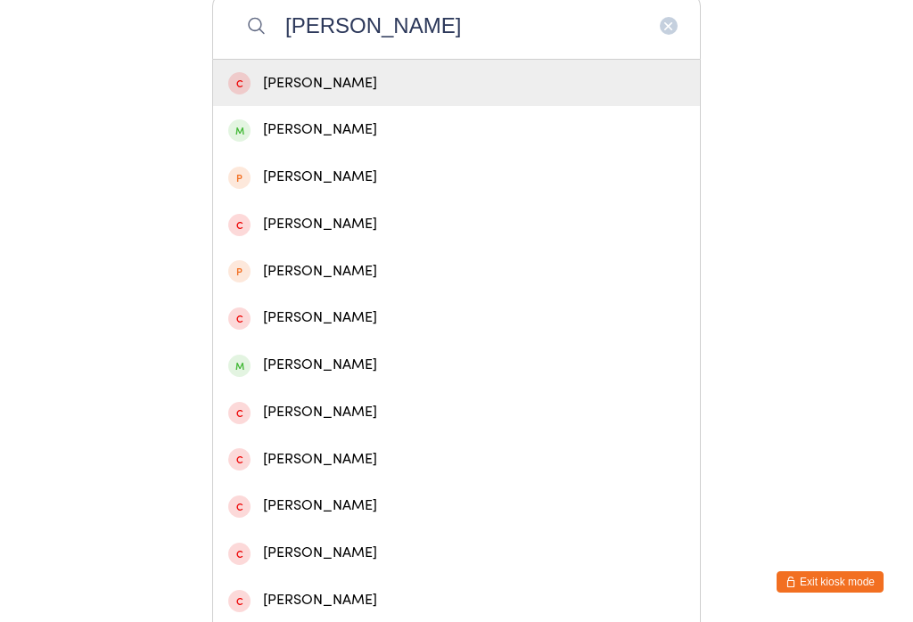
type input "[PERSON_NAME]"
click at [293, 138] on div "[PERSON_NAME]" at bounding box center [456, 130] width 457 height 24
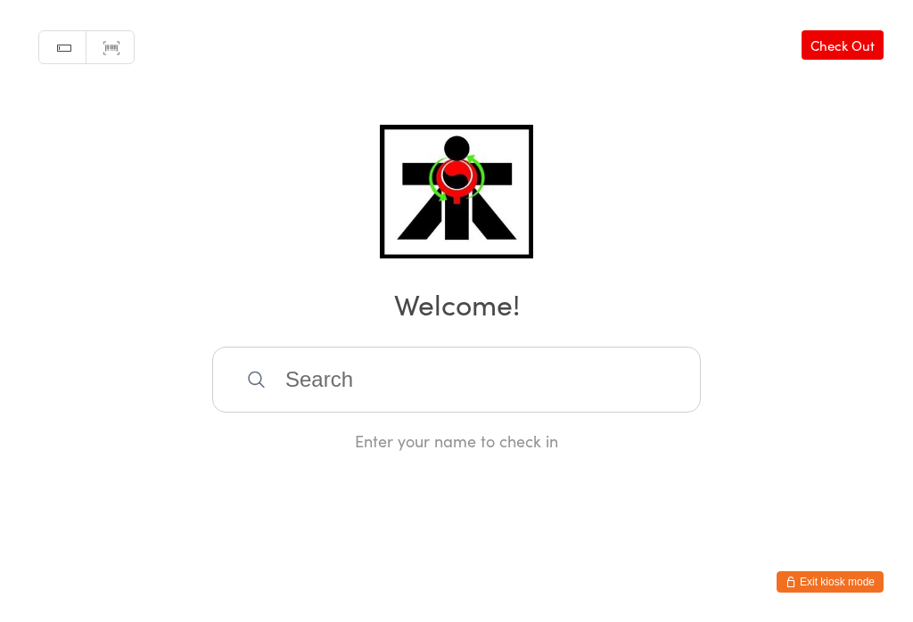
scroll to position [0, 0]
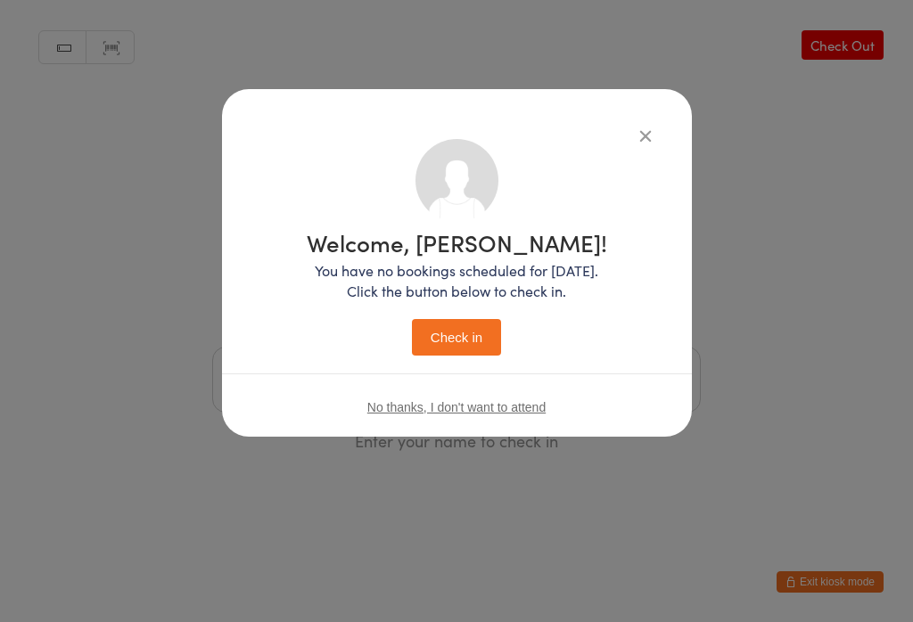
click at [445, 336] on button "Check in" at bounding box center [456, 337] width 89 height 37
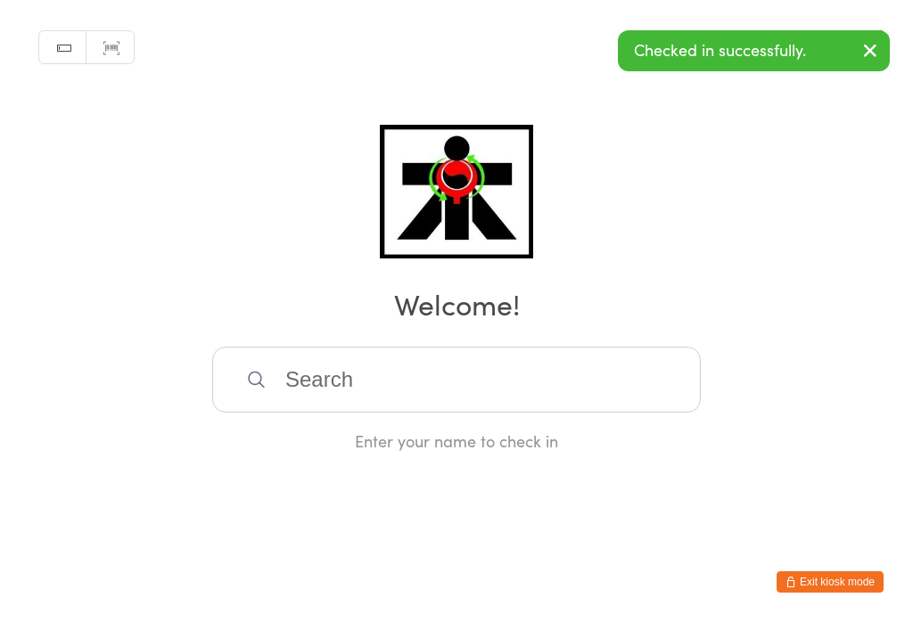
click at [346, 405] on input "search" at bounding box center [456, 380] width 489 height 66
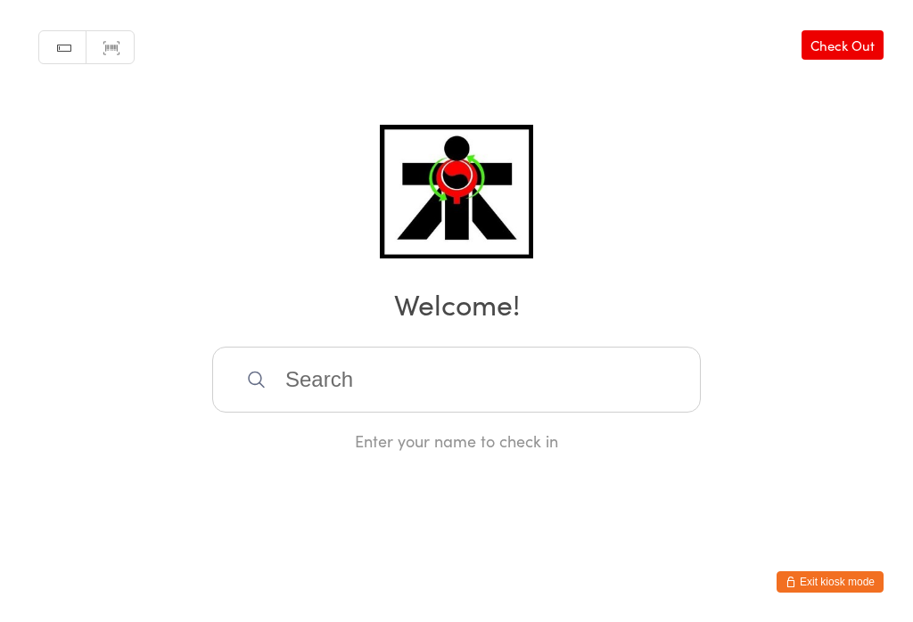
scroll to position [354, 0]
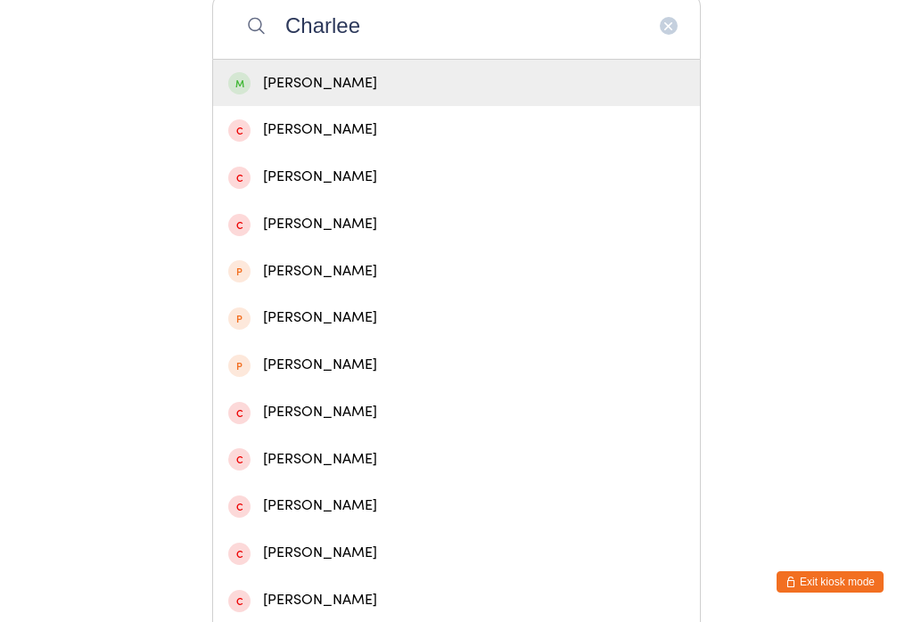
type input "Charlee"
click at [300, 89] on div "[PERSON_NAME]" at bounding box center [456, 83] width 457 height 24
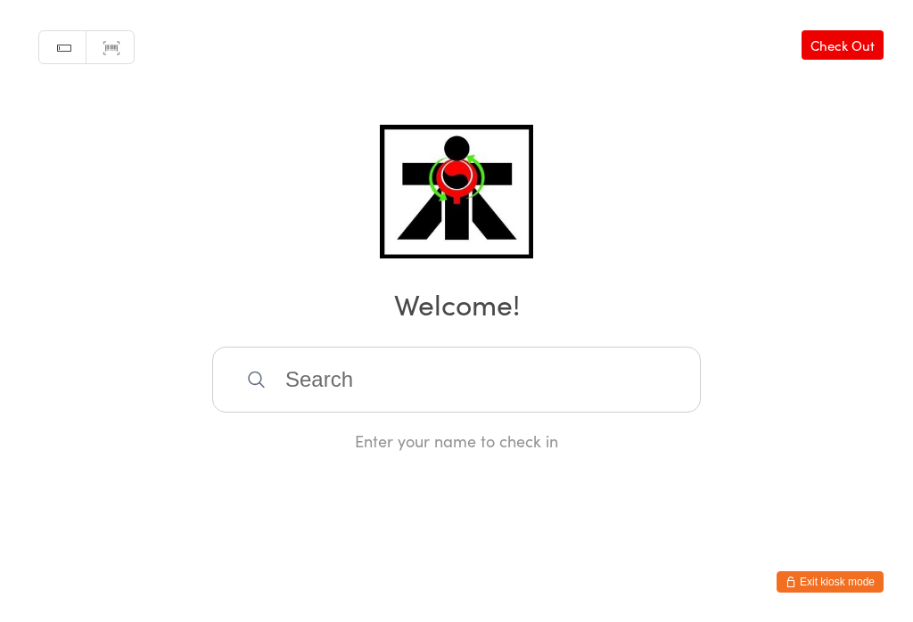
scroll to position [0, 0]
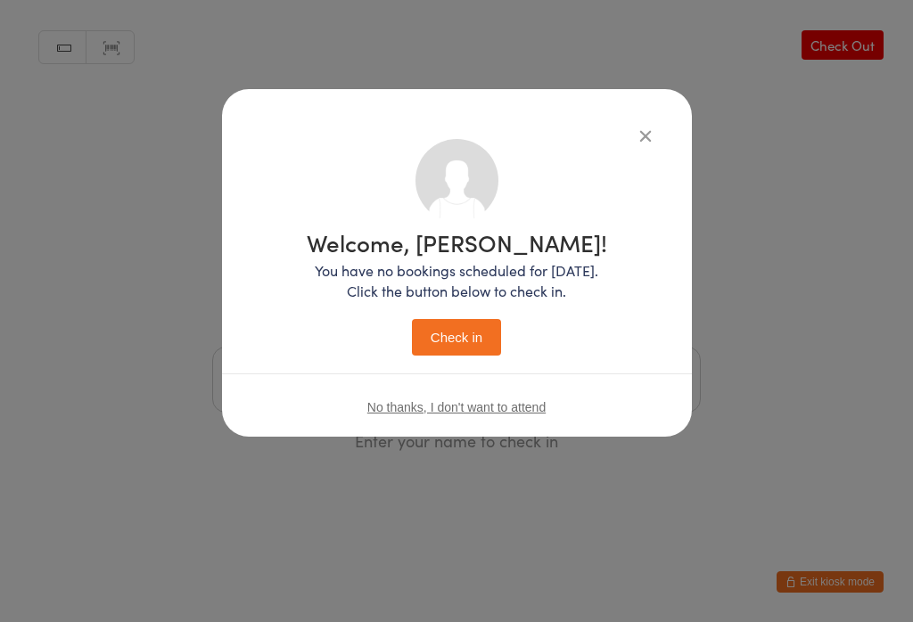
click at [441, 339] on button "Check in" at bounding box center [456, 337] width 89 height 37
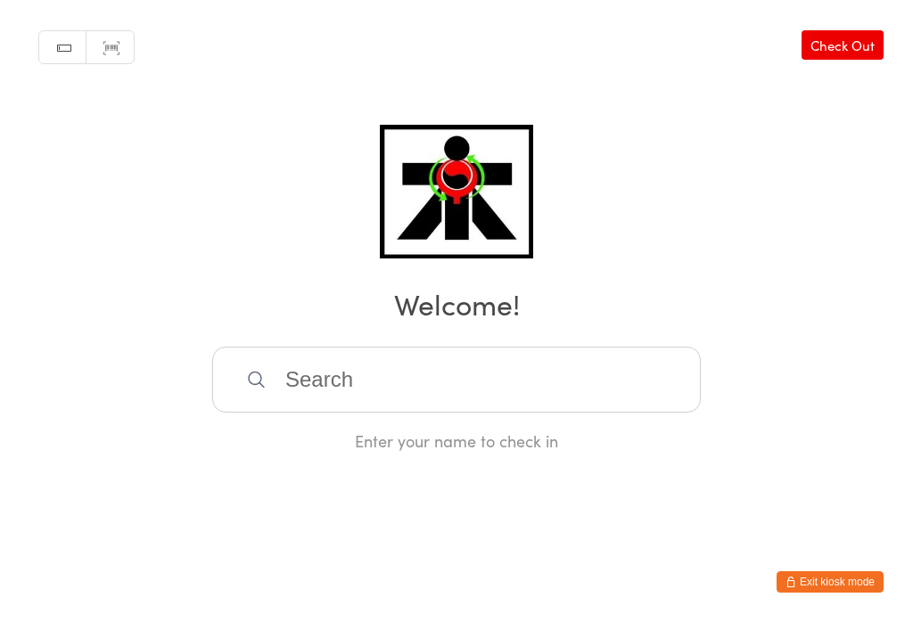
click at [318, 389] on input "search" at bounding box center [456, 380] width 489 height 66
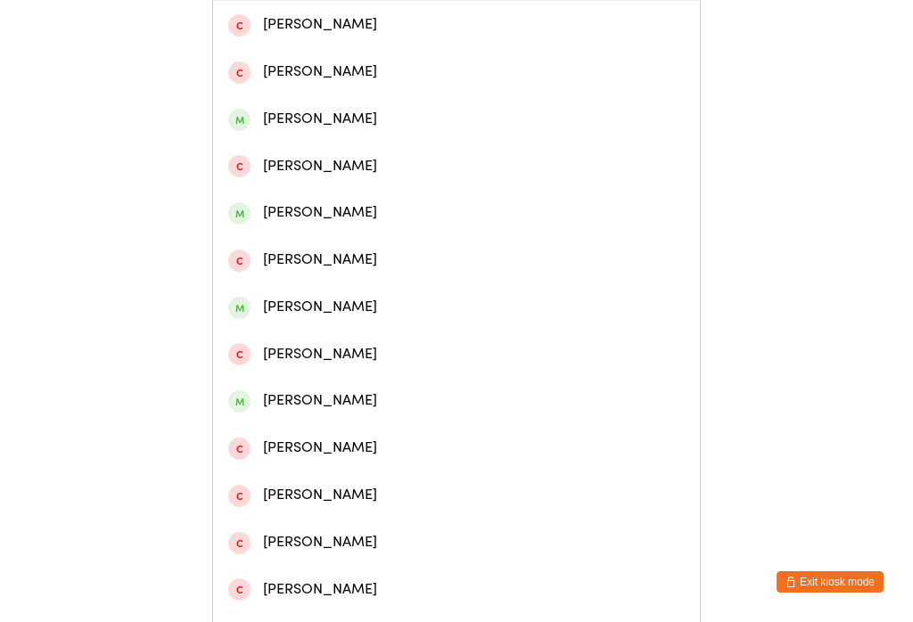
scroll to position [457, 0]
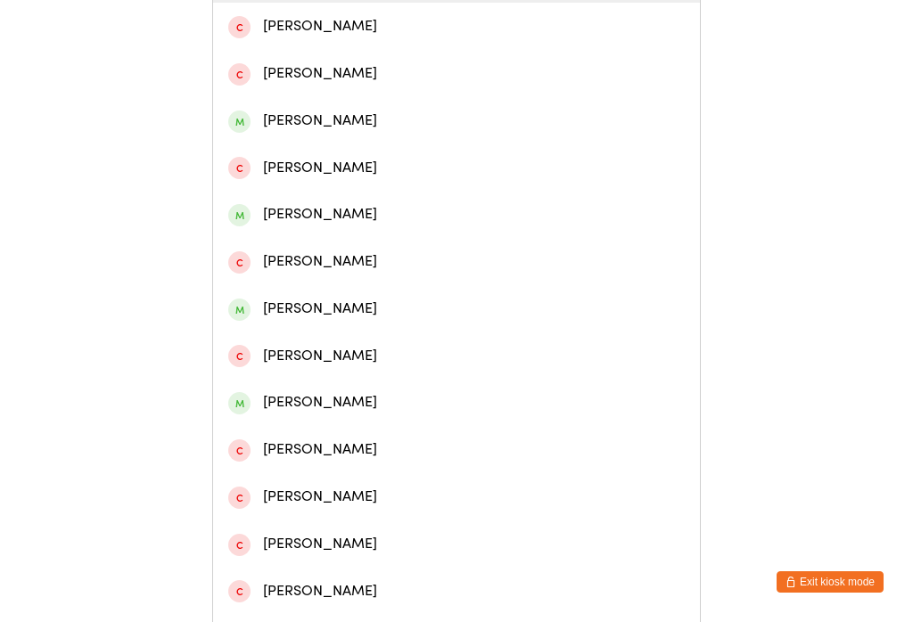
type input "[PERSON_NAME]"
click at [276, 227] on div "[PERSON_NAME]" at bounding box center [456, 214] width 457 height 24
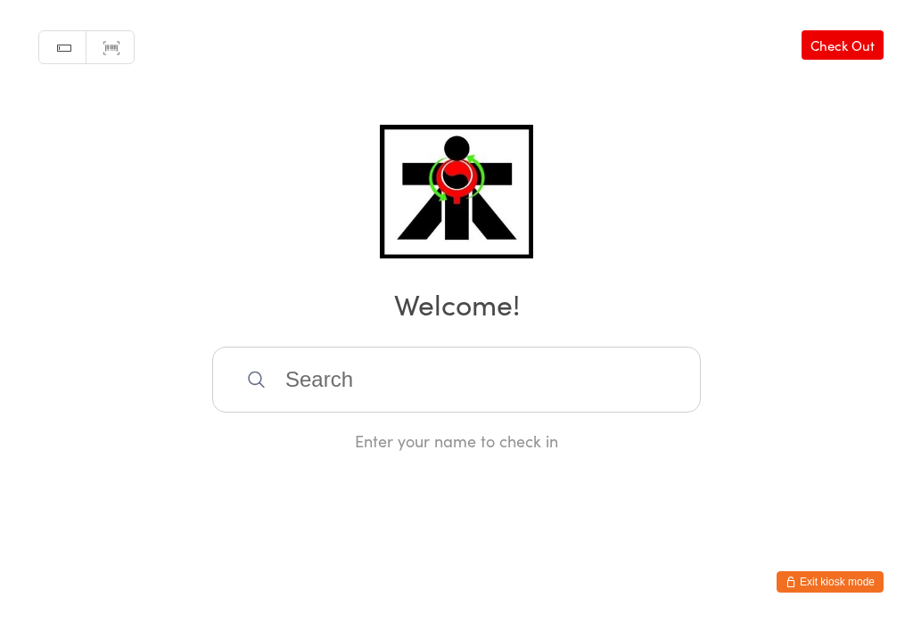
scroll to position [0, 0]
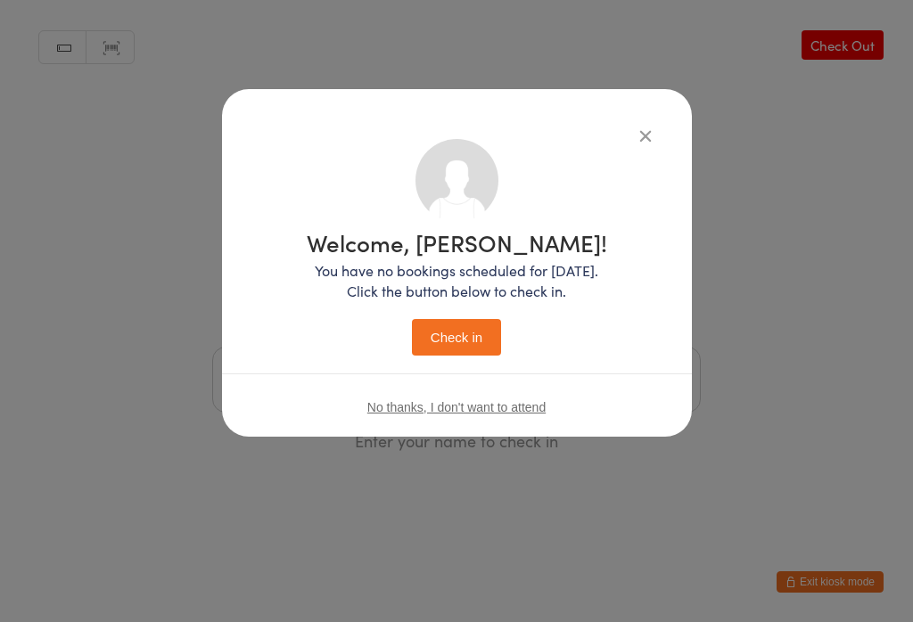
click at [448, 345] on button "Check in" at bounding box center [456, 337] width 89 height 37
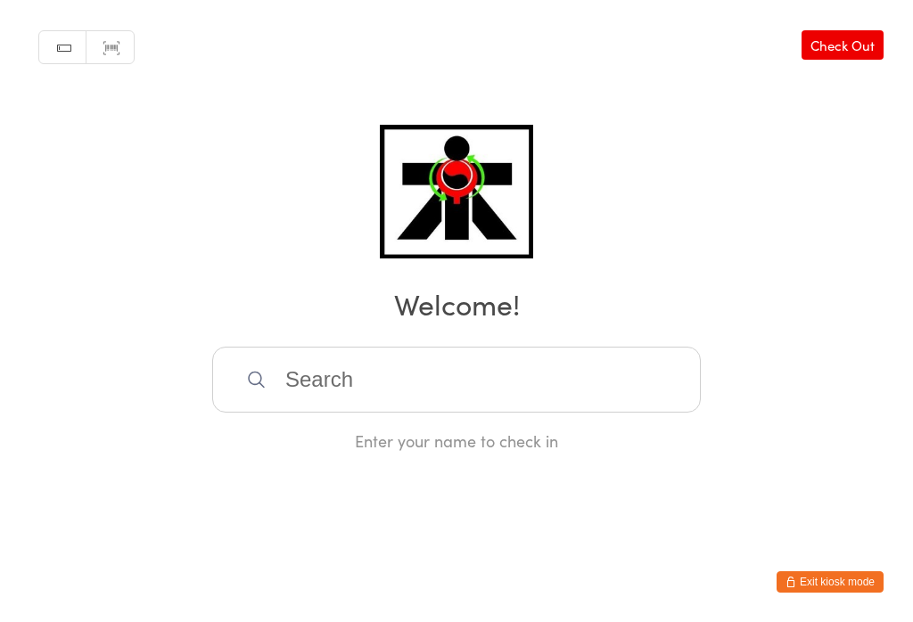
click at [330, 397] on input "search" at bounding box center [456, 380] width 489 height 66
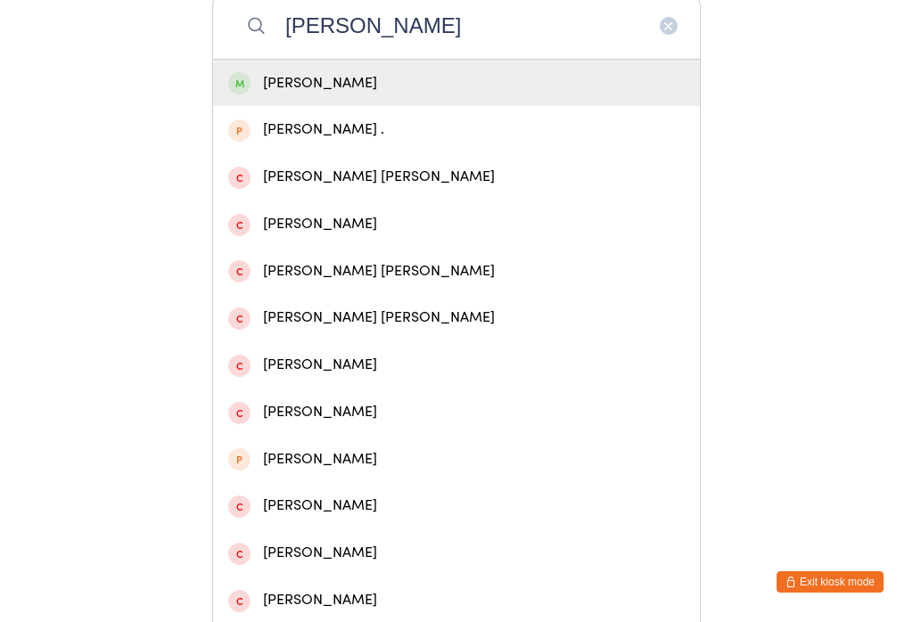
type input "[PERSON_NAME]"
click at [301, 94] on div "[PERSON_NAME]" at bounding box center [456, 83] width 457 height 24
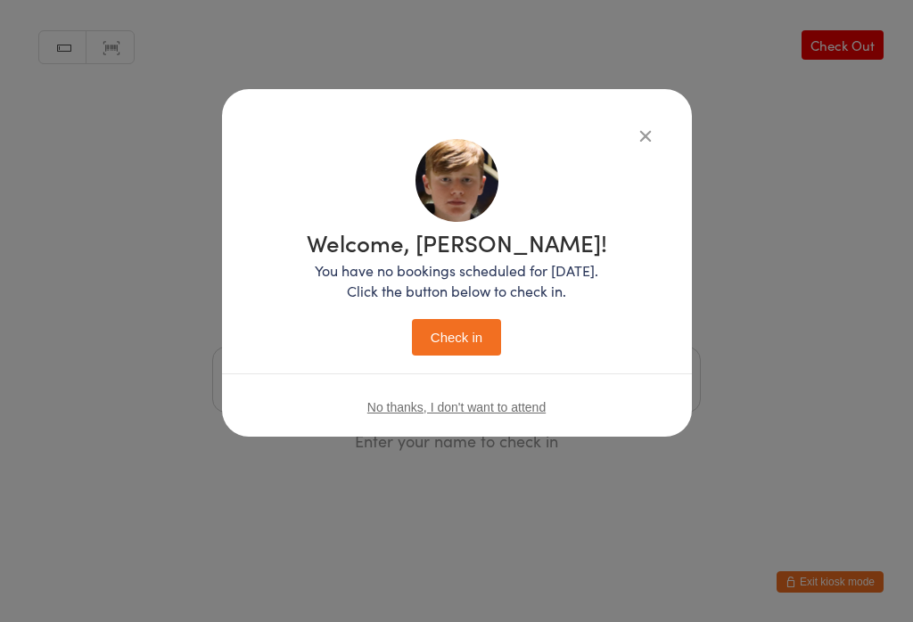
scroll to position [0, 0]
click at [454, 327] on button "Check in" at bounding box center [456, 337] width 89 height 37
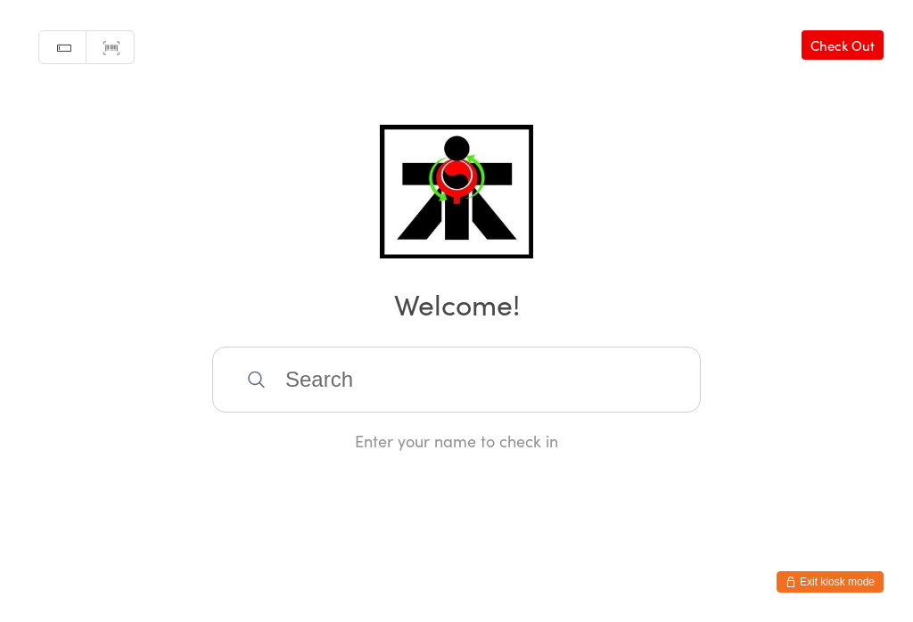
click at [474, 400] on input "search" at bounding box center [456, 380] width 489 height 66
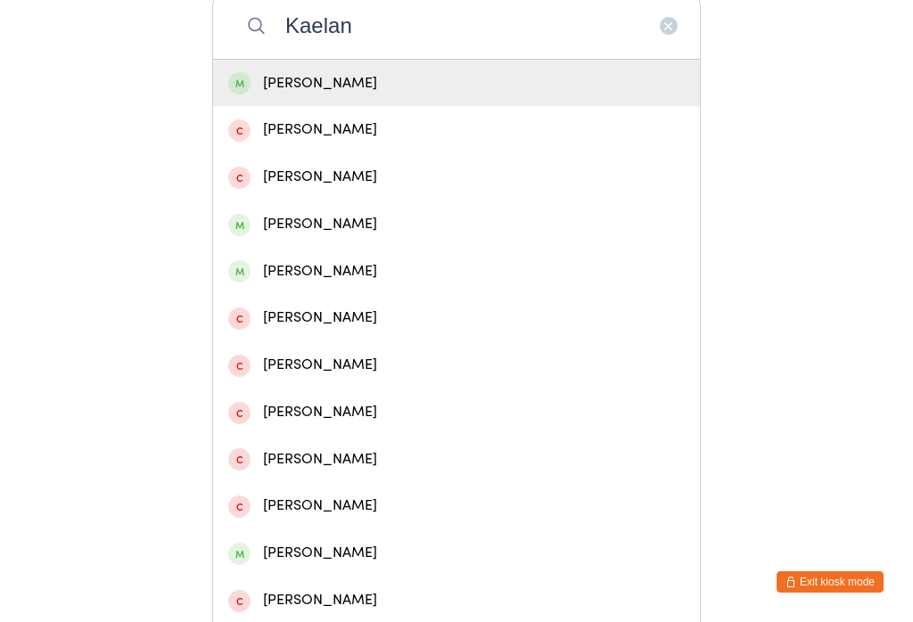
type input "Kaelan"
click at [361, 132] on div "[PERSON_NAME]" at bounding box center [456, 130] width 457 height 24
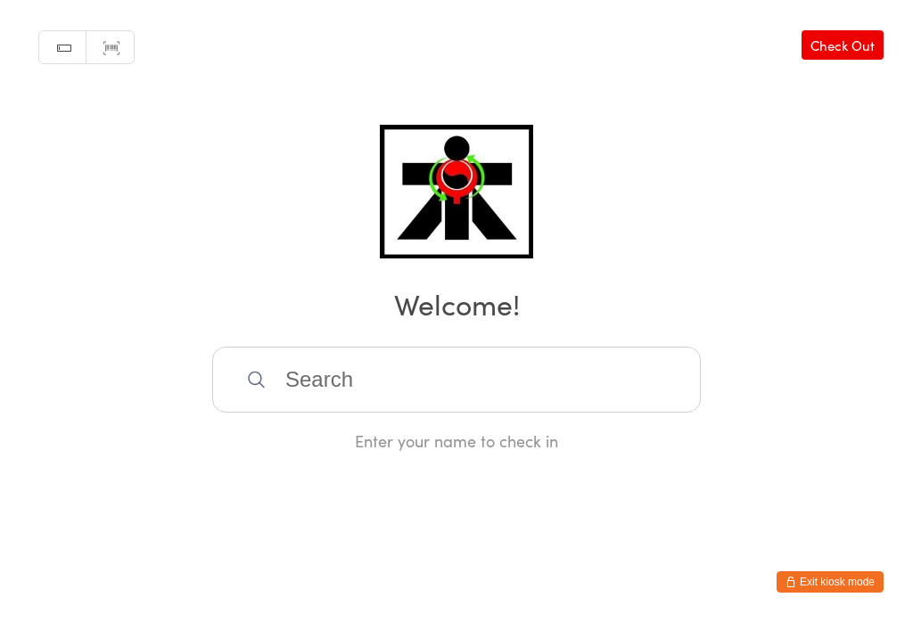
scroll to position [0, 0]
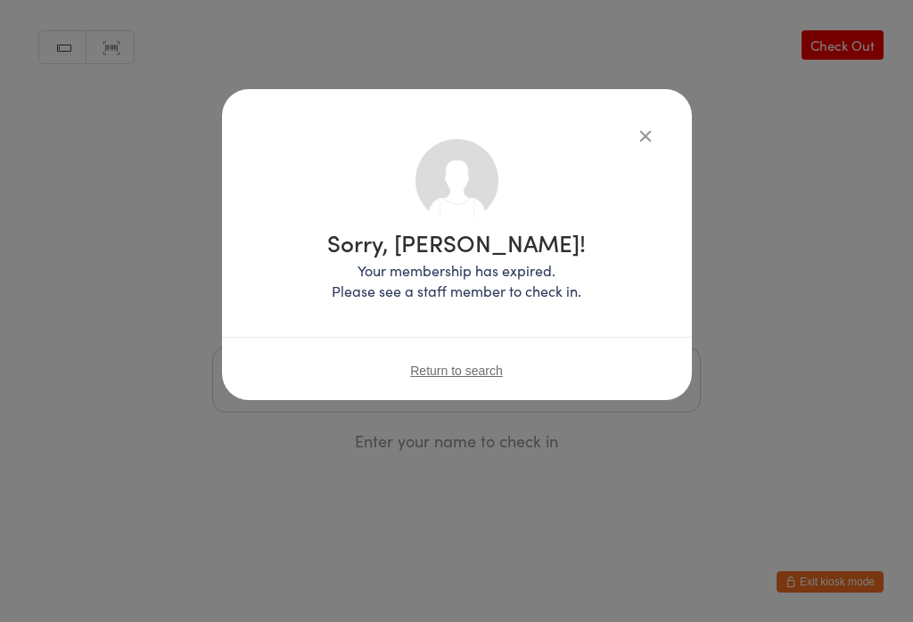
click at [647, 135] on button "button" at bounding box center [645, 135] width 21 height 21
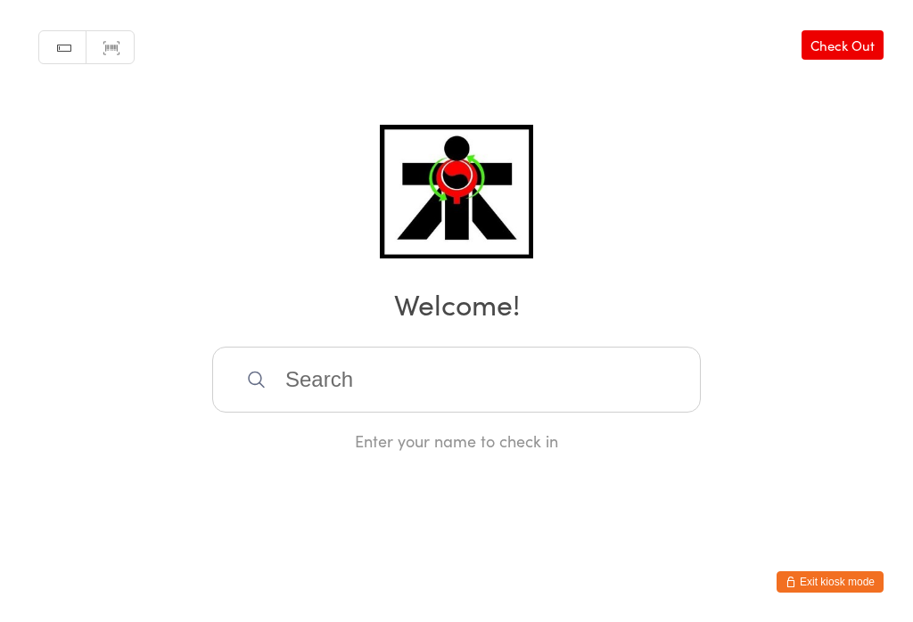
click at [512, 361] on input "search" at bounding box center [456, 380] width 489 height 66
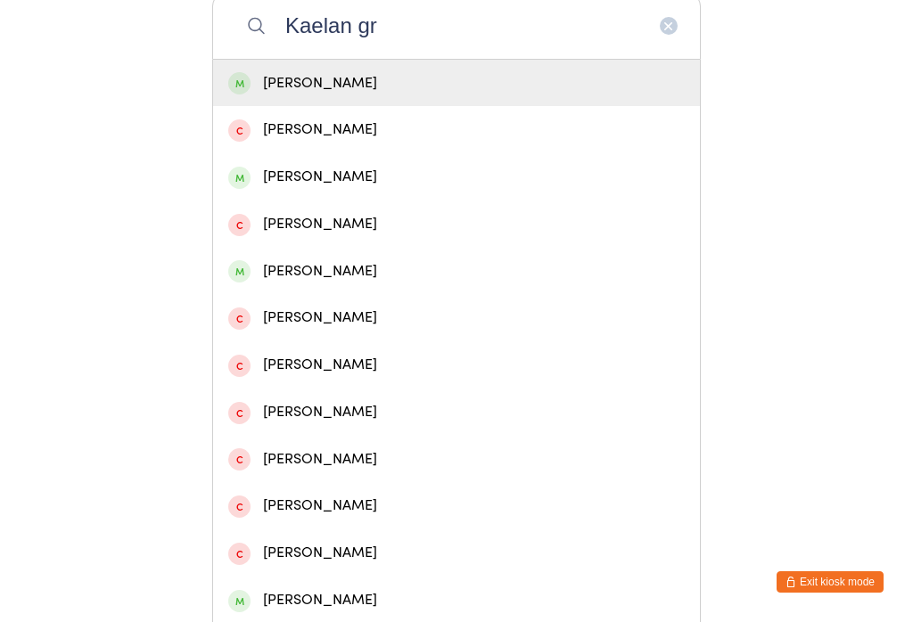
type input "Kaelan gr"
click at [345, 185] on div "[PERSON_NAME]" at bounding box center [456, 177] width 457 height 24
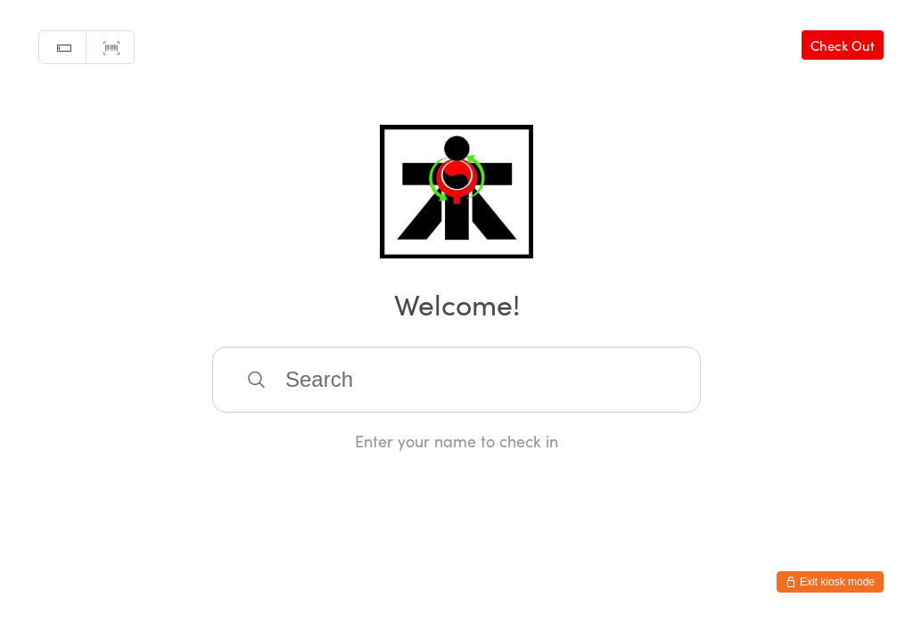
scroll to position [0, 0]
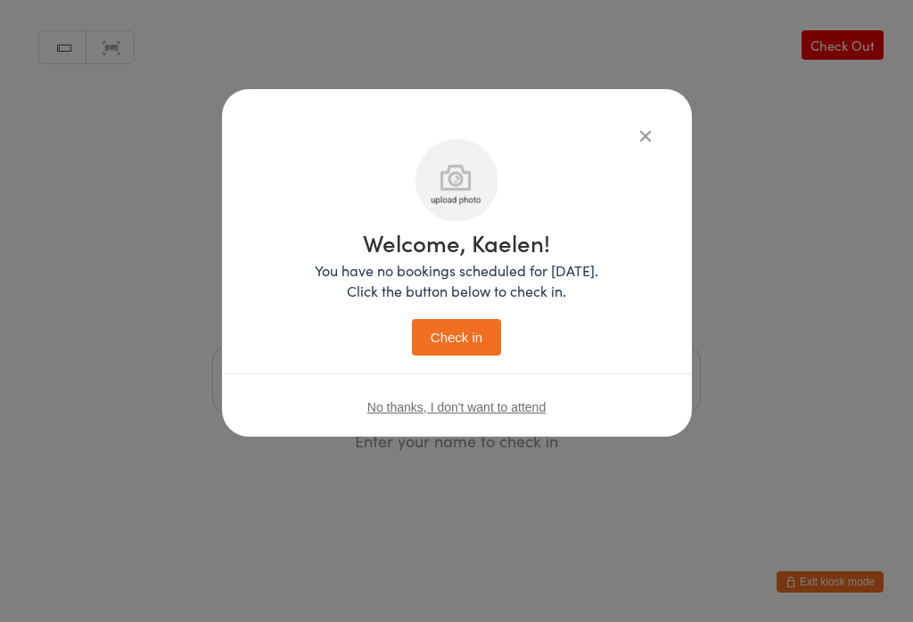
click at [471, 341] on button "Check in" at bounding box center [456, 337] width 89 height 37
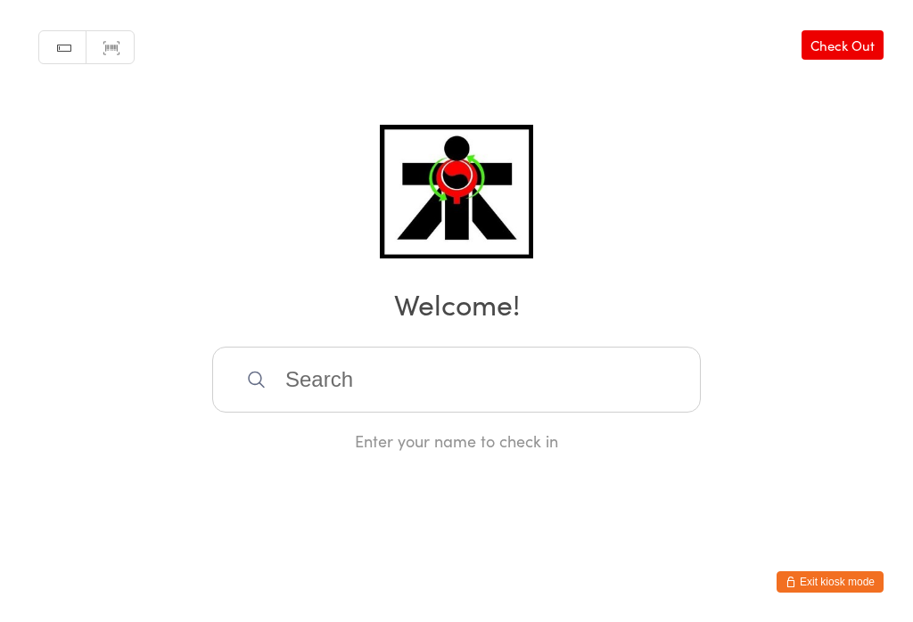
click at [625, 377] on input "search" at bounding box center [456, 380] width 489 height 66
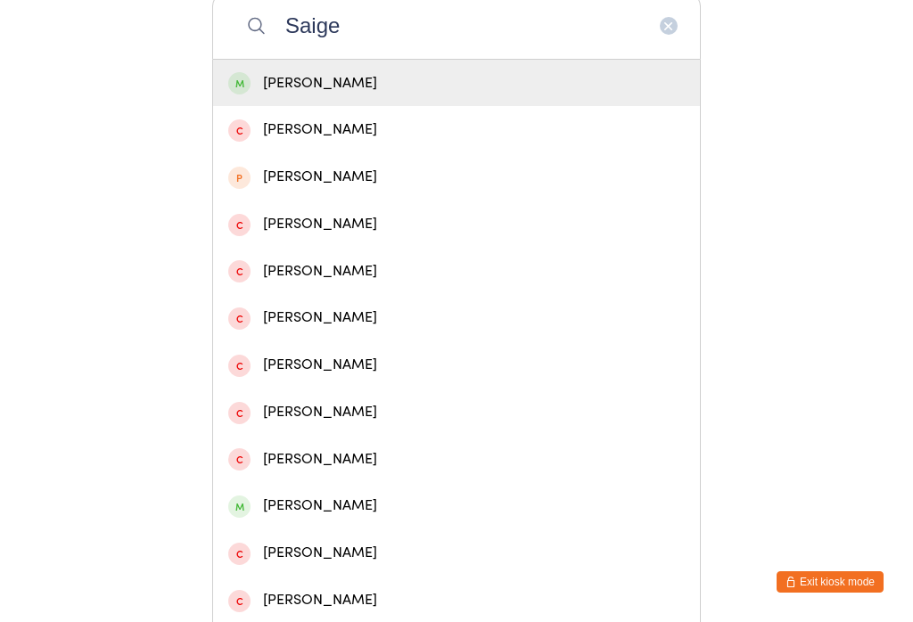
type input "Saige"
click at [423, 83] on div "[PERSON_NAME]" at bounding box center [456, 83] width 457 height 24
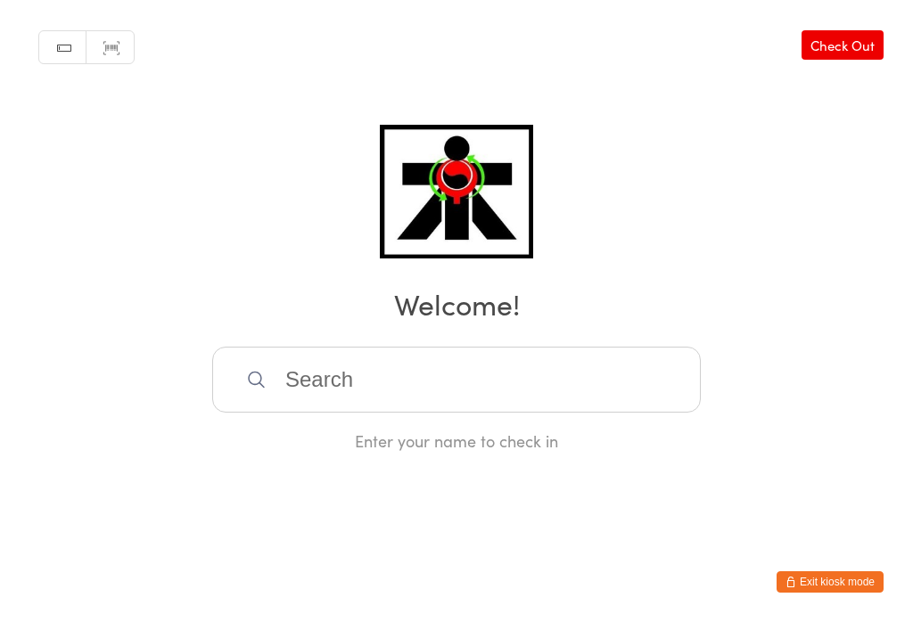
scroll to position [0, 0]
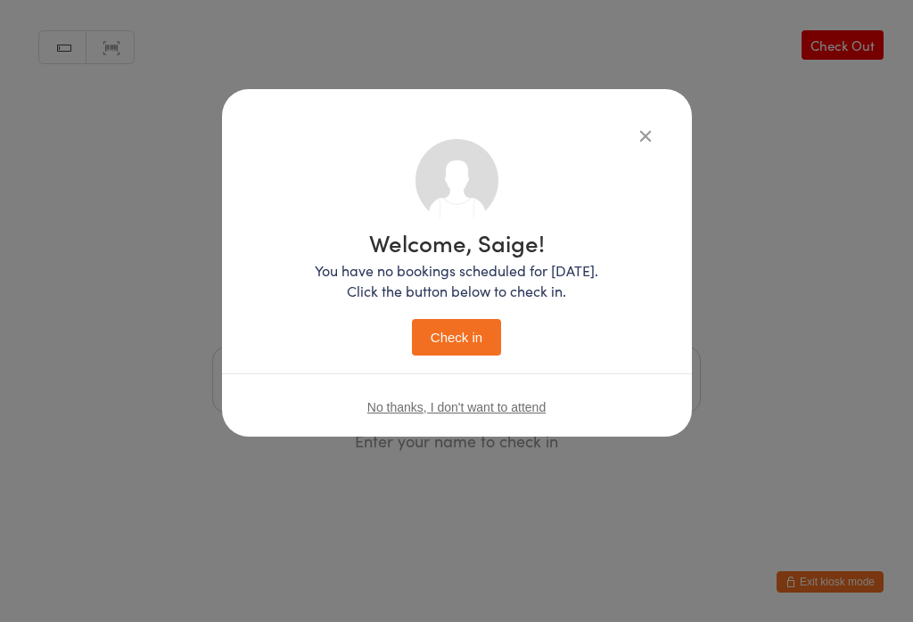
click at [465, 349] on button "Check in" at bounding box center [456, 337] width 89 height 37
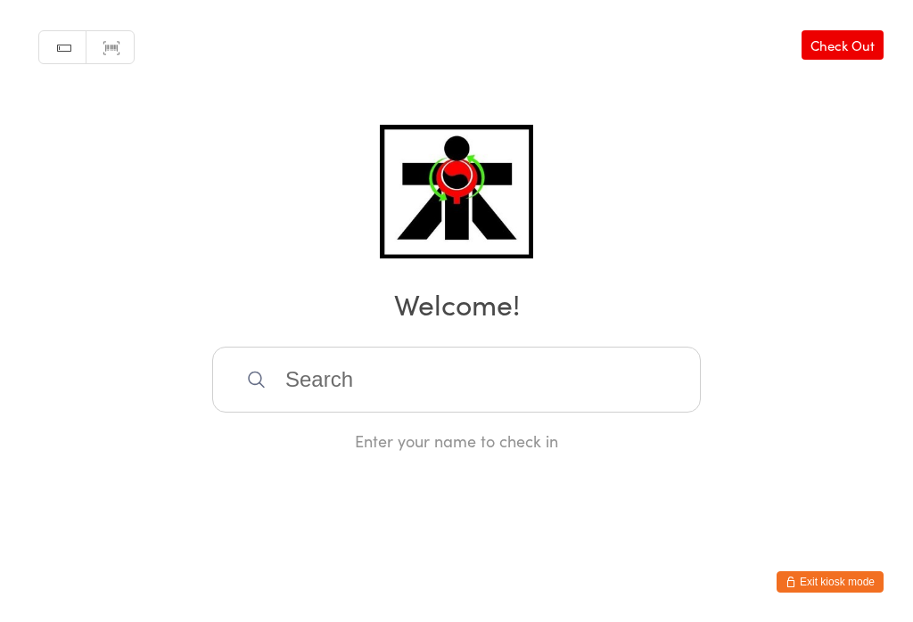
click at [586, 378] on input "search" at bounding box center [456, 380] width 489 height 66
type input "B"
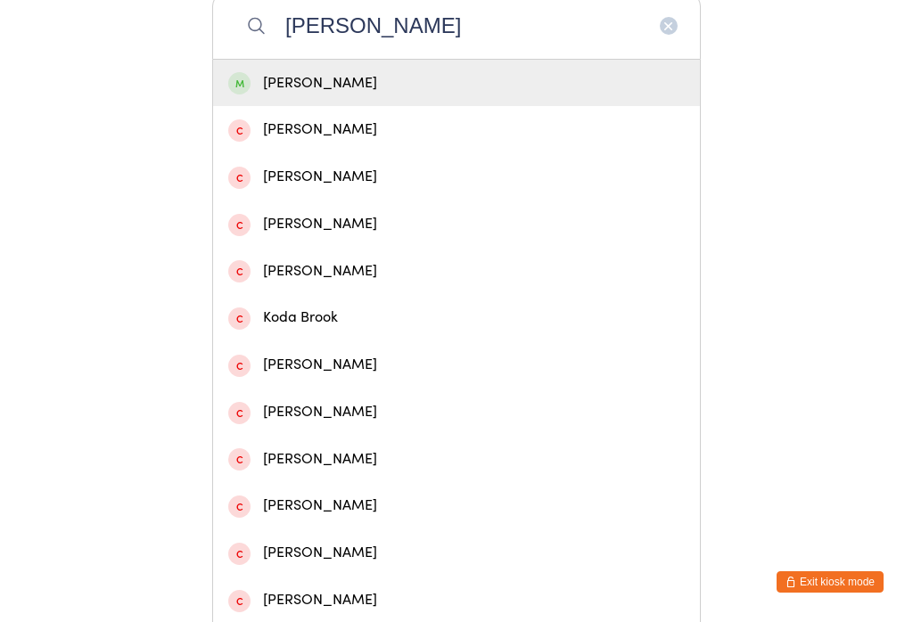
type input "[PERSON_NAME]"
click at [407, 89] on div "[PERSON_NAME]" at bounding box center [456, 83] width 457 height 24
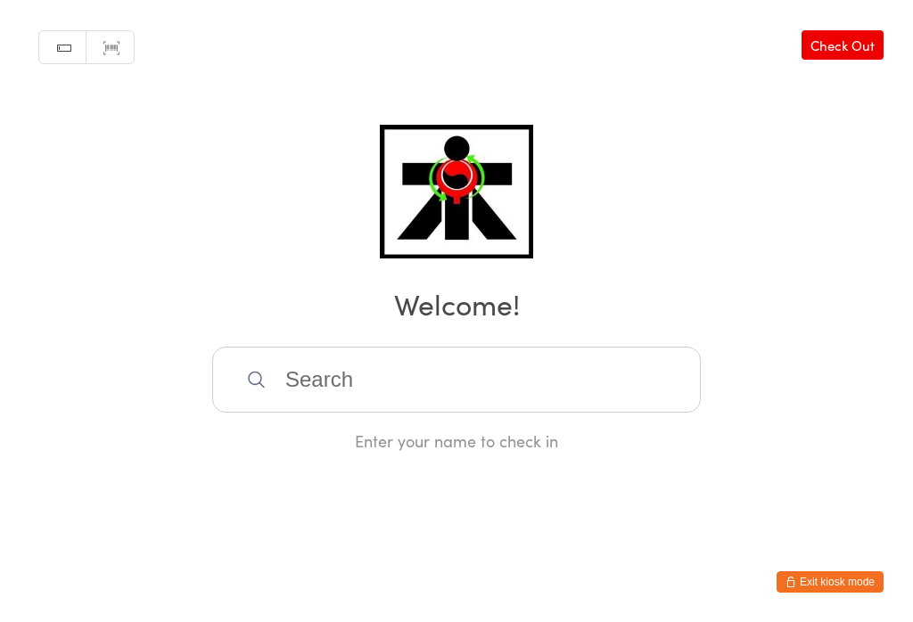
scroll to position [0, 0]
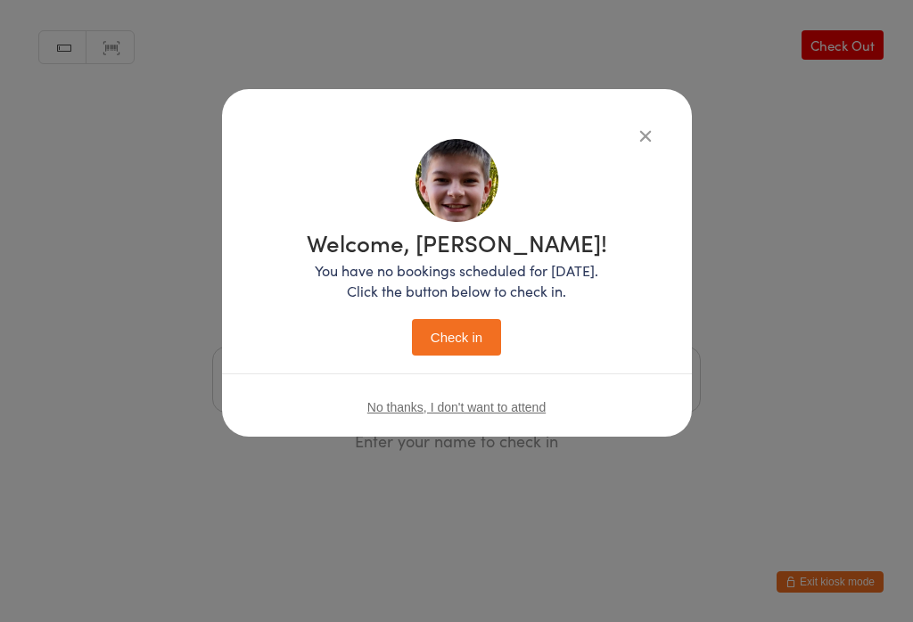
click at [448, 340] on button "Check in" at bounding box center [456, 337] width 89 height 37
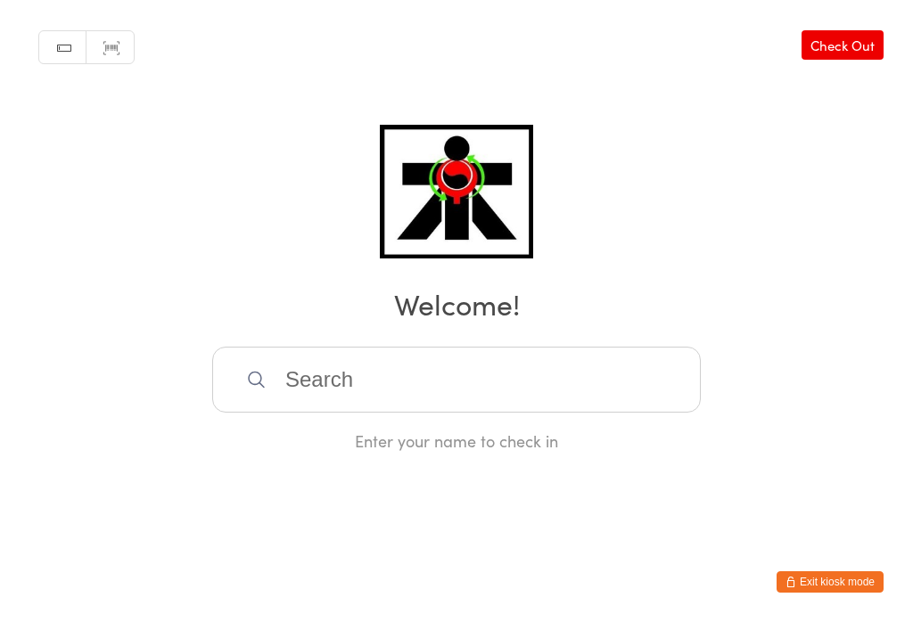
click at [328, 371] on input "search" at bounding box center [456, 380] width 489 height 66
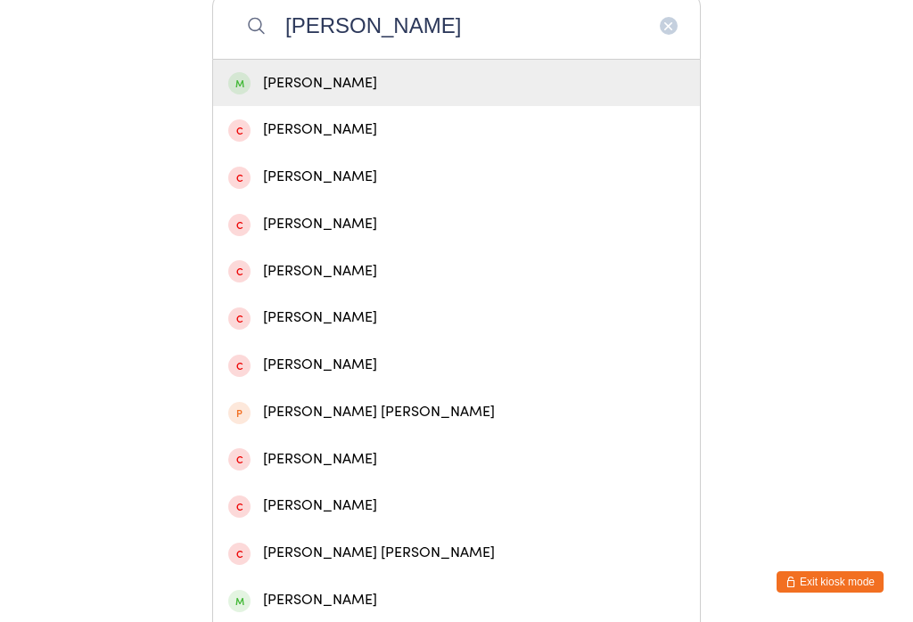
type input "[PERSON_NAME]"
click at [443, 86] on div "[PERSON_NAME]" at bounding box center [456, 83] width 457 height 24
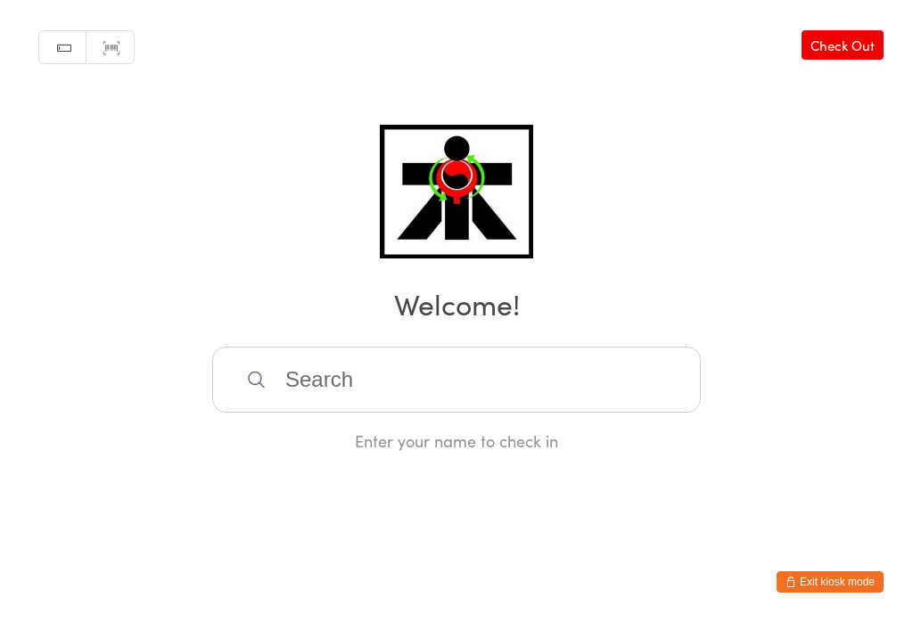
scroll to position [0, 0]
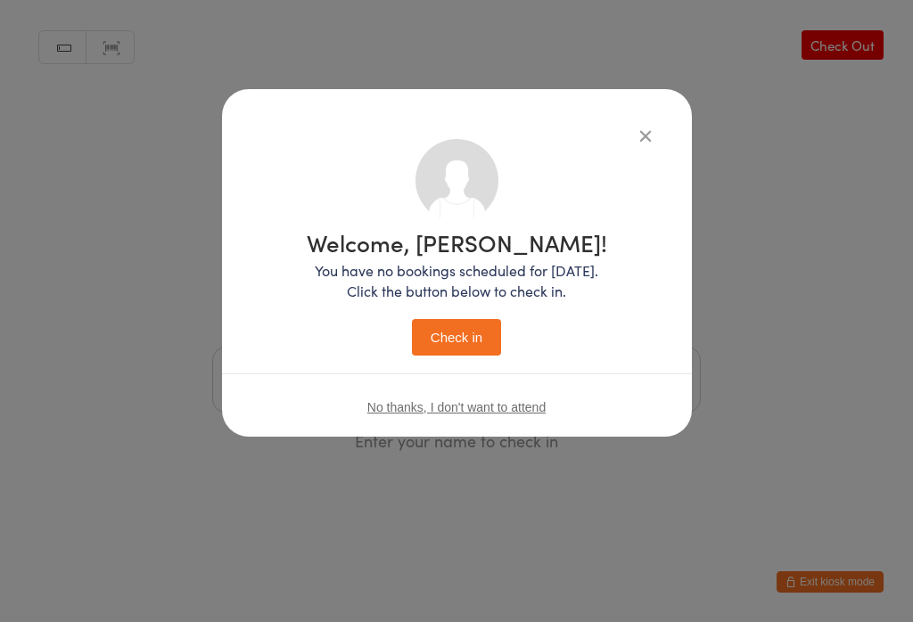
click at [455, 347] on button "Check in" at bounding box center [456, 337] width 89 height 37
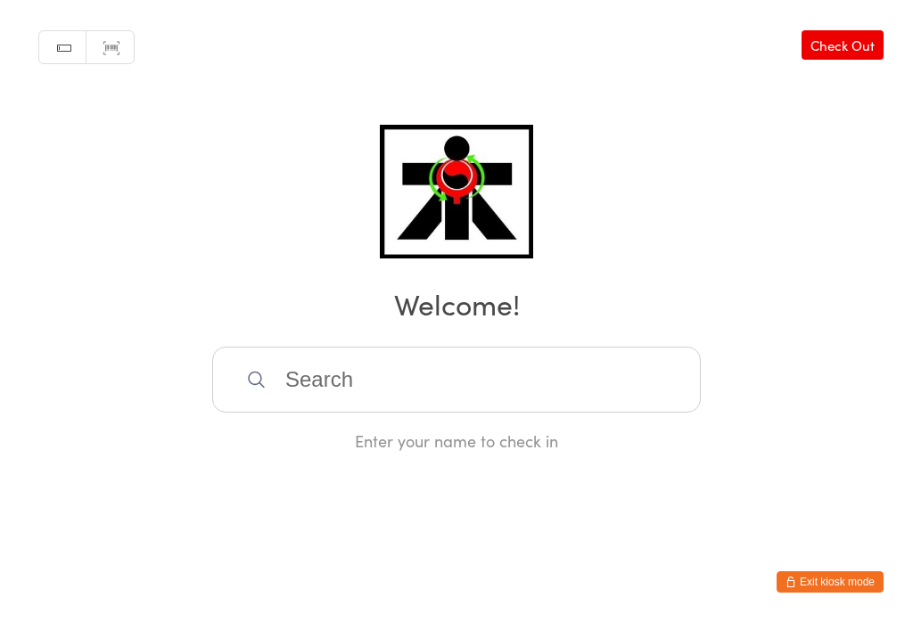
click at [306, 395] on input "search" at bounding box center [456, 380] width 489 height 66
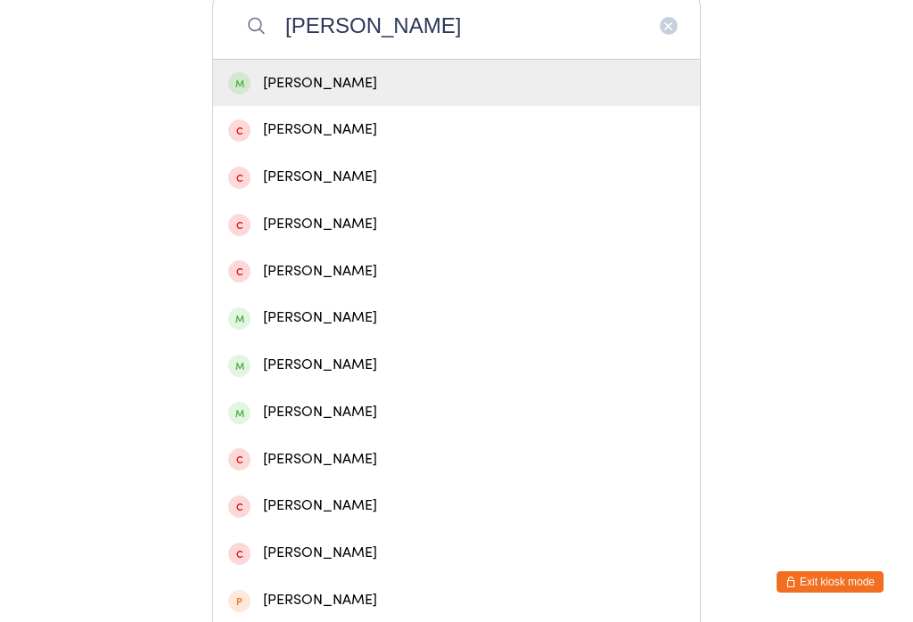
type input "[PERSON_NAME]"
click at [276, 92] on div "[PERSON_NAME]" at bounding box center [456, 83] width 457 height 24
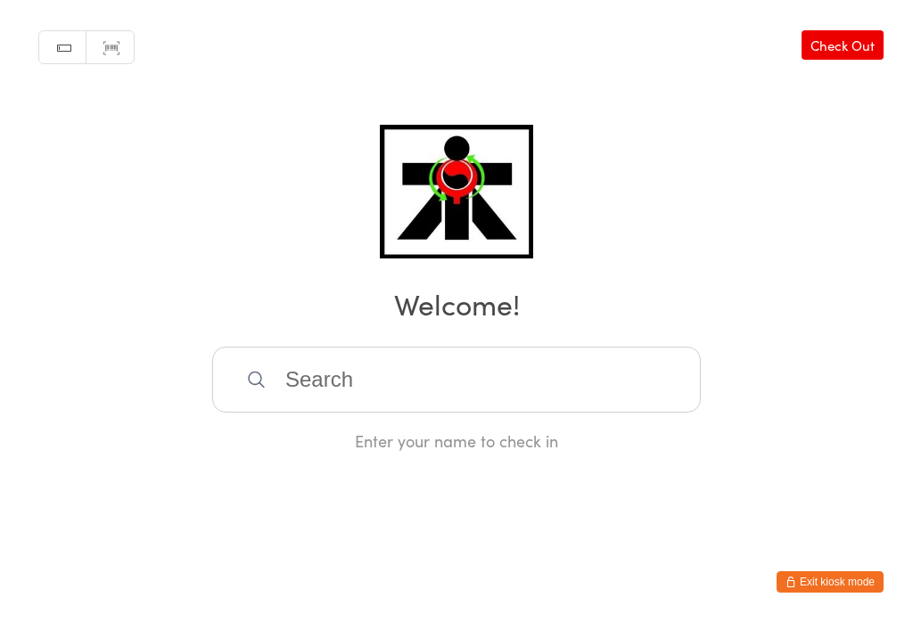
scroll to position [0, 0]
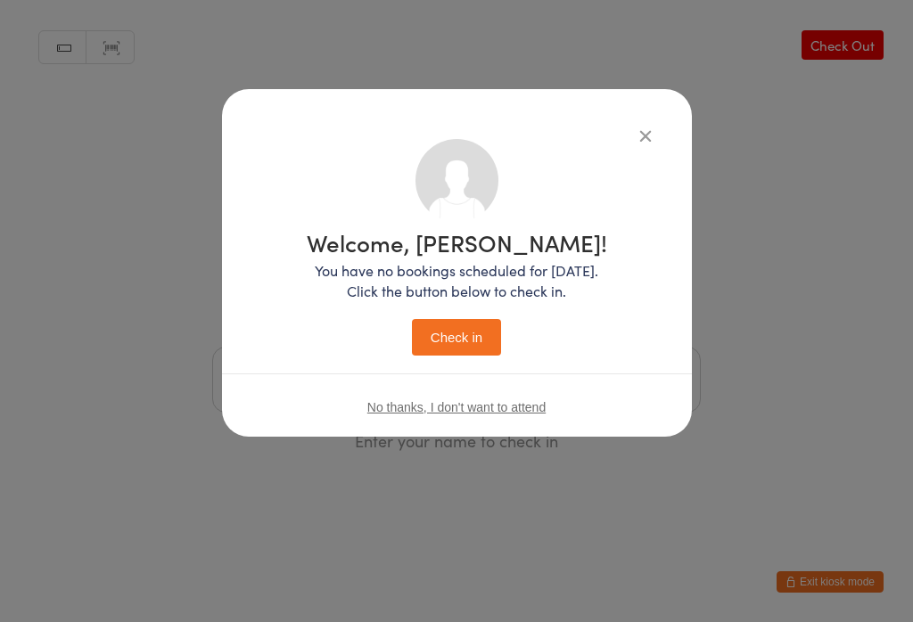
click at [452, 347] on button "Check in" at bounding box center [456, 337] width 89 height 37
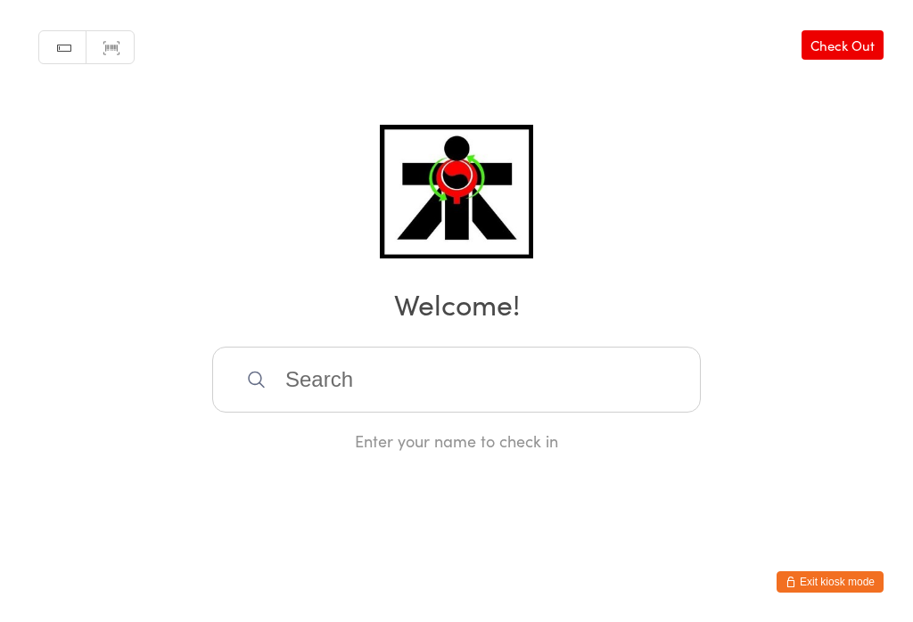
click at [564, 411] on input "search" at bounding box center [456, 380] width 489 height 66
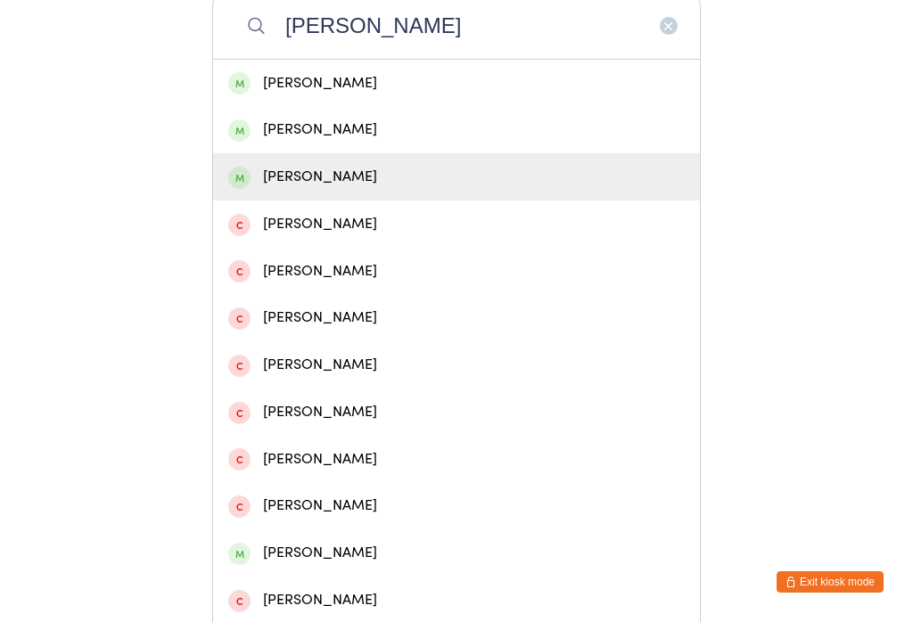
type input "[PERSON_NAME]"
click at [406, 189] on div "[PERSON_NAME]" at bounding box center [456, 177] width 457 height 24
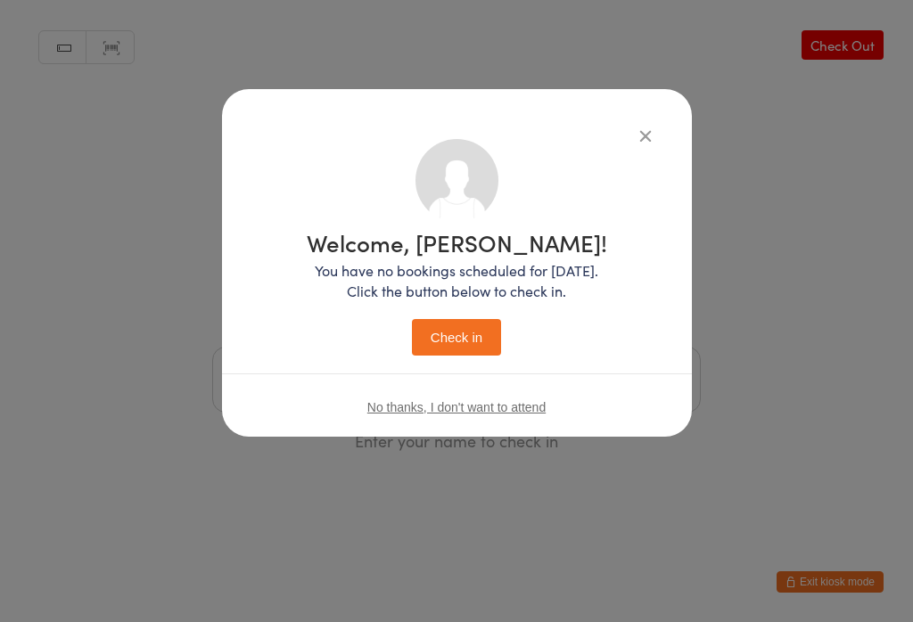
click at [481, 326] on button "Check in" at bounding box center [456, 337] width 89 height 37
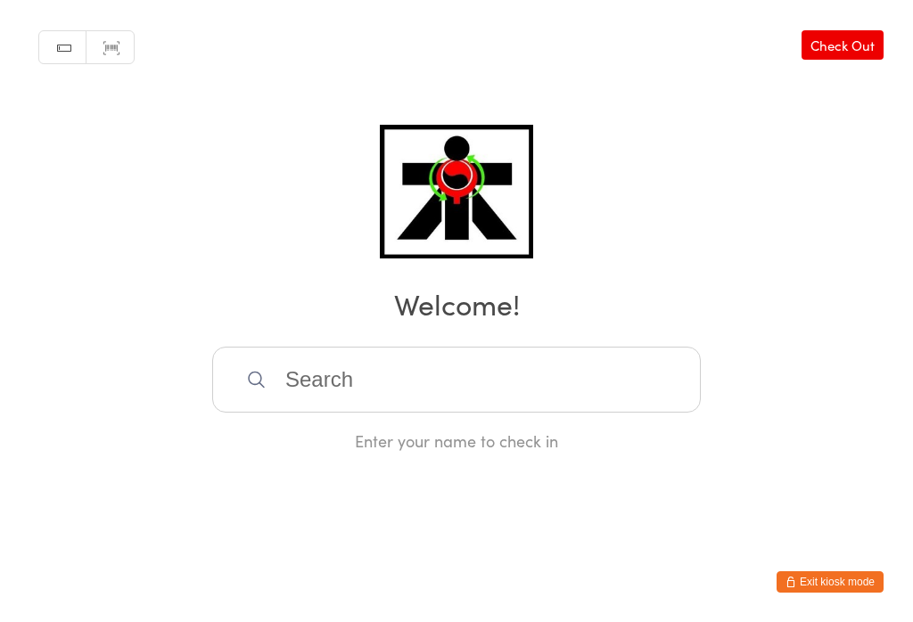
click at [377, 363] on input "search" at bounding box center [456, 380] width 489 height 66
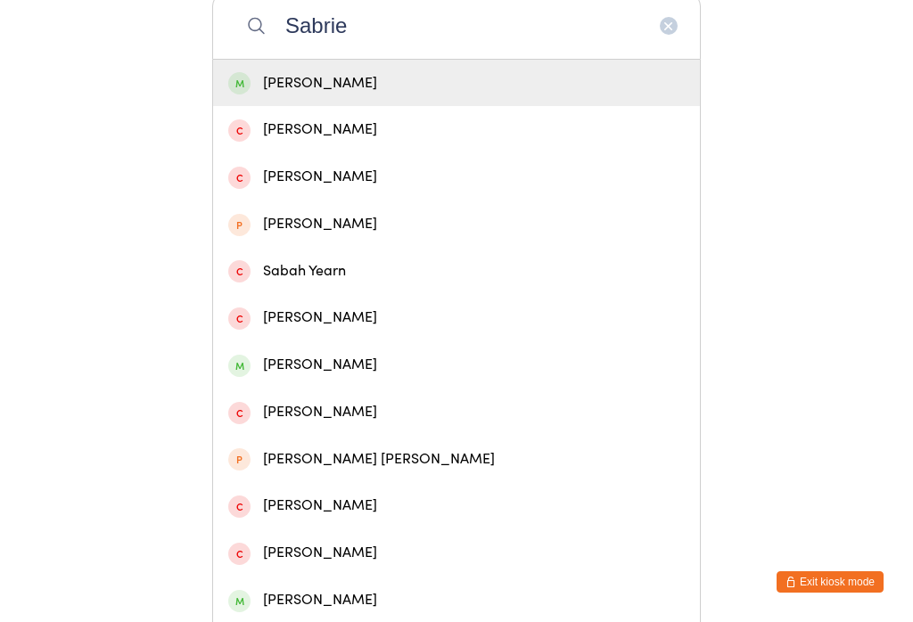
type input "Sabrie"
click at [462, 91] on div "[PERSON_NAME]" at bounding box center [456, 83] width 457 height 24
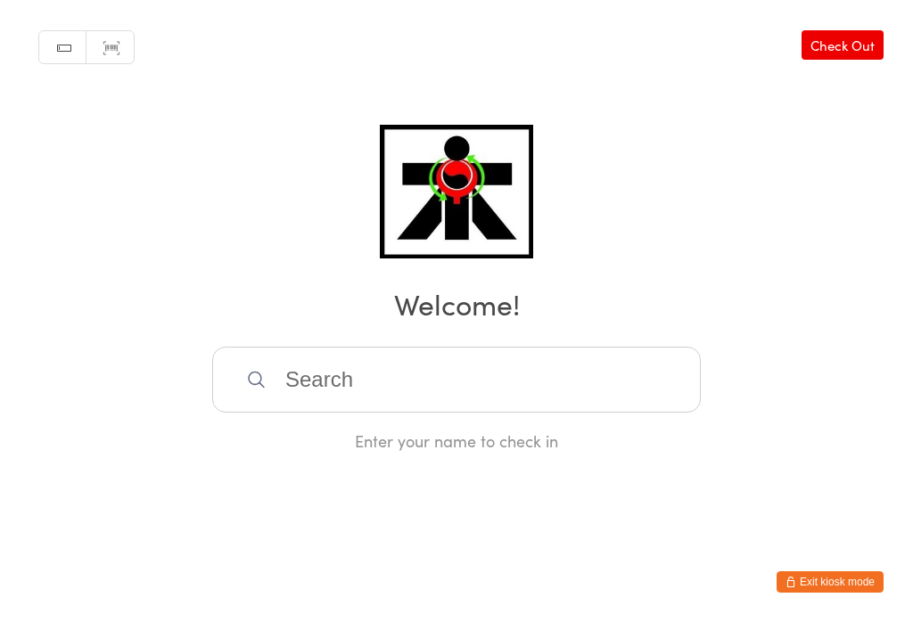
scroll to position [0, 0]
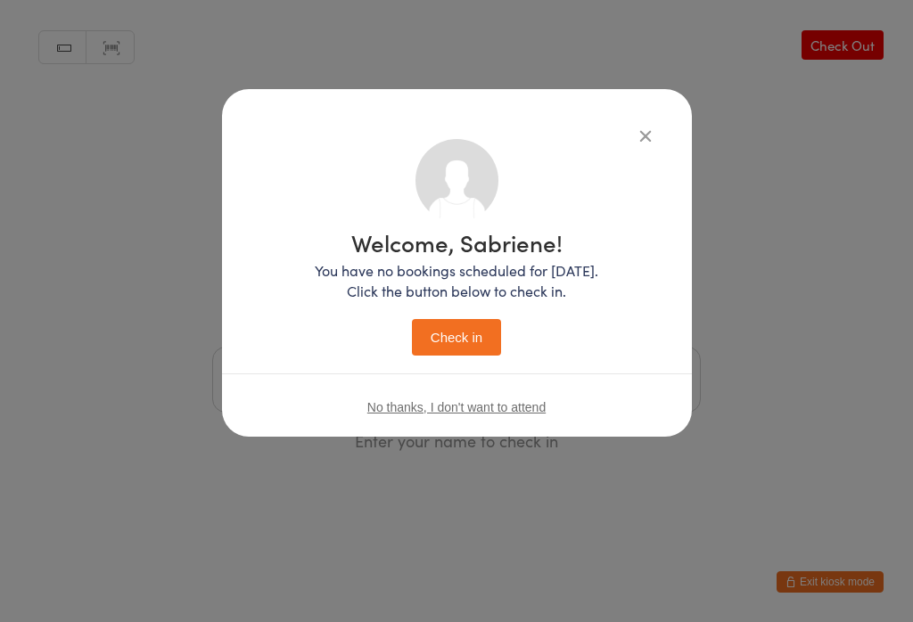
click at [449, 333] on button "Check in" at bounding box center [456, 337] width 89 height 37
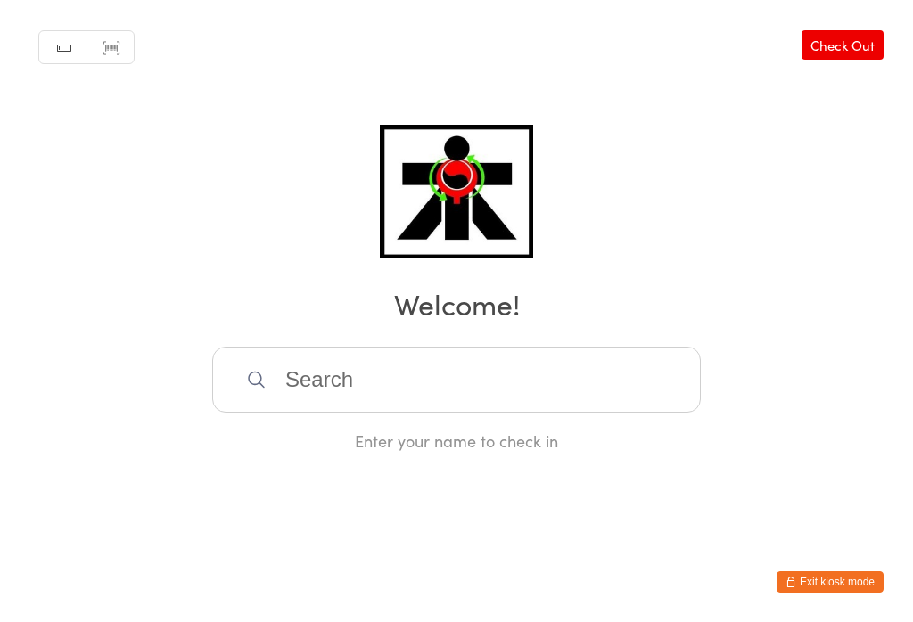
click at [382, 384] on input "search" at bounding box center [456, 380] width 489 height 66
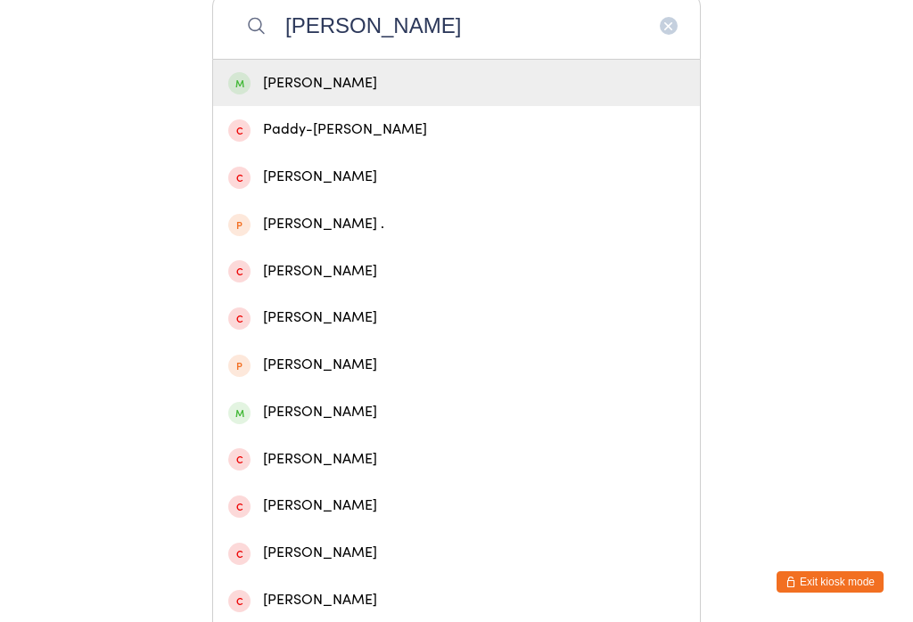
type input "[PERSON_NAME]"
click at [278, 90] on div "[PERSON_NAME]" at bounding box center [456, 83] width 457 height 24
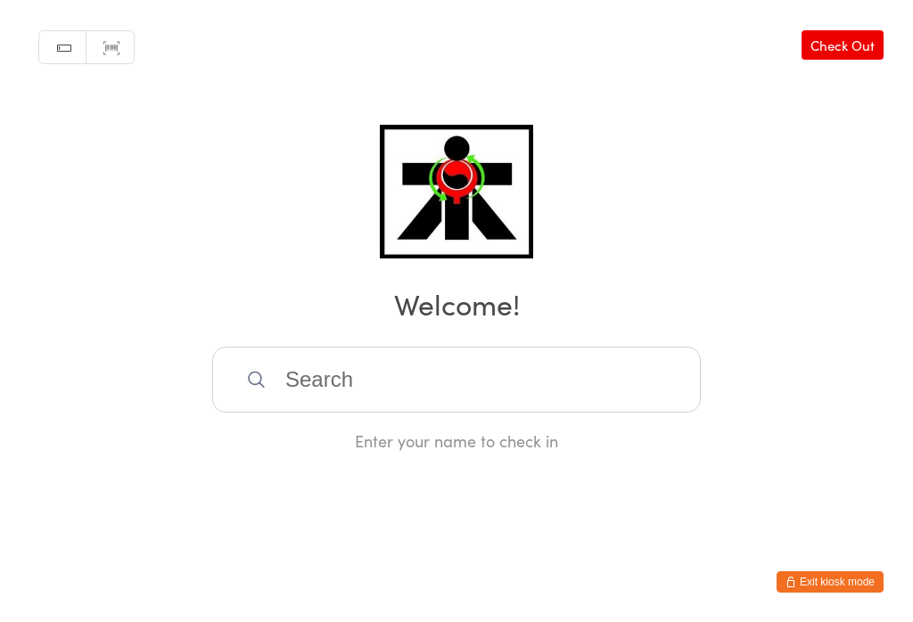
scroll to position [0, 0]
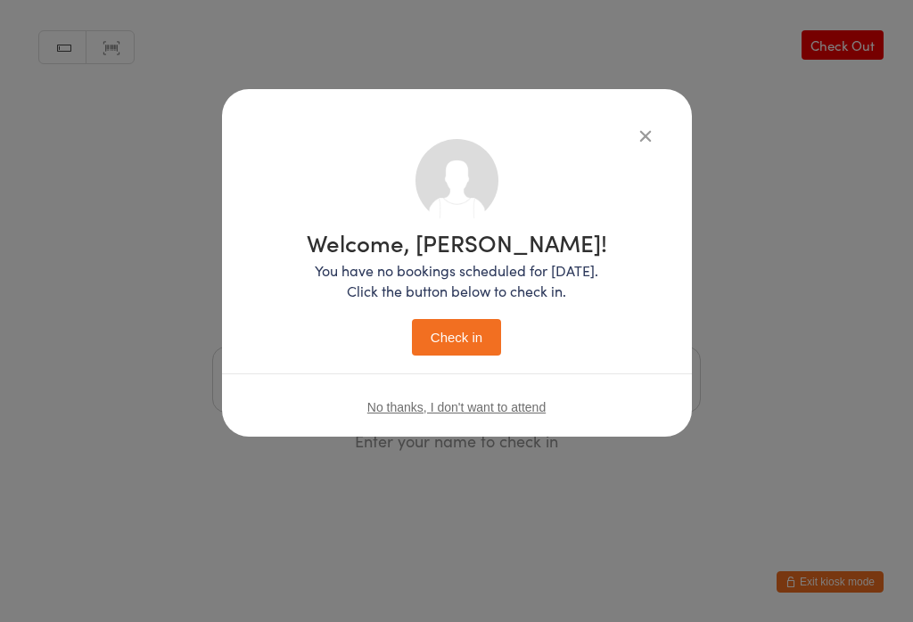
click at [449, 347] on button "Check in" at bounding box center [456, 337] width 89 height 37
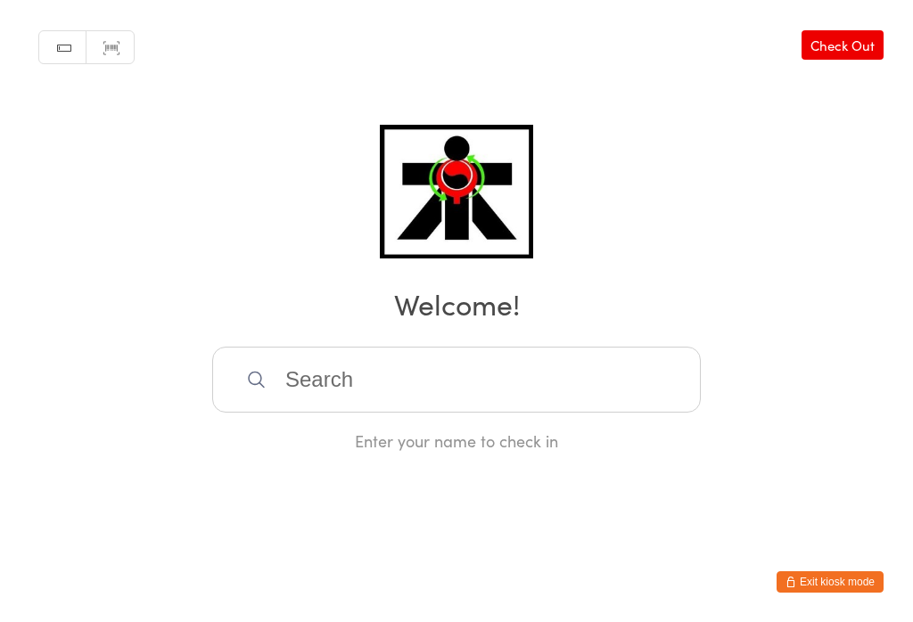
click at [428, 408] on input "search" at bounding box center [456, 380] width 489 height 66
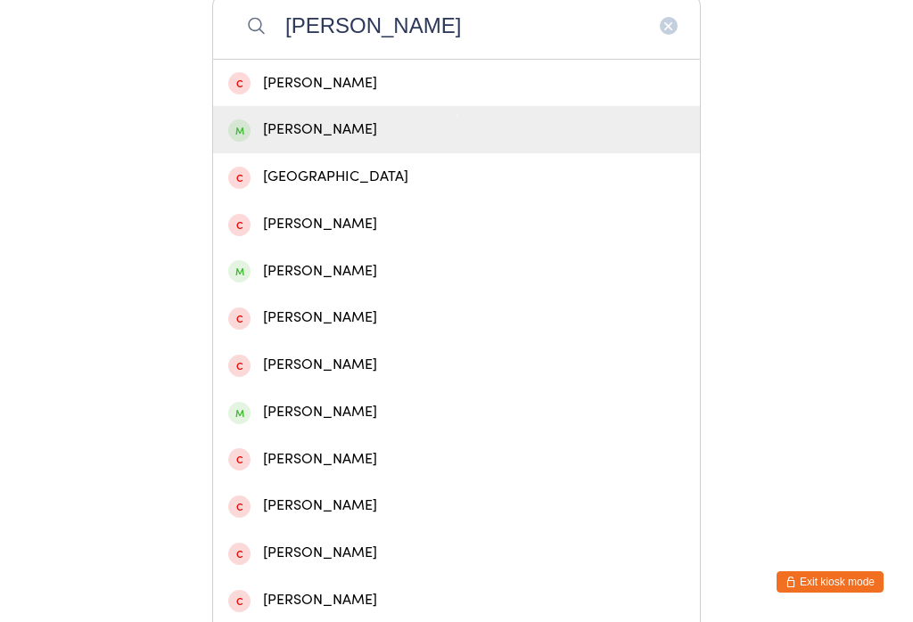
type input "[PERSON_NAME]"
click at [301, 142] on div "[PERSON_NAME]" at bounding box center [456, 130] width 457 height 24
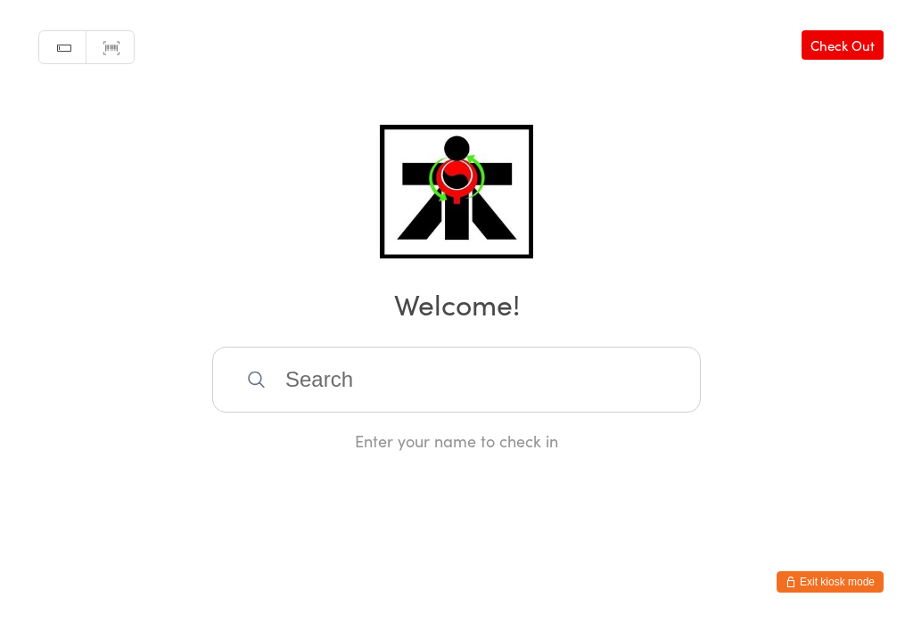
scroll to position [0, 0]
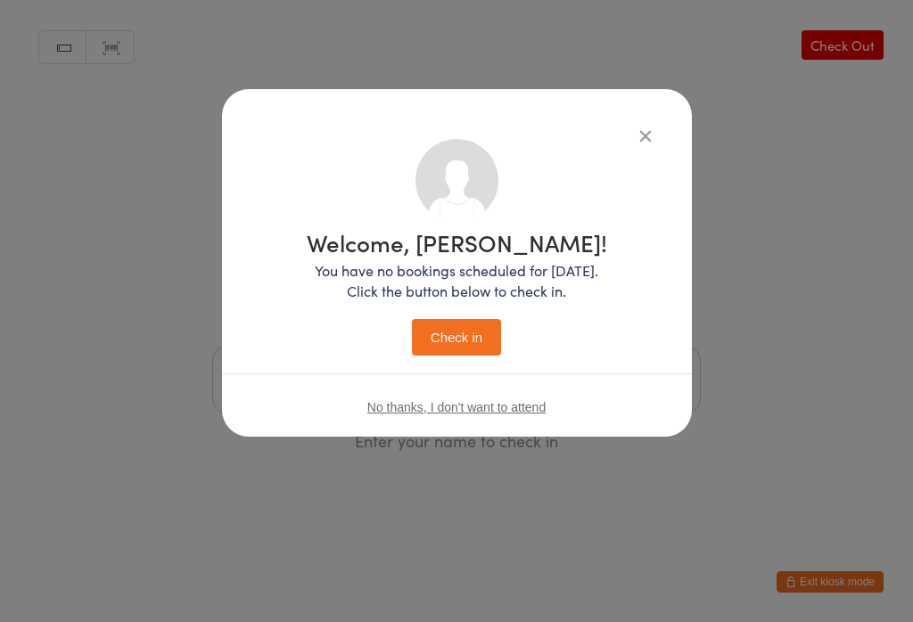
click at [460, 332] on button "Check in" at bounding box center [456, 337] width 89 height 37
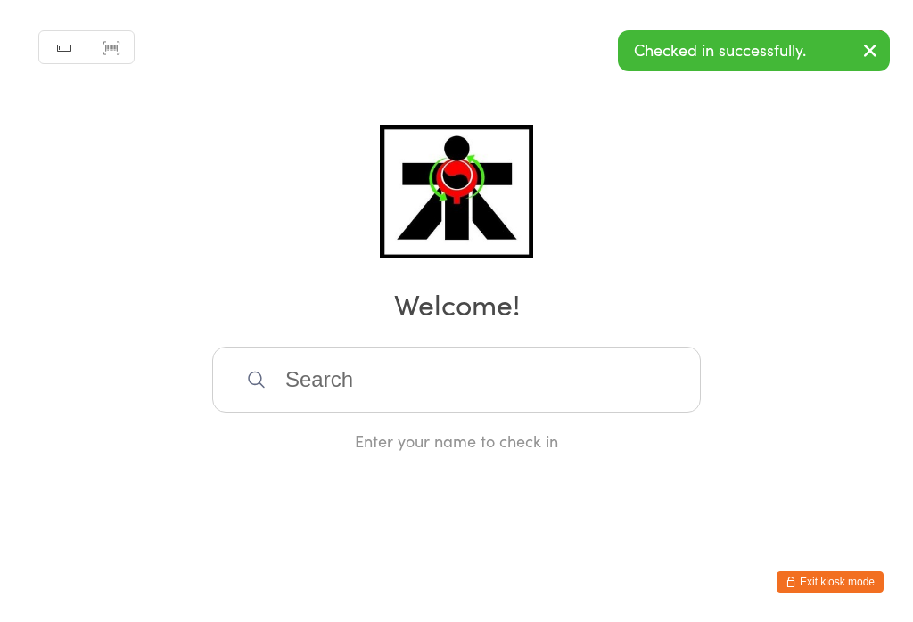
click at [385, 413] on input "search" at bounding box center [456, 380] width 489 height 66
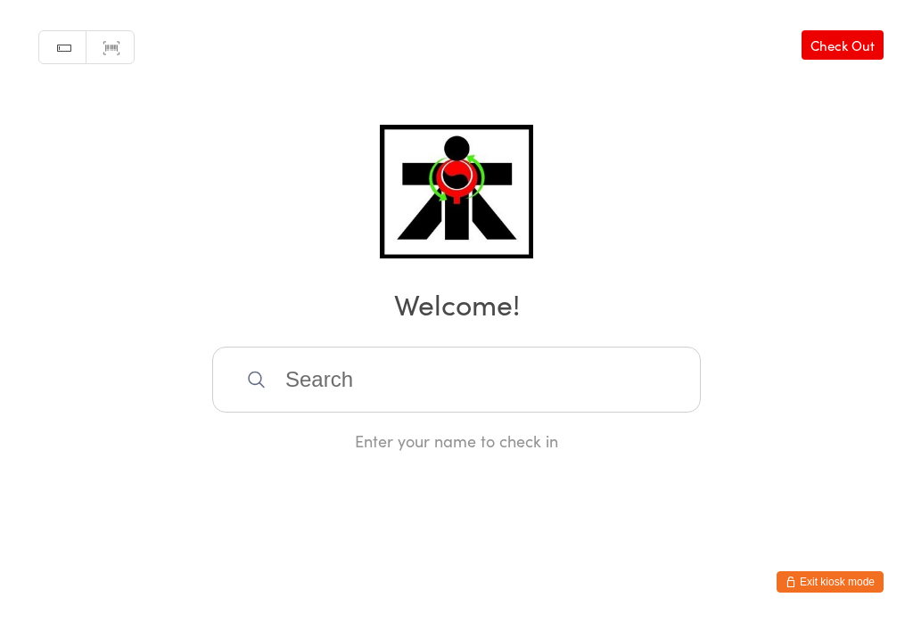
scroll to position [354, 0]
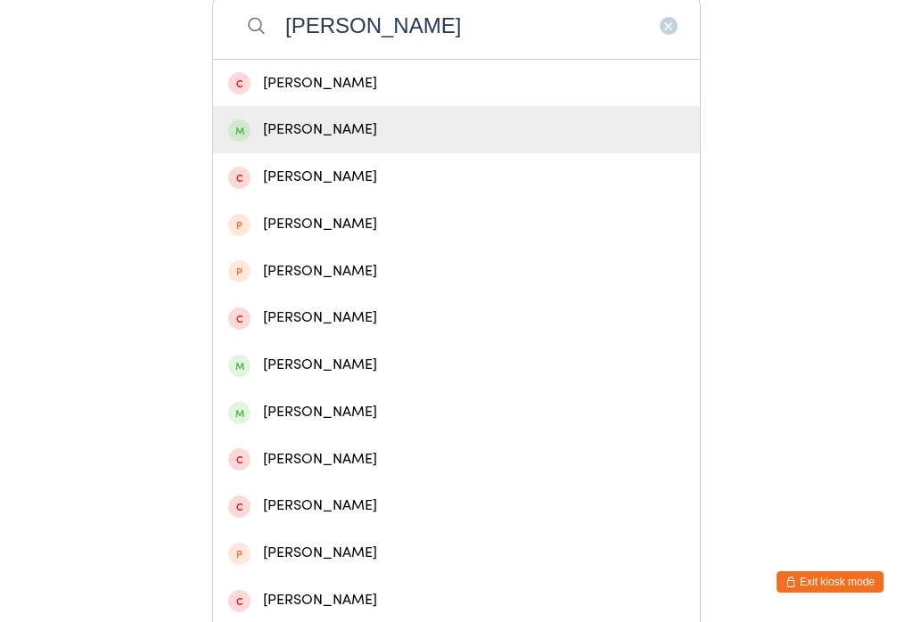
type input "[PERSON_NAME]"
click at [337, 135] on div "[PERSON_NAME]" at bounding box center [456, 130] width 457 height 24
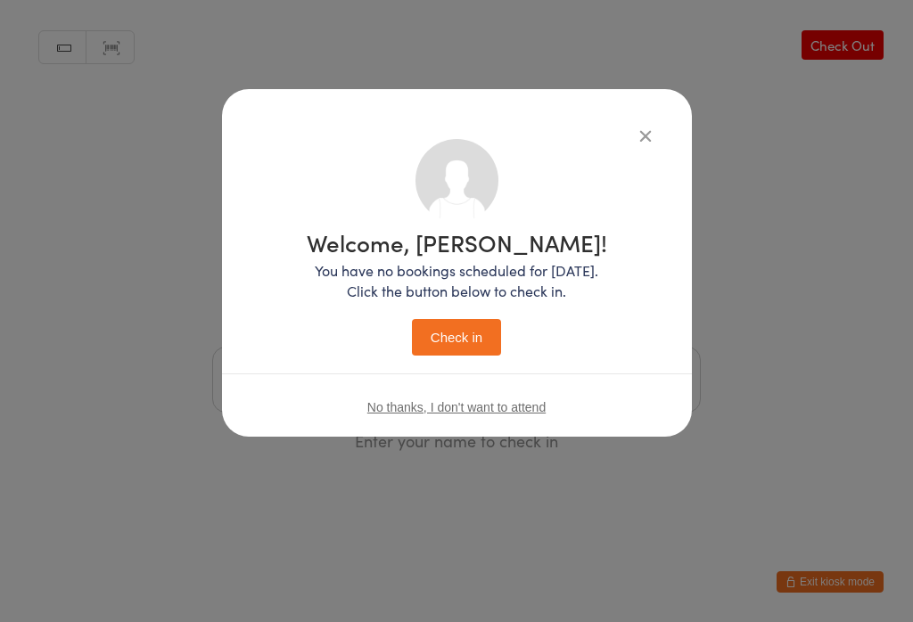
click at [456, 338] on button "Check in" at bounding box center [456, 337] width 89 height 37
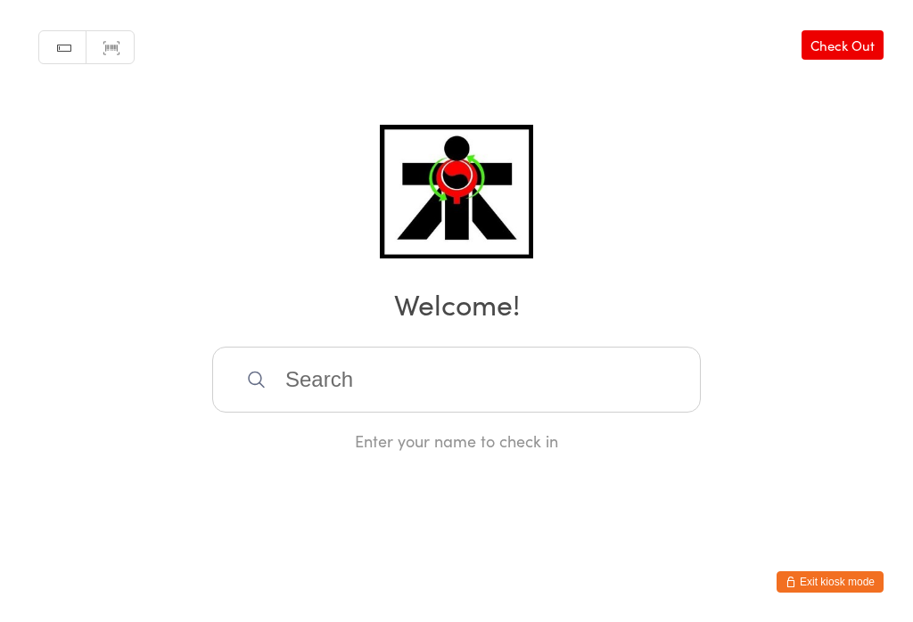
click at [407, 384] on input "search" at bounding box center [456, 380] width 489 height 66
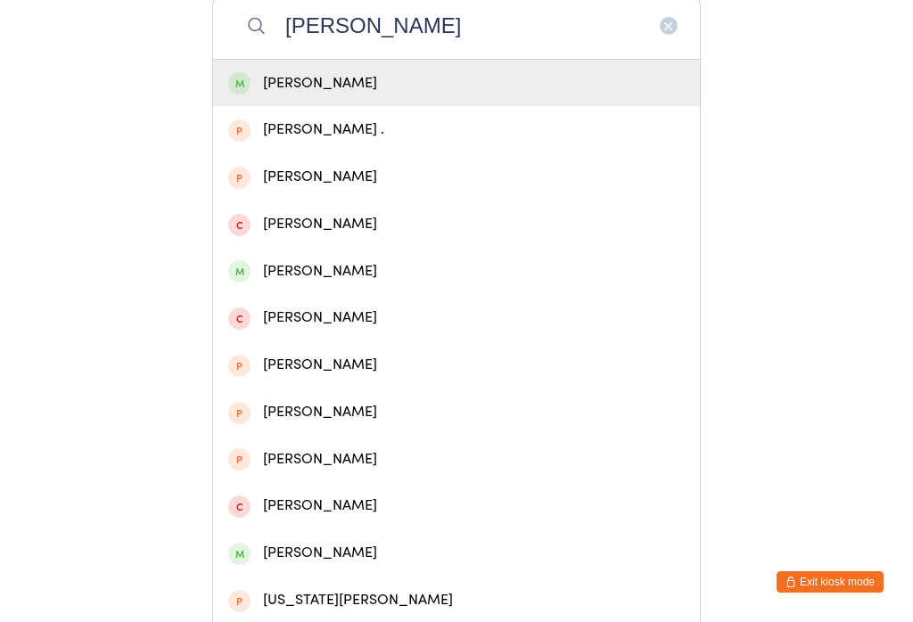
type input "[PERSON_NAME]"
click at [450, 95] on div "[PERSON_NAME]" at bounding box center [456, 83] width 457 height 24
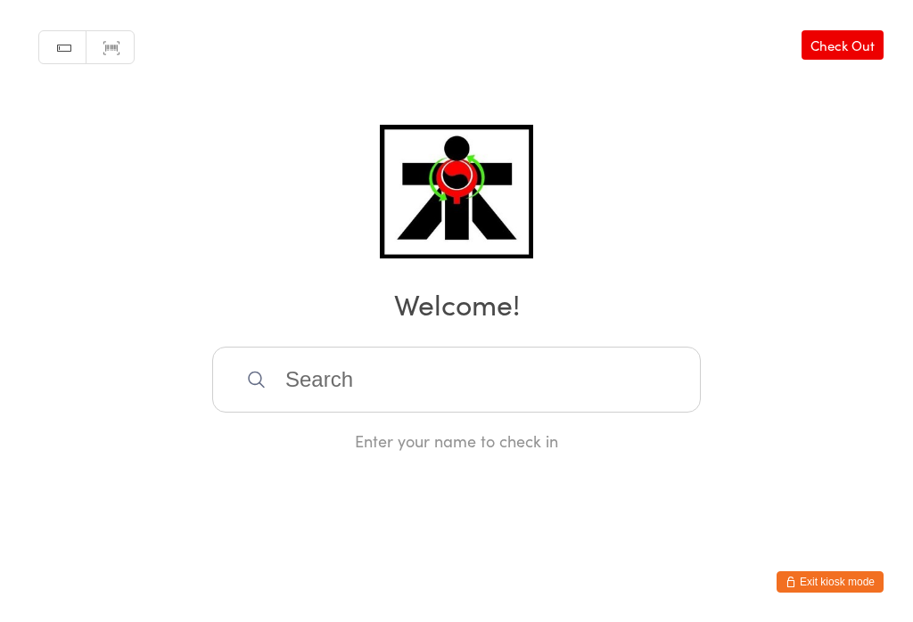
scroll to position [0, 0]
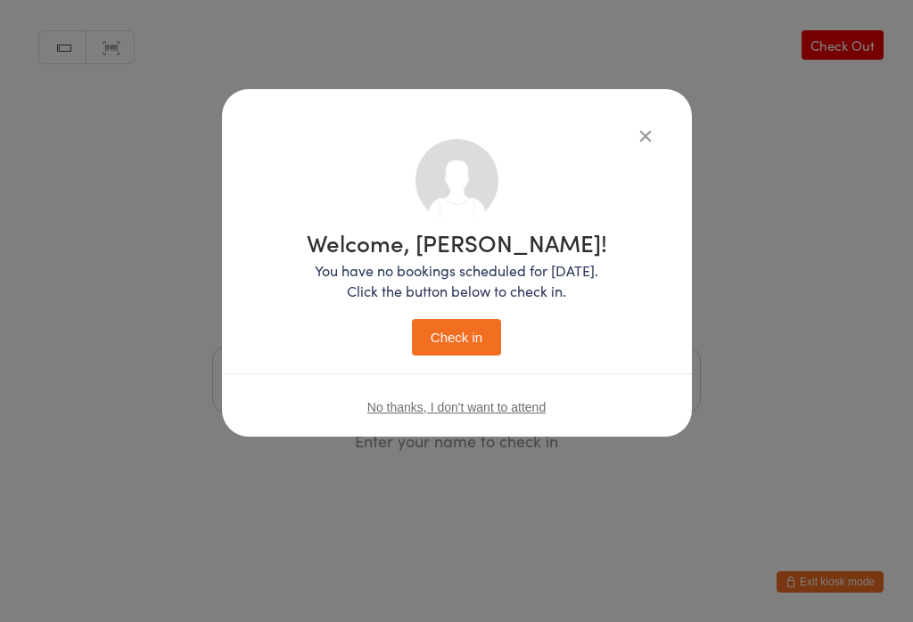
click at [474, 339] on button "Check in" at bounding box center [456, 337] width 89 height 37
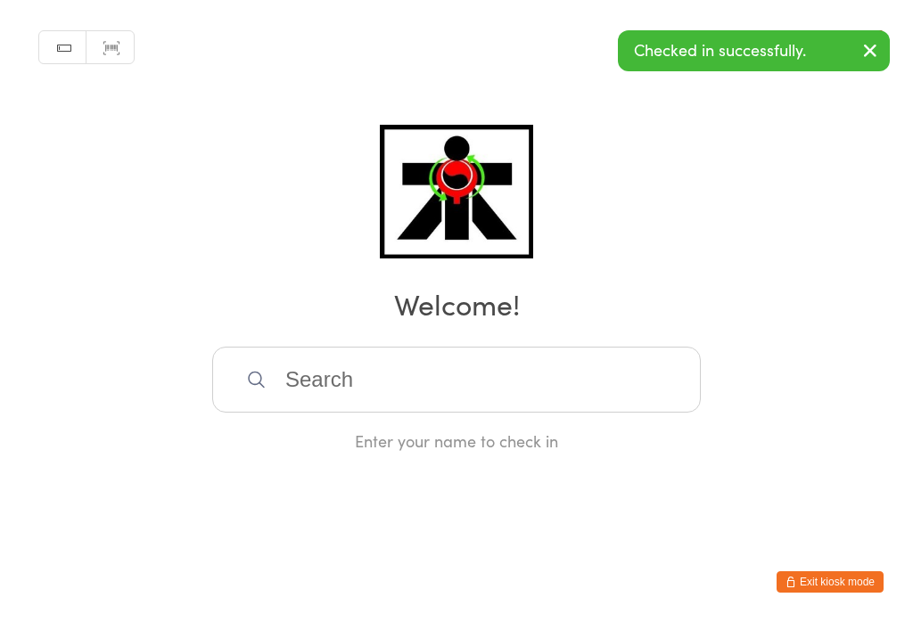
click at [557, 408] on input "search" at bounding box center [456, 380] width 489 height 66
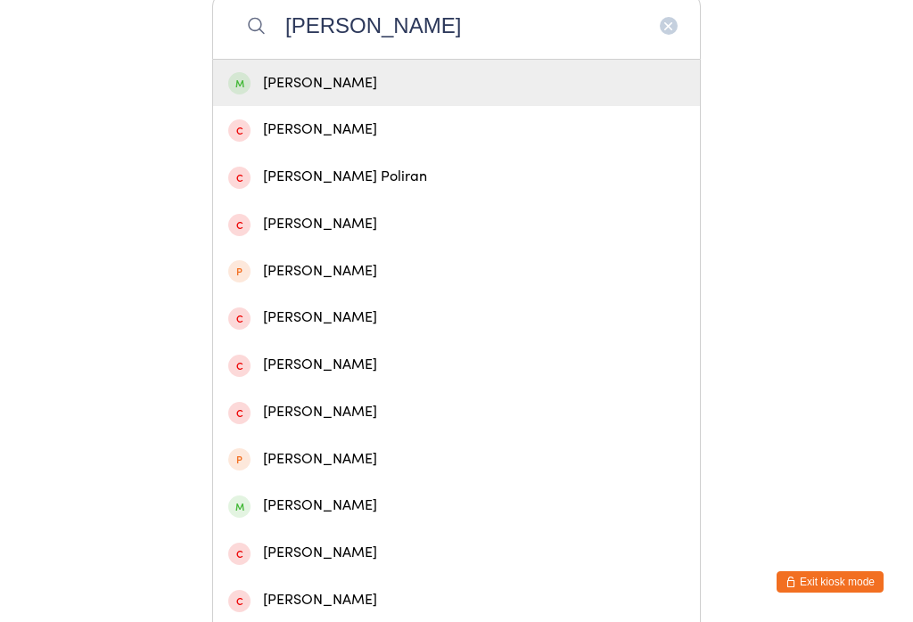
type input "[PERSON_NAME]"
click at [556, 92] on div "[PERSON_NAME]" at bounding box center [456, 83] width 457 height 24
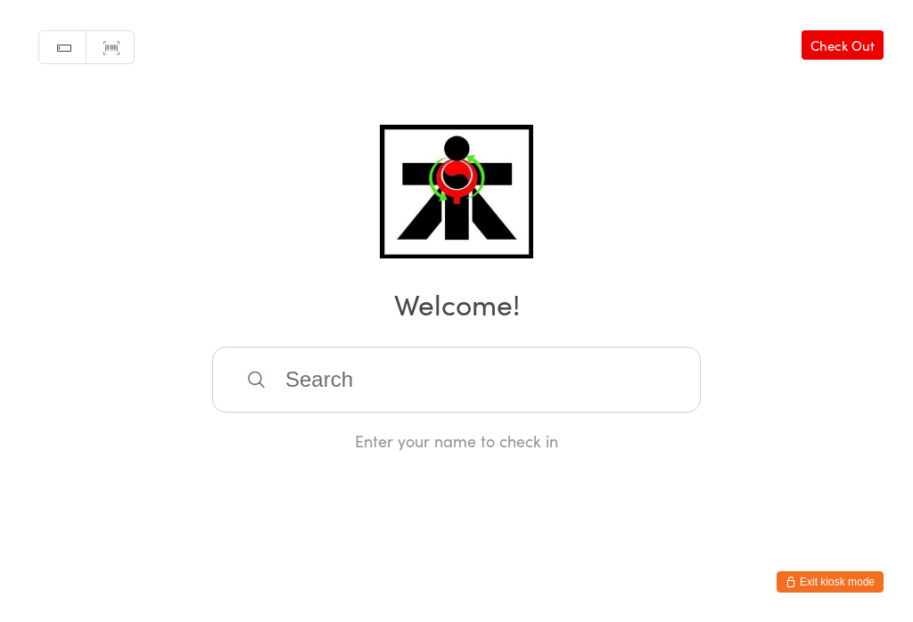
scroll to position [0, 0]
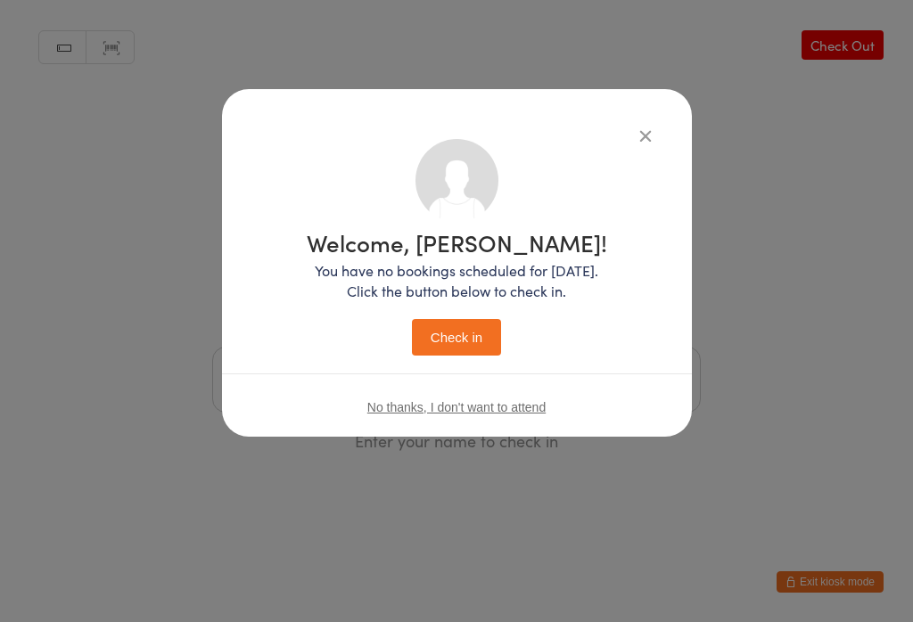
click at [482, 343] on button "Check in" at bounding box center [456, 337] width 89 height 37
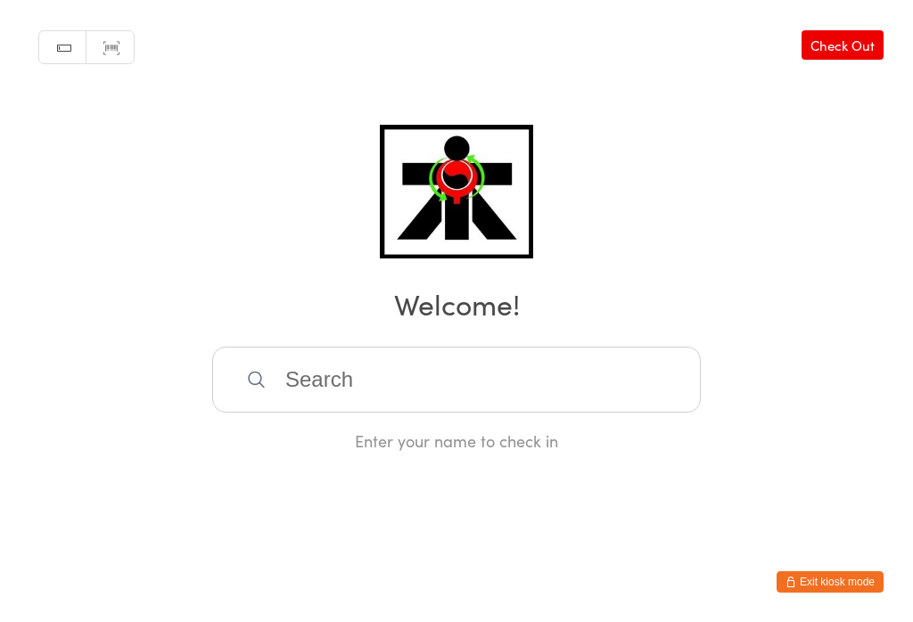
click at [363, 383] on input "search" at bounding box center [456, 380] width 489 height 66
click at [352, 347] on input "search" at bounding box center [456, 380] width 489 height 66
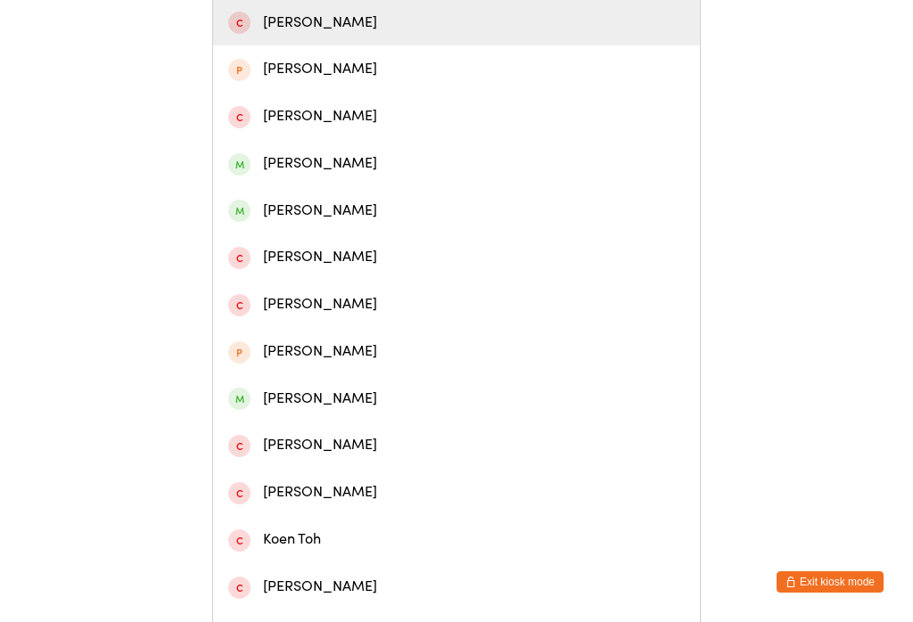
scroll to position [417, 0]
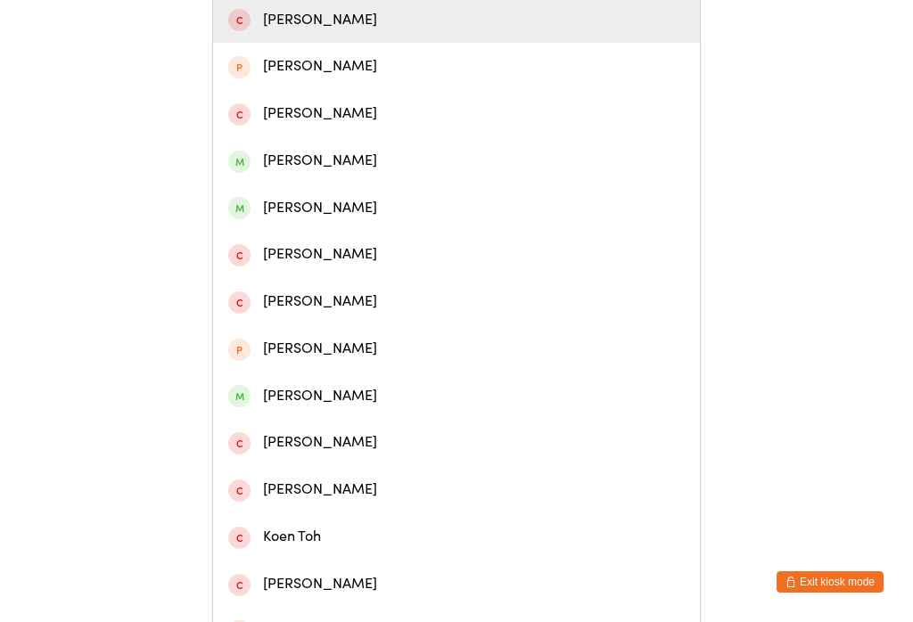
type input "[PERSON_NAME]"
click at [347, 220] on div "[PERSON_NAME]" at bounding box center [456, 208] width 457 height 24
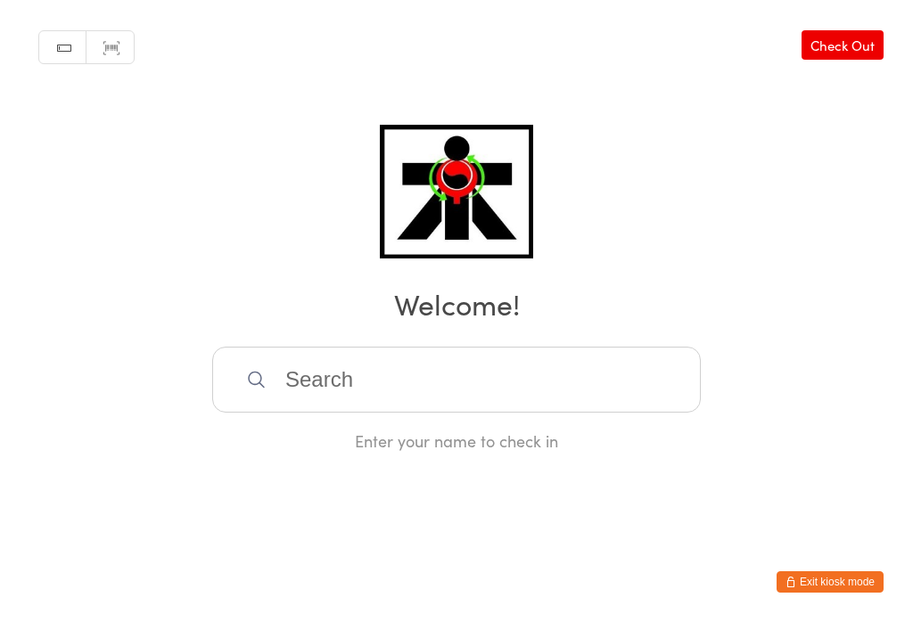
scroll to position [0, 0]
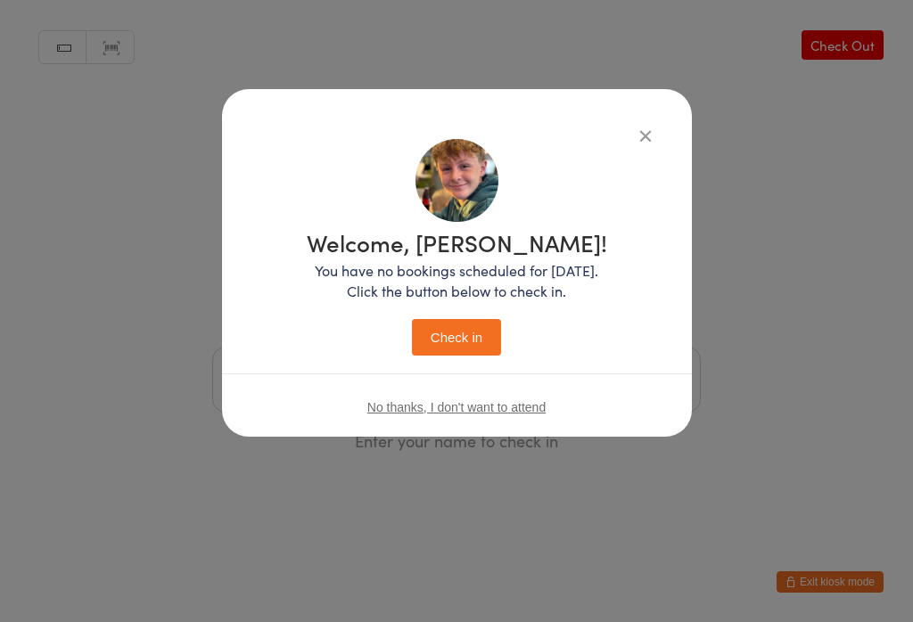
click at [473, 319] on button "Check in" at bounding box center [456, 337] width 89 height 37
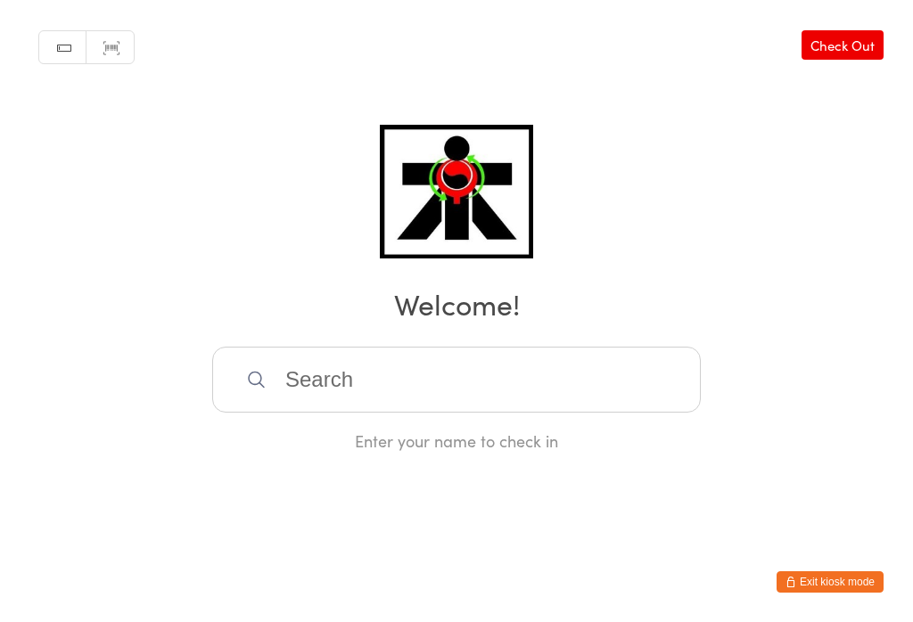
click at [325, 411] on input "search" at bounding box center [456, 380] width 489 height 66
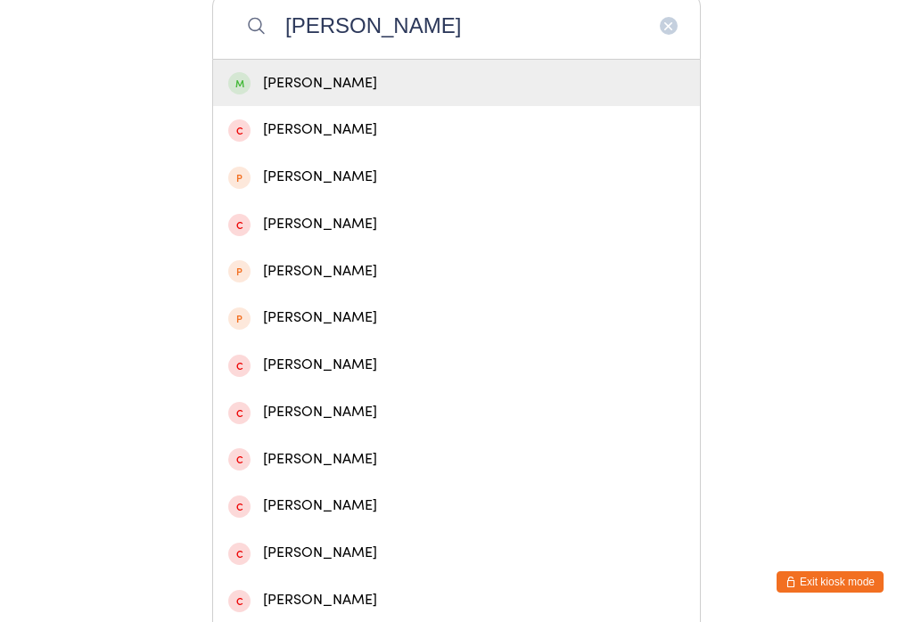
type input "[PERSON_NAME]"
click at [270, 83] on div "[PERSON_NAME]" at bounding box center [456, 83] width 457 height 24
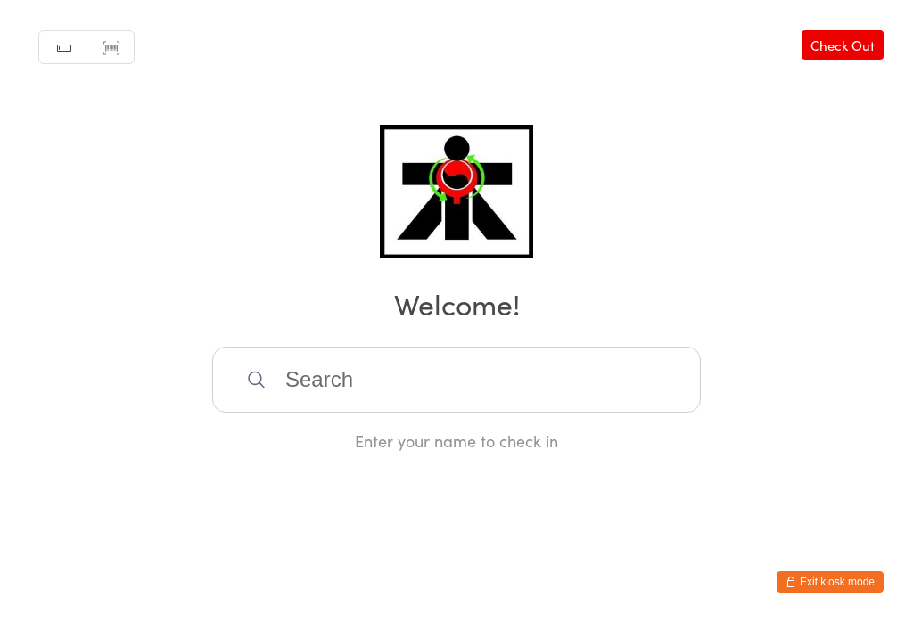
scroll to position [0, 0]
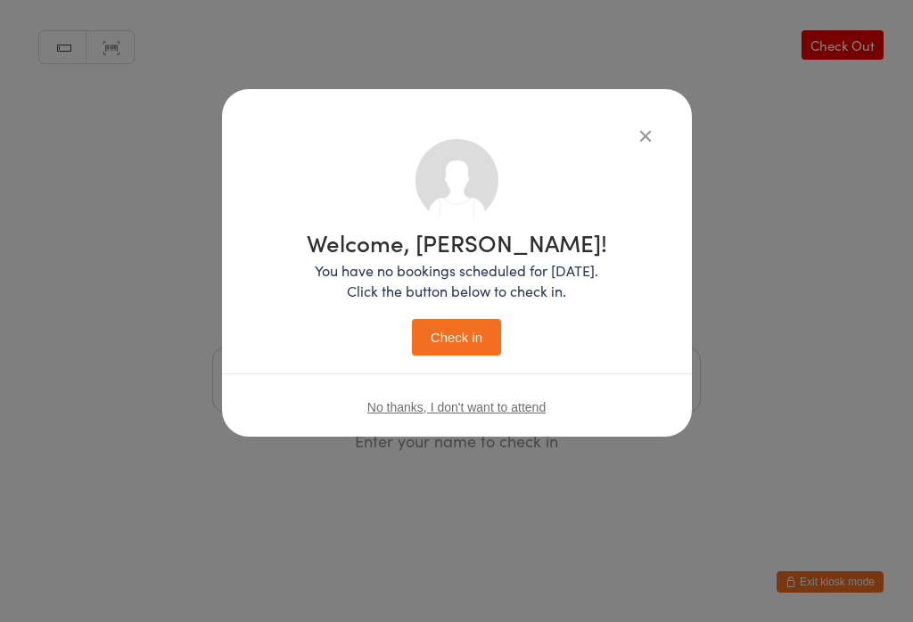
click at [454, 336] on button "Check in" at bounding box center [456, 337] width 89 height 37
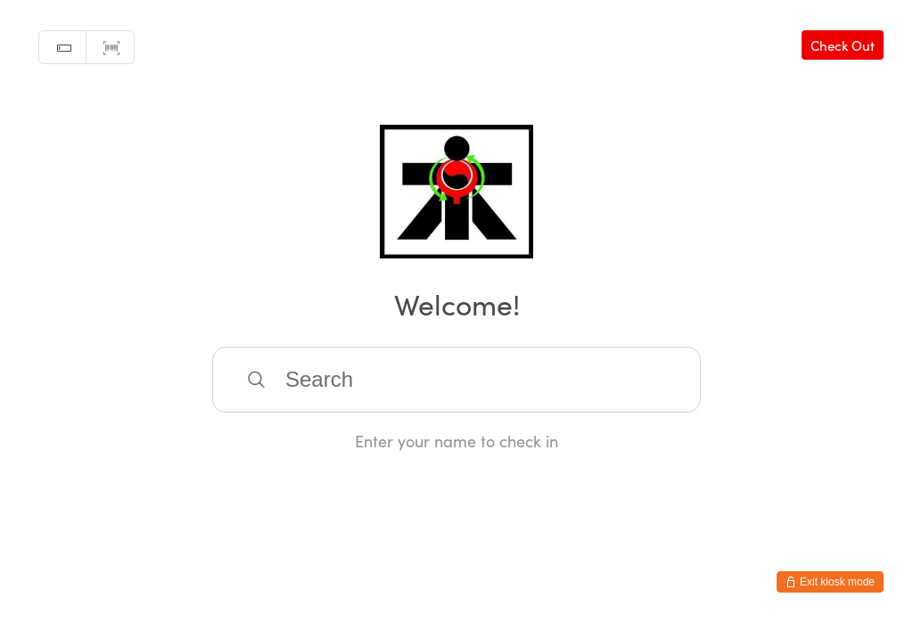
click at [503, 382] on input "search" at bounding box center [456, 380] width 489 height 66
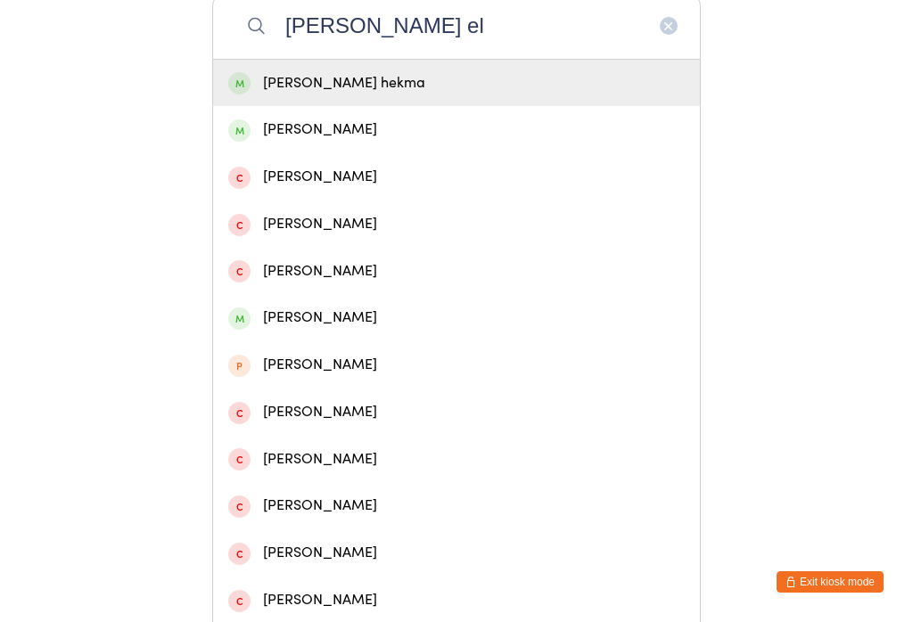
type input "[PERSON_NAME] el"
click at [527, 95] on div "[PERSON_NAME] hekma" at bounding box center [456, 83] width 457 height 24
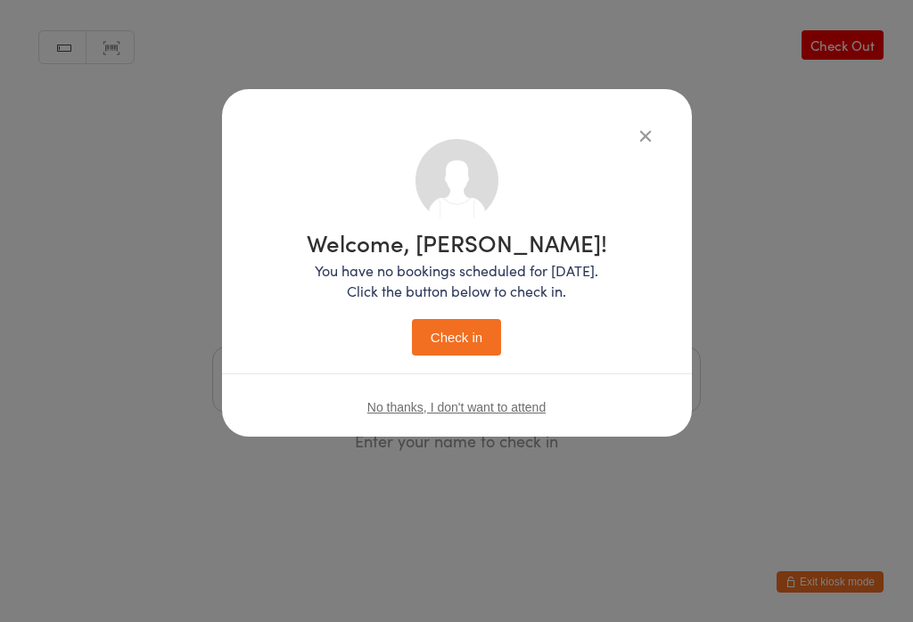
click at [474, 345] on button "Check in" at bounding box center [456, 337] width 89 height 37
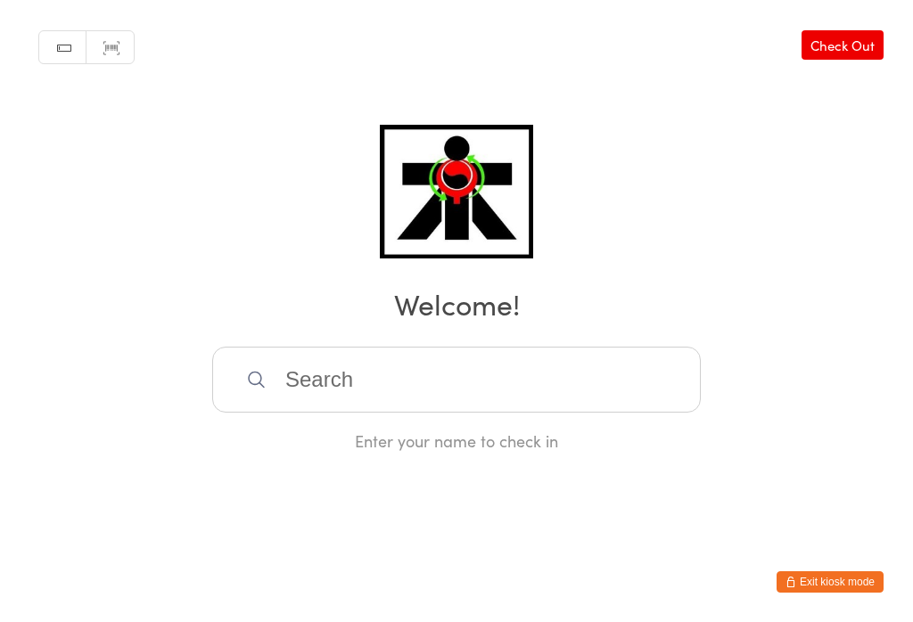
click at [408, 400] on input "search" at bounding box center [456, 380] width 489 height 66
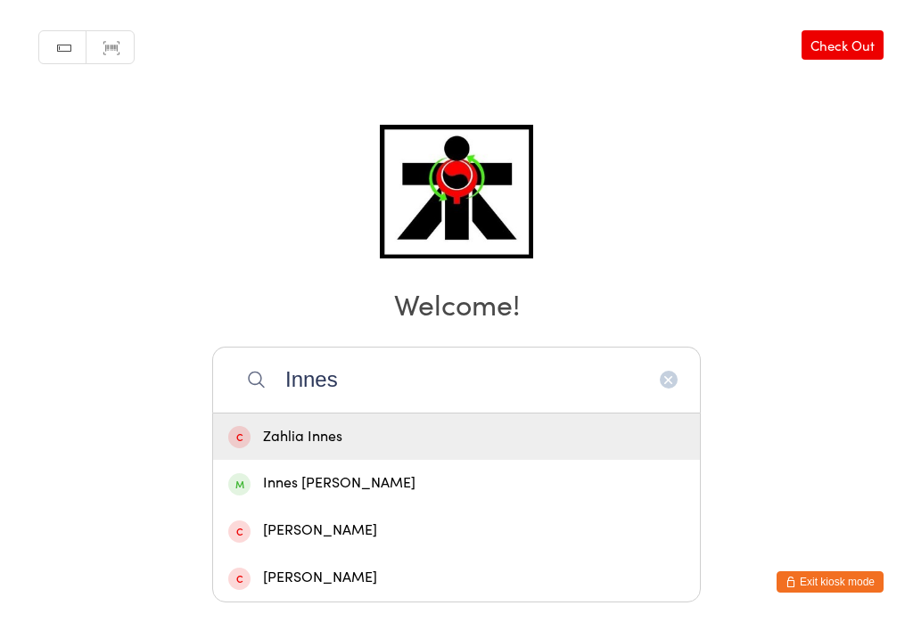
type input "Innes"
click at [325, 472] on div "Innes [PERSON_NAME]" at bounding box center [456, 484] width 457 height 24
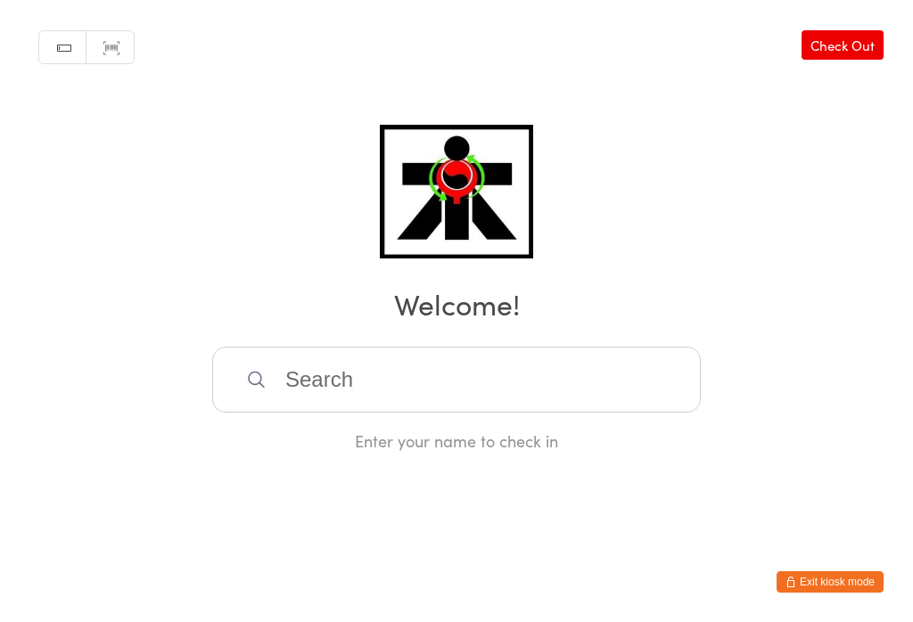
scroll to position [0, 0]
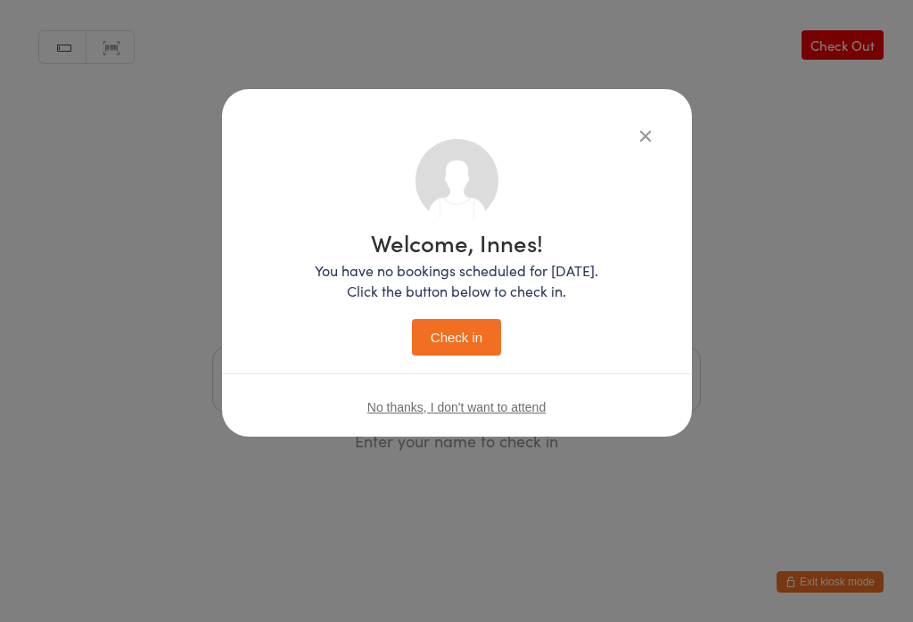
click at [476, 334] on button "Check in" at bounding box center [456, 337] width 89 height 37
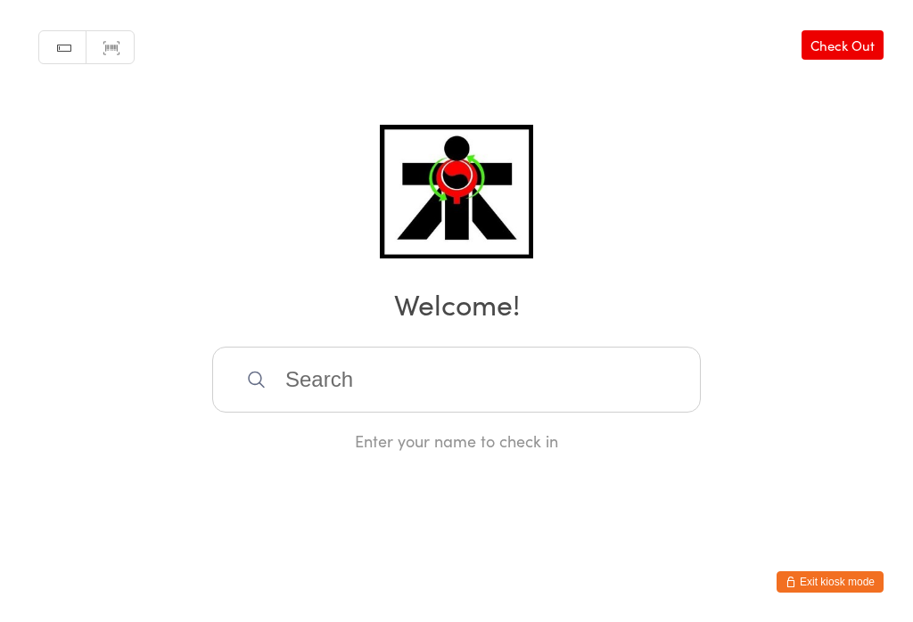
click at [288, 404] on input "search" at bounding box center [456, 380] width 489 height 66
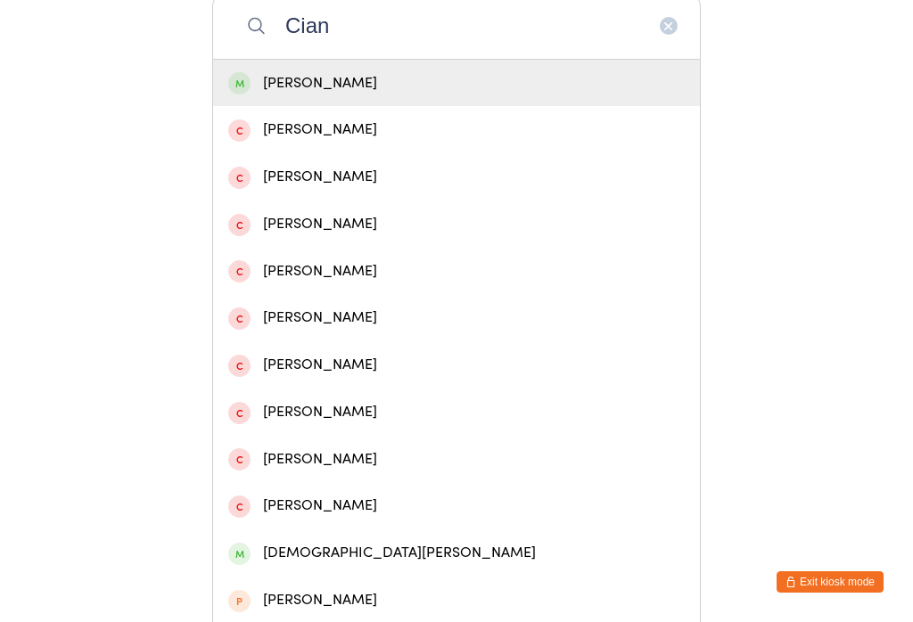
type input "Cian"
click at [266, 95] on div "[PERSON_NAME]" at bounding box center [456, 83] width 457 height 24
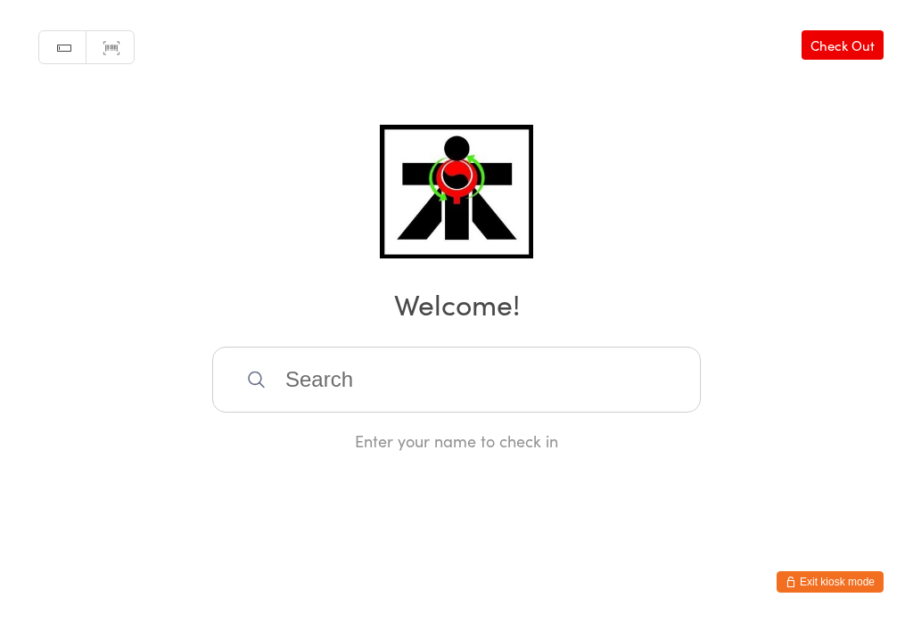
scroll to position [0, 0]
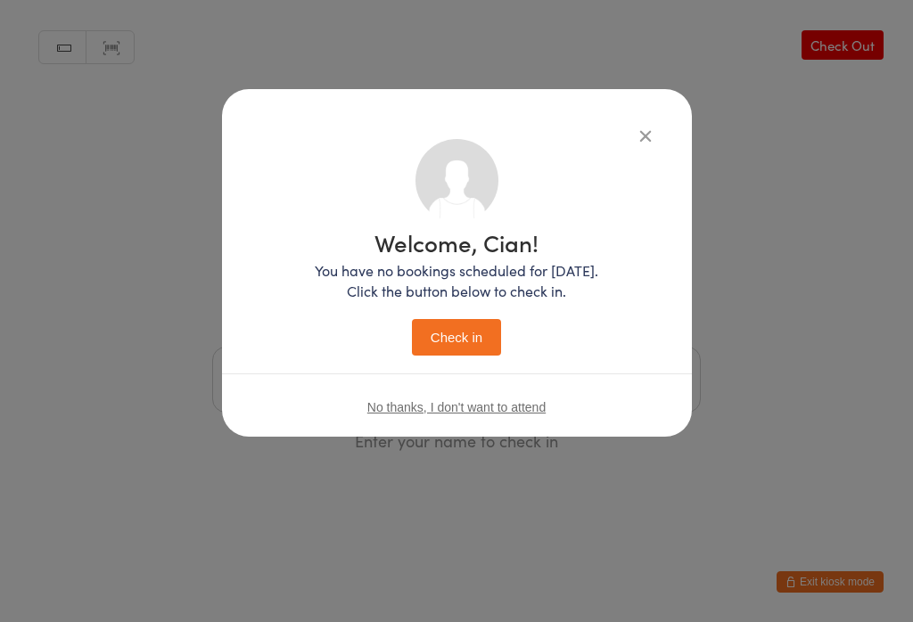
click at [432, 329] on button "Check in" at bounding box center [456, 337] width 89 height 37
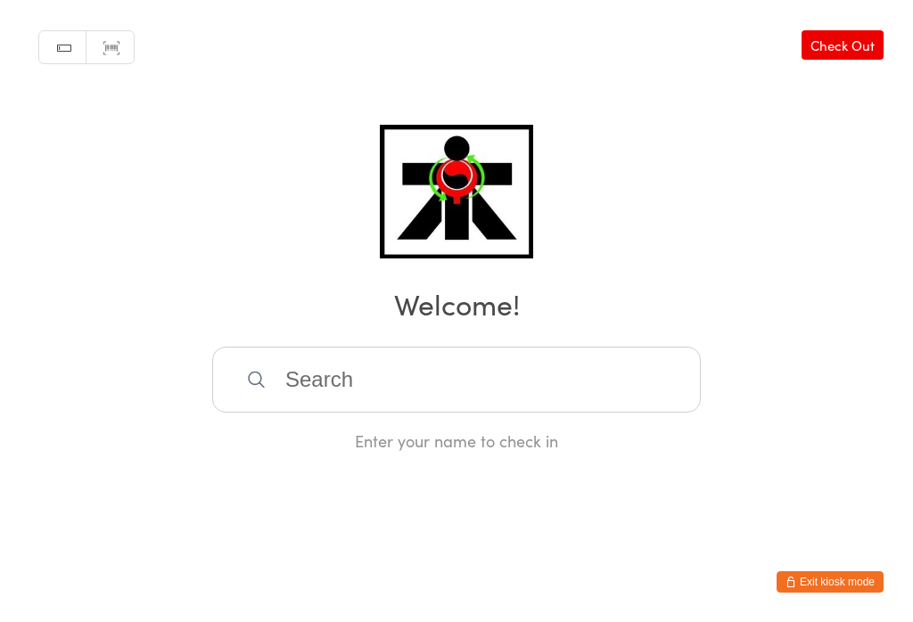
click at [340, 386] on input "search" at bounding box center [456, 380] width 489 height 66
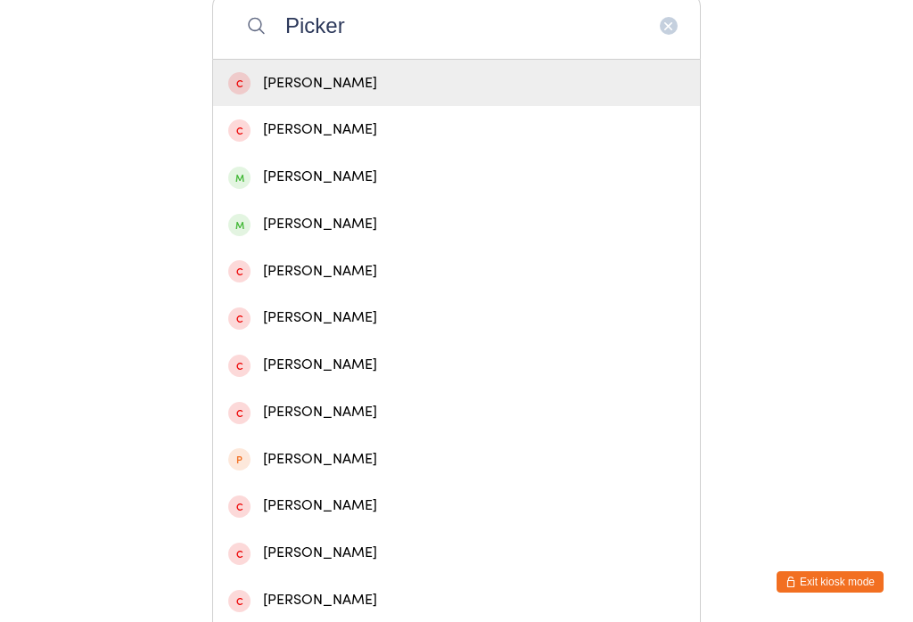
type input "Picker"
click at [266, 189] on div "[PERSON_NAME]" at bounding box center [456, 177] width 457 height 24
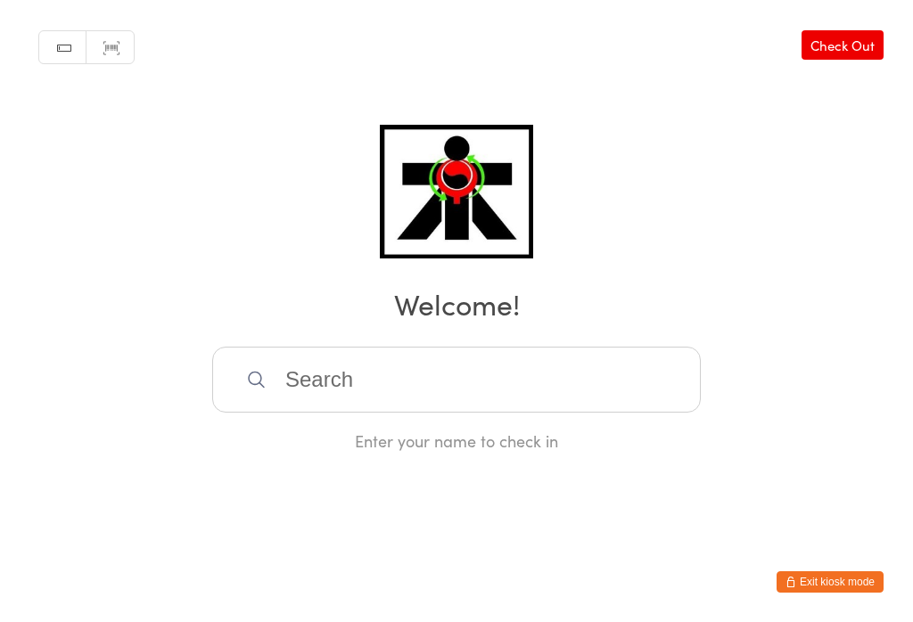
scroll to position [0, 0]
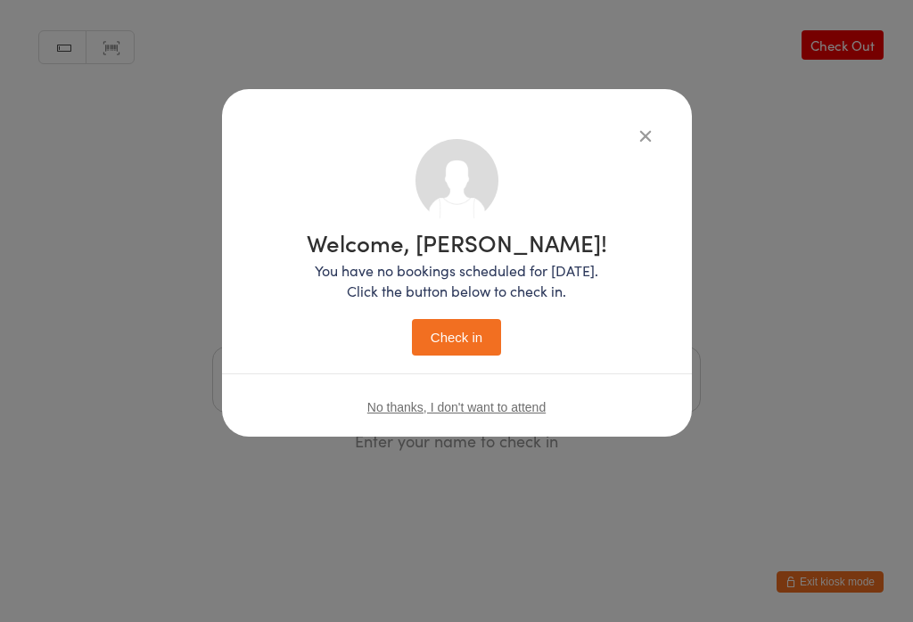
click at [448, 344] on button "Check in" at bounding box center [456, 337] width 89 height 37
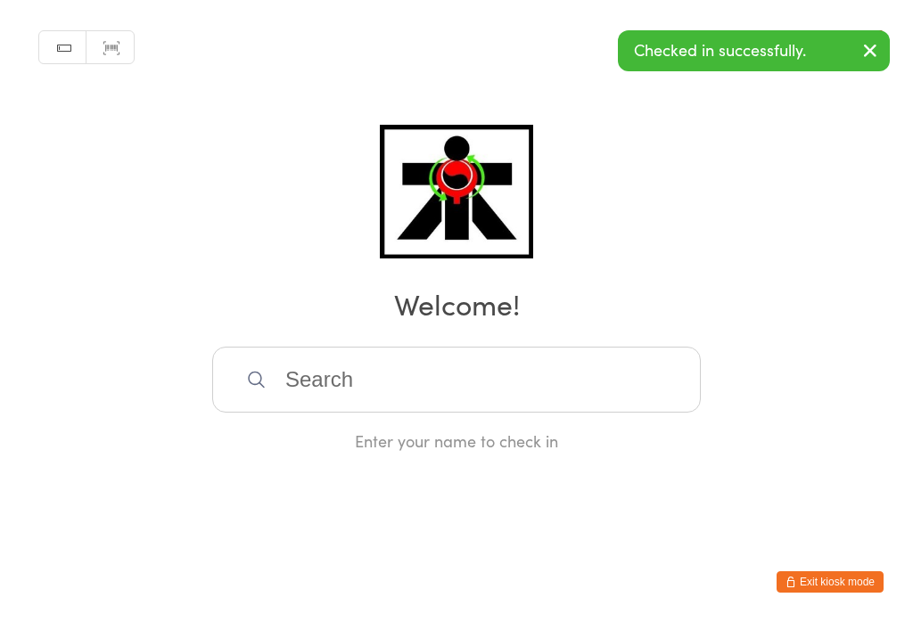
click at [325, 391] on input "search" at bounding box center [456, 380] width 489 height 66
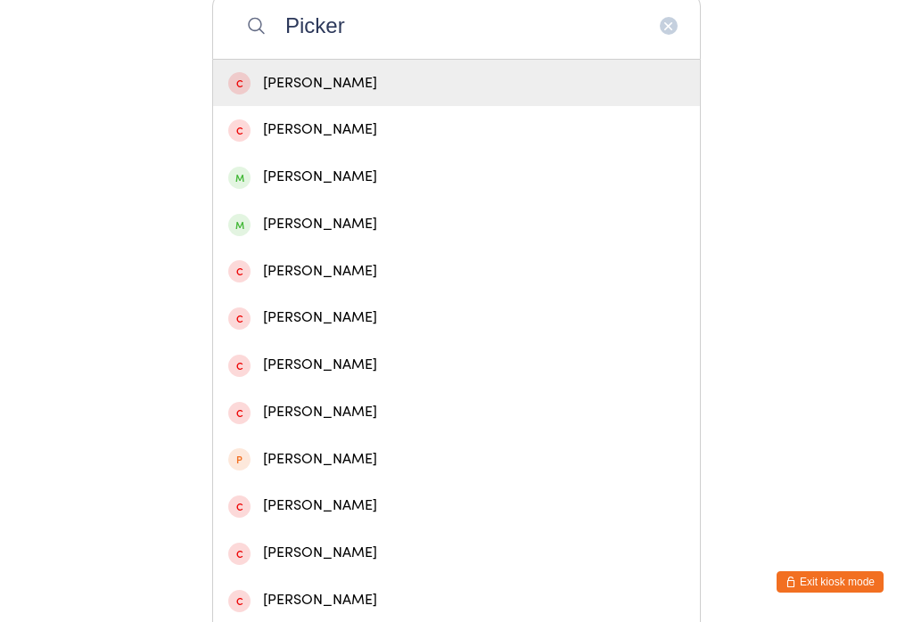
type input "Picker"
click at [274, 236] on div "[PERSON_NAME]" at bounding box center [456, 224] width 457 height 24
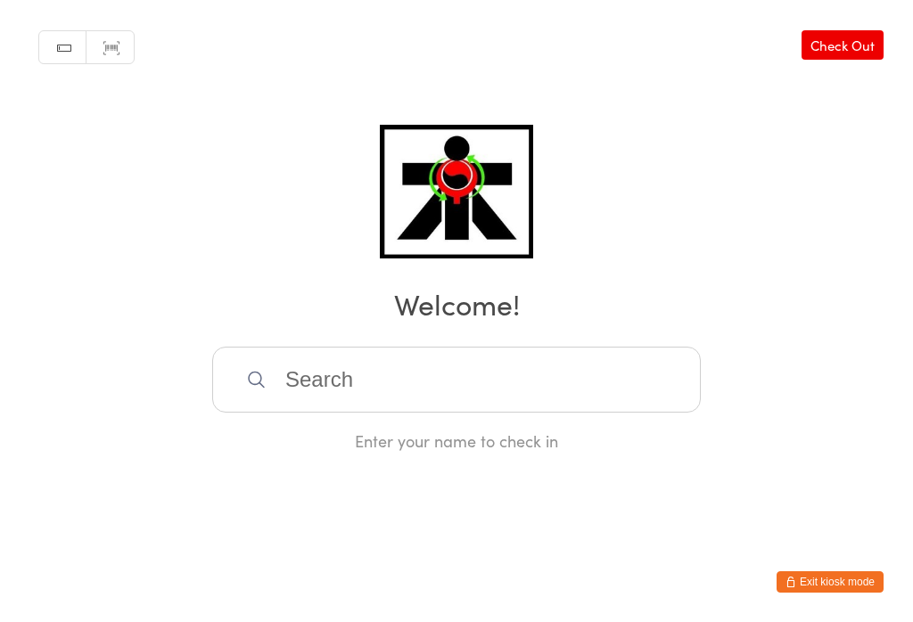
scroll to position [0, 0]
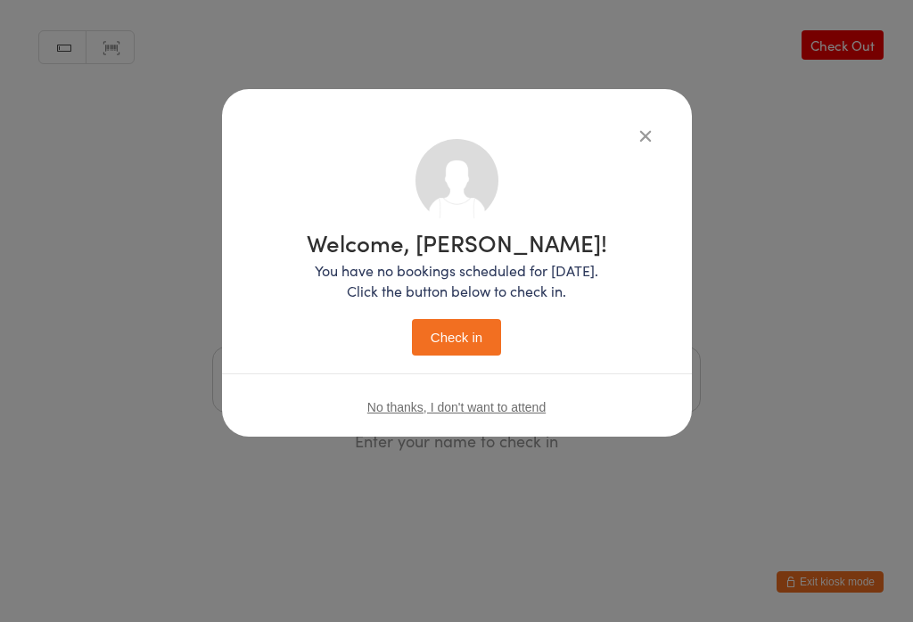
click at [448, 337] on button "Check in" at bounding box center [456, 337] width 89 height 37
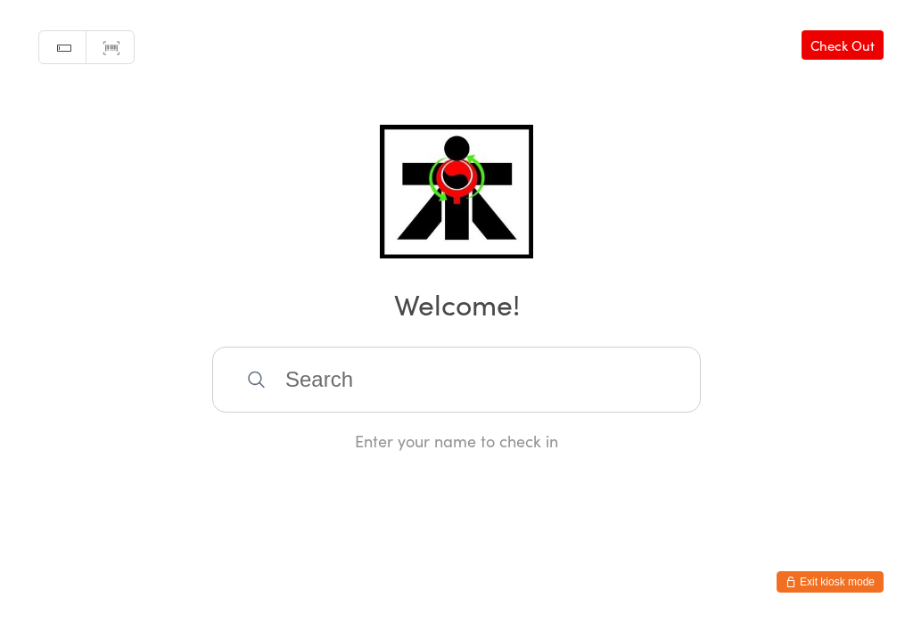
click at [274, 408] on input "search" at bounding box center [456, 380] width 489 height 66
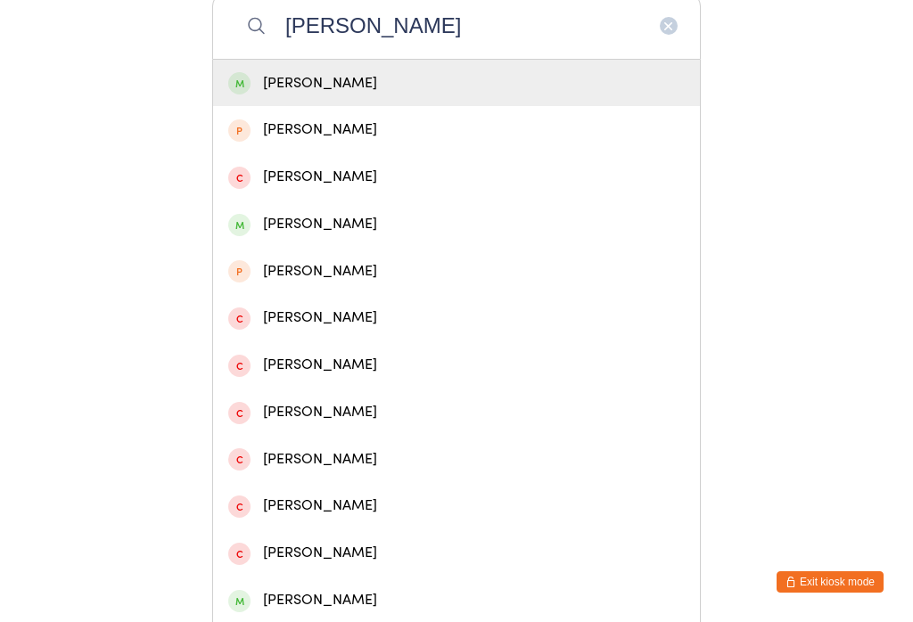
type input "[PERSON_NAME]"
click at [269, 78] on div "[PERSON_NAME]" at bounding box center [456, 83] width 457 height 24
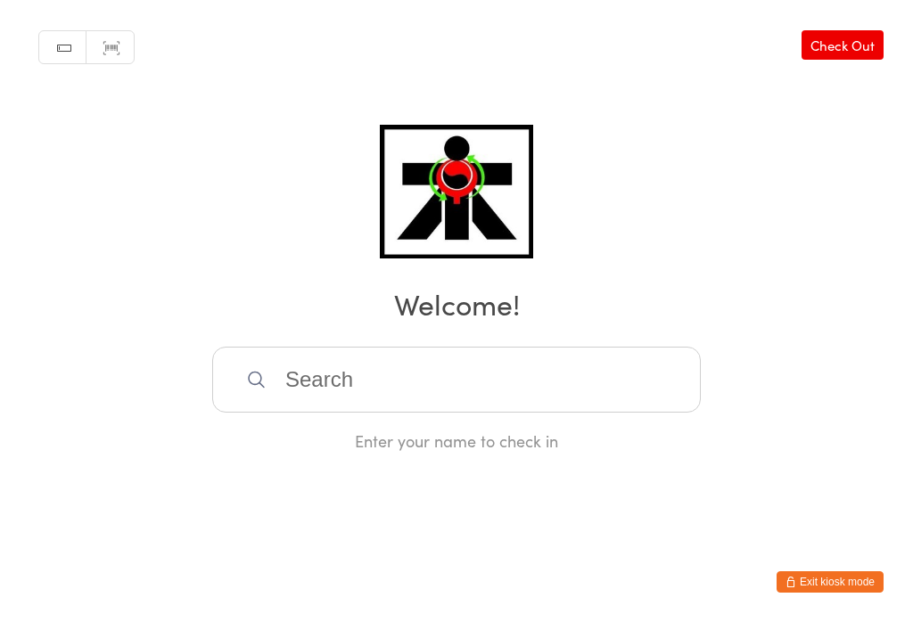
scroll to position [0, 0]
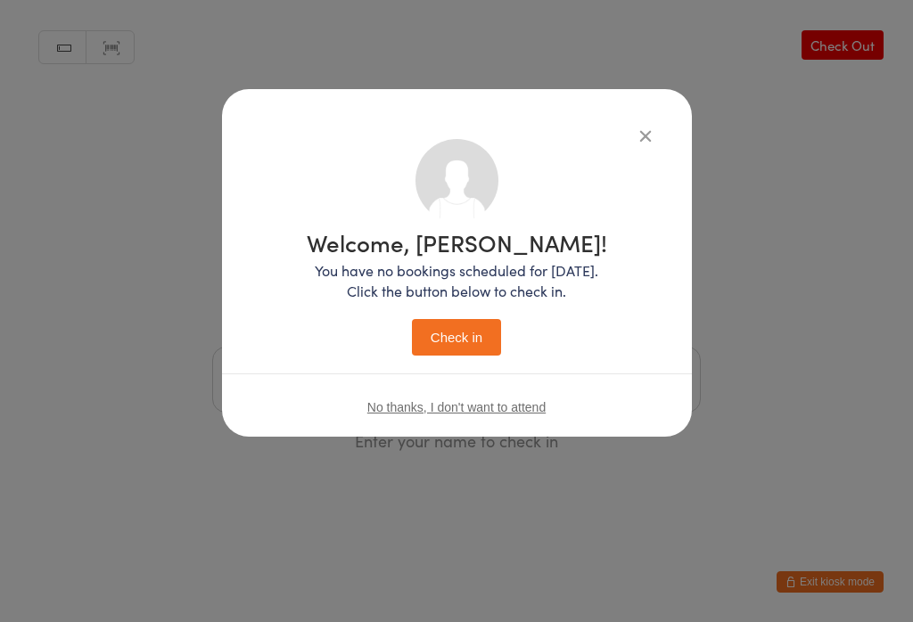
click at [424, 327] on button "Check in" at bounding box center [456, 337] width 89 height 37
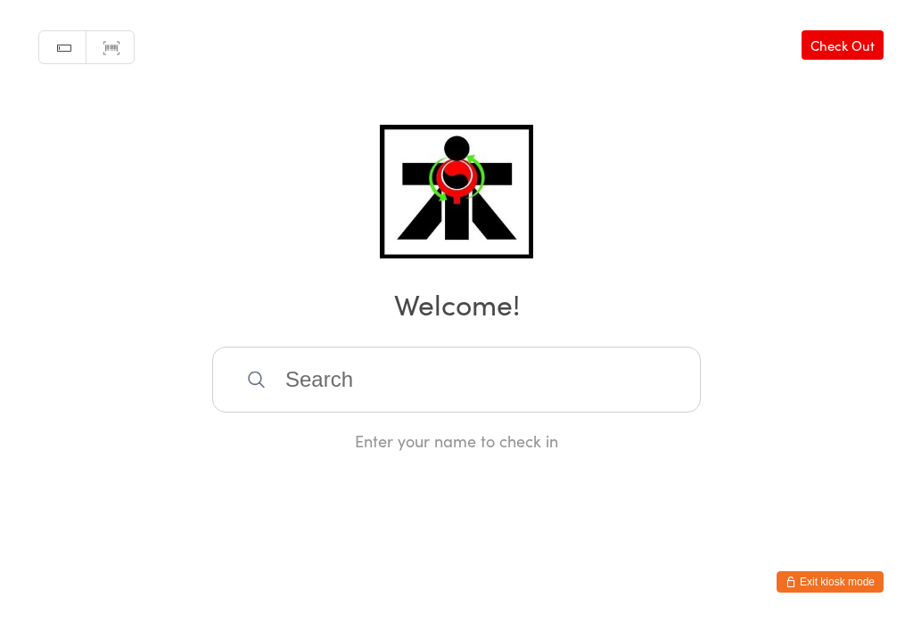
click at [387, 397] on input "search" at bounding box center [456, 380] width 489 height 66
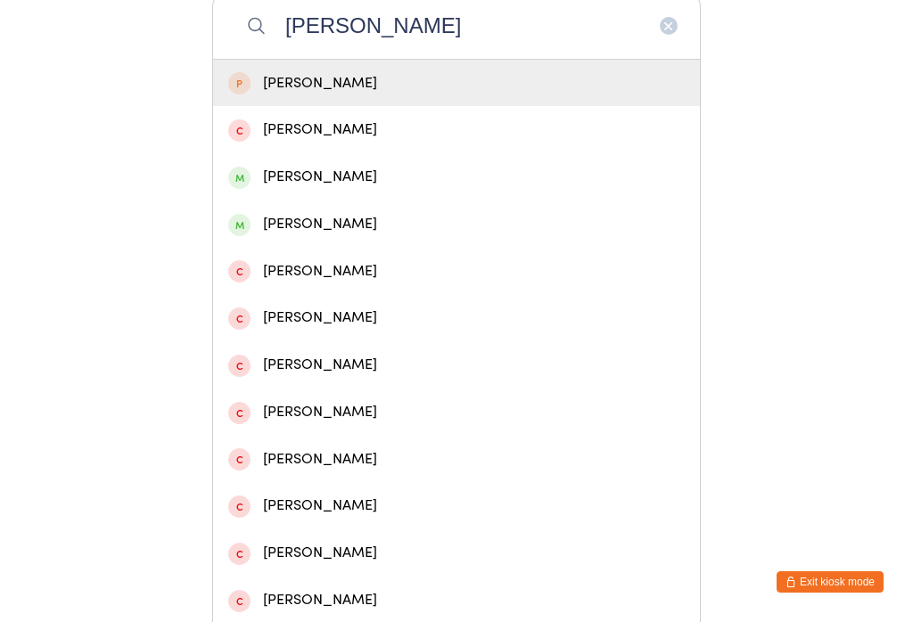
type input "[PERSON_NAME]"
click at [313, 185] on div "[PERSON_NAME]" at bounding box center [456, 177] width 457 height 24
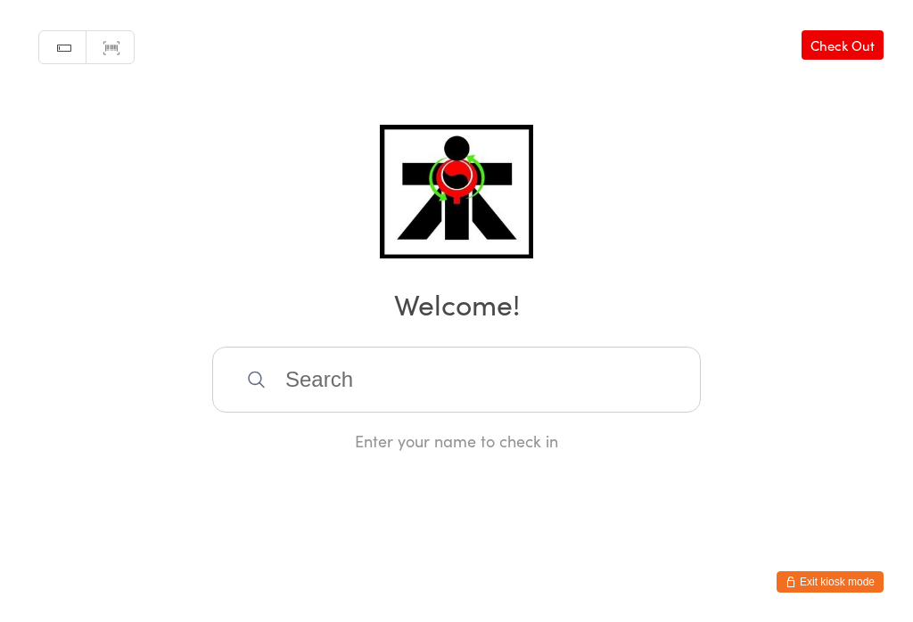
scroll to position [0, 0]
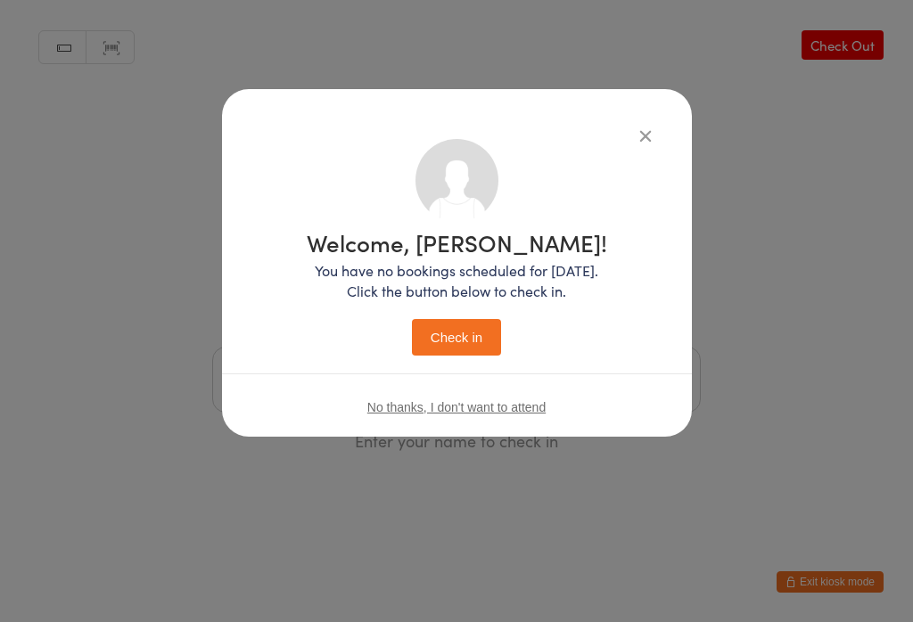
click at [458, 341] on button "Check in" at bounding box center [456, 337] width 89 height 37
